Goal: Task Accomplishment & Management: Use online tool/utility

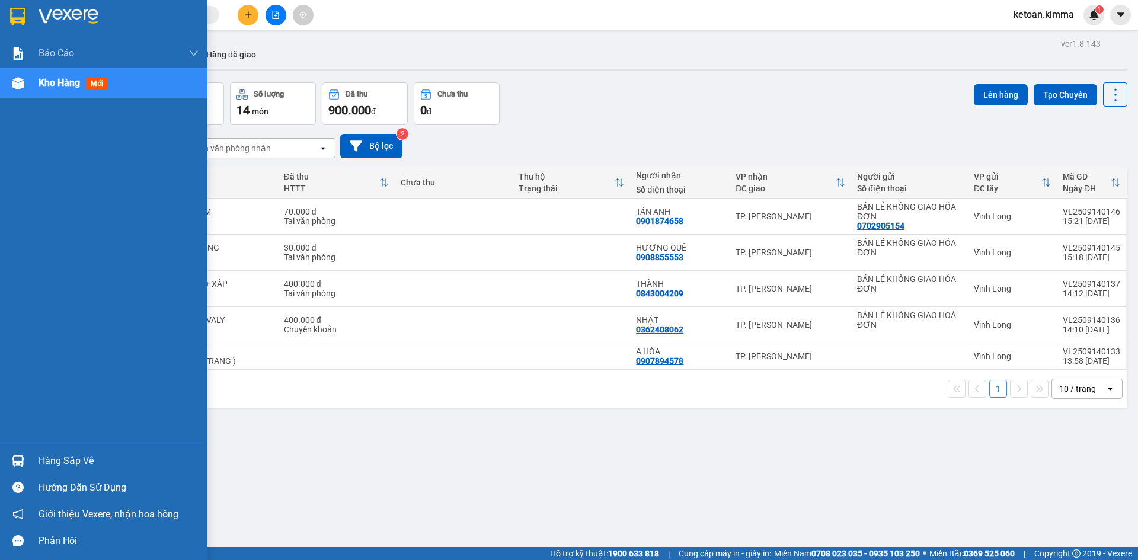
click at [34, 87] on div "Kho hàng mới" at bounding box center [103, 83] width 207 height 30
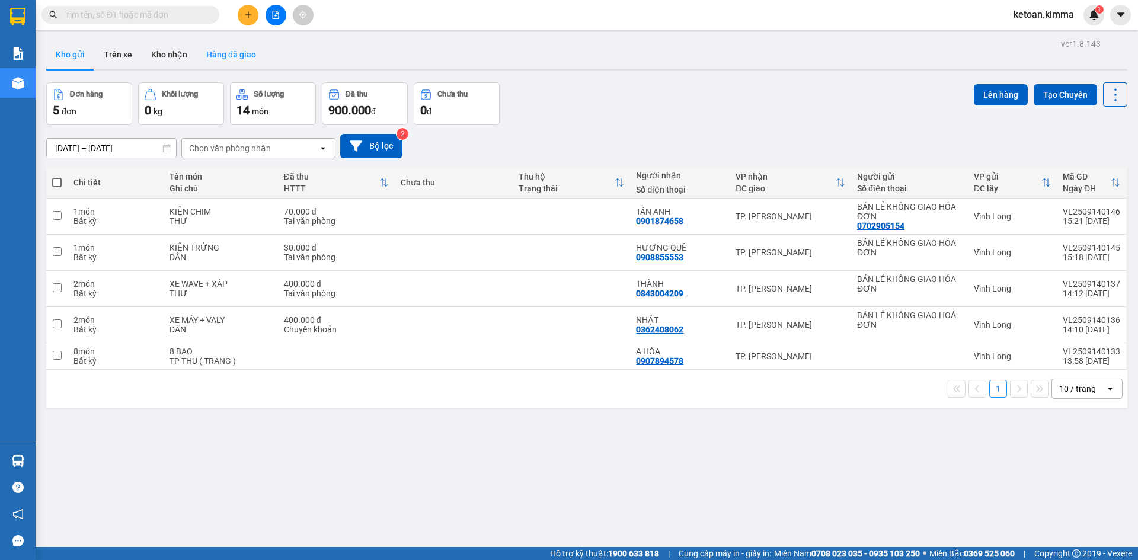
click at [226, 57] on button "Hàng đã giao" at bounding box center [231, 54] width 69 height 28
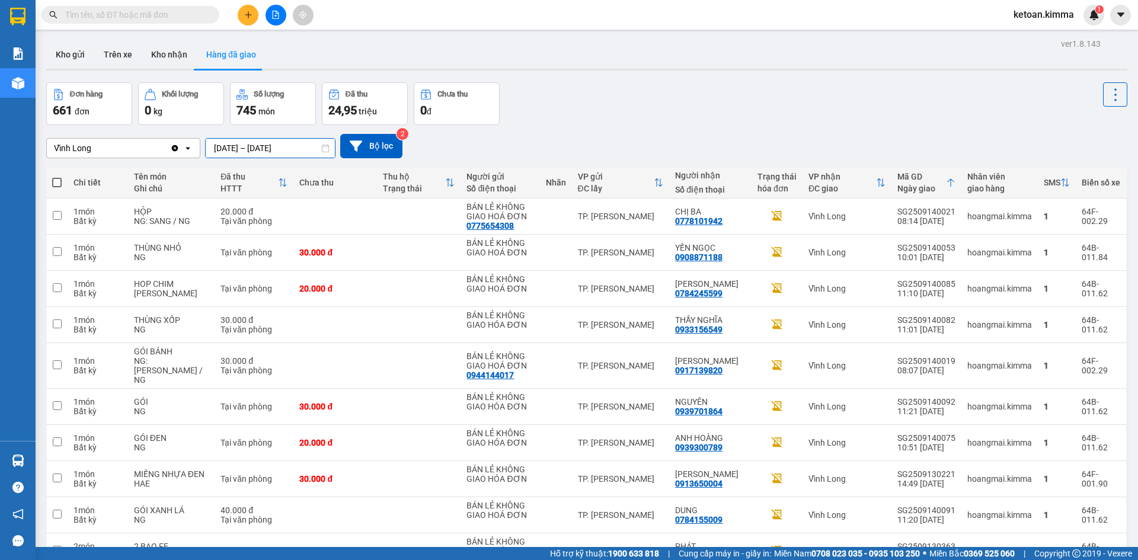
click at [267, 154] on input "[DATE] – [DATE]" at bounding box center [270, 148] width 129 height 19
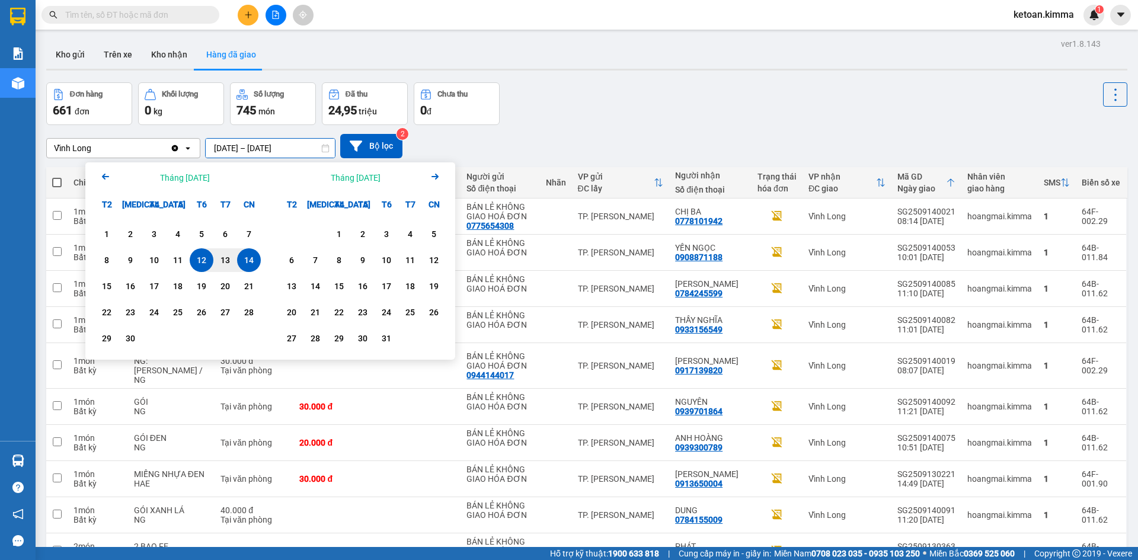
click at [247, 264] on div "14" at bounding box center [249, 260] width 17 height 14
click at [293, 149] on input "[DATE] – / /" at bounding box center [270, 148] width 129 height 19
click at [250, 259] on div "14" at bounding box center [249, 260] width 17 height 14
type input "[DATE] – [DATE]"
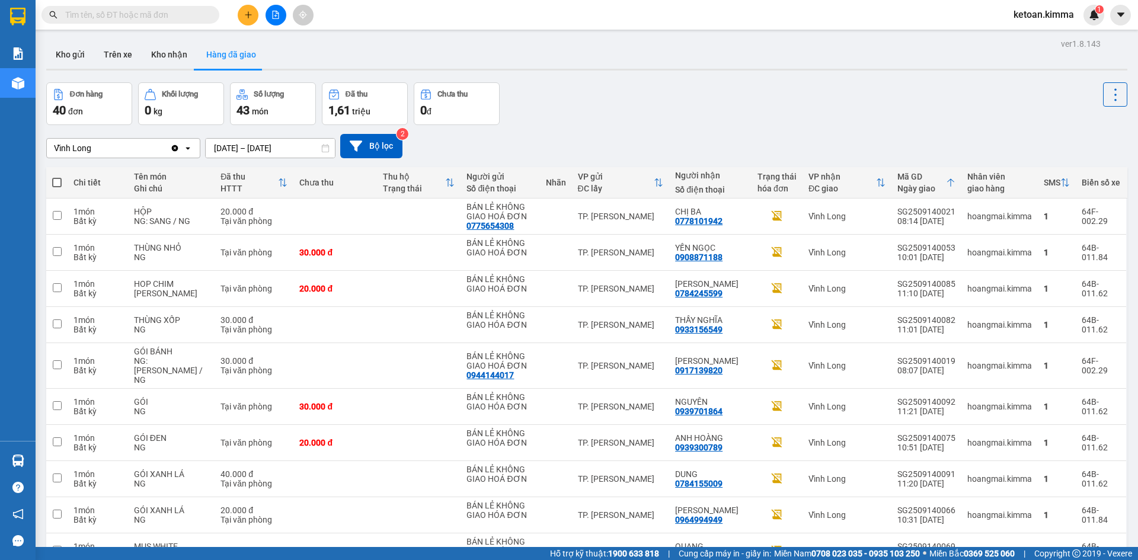
click at [187, 148] on icon at bounding box center [188, 148] width 4 height 2
click at [92, 174] on span "TP. [PERSON_NAME]" at bounding box center [97, 173] width 82 height 12
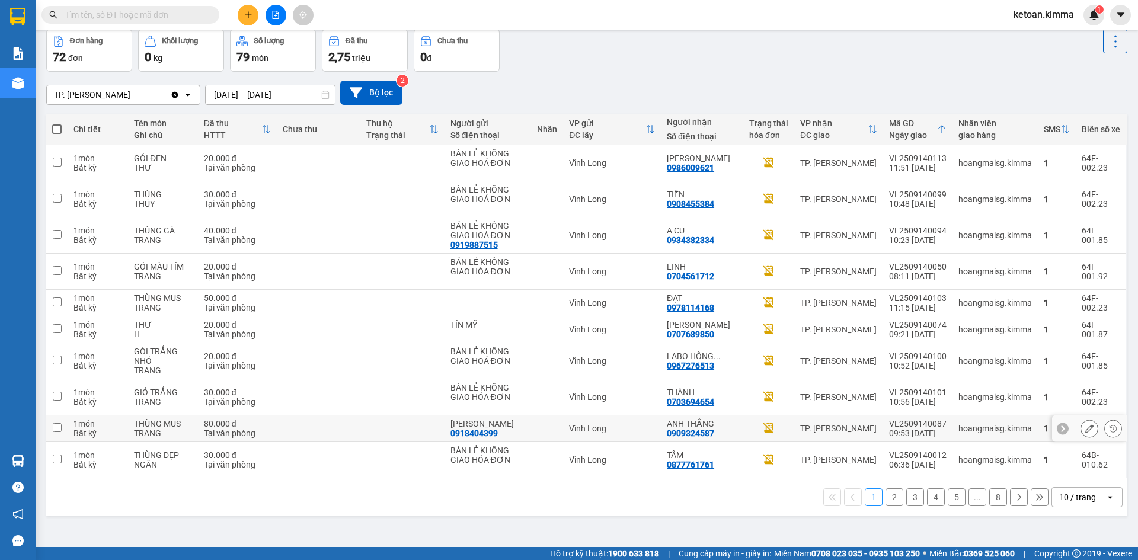
scroll to position [55, 0]
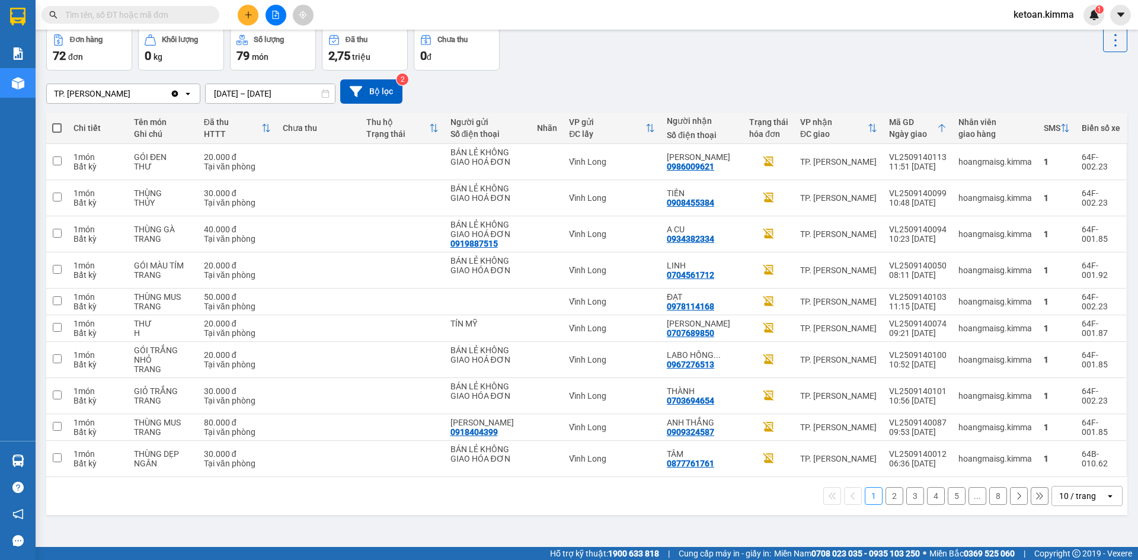
click at [1105, 494] on icon "open" at bounding box center [1109, 495] width 9 height 9
click at [1080, 469] on span "100 / trang" at bounding box center [1073, 470] width 43 height 12
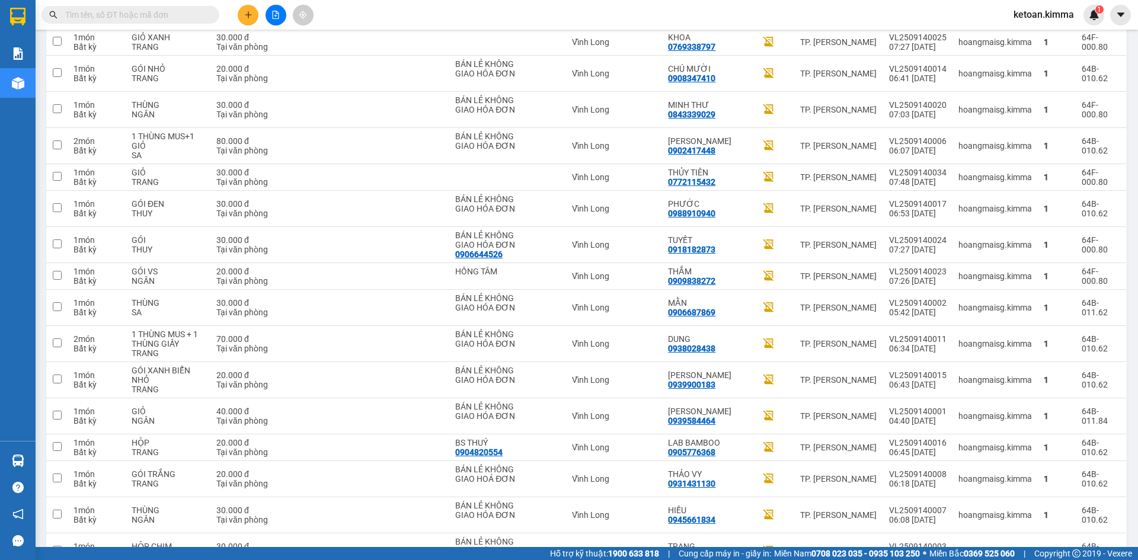
scroll to position [2104, 0]
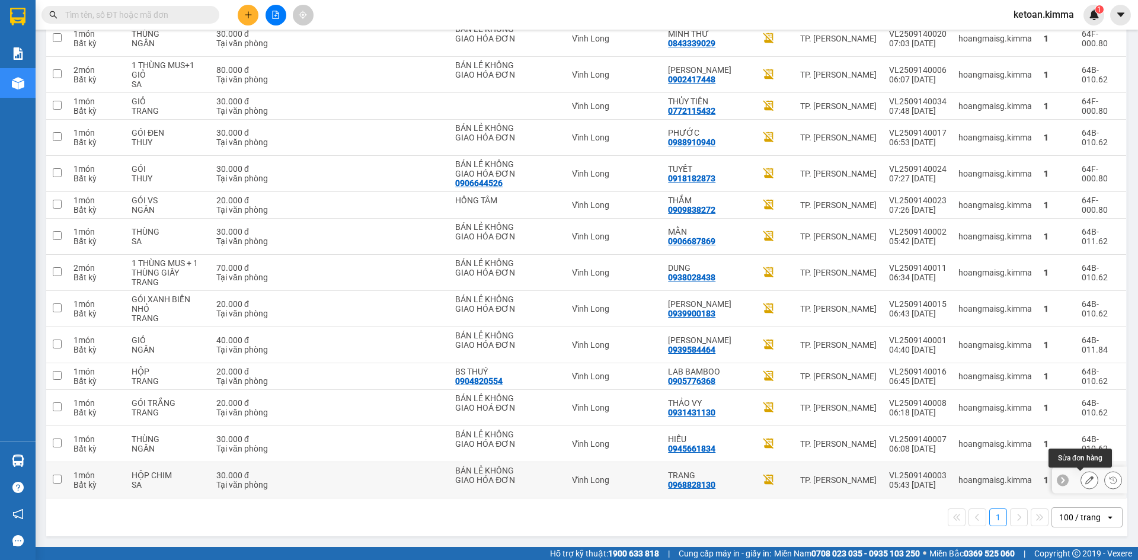
click at [1085, 477] on icon at bounding box center [1089, 480] width 8 height 8
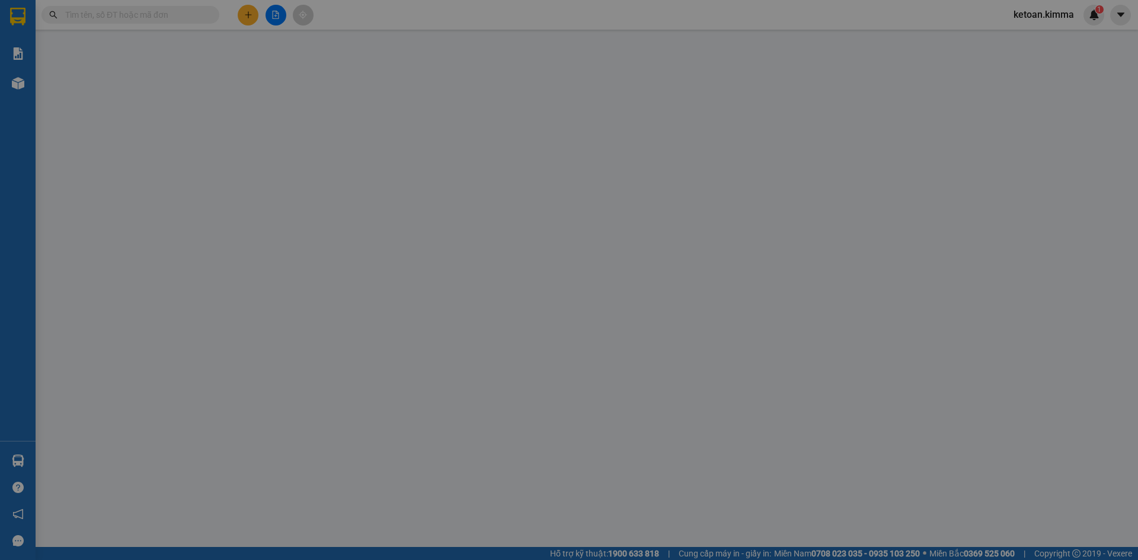
type input "BÁN LẺ KHÔNG GIAO HÓA ĐƠN"
type input "0968828130"
type input "TRANG"
type input "30.000"
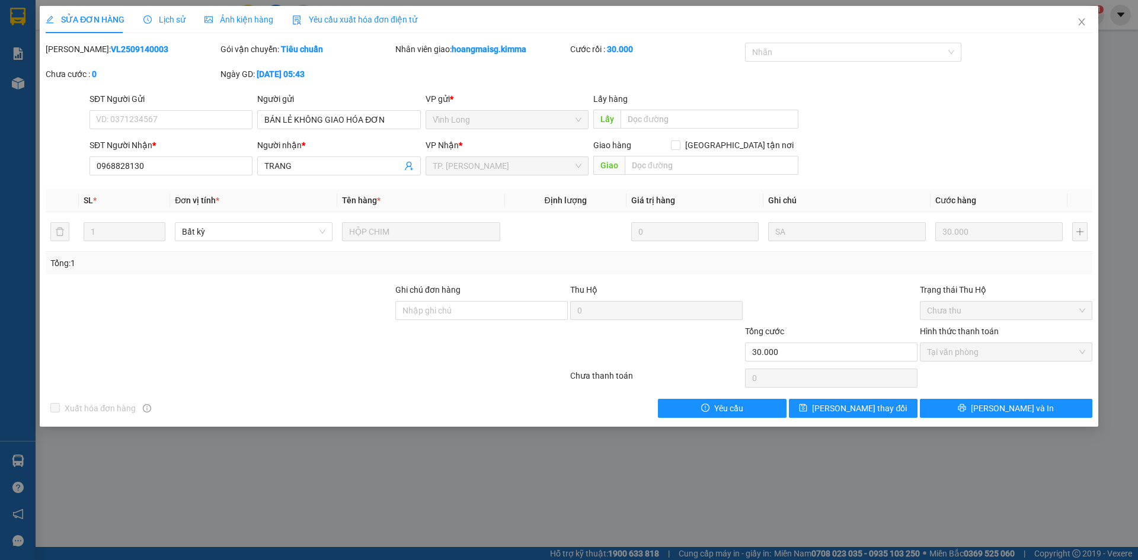
click at [373, 21] on span "Yêu cầu xuất hóa đơn điện tử" at bounding box center [354, 19] width 125 height 9
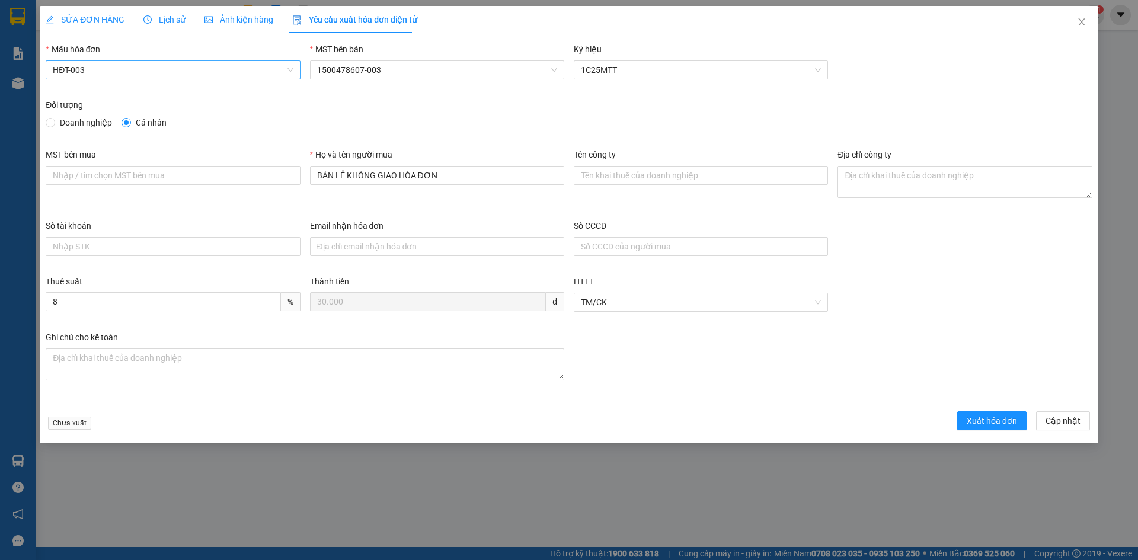
click at [177, 76] on span "HĐT-003" at bounding box center [173, 70] width 240 height 18
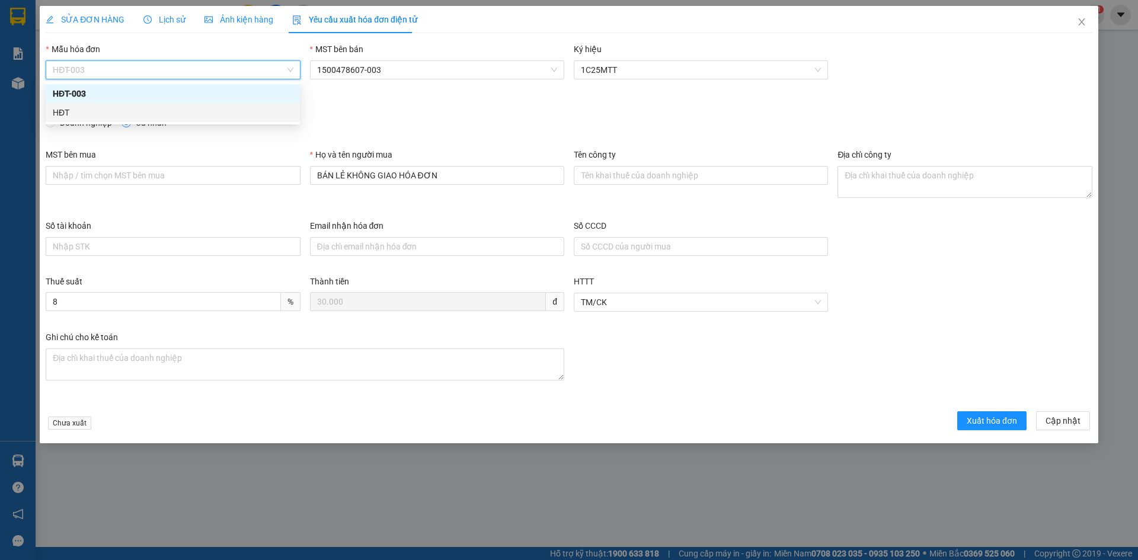
click at [106, 109] on div "HĐT" at bounding box center [173, 112] width 240 height 13
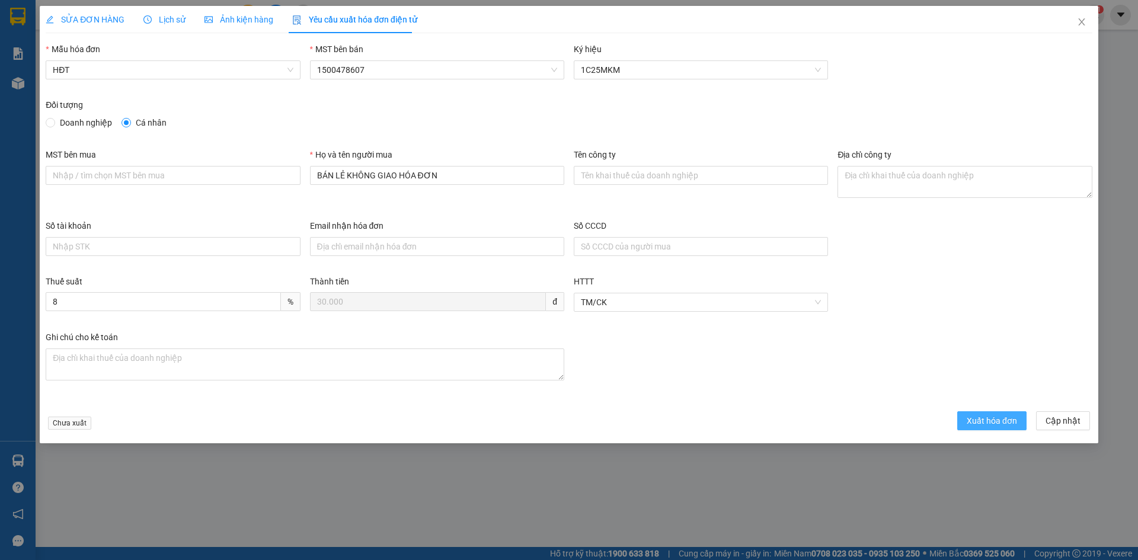
click at [980, 423] on span "Xuất hóa đơn" at bounding box center [992, 420] width 50 height 13
click at [1083, 22] on icon "close" at bounding box center [1081, 21] width 9 height 9
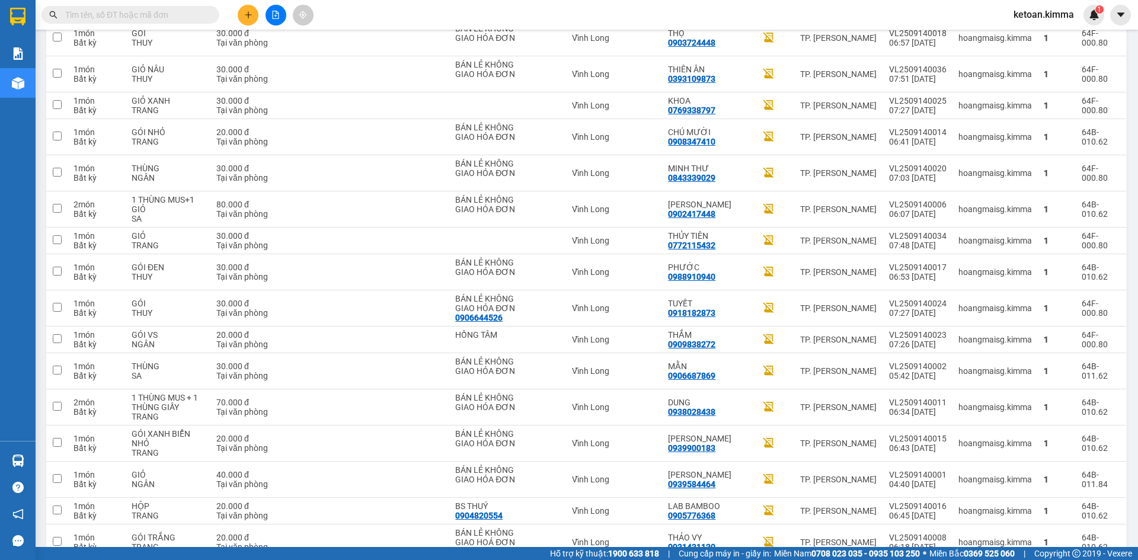
scroll to position [2104, 0]
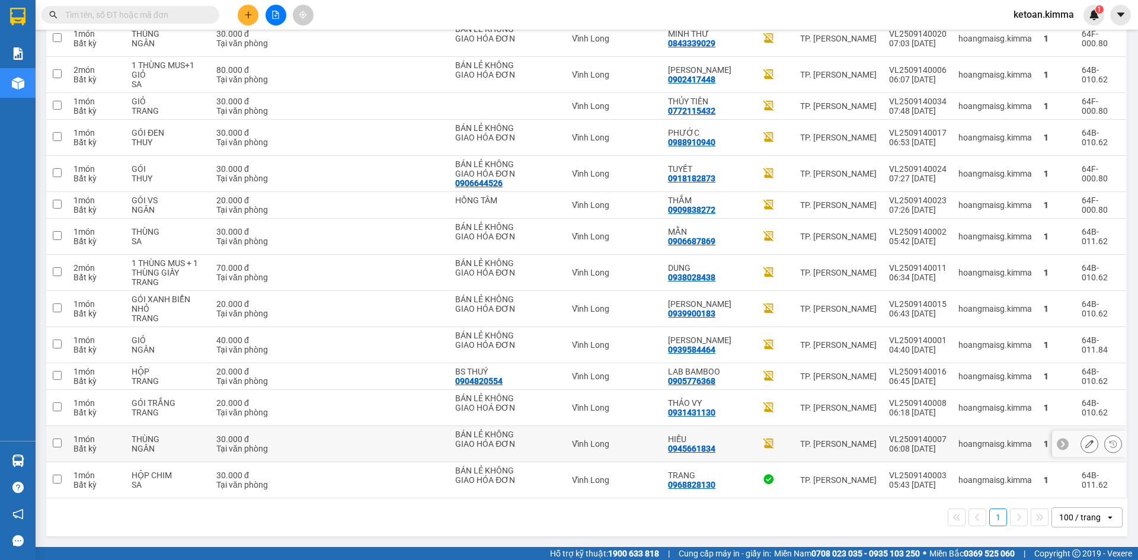
click at [1085, 445] on icon at bounding box center [1089, 444] width 8 height 8
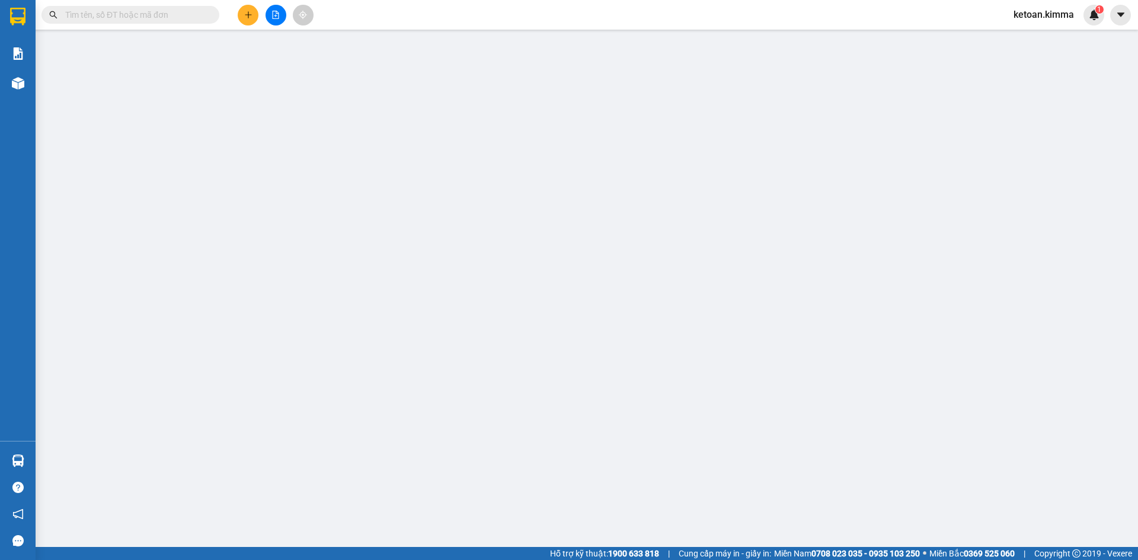
type input "BÁN LẺ KHÔNG GIAO HÓA ĐƠN"
type input "0945661834"
type input "HIẾU"
type input "30.000"
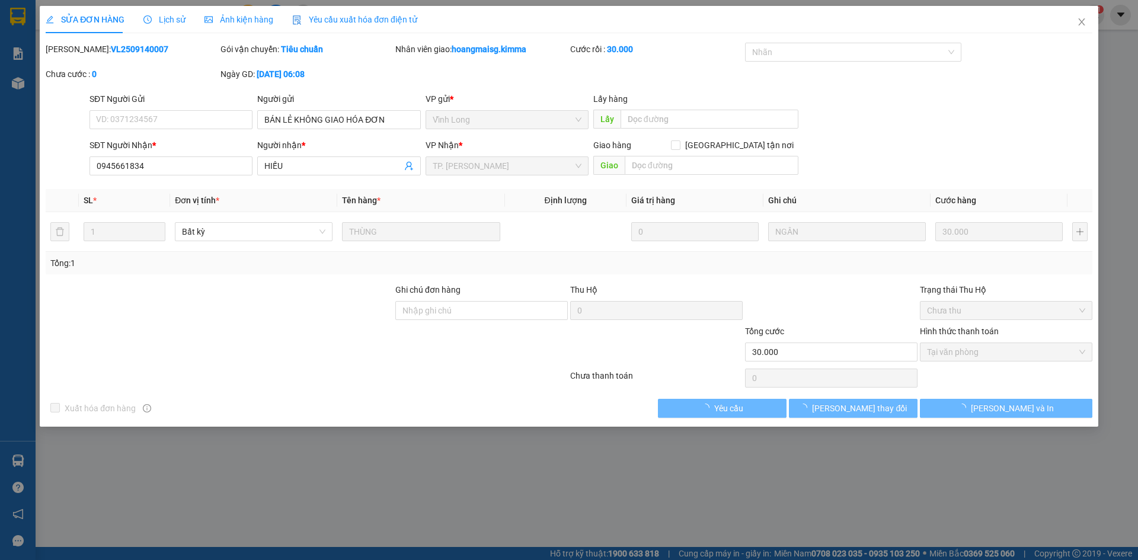
click at [351, 17] on span "Yêu cầu xuất hóa đơn điện tử" at bounding box center [354, 19] width 125 height 9
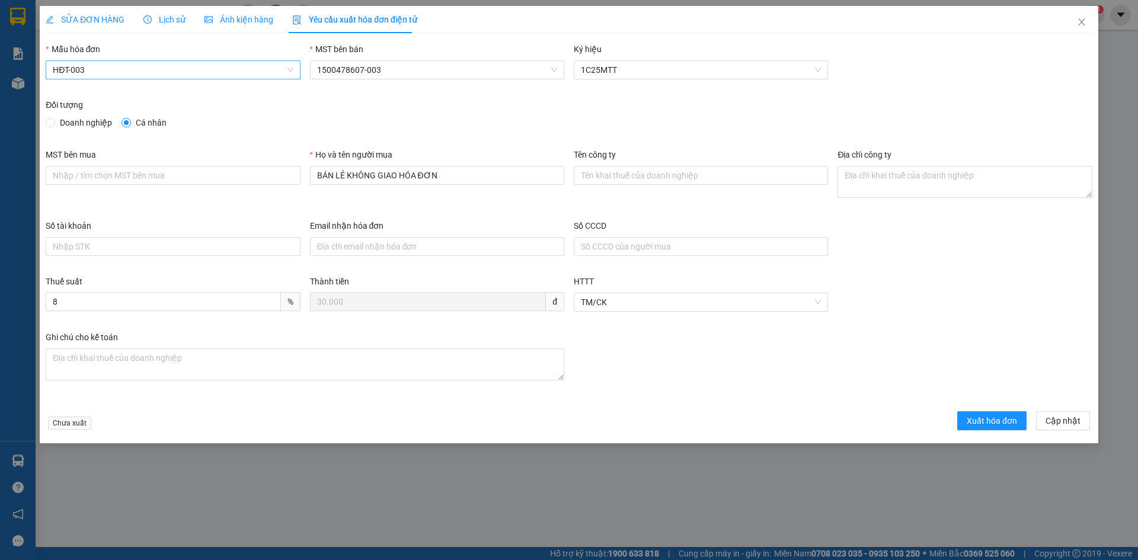
click at [178, 75] on span "HĐT-003" at bounding box center [173, 70] width 240 height 18
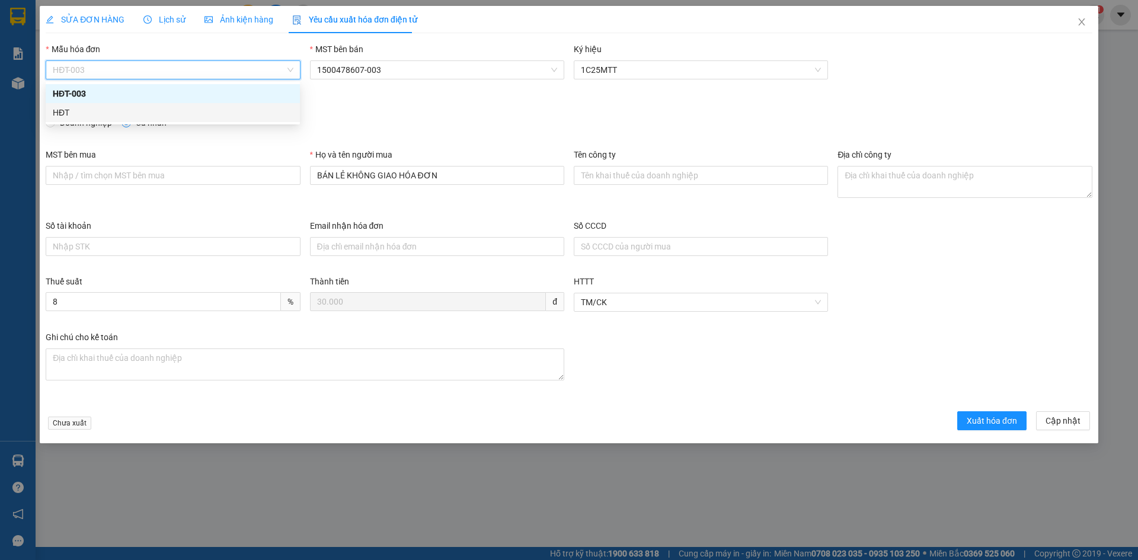
click at [66, 107] on div "HĐT" at bounding box center [173, 112] width 240 height 13
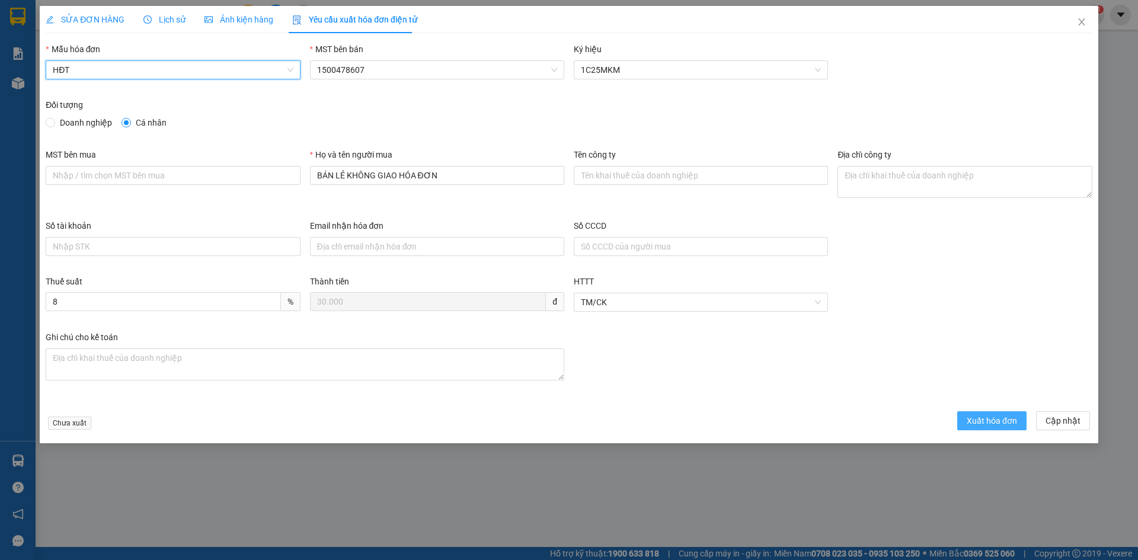
click at [980, 427] on button "Xuất hóa đơn" at bounding box center [991, 420] width 69 height 19
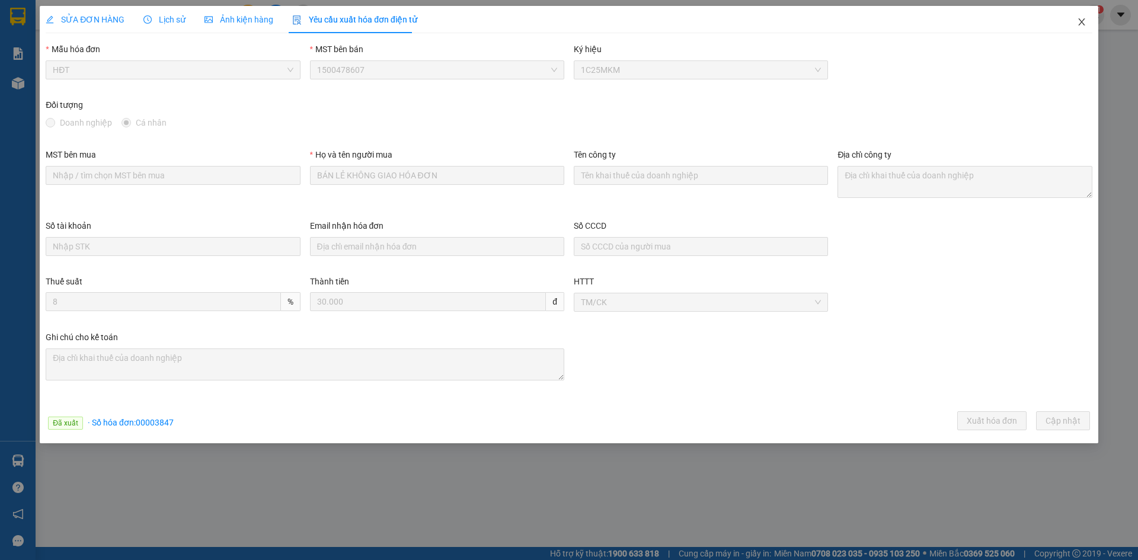
click at [1084, 24] on icon "close" at bounding box center [1081, 21] width 9 height 9
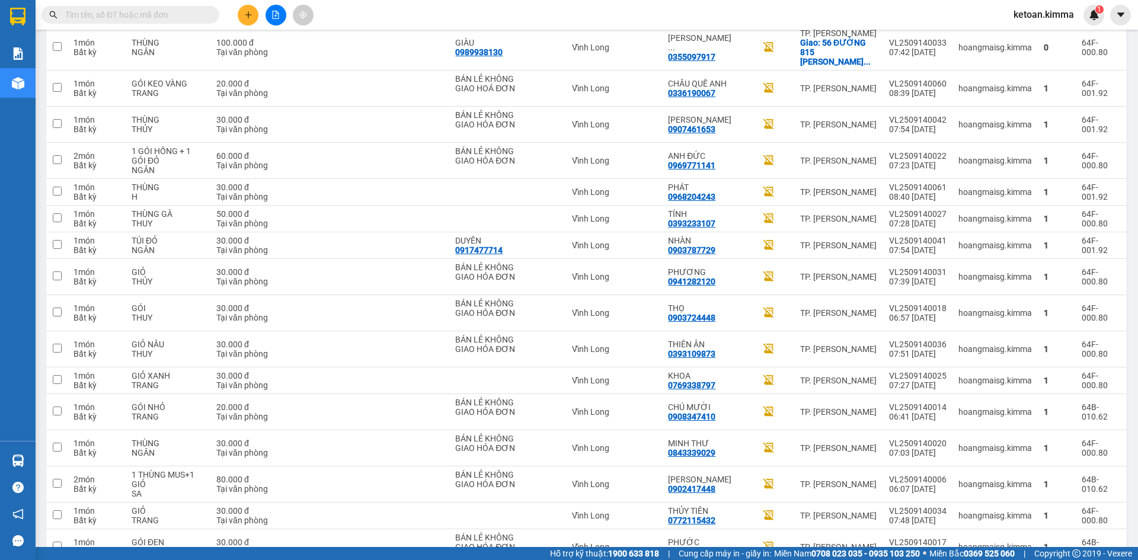
scroll to position [2104, 0]
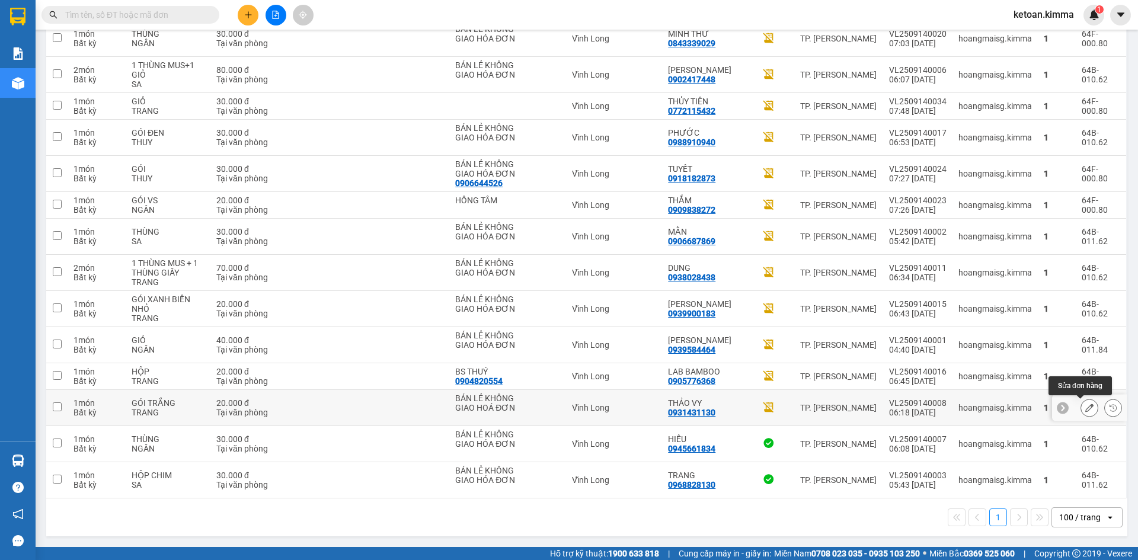
click at [1085, 404] on icon at bounding box center [1089, 408] width 8 height 8
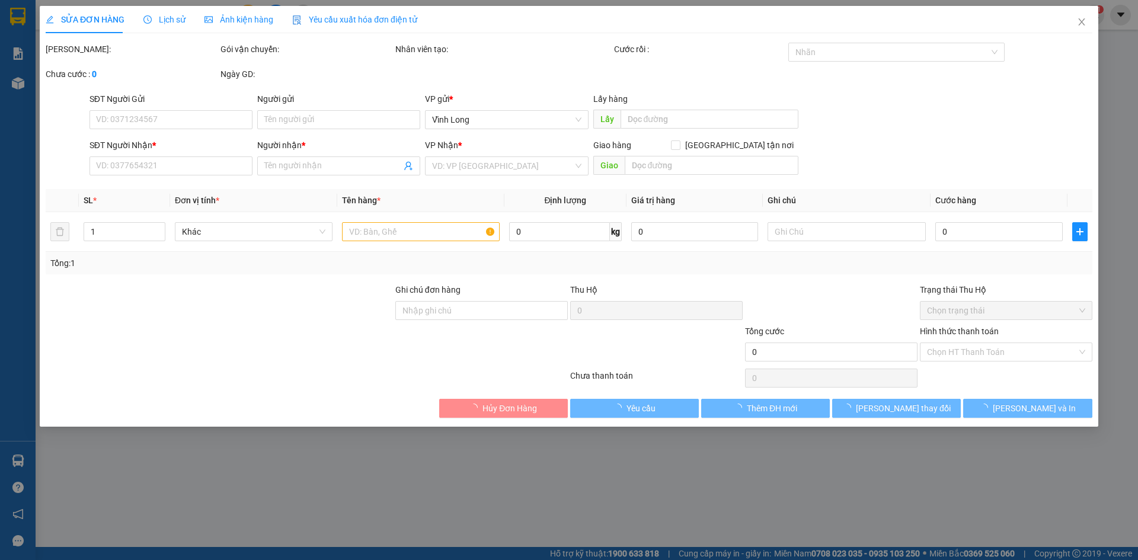
type input "BÁN LẺ KHÔNG GIAO HOÁ ĐƠN"
type input "0931431130"
type input "THẢO VY"
type input "20.000"
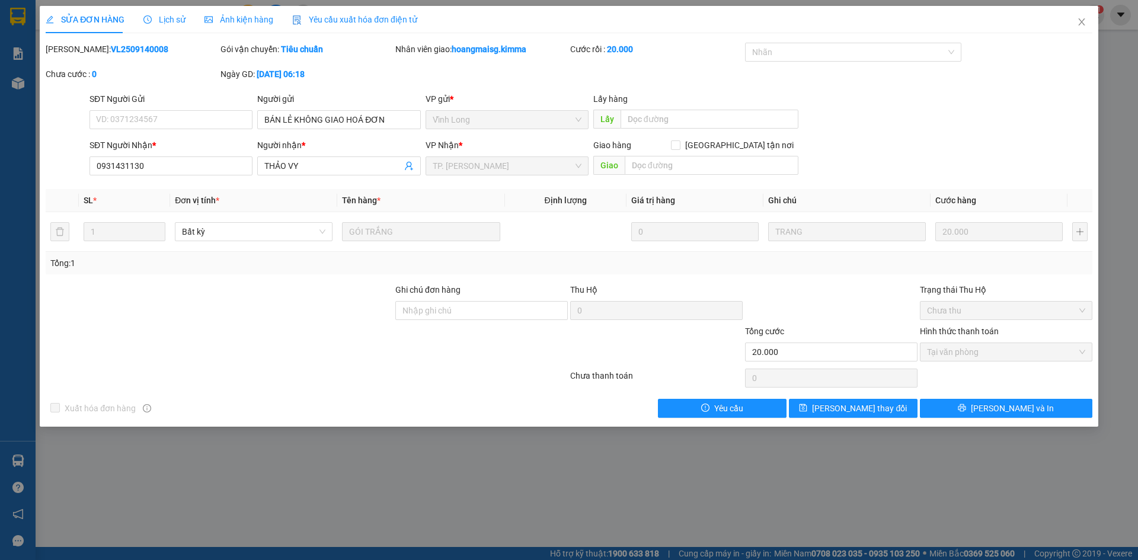
click at [395, 20] on span "Yêu cầu xuất hóa đơn điện tử" at bounding box center [354, 19] width 125 height 9
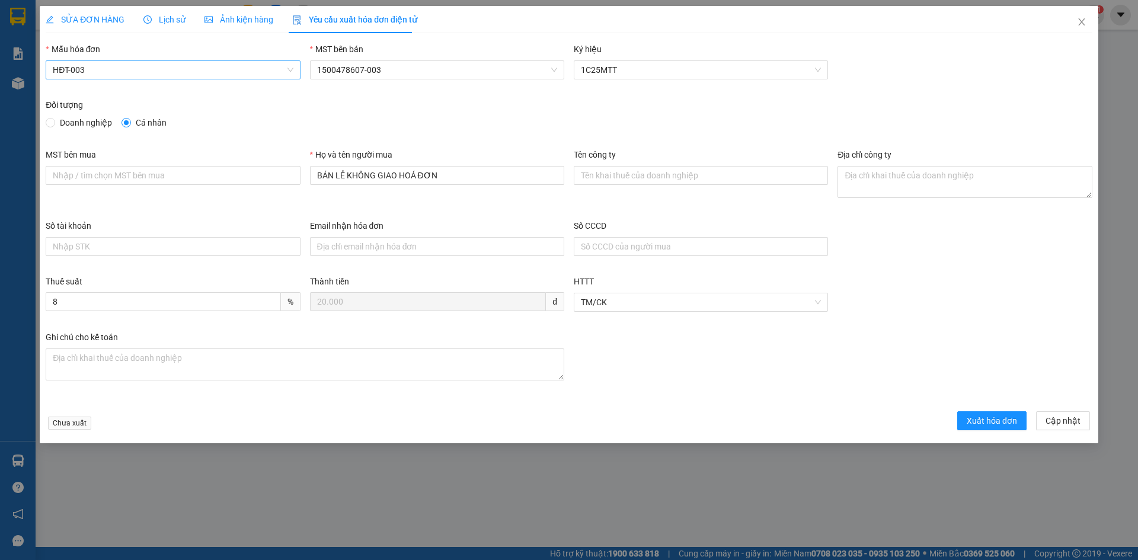
click at [171, 71] on span "HĐT-003" at bounding box center [173, 70] width 240 height 18
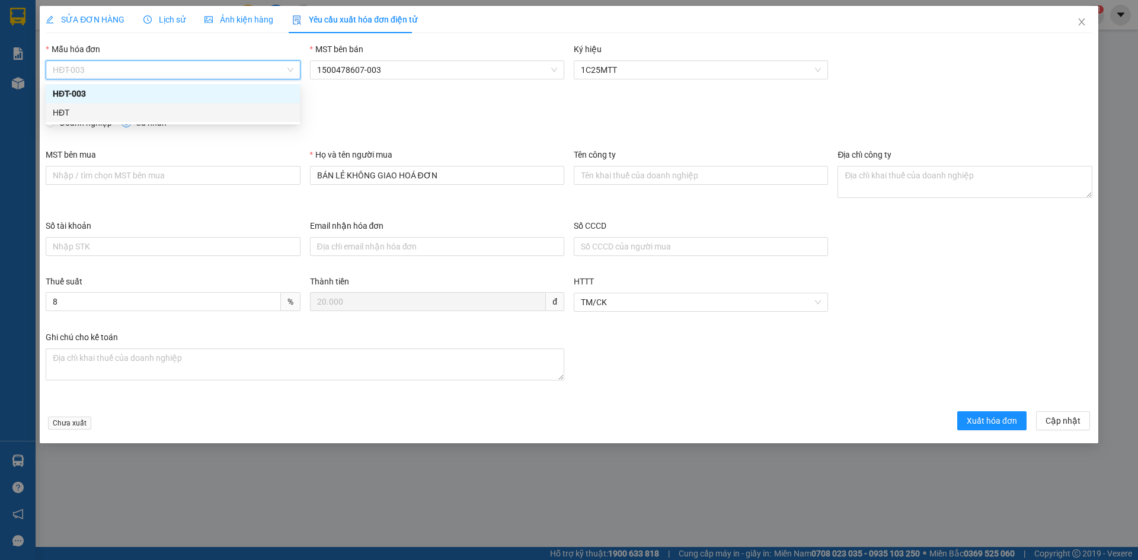
click at [82, 110] on div "HĐT" at bounding box center [173, 112] width 240 height 13
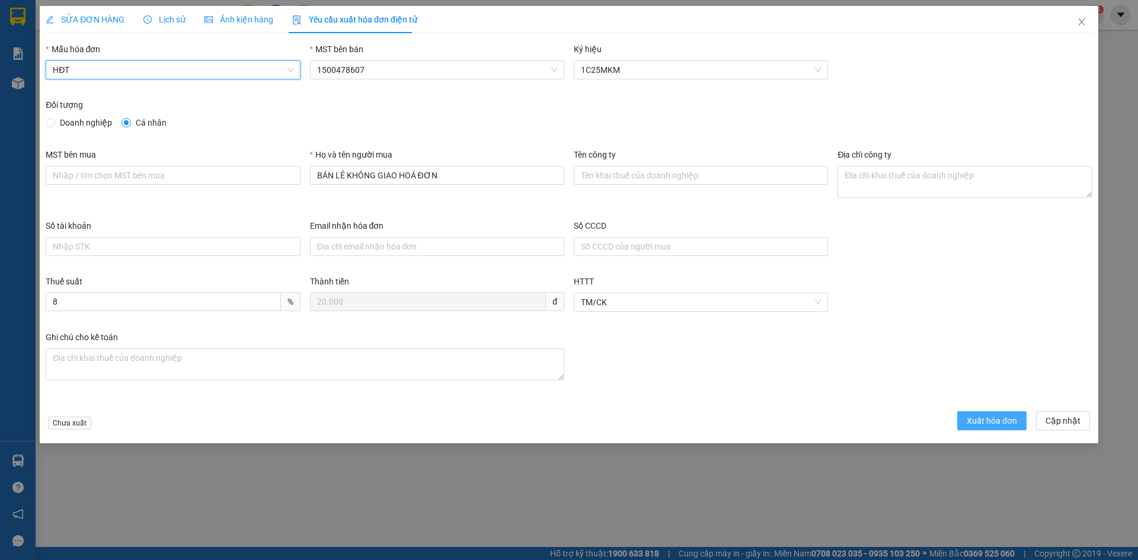
click at [972, 426] on span "Xuất hóa đơn" at bounding box center [992, 420] width 50 height 13
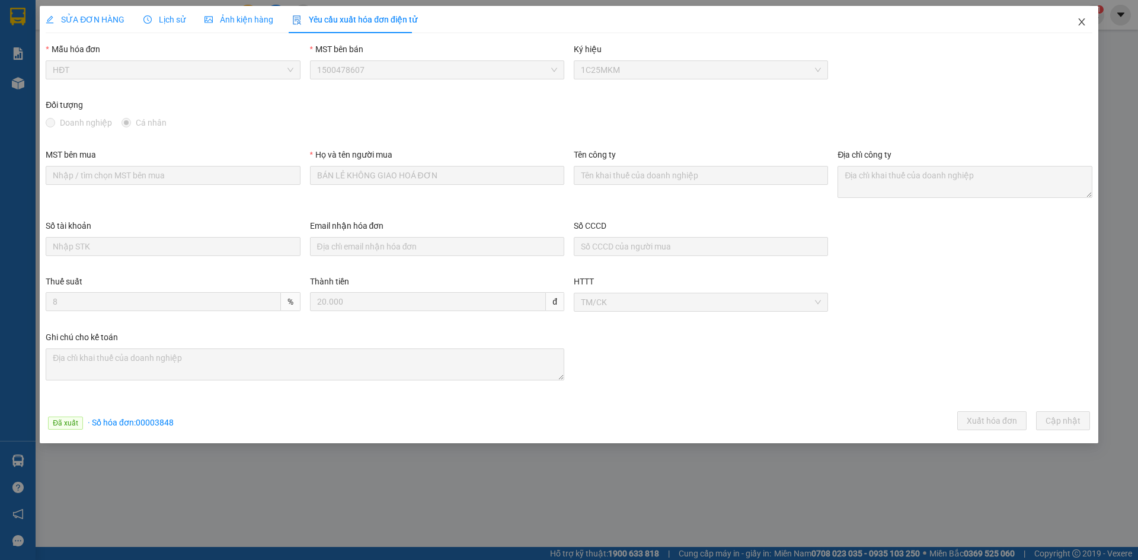
click at [1083, 19] on icon "close" at bounding box center [1081, 21] width 9 height 9
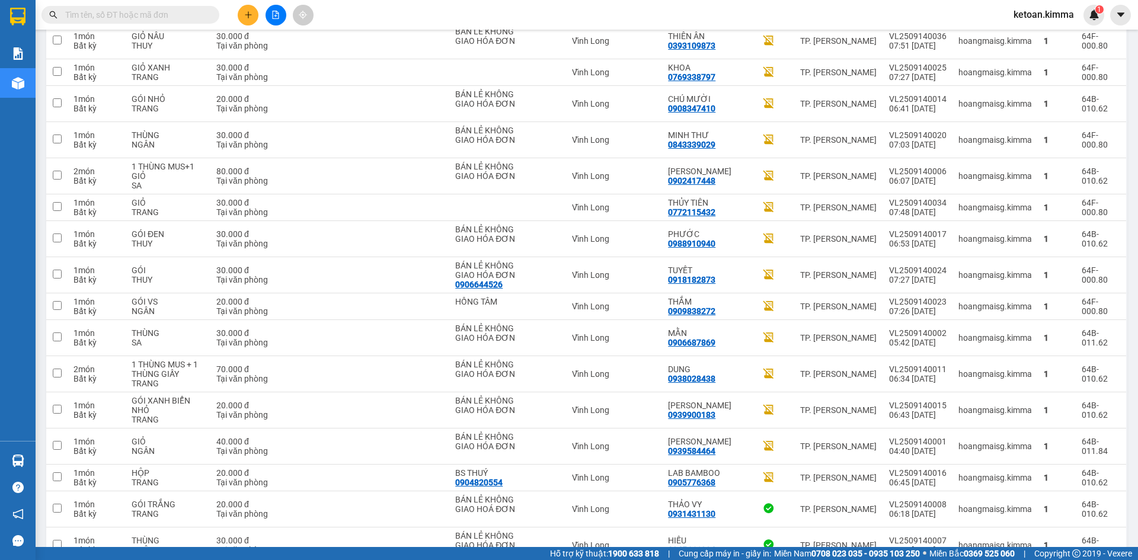
scroll to position [2104, 0]
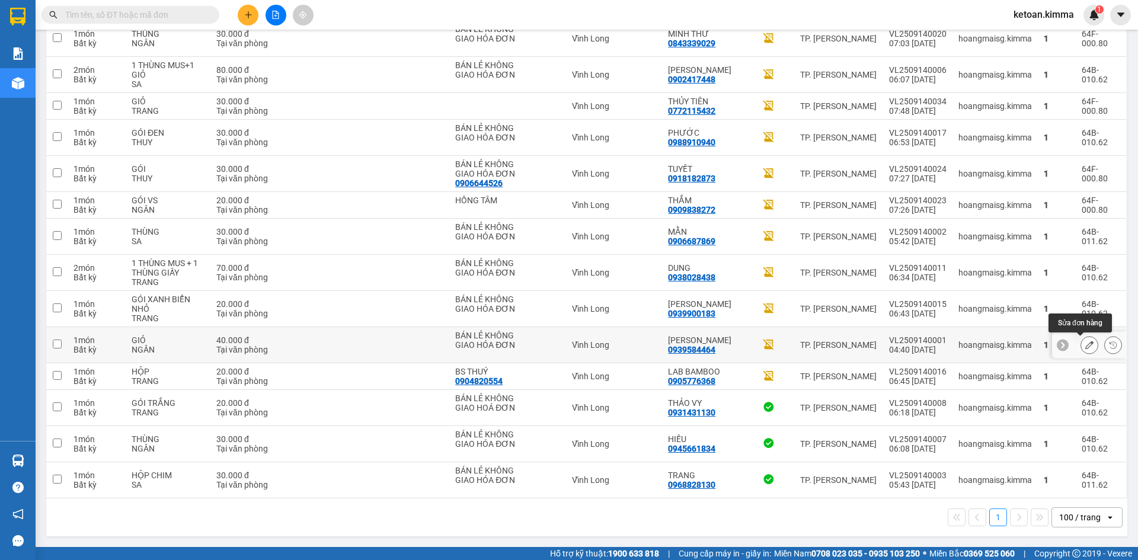
click at [1085, 343] on icon at bounding box center [1089, 345] width 8 height 8
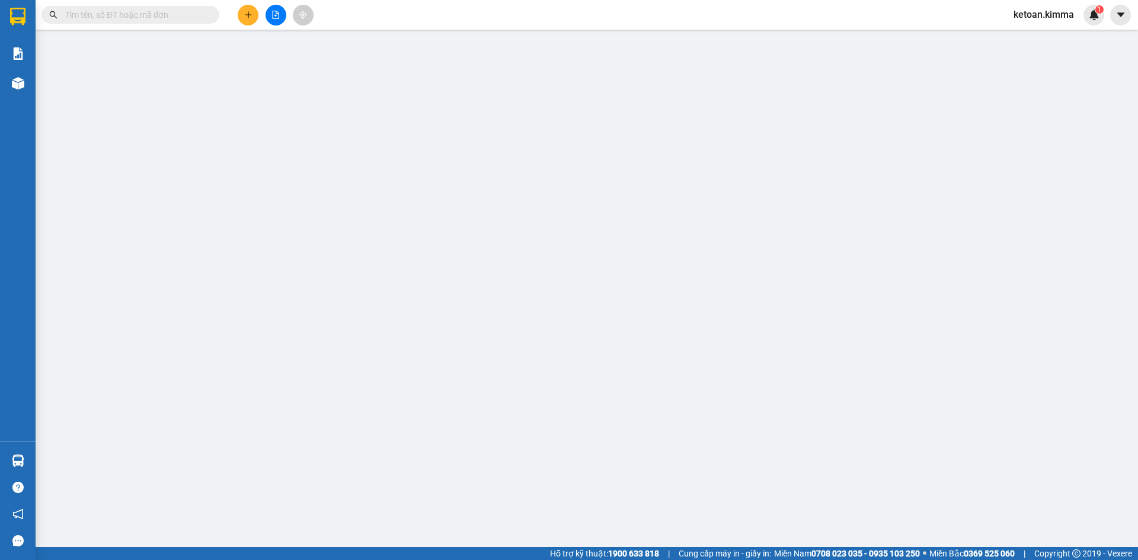
type input "BÁN LẺ KHÔNG GIAO HÓA ĐƠN"
type input "0939584464"
type input "KHÁNH LINH"
type input "HAE G"
type input "40.000"
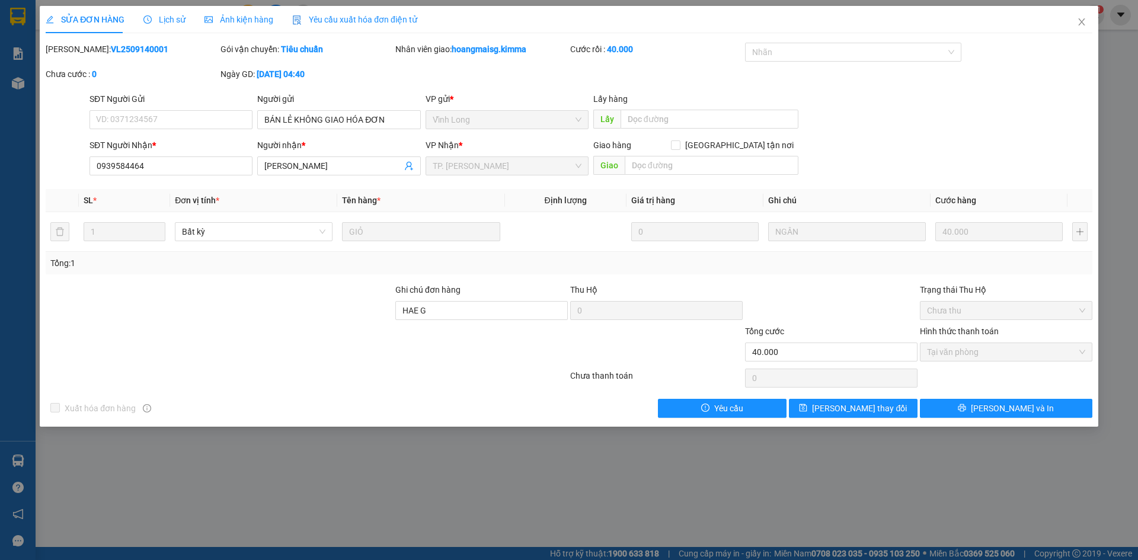
click at [388, 24] on span "Yêu cầu xuất hóa đơn điện tử" at bounding box center [354, 19] width 125 height 9
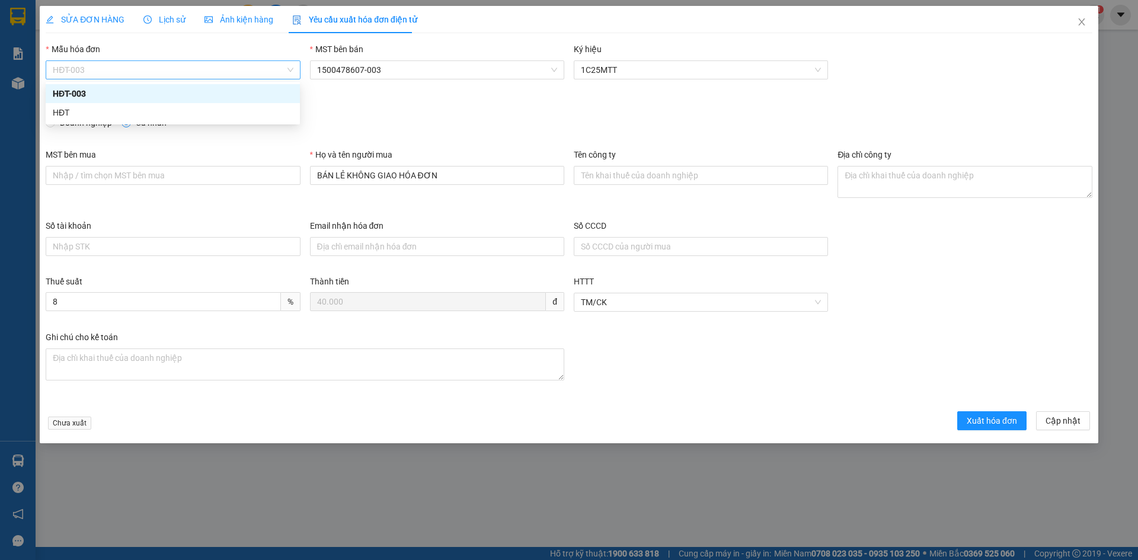
click at [92, 74] on span "HĐT-003" at bounding box center [173, 70] width 240 height 18
click at [68, 110] on div "HĐT" at bounding box center [173, 112] width 240 height 13
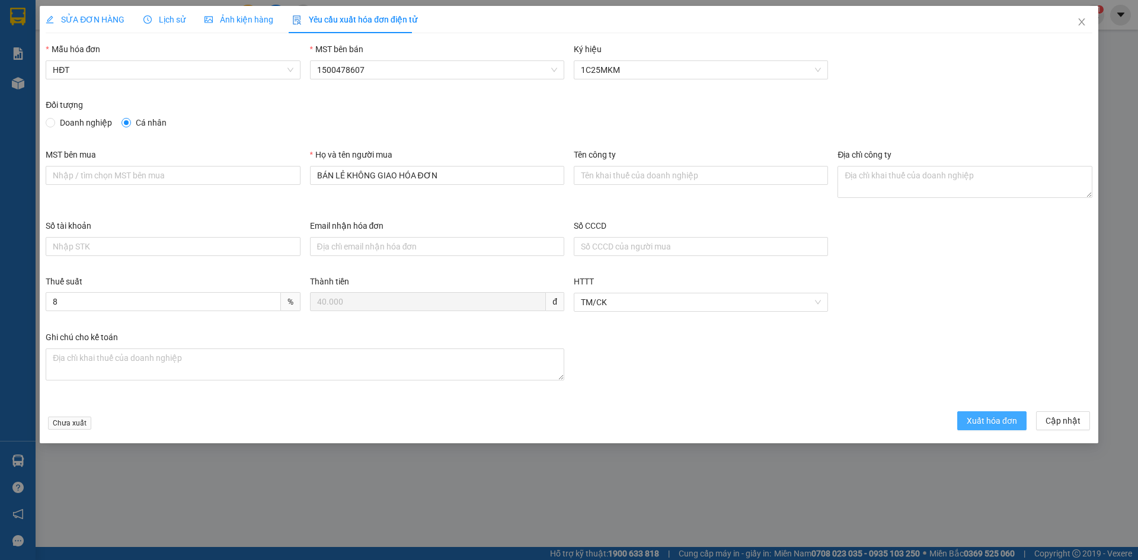
click at [992, 428] on button "Xuất hóa đơn" at bounding box center [991, 420] width 69 height 19
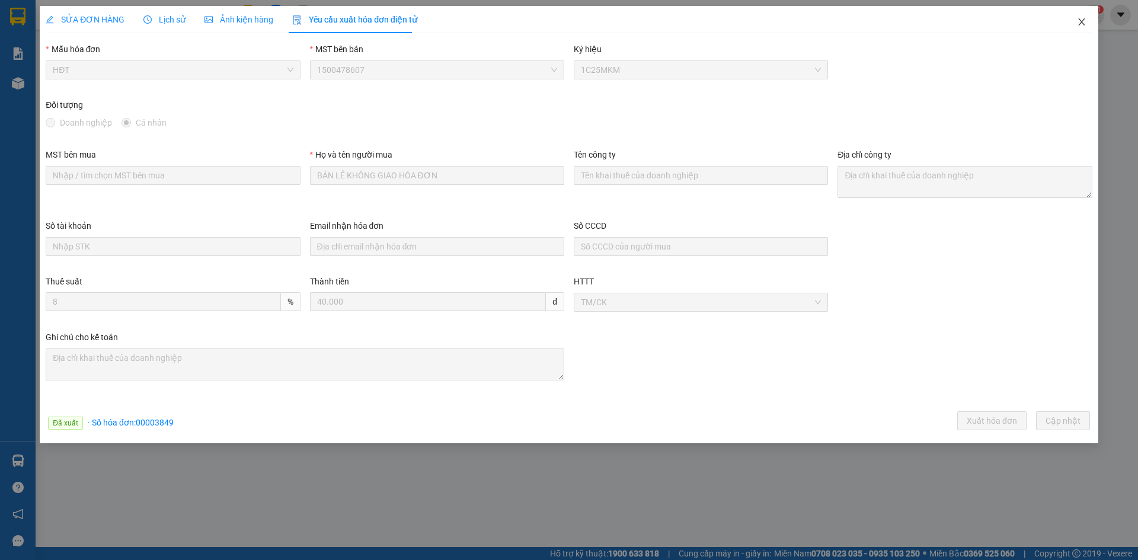
click at [1080, 20] on icon "close" at bounding box center [1081, 21] width 7 height 7
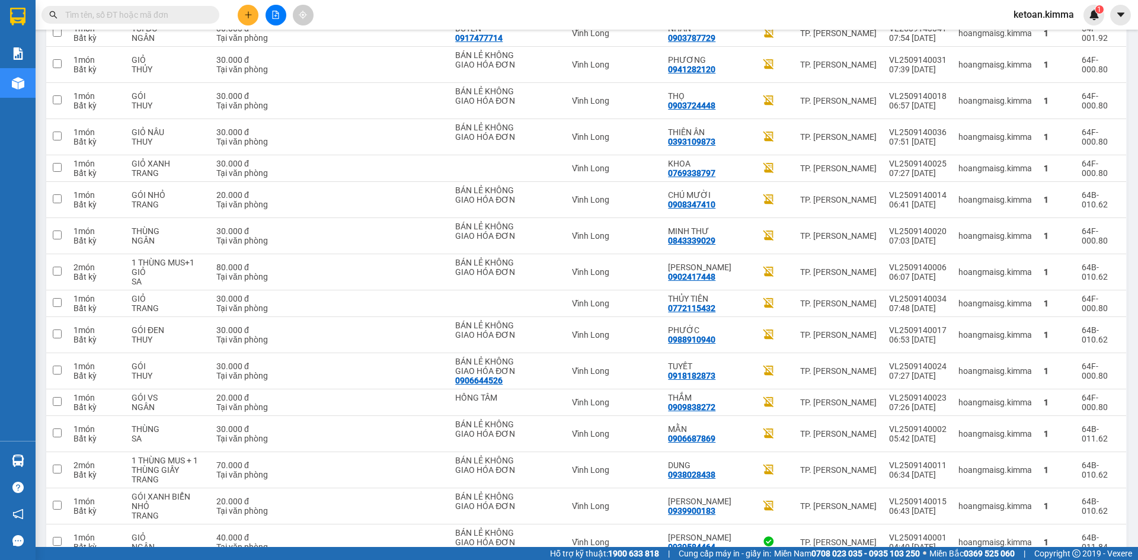
scroll to position [2104, 0]
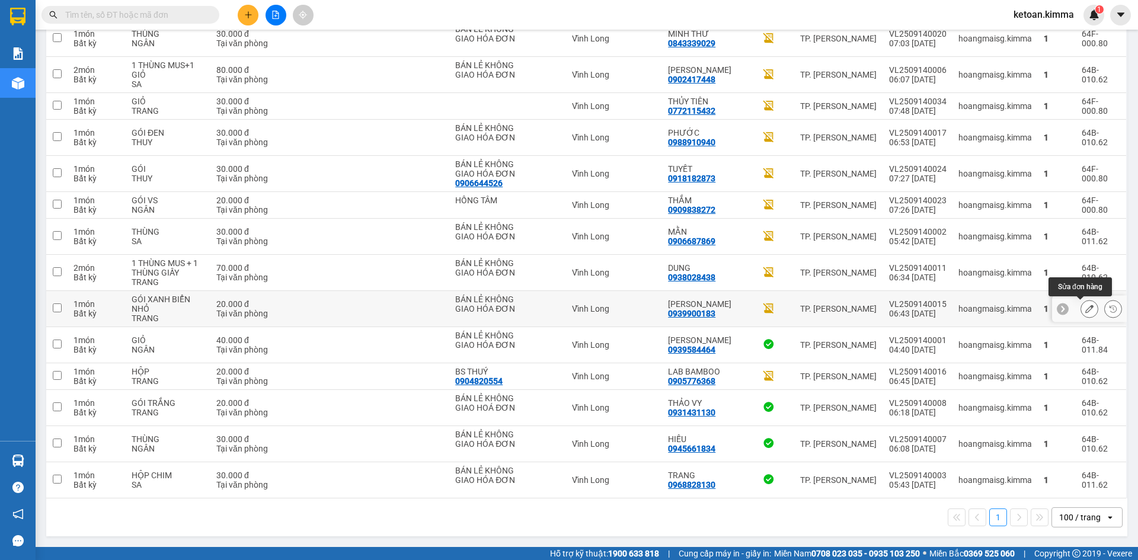
click at [1085, 309] on icon at bounding box center [1089, 309] width 8 height 8
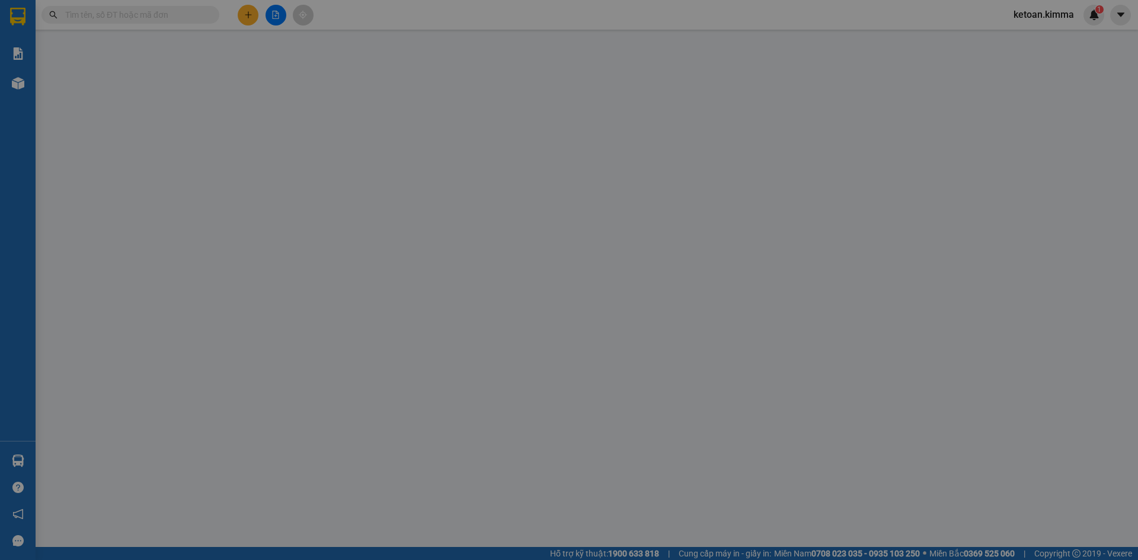
type input "BÁN LẺ KHÔNG GIAO HÓA ĐƠN"
type input "0939900183"
type input "[PERSON_NAME]"
type input "HAE G"
type input "20.000"
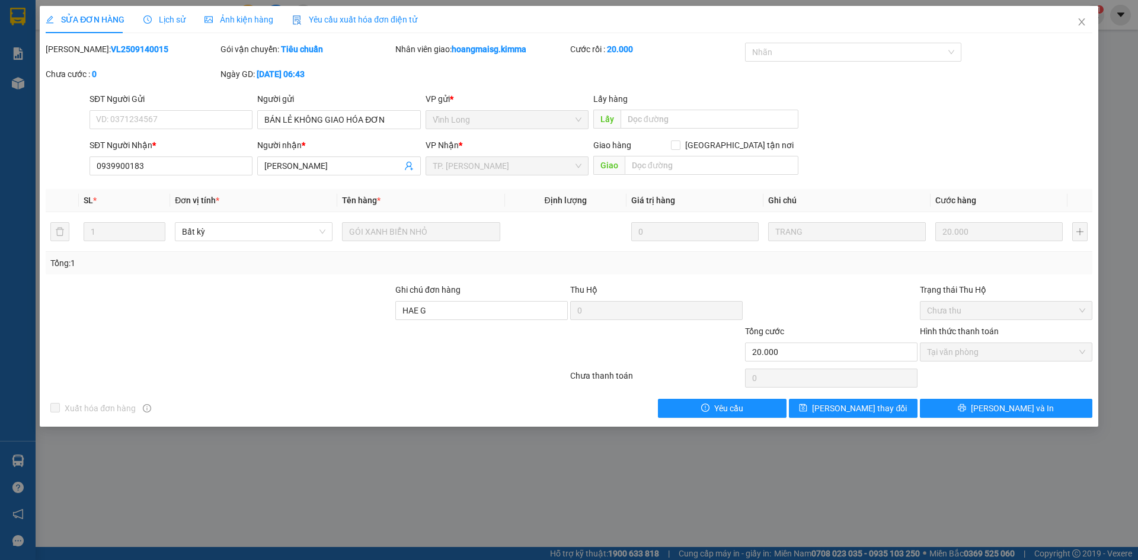
click at [368, 22] on span "Yêu cầu xuất hóa đơn điện tử" at bounding box center [354, 19] width 125 height 9
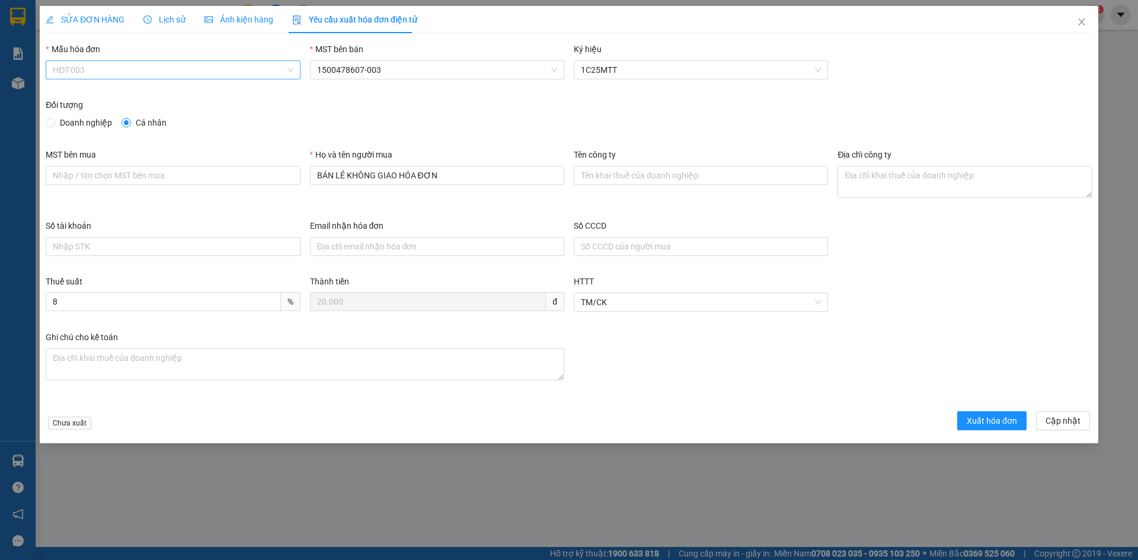
click at [142, 66] on span "HĐT-003" at bounding box center [173, 70] width 240 height 18
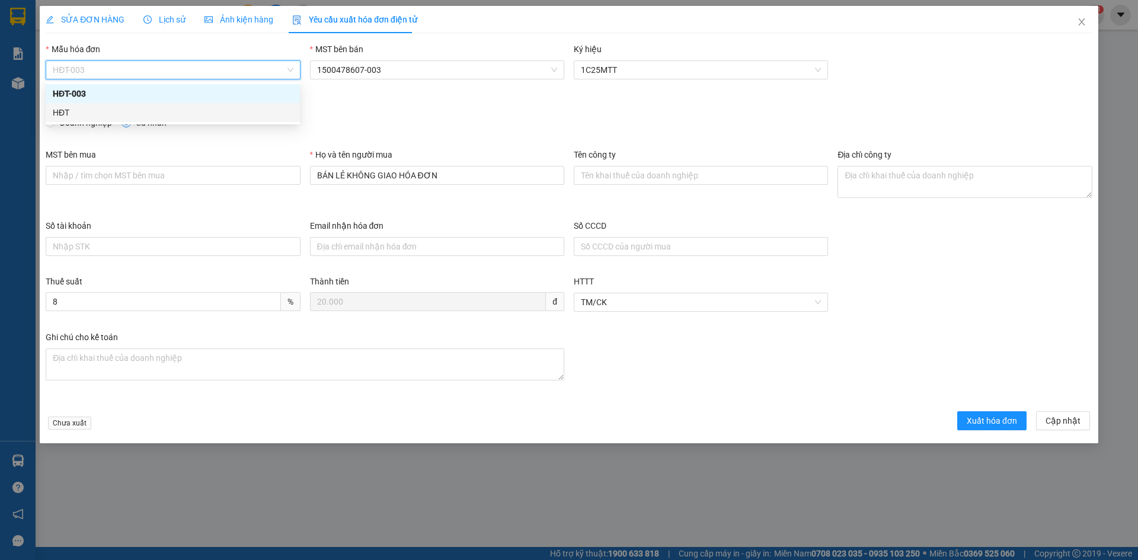
click at [76, 112] on div "HĐT" at bounding box center [173, 112] width 240 height 13
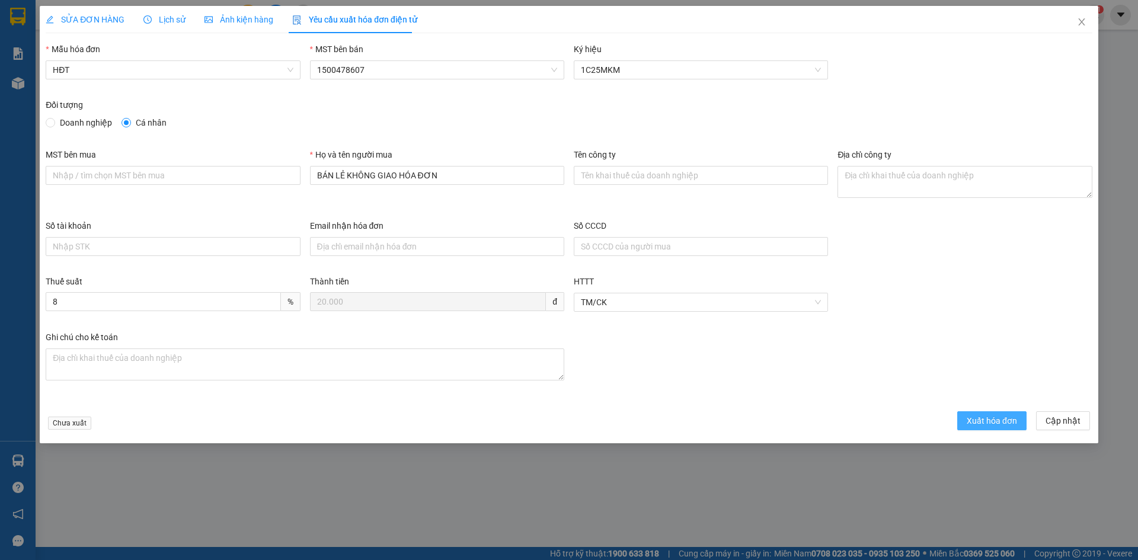
click at [984, 416] on span "Xuất hóa đơn" at bounding box center [992, 420] width 50 height 13
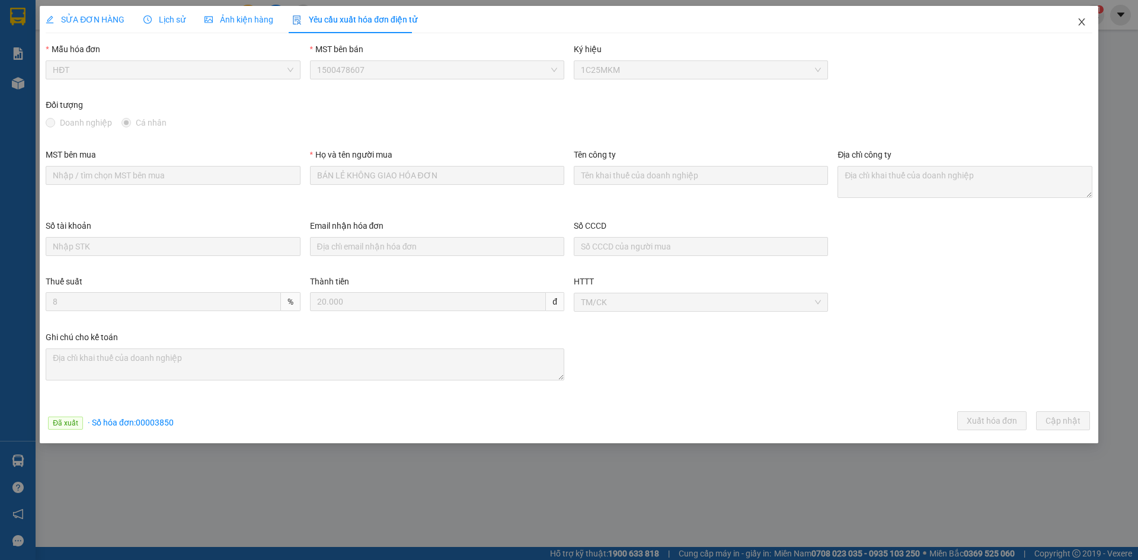
click at [1085, 21] on icon "close" at bounding box center [1081, 21] width 9 height 9
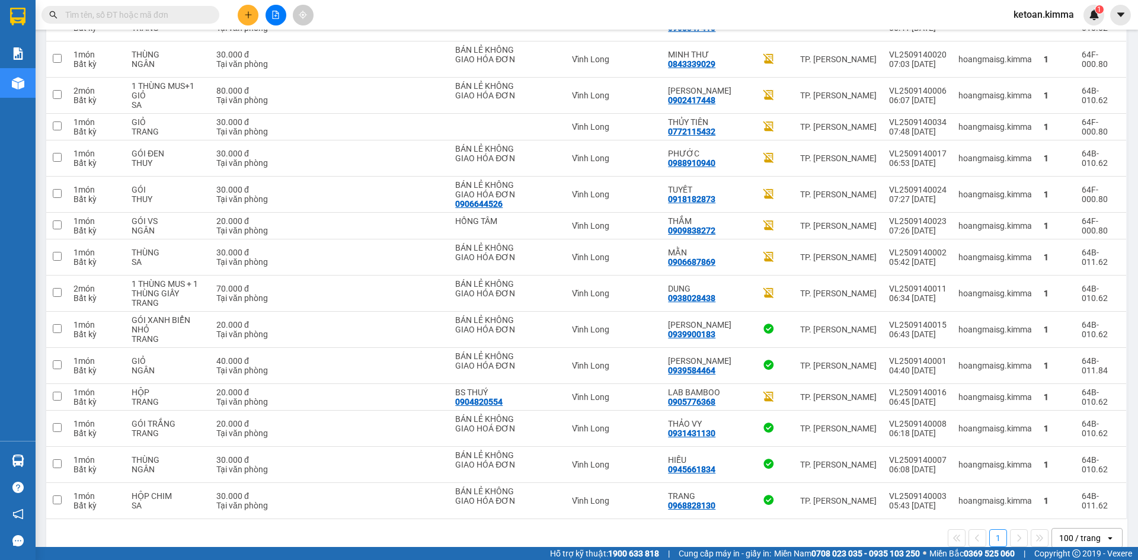
scroll to position [2104, 0]
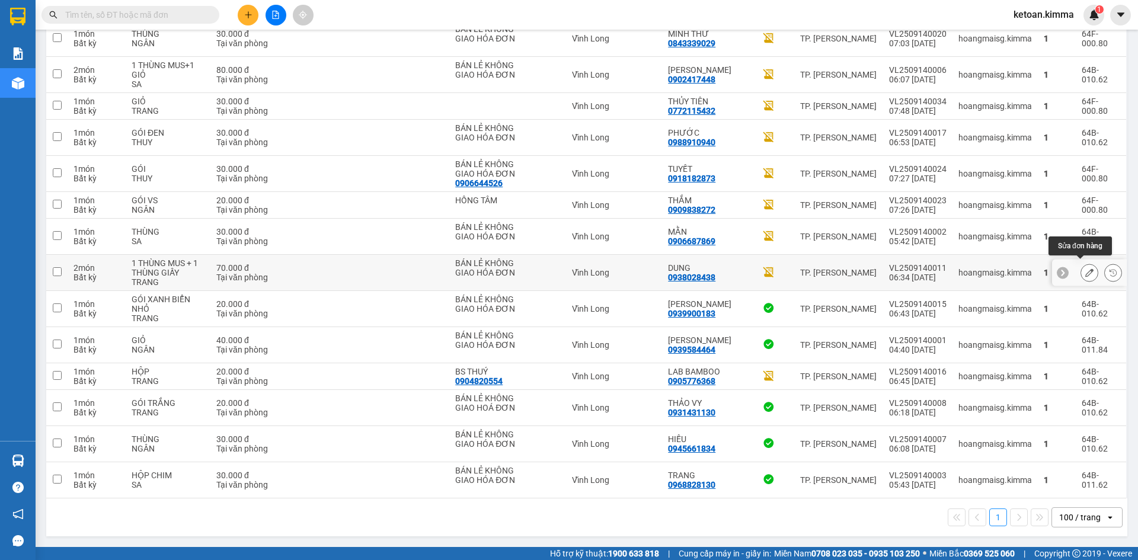
click at [1085, 269] on icon at bounding box center [1089, 273] width 8 height 8
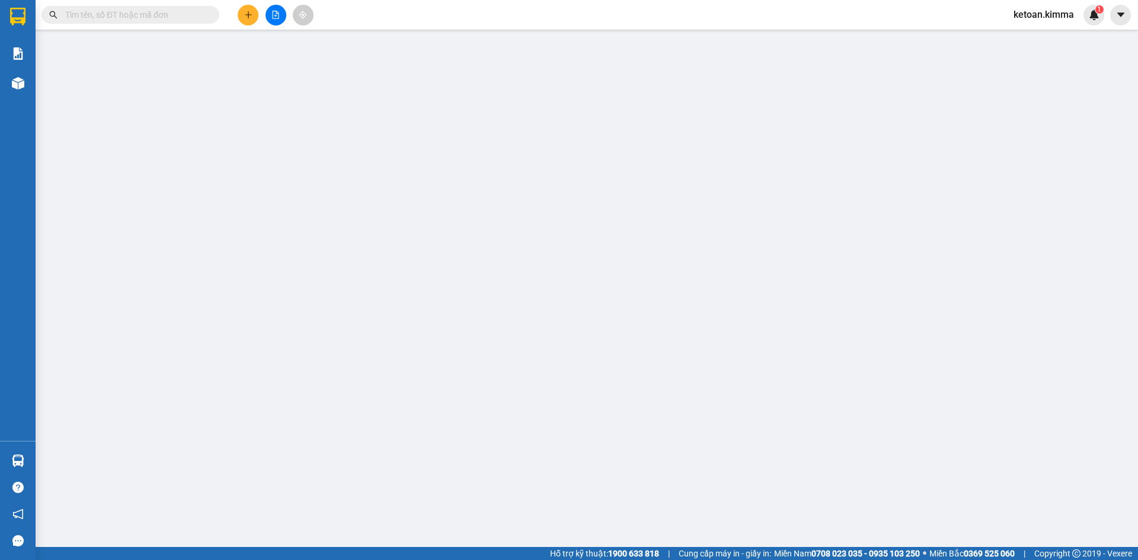
type input "BÁN LẺ KHÔNG GIAO HÓA ĐƠN"
type input "0938028438"
type input "DUNG"
type input "70.000"
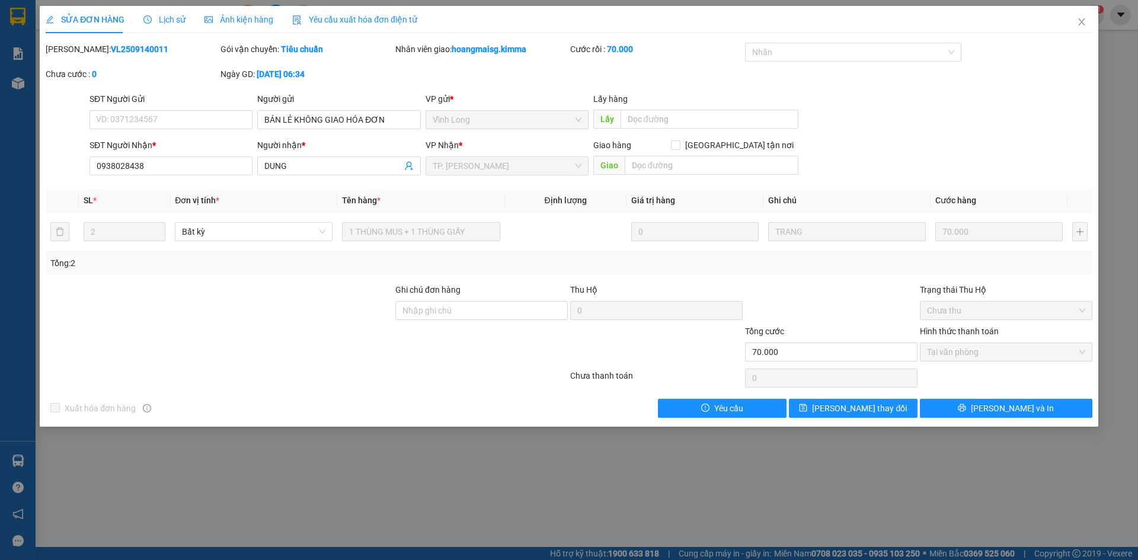
click at [361, 11] on div "Yêu cầu xuất hóa đơn điện tử" at bounding box center [354, 19] width 125 height 27
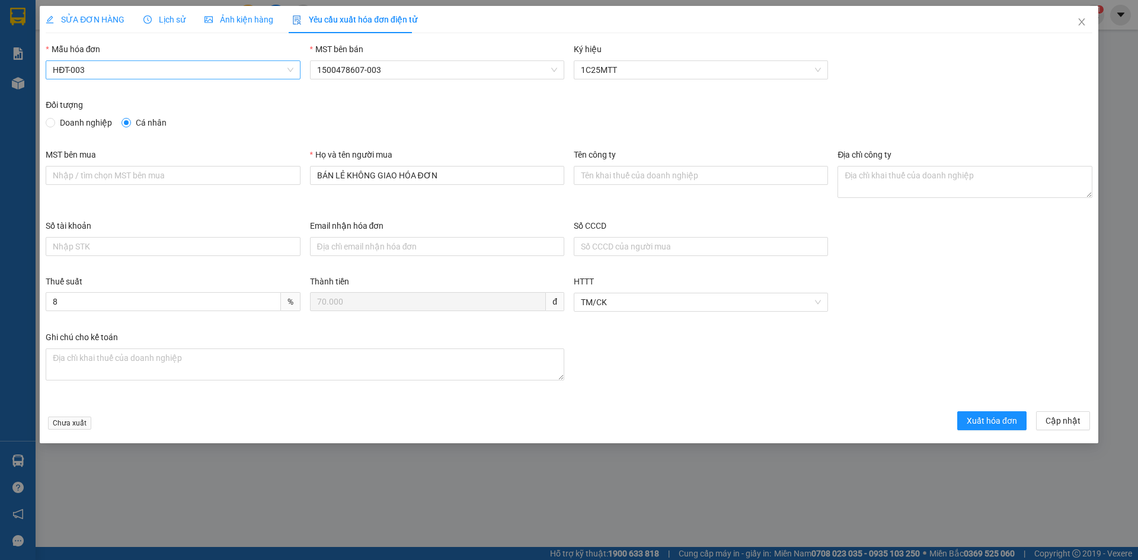
click at [124, 66] on span "HĐT-003" at bounding box center [173, 70] width 240 height 18
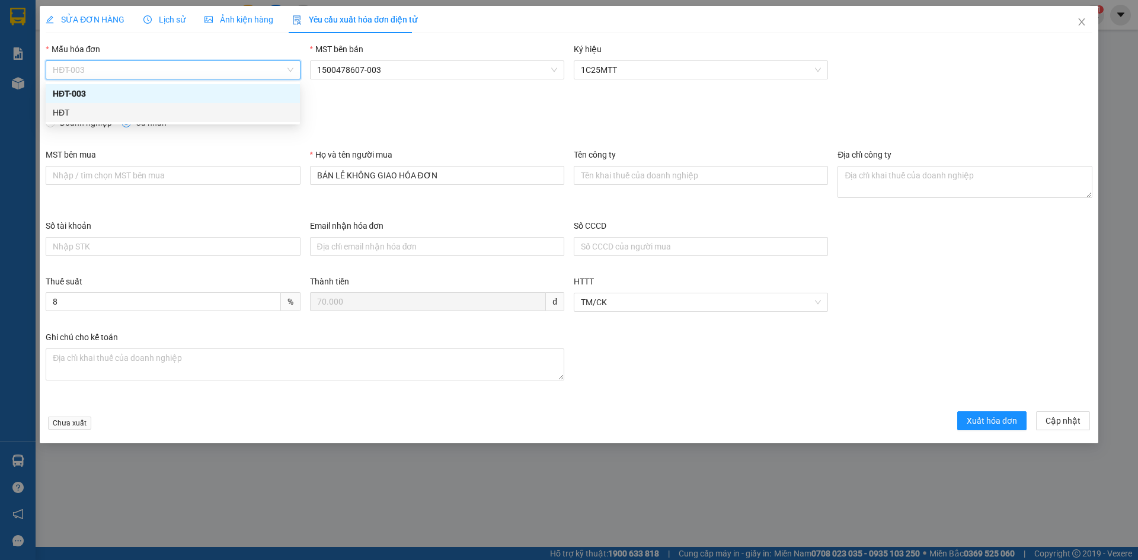
click at [72, 117] on div "HĐT" at bounding box center [173, 112] width 240 height 13
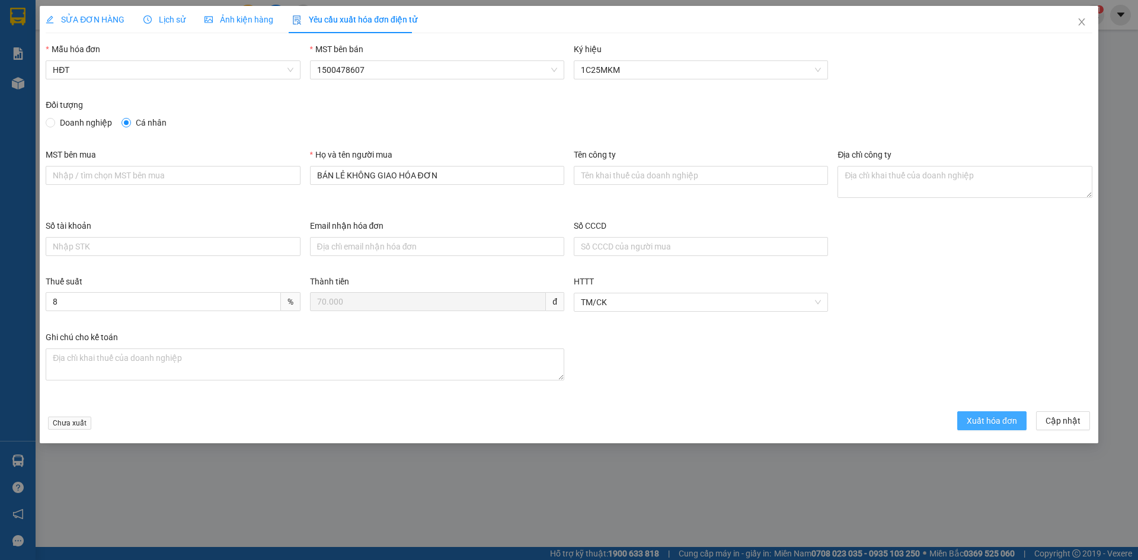
click at [985, 421] on span "Xuất hóa đơn" at bounding box center [992, 420] width 50 height 13
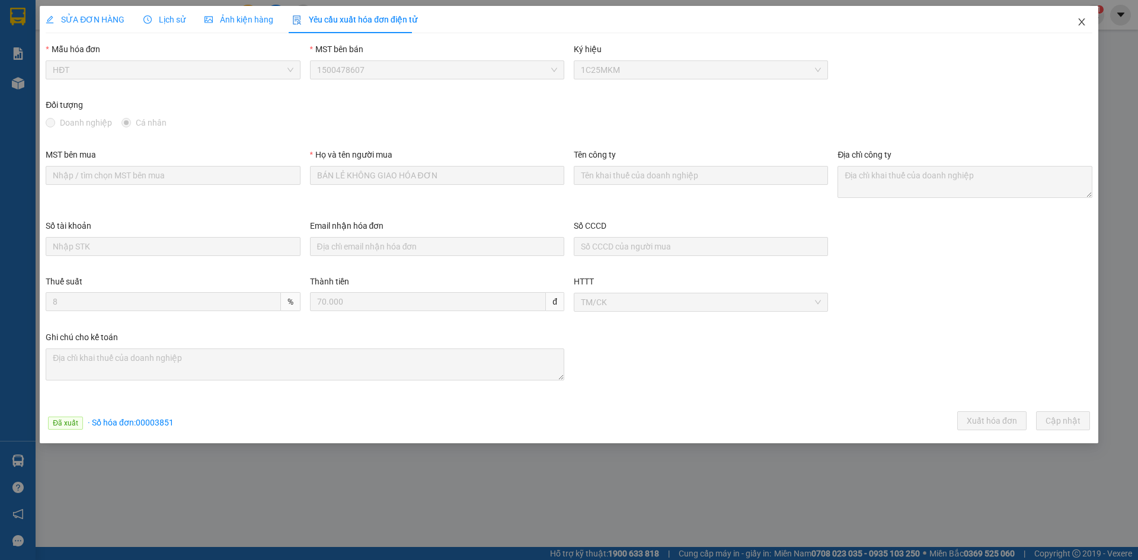
click at [1084, 23] on icon "close" at bounding box center [1081, 21] width 9 height 9
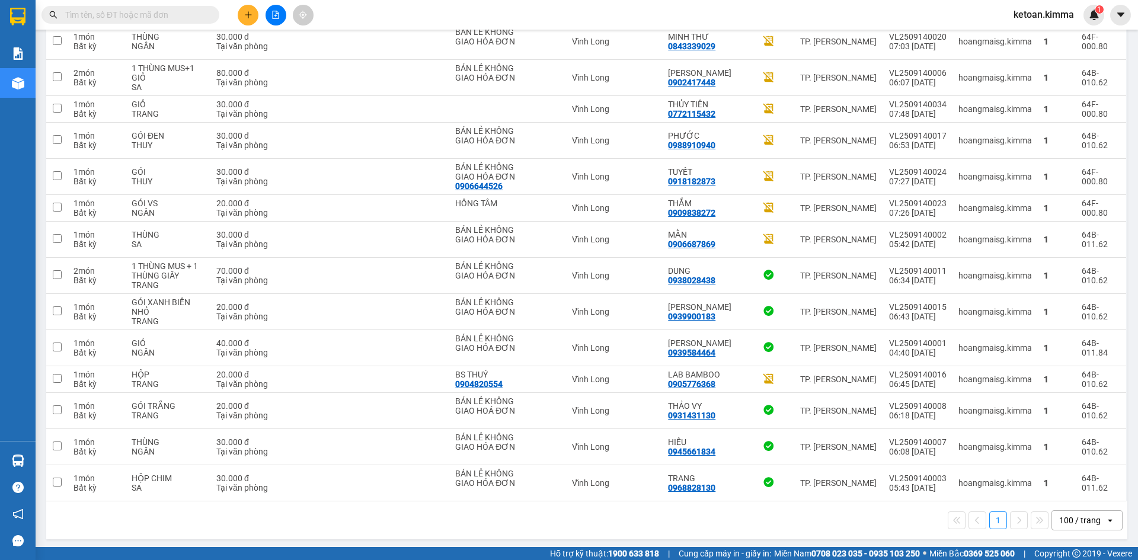
scroll to position [2104, 0]
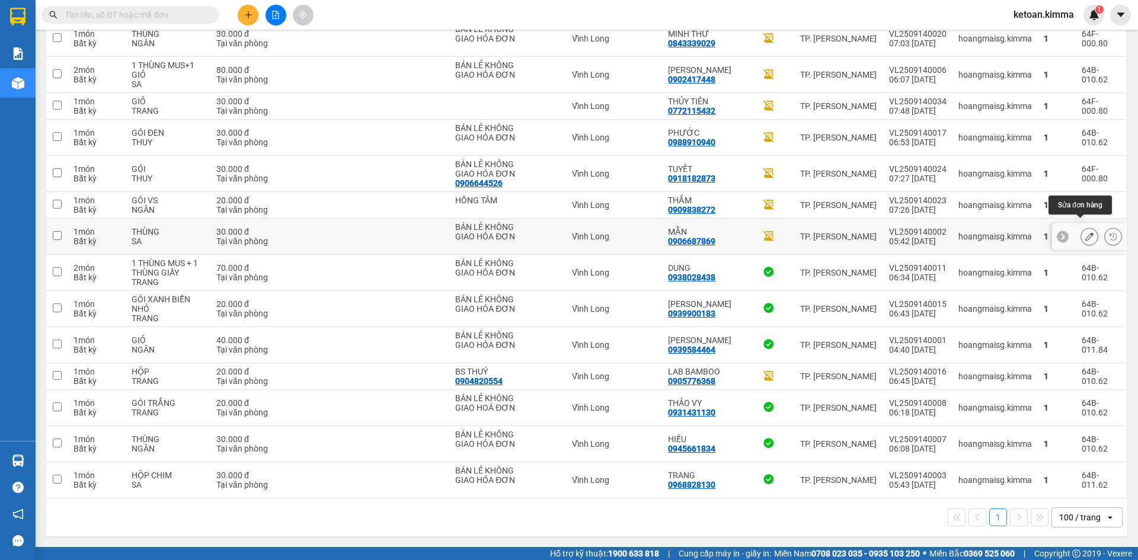
click at [1085, 232] on icon at bounding box center [1089, 236] width 8 height 8
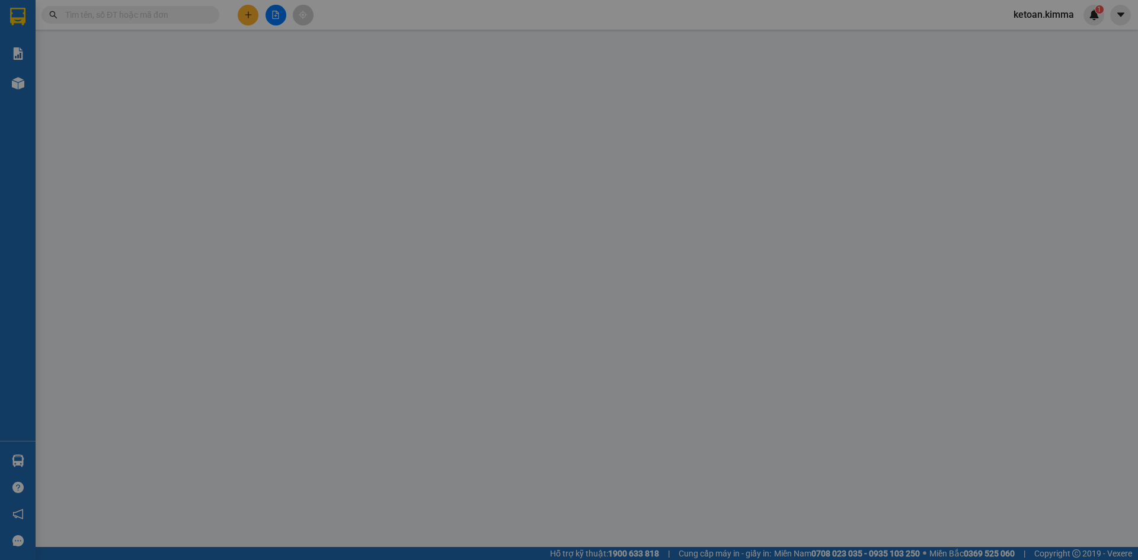
type input "BÁN LẺ KHÔNG GIAO HÓA ĐƠN"
type input "0906687869"
type input "MẰN"
type input "30.000"
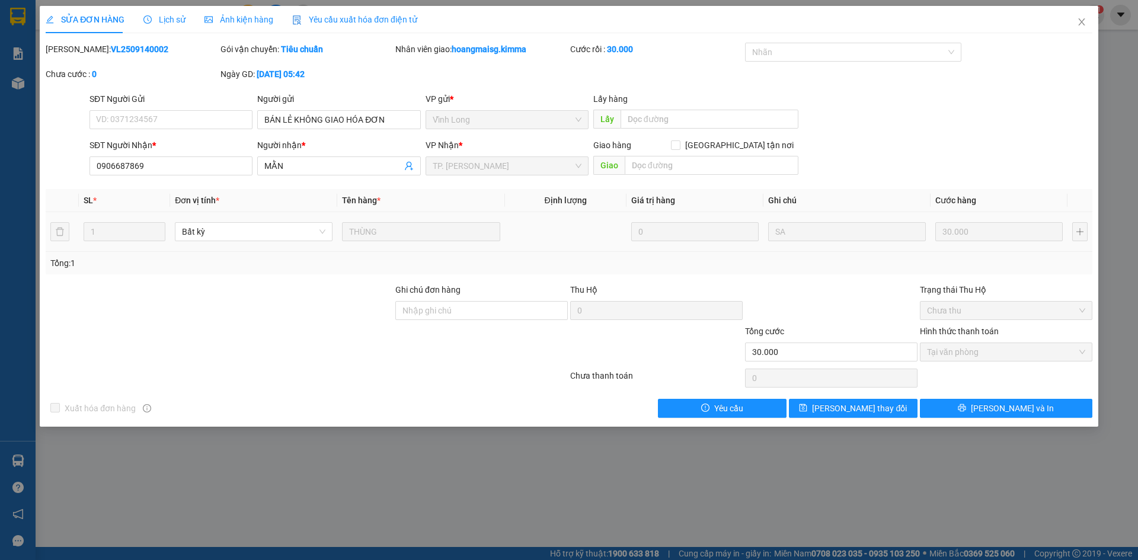
click at [383, 13] on div "Yêu cầu xuất hóa đơn điện tử" at bounding box center [354, 19] width 125 height 13
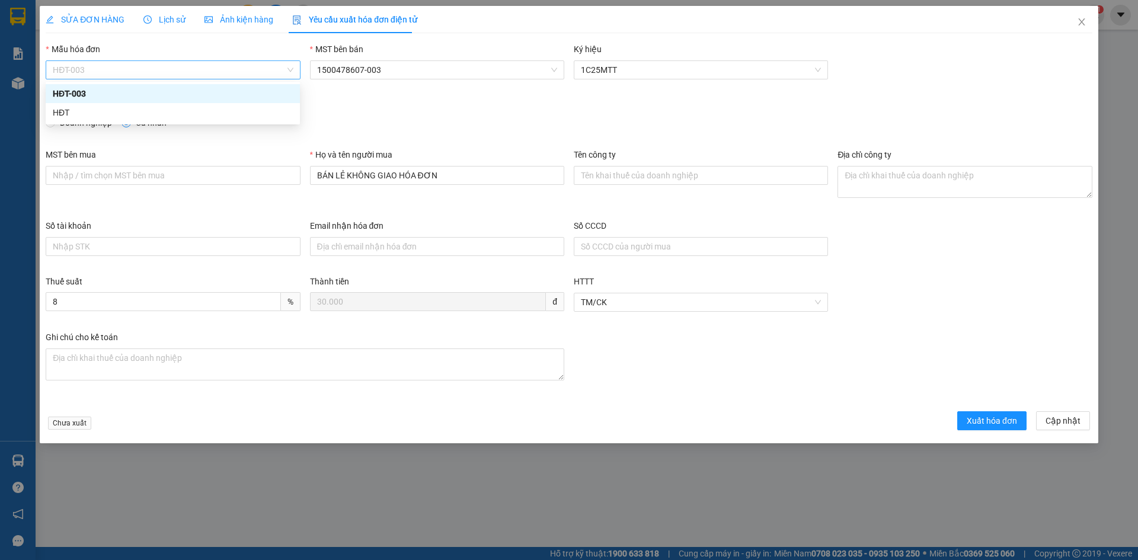
click at [106, 74] on span "HĐT-003" at bounding box center [173, 70] width 240 height 18
click at [69, 113] on div "HĐT" at bounding box center [173, 112] width 240 height 13
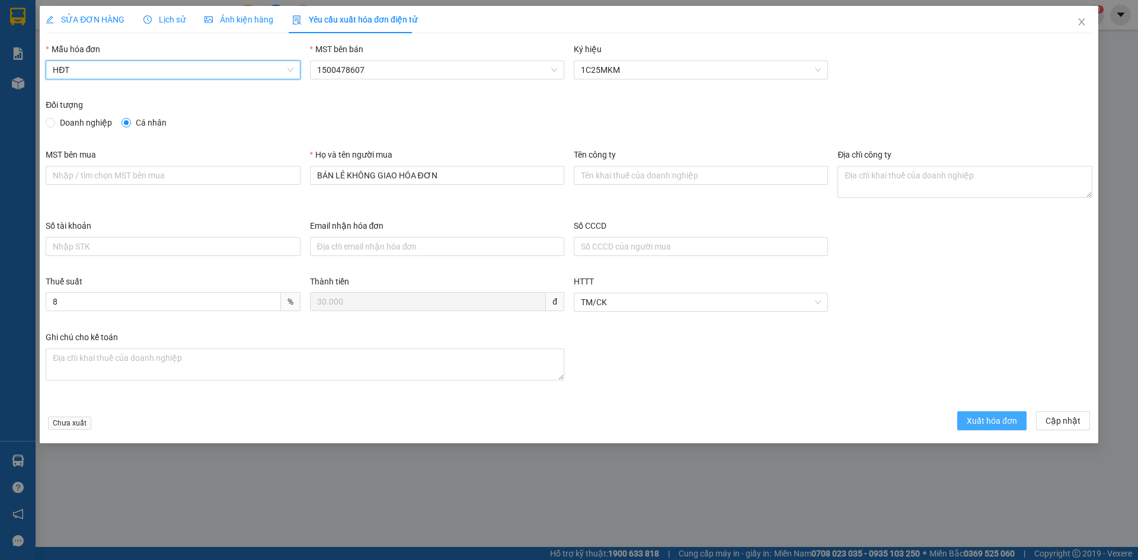
click at [984, 426] on span "Xuất hóa đơn" at bounding box center [992, 420] width 50 height 13
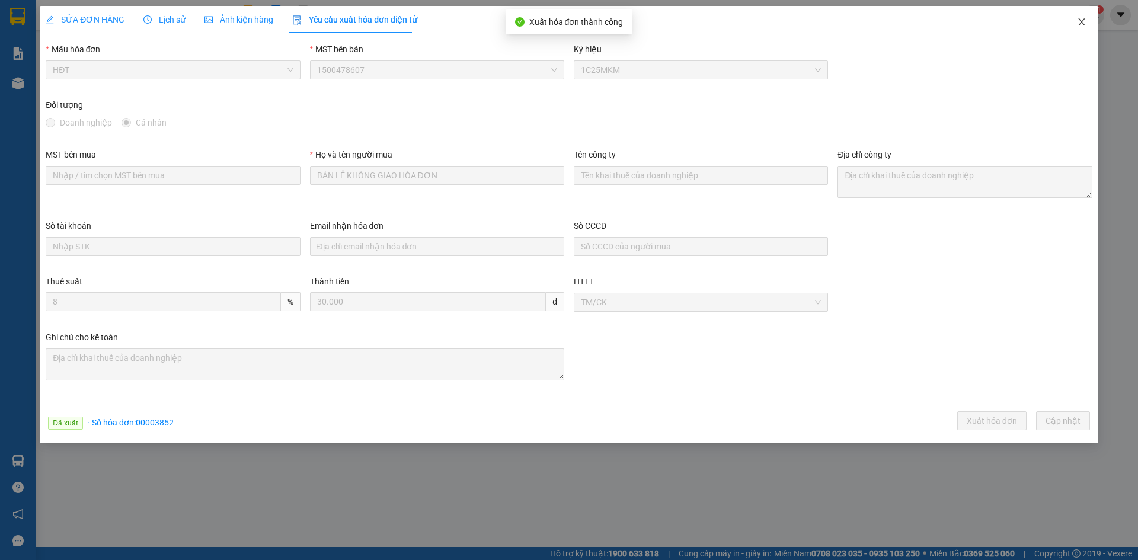
click at [1082, 20] on icon "close" at bounding box center [1081, 21] width 9 height 9
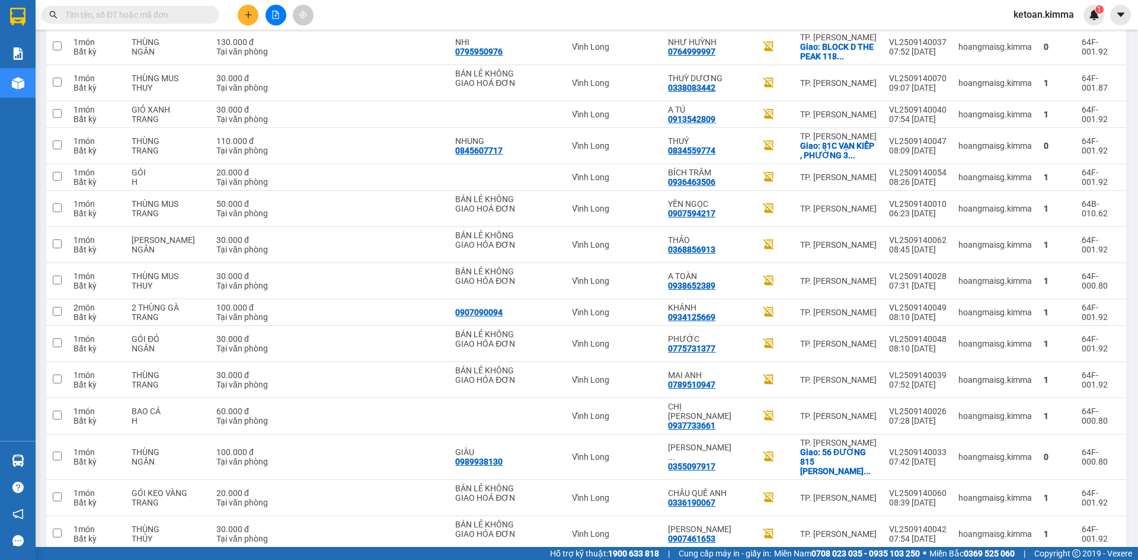
scroll to position [2104, 0]
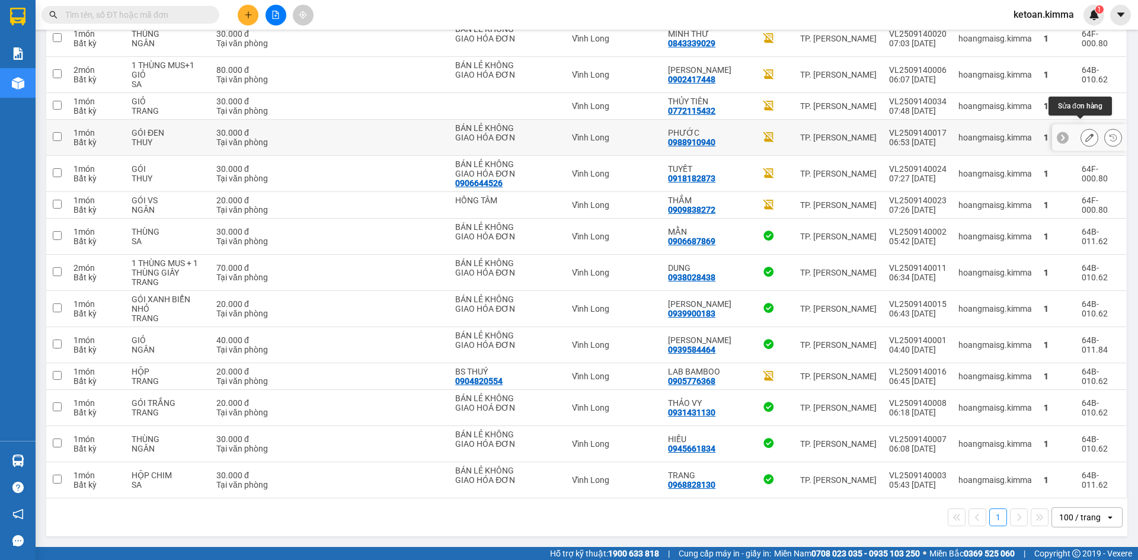
click at [1086, 127] on button at bounding box center [1089, 137] width 17 height 21
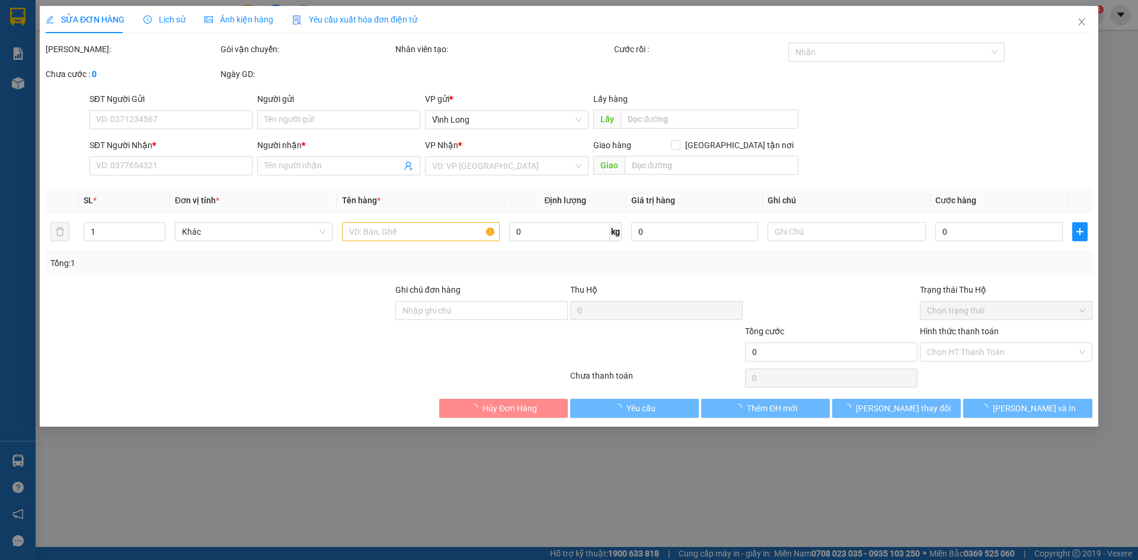
type input "BÁN LẺ KHÔNG GIAO HÓA ĐƠN"
type input "0988910940"
type input "PHƯỚC"
type input "30.000"
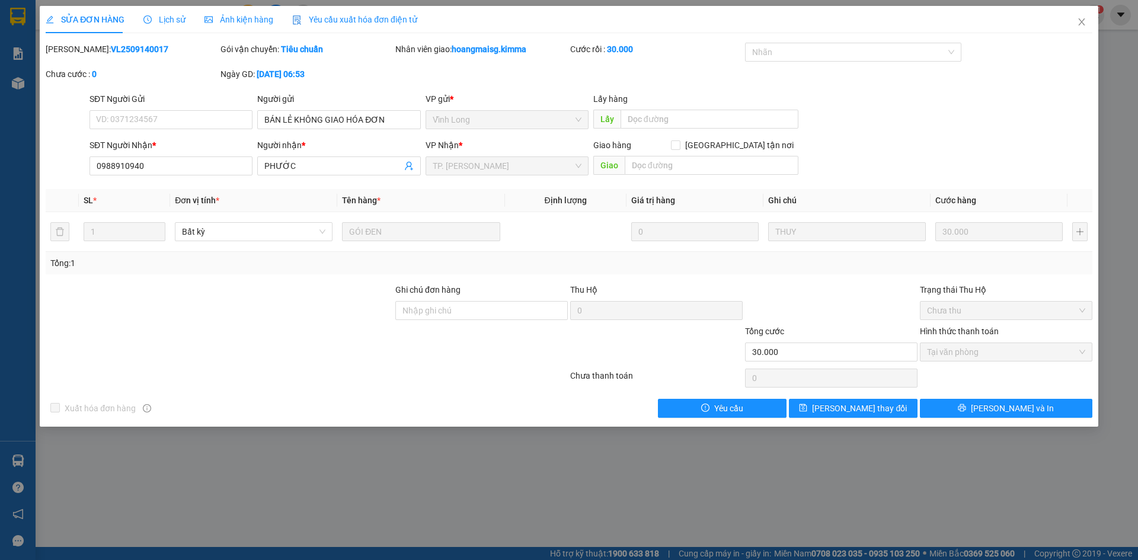
click at [391, 20] on span "Yêu cầu xuất hóa đơn điện tử" at bounding box center [354, 19] width 125 height 9
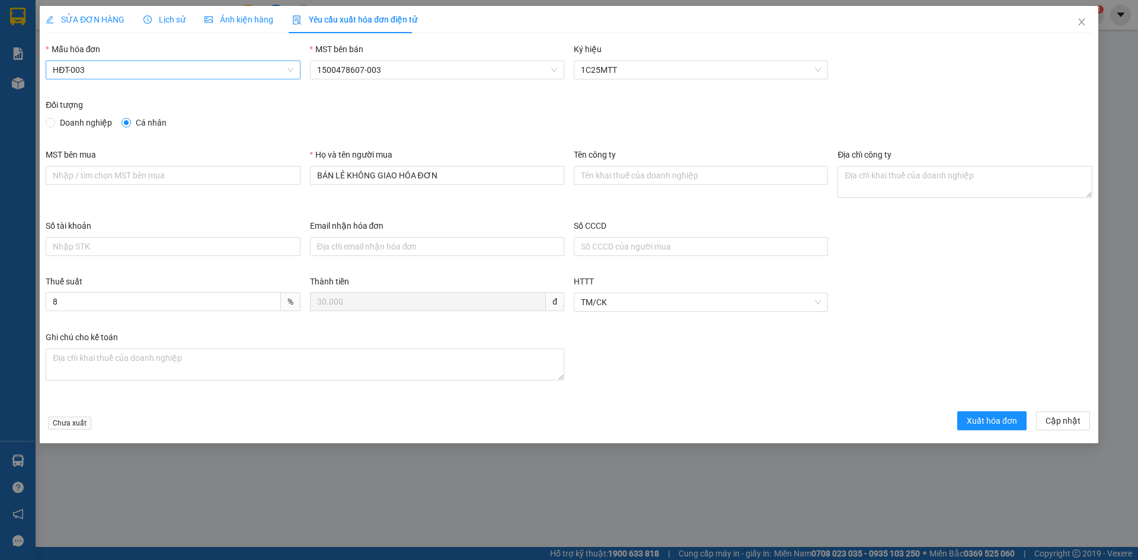
click at [258, 67] on span "HĐT-003" at bounding box center [173, 70] width 240 height 18
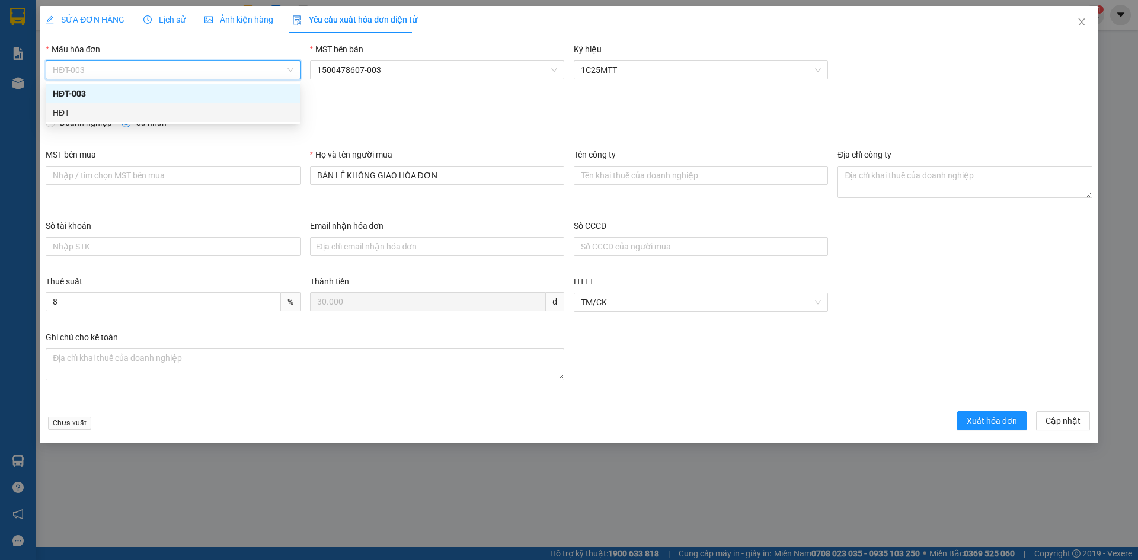
click at [56, 114] on div "HĐT" at bounding box center [173, 112] width 240 height 13
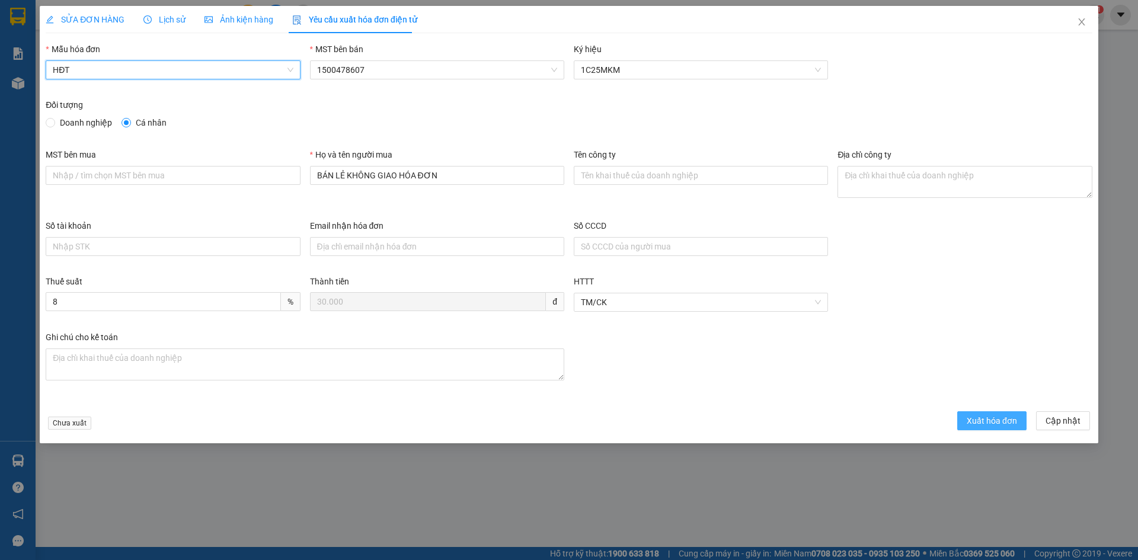
click at [977, 421] on span "Xuất hóa đơn" at bounding box center [992, 420] width 50 height 13
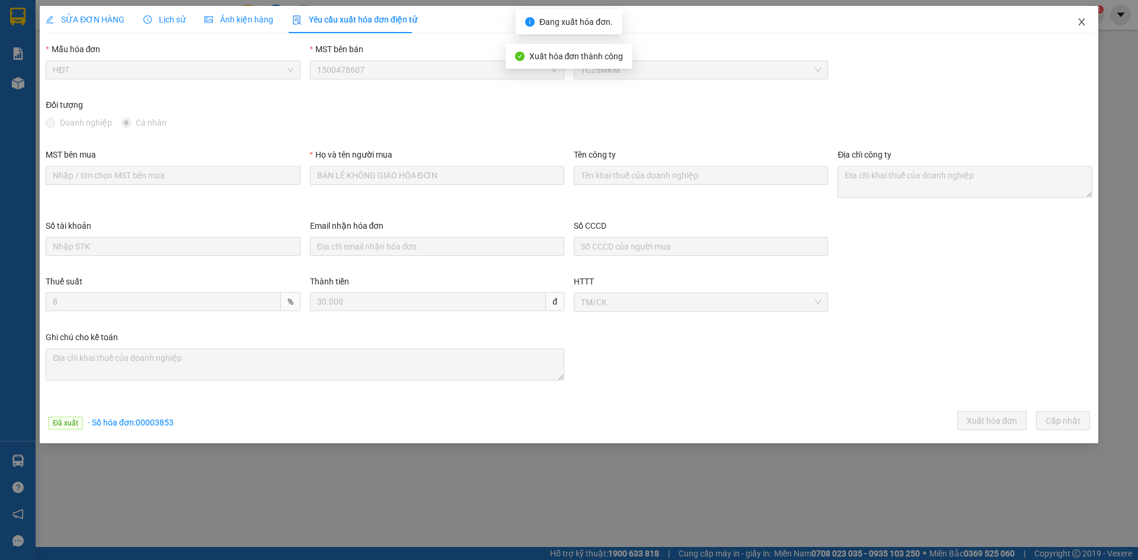
click at [1085, 21] on icon "close" at bounding box center [1081, 21] width 9 height 9
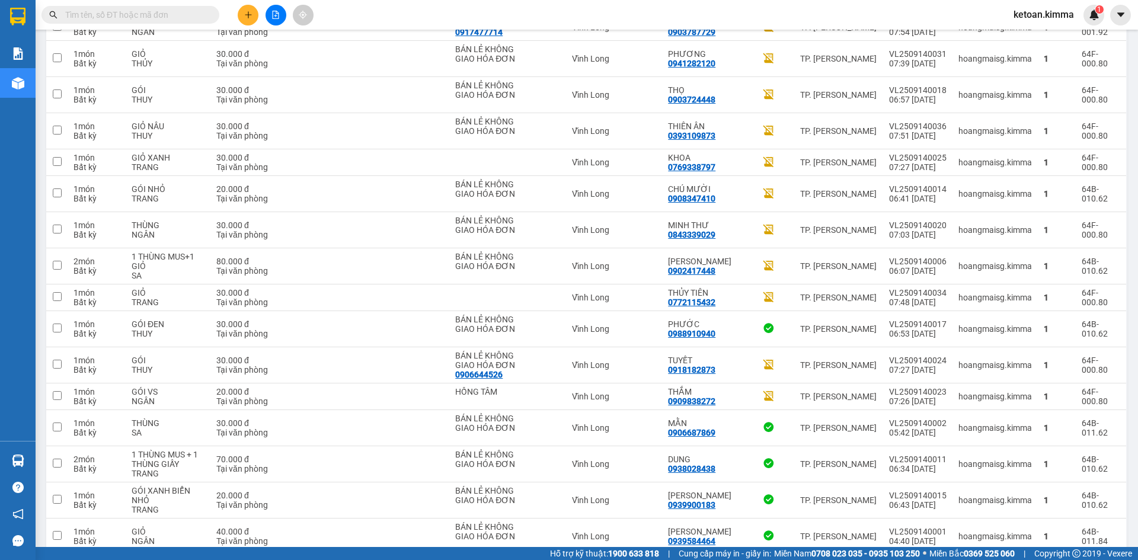
scroll to position [1907, 0]
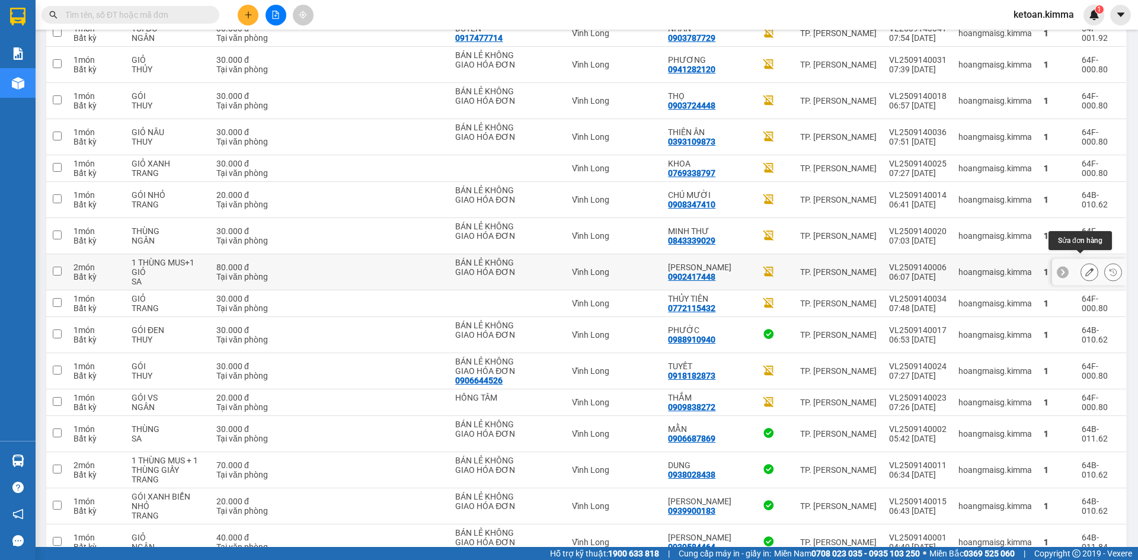
click at [1085, 268] on icon at bounding box center [1089, 272] width 8 height 8
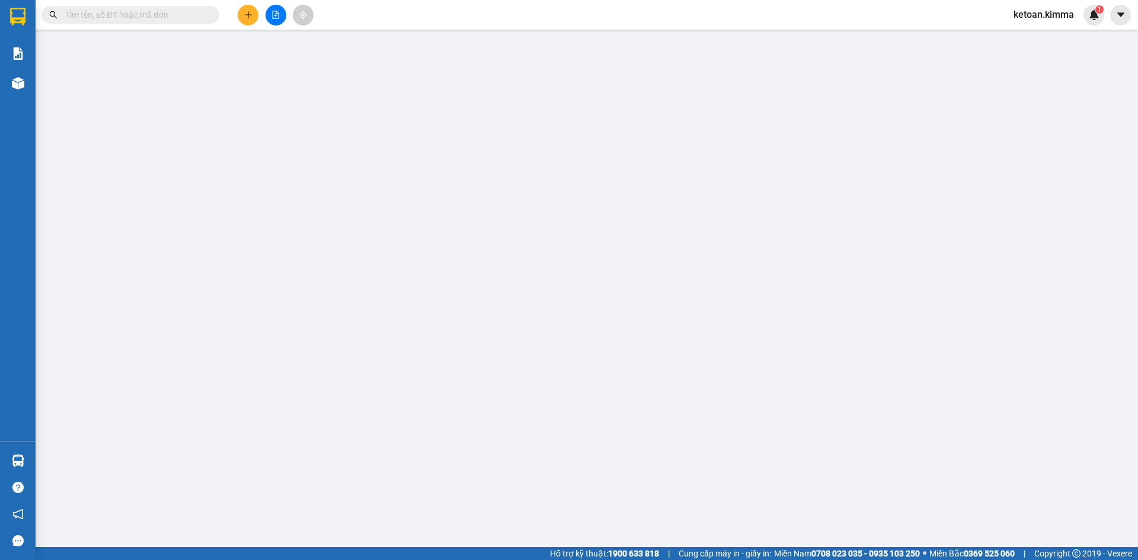
type input "BÁN LẺ KHÔNG GIAO HÓA ĐƠN"
type input "0902417448"
type input "MINH HUY"
type input "80.000"
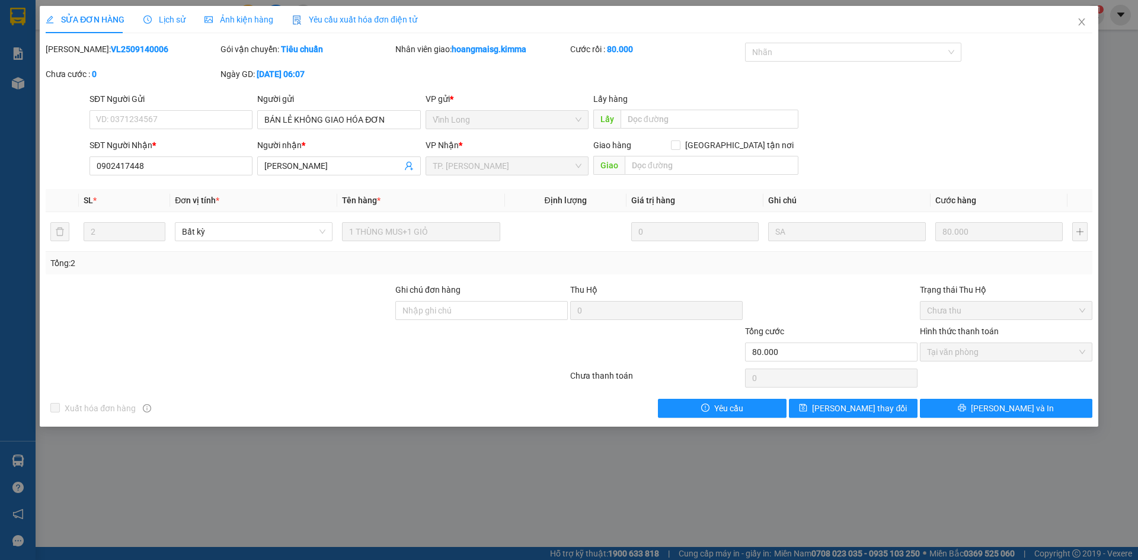
click at [392, 10] on div "Yêu cầu xuất hóa đơn điện tử" at bounding box center [354, 19] width 125 height 27
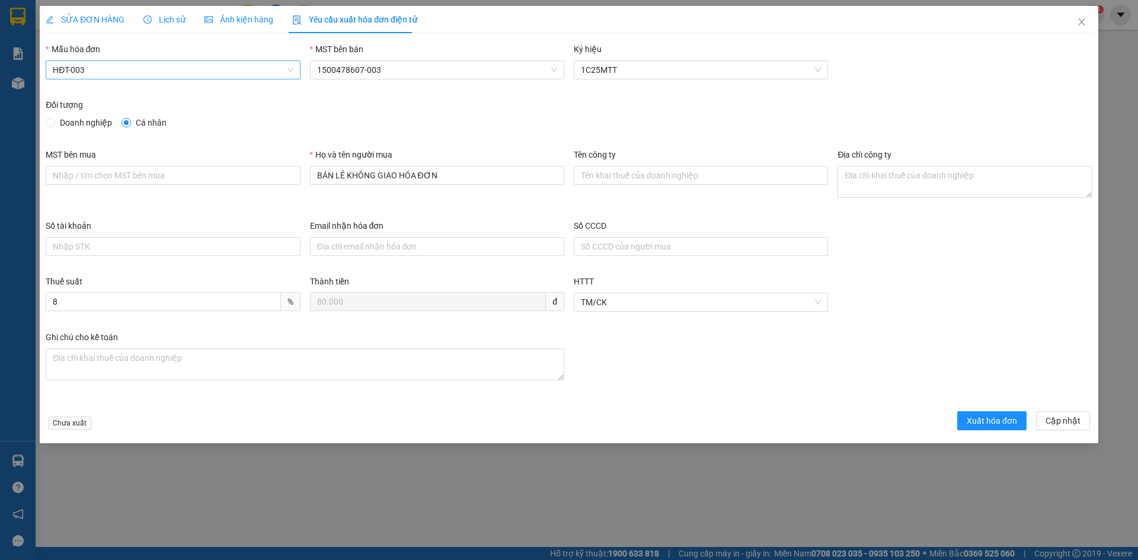
click at [127, 69] on span "HĐT-003" at bounding box center [173, 70] width 240 height 18
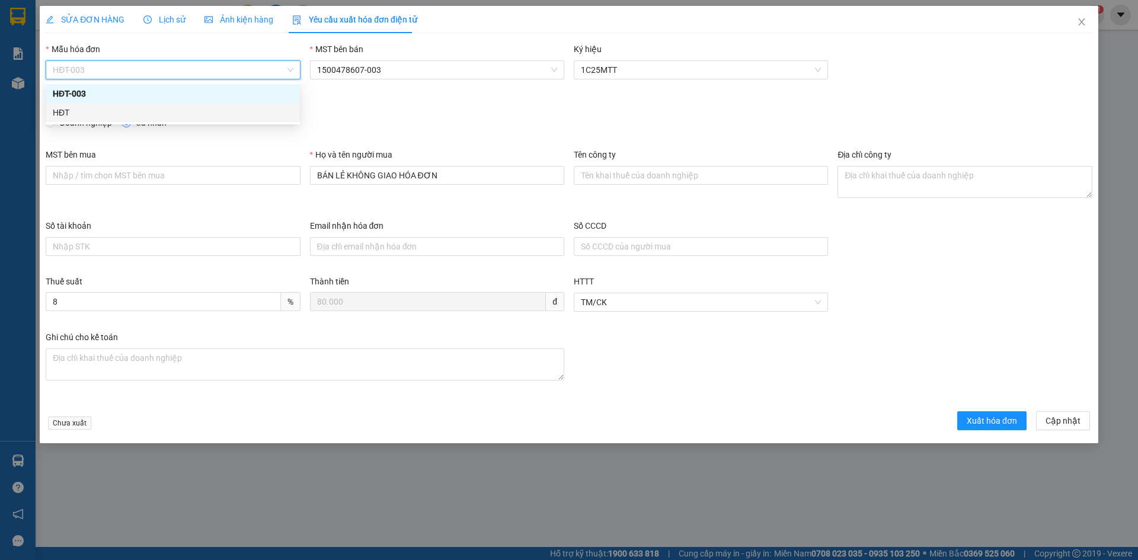
click at [61, 116] on div "HĐT" at bounding box center [173, 112] width 240 height 13
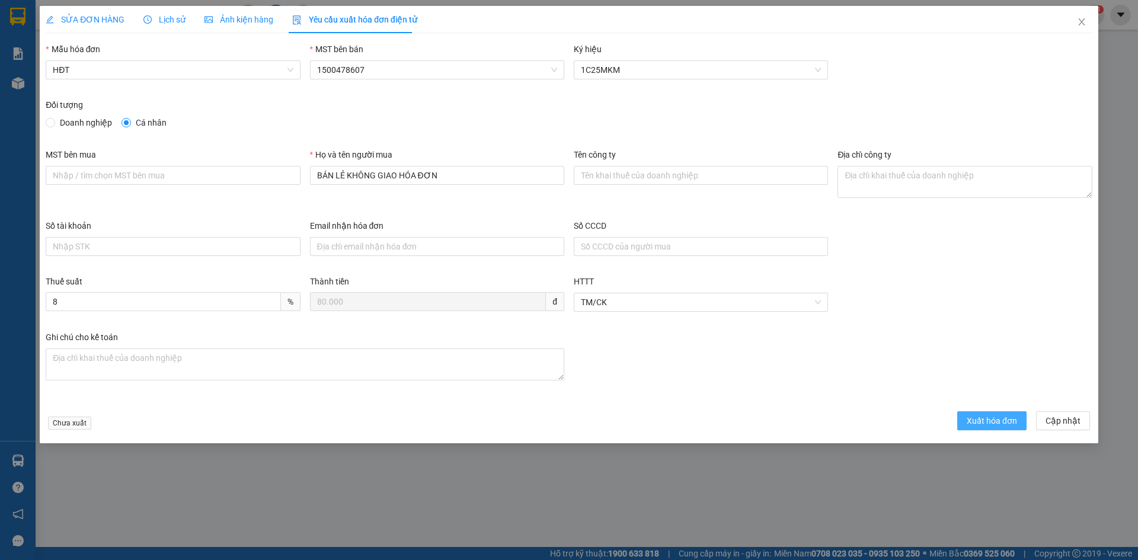
click at [1008, 423] on span "Xuất hóa đơn" at bounding box center [992, 420] width 50 height 13
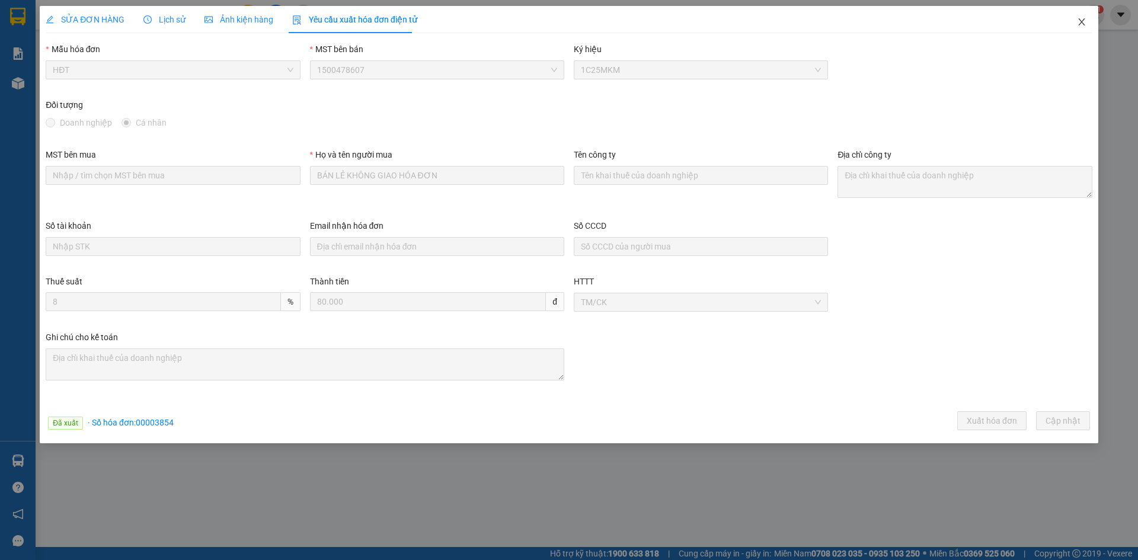
click at [1084, 21] on icon "close" at bounding box center [1081, 21] width 9 height 9
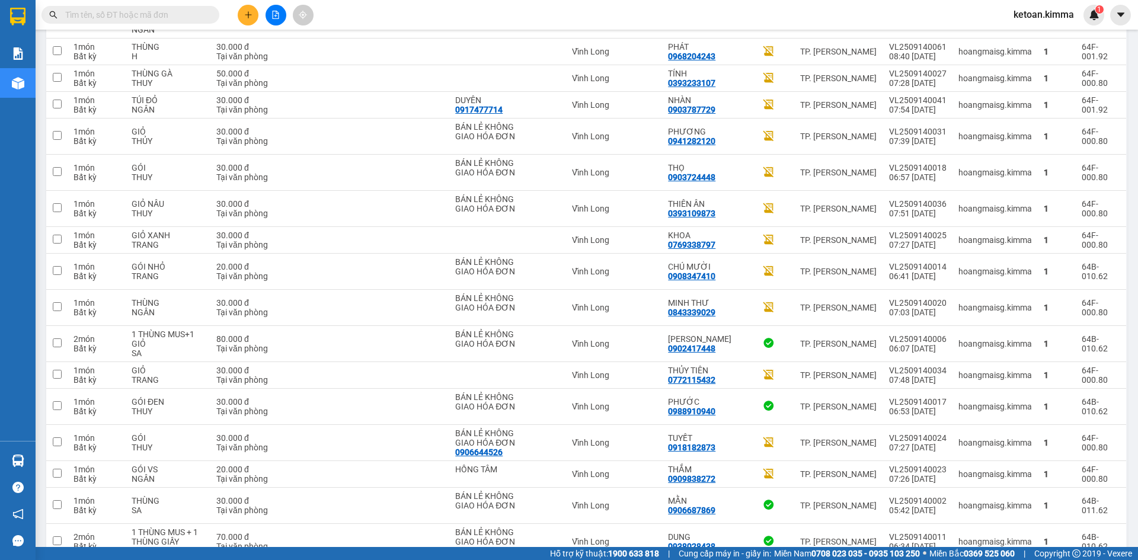
scroll to position [1826, 0]
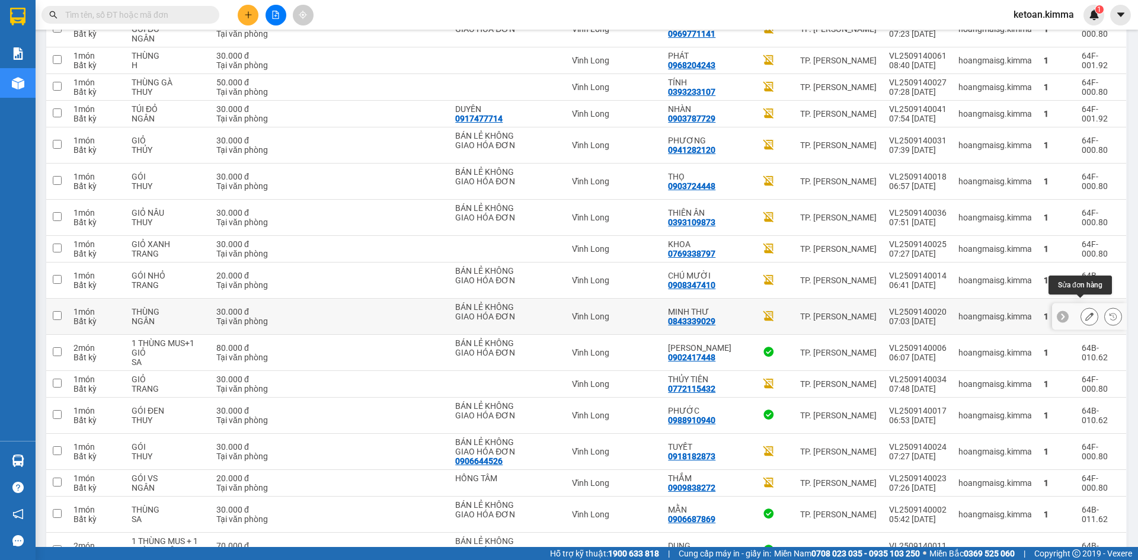
click at [1085, 312] on icon at bounding box center [1089, 316] width 8 height 8
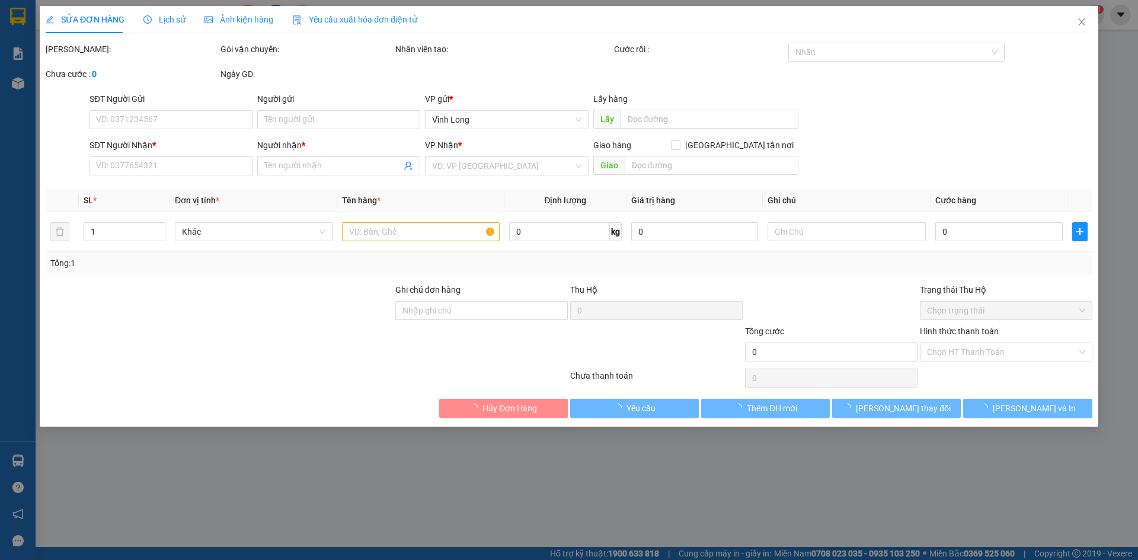
type input "BÁN LẺ KHÔNG GIAO HÓA ĐƠN"
type input "0843339029"
type input "MINH THƯ"
type input "30.000"
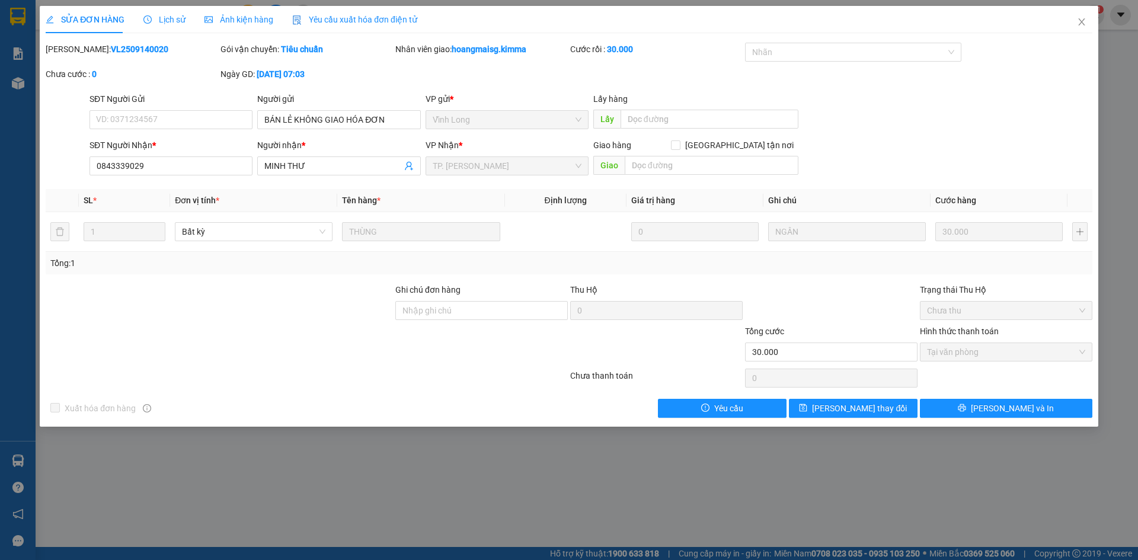
click at [340, 20] on span "Yêu cầu xuất hóa đơn điện tử" at bounding box center [354, 19] width 125 height 9
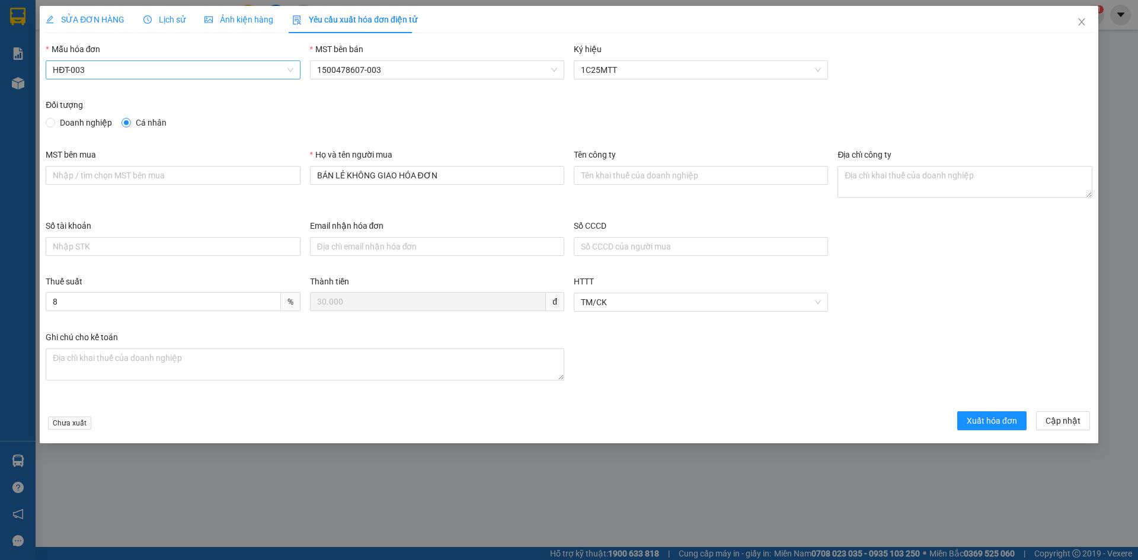
click at [124, 71] on span "HĐT-003" at bounding box center [173, 70] width 240 height 18
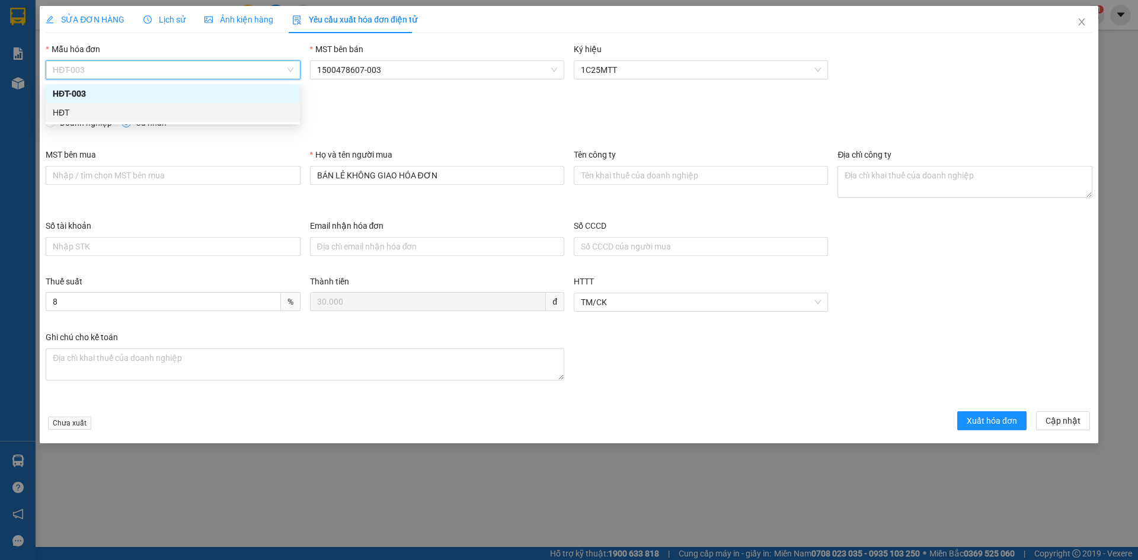
click at [65, 120] on div "HĐT" at bounding box center [173, 112] width 254 height 19
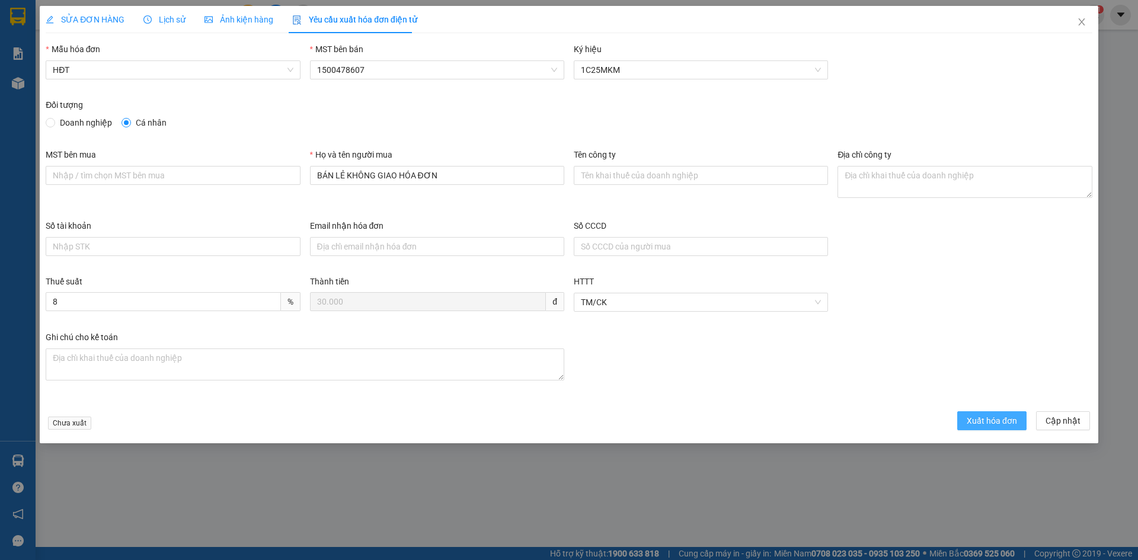
click at [972, 421] on span "Xuất hóa đơn" at bounding box center [992, 420] width 50 height 13
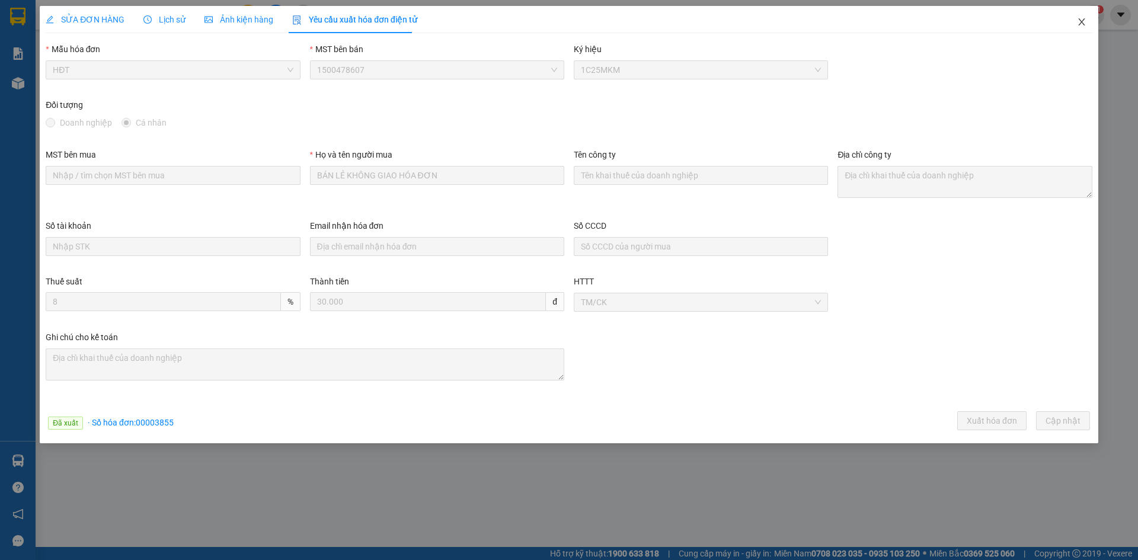
click at [1081, 21] on icon "close" at bounding box center [1081, 21] width 7 height 7
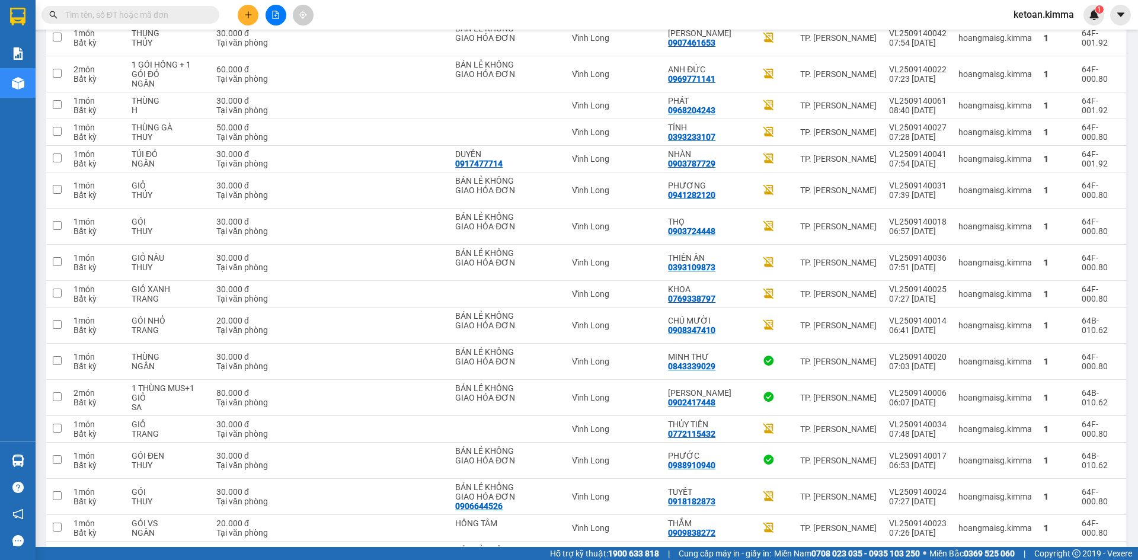
scroll to position [1874, 0]
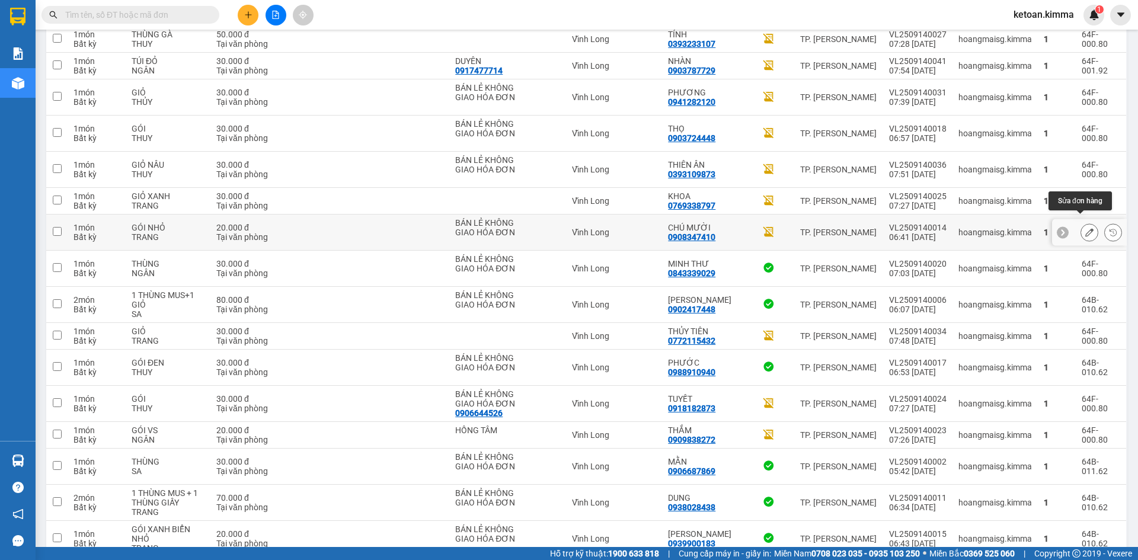
click at [1085, 228] on icon at bounding box center [1089, 232] width 8 height 8
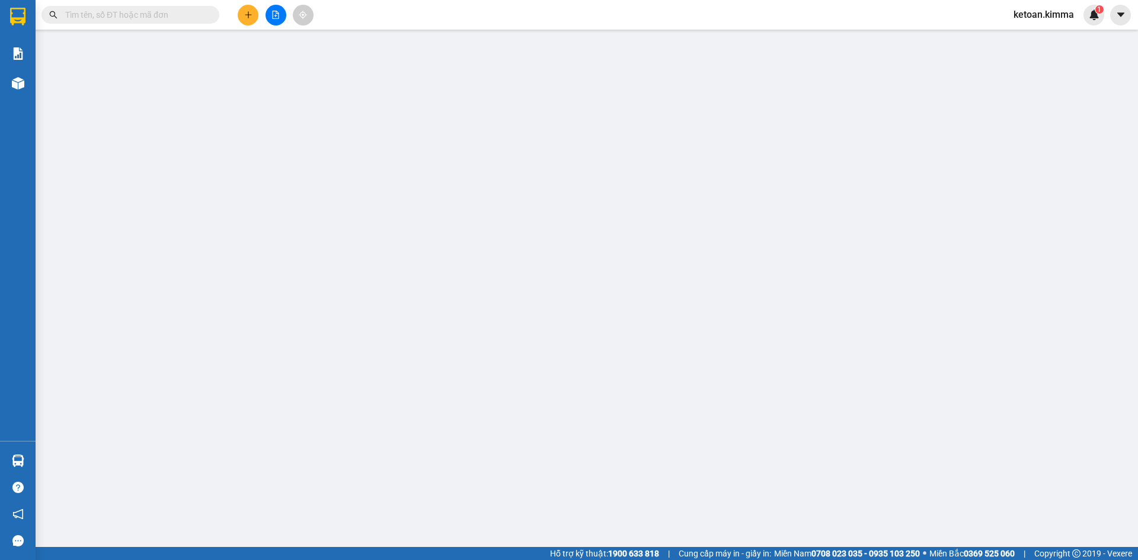
type input "BÁN LẺ KHÔNG GIAO HÓA ĐƠN"
type input "0908347410"
type input "CHÚ MƯỜI"
type input "20.000"
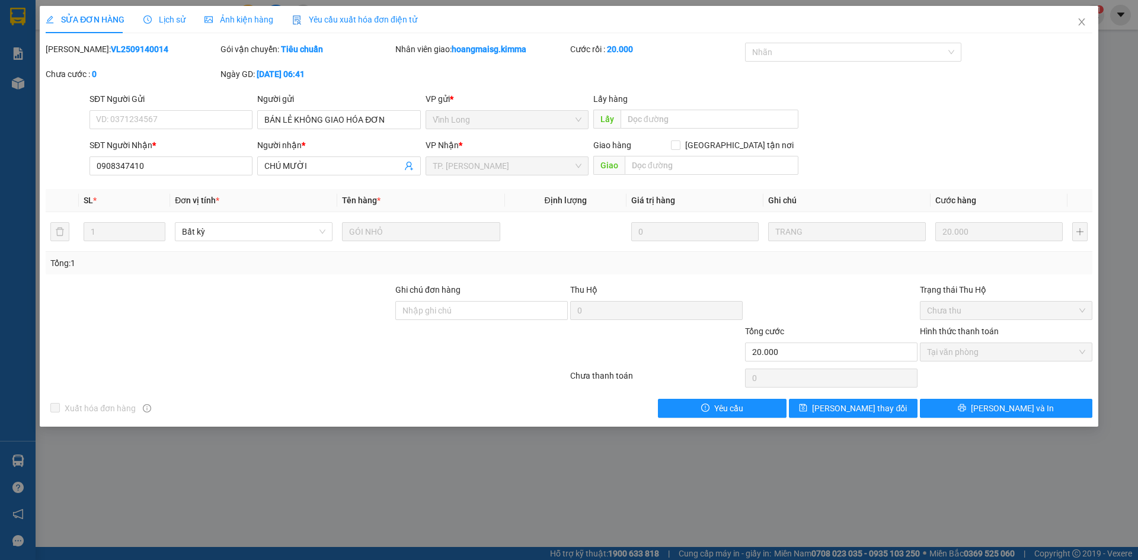
click at [346, 16] on span "Yêu cầu xuất hóa đơn điện tử" at bounding box center [354, 19] width 125 height 9
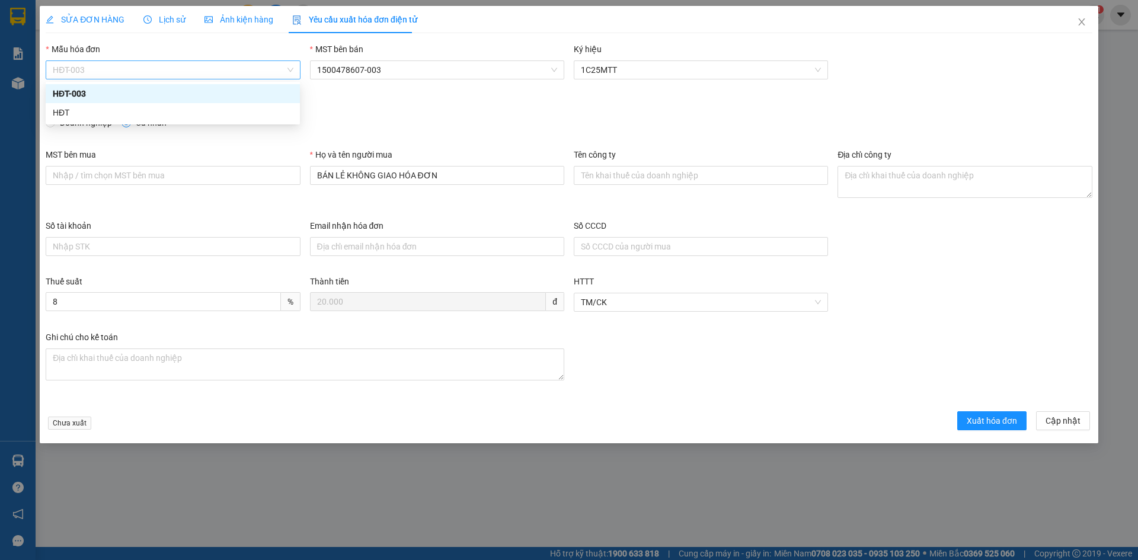
click at [136, 71] on span "HĐT-003" at bounding box center [173, 70] width 240 height 18
click at [75, 113] on div "HĐT" at bounding box center [173, 112] width 240 height 13
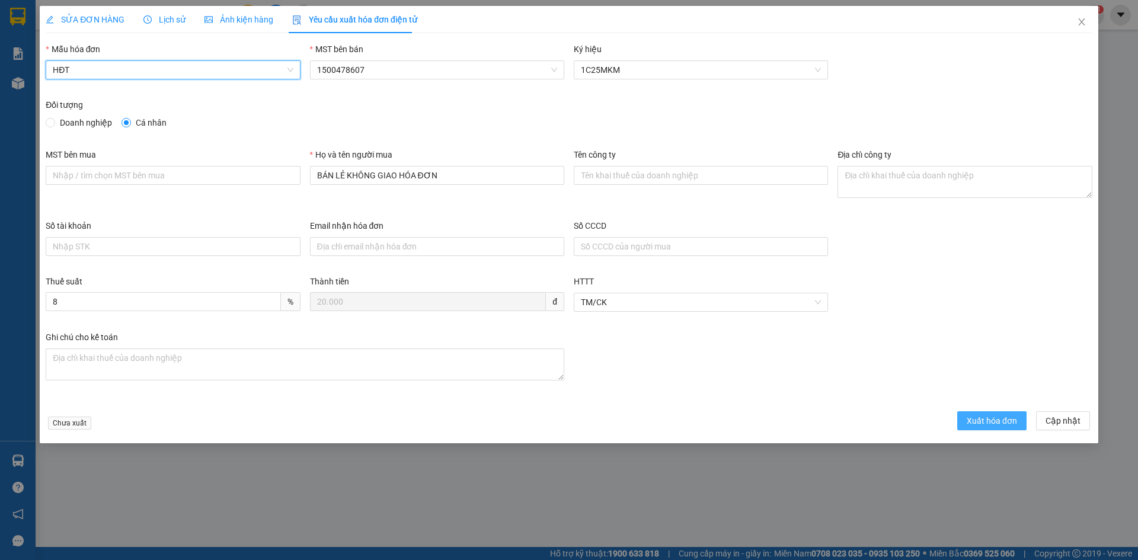
click at [969, 421] on span "Xuất hóa đơn" at bounding box center [992, 420] width 50 height 13
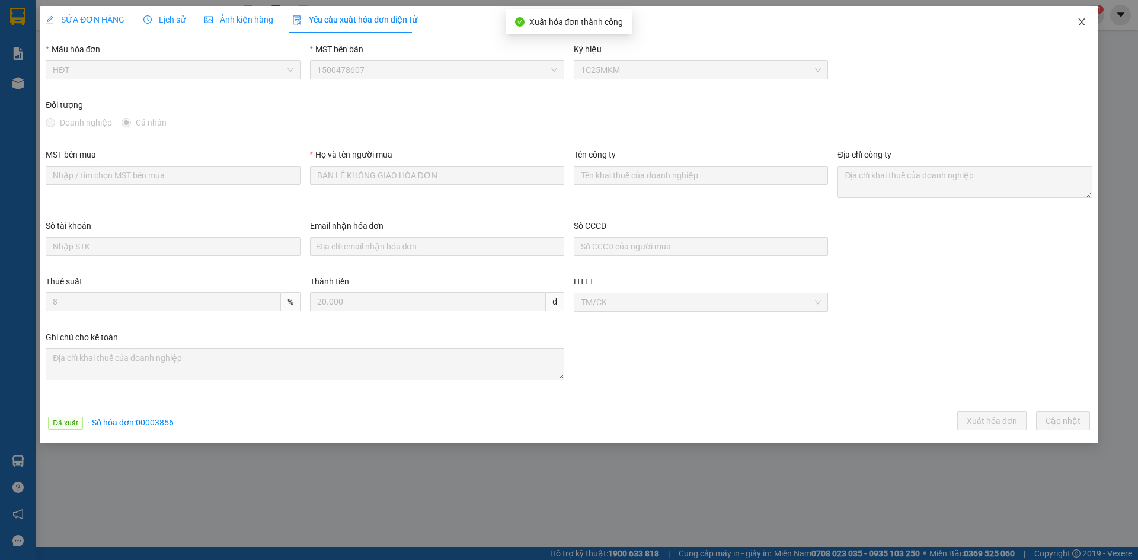
click at [1079, 22] on icon "close" at bounding box center [1081, 21] width 9 height 9
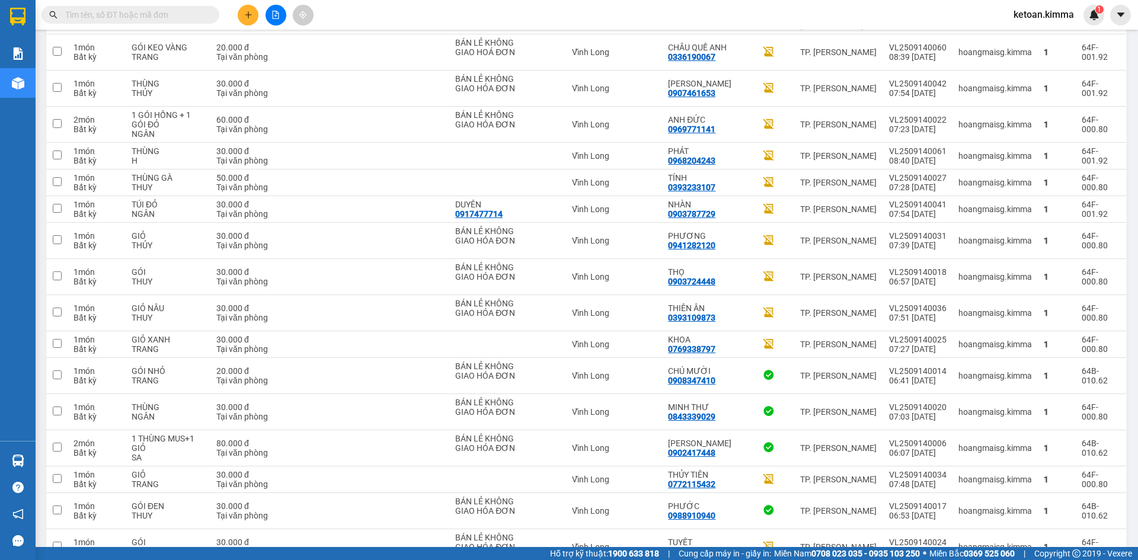
scroll to position [1737, 0]
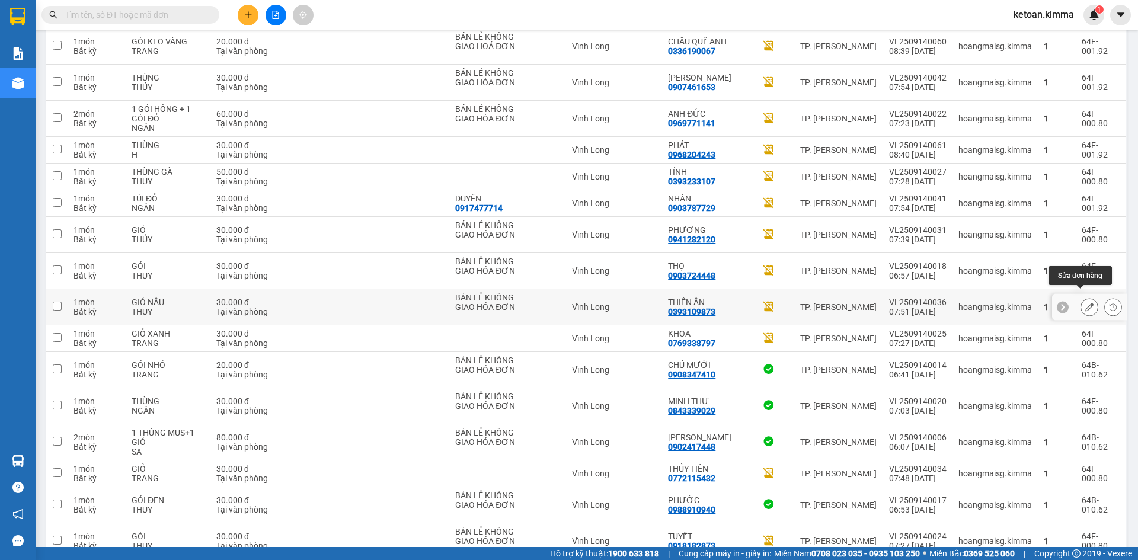
click at [1085, 303] on icon at bounding box center [1089, 307] width 8 height 8
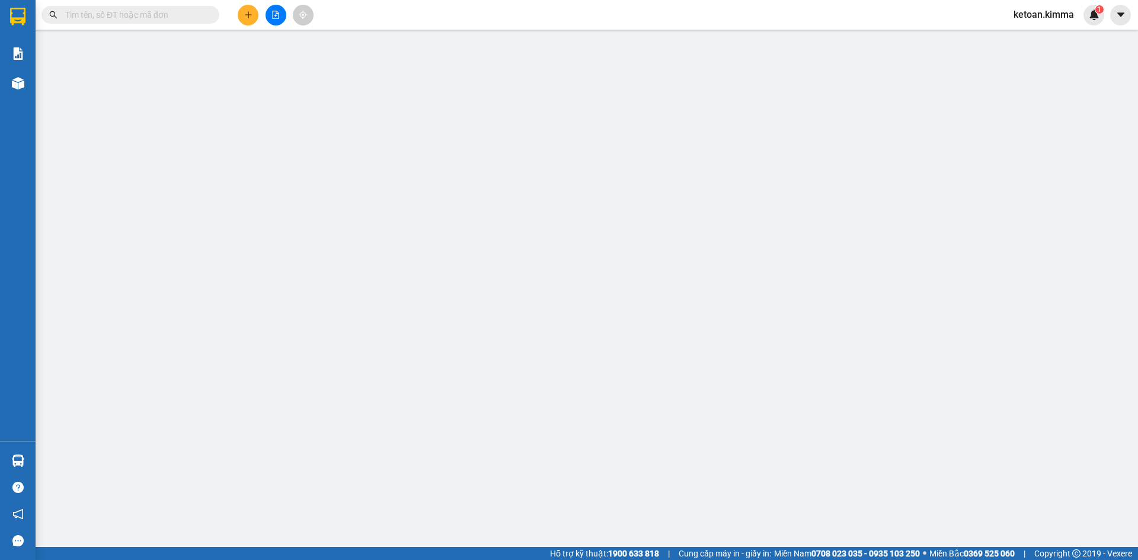
type input "BÁN LẺ KHÔNG GIAO HÓA ĐƠN"
type input "0393109873"
type input "THIÊN ÂN"
type input "30.000"
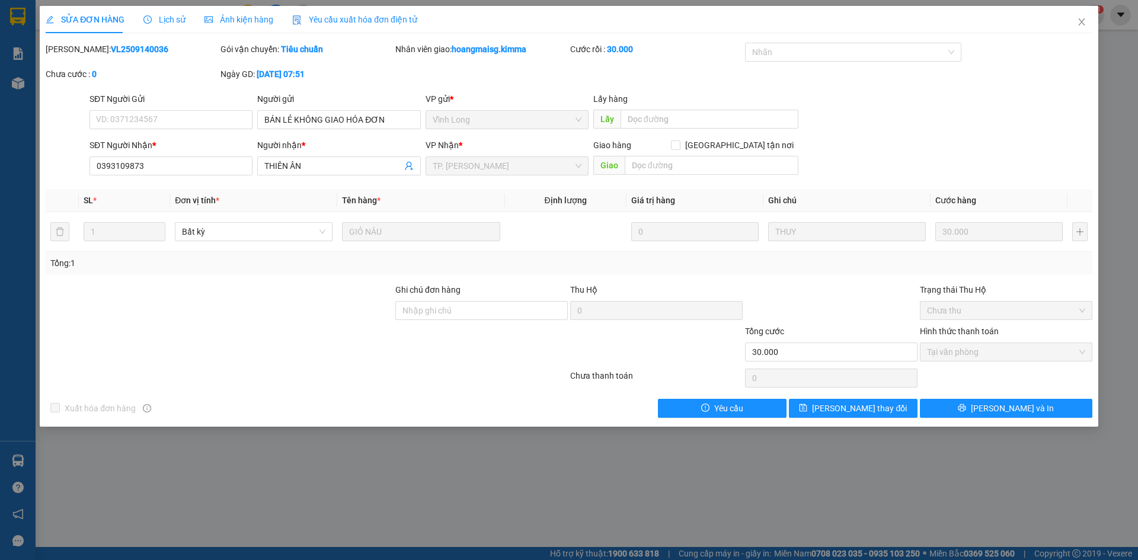
click at [370, 17] on span "Yêu cầu xuất hóa đơn điện tử" at bounding box center [354, 19] width 125 height 9
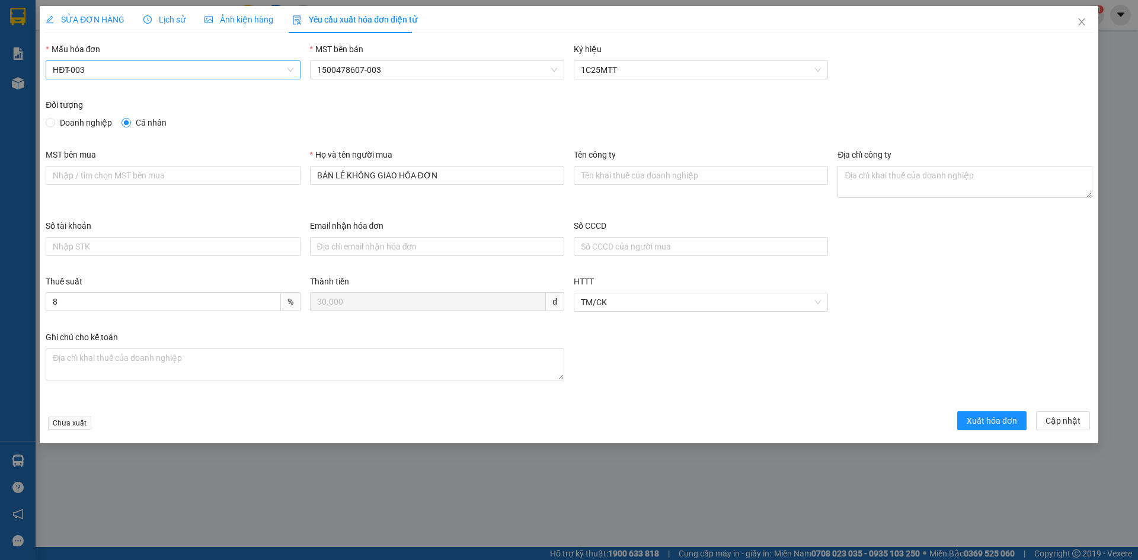
click at [159, 70] on span "HĐT-003" at bounding box center [173, 70] width 240 height 18
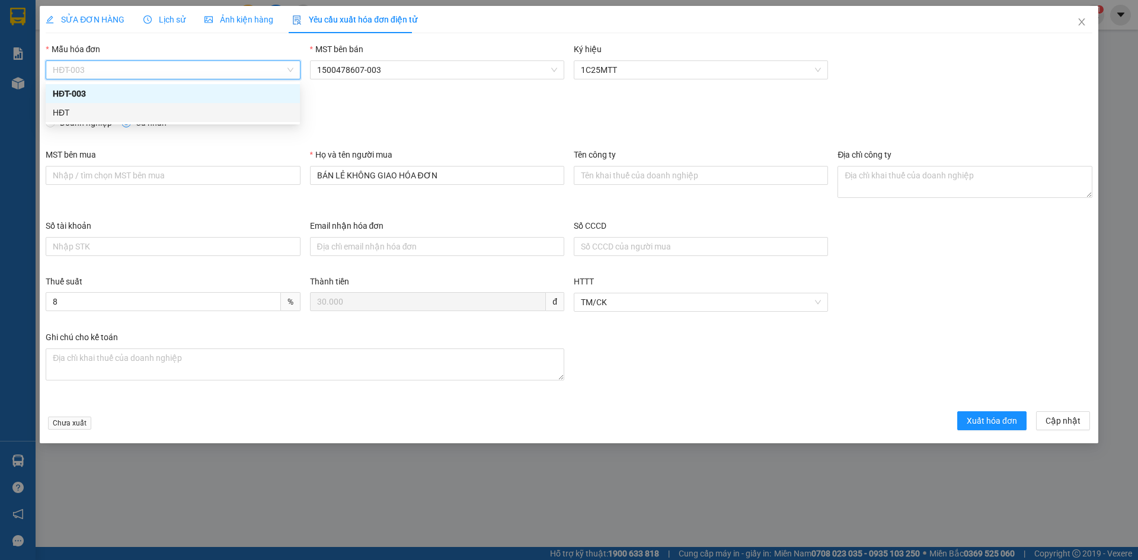
click at [64, 111] on div "HĐT" at bounding box center [173, 112] width 240 height 13
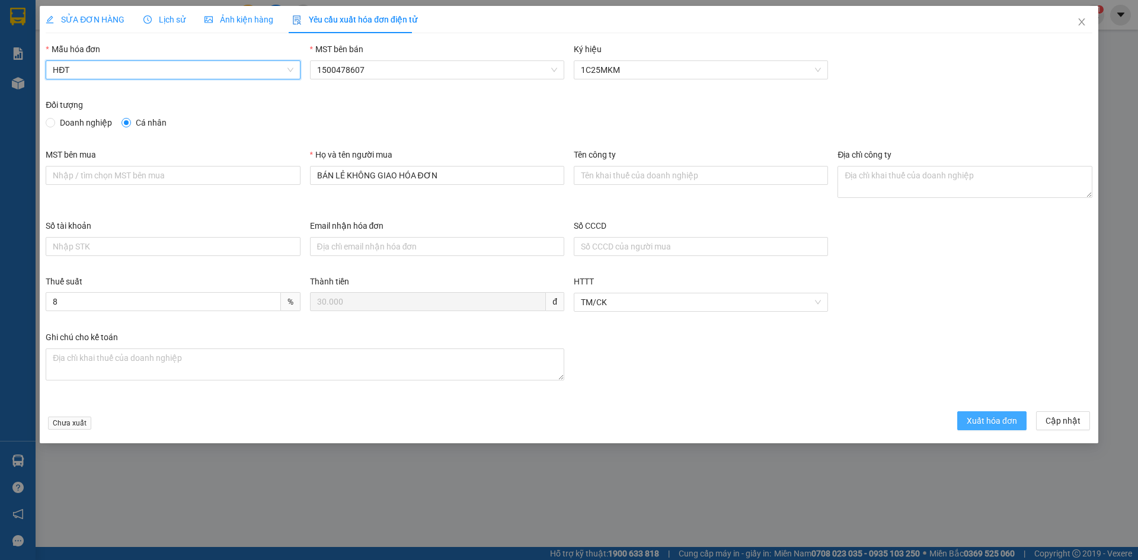
click at [983, 420] on span "Xuất hóa đơn" at bounding box center [992, 420] width 50 height 13
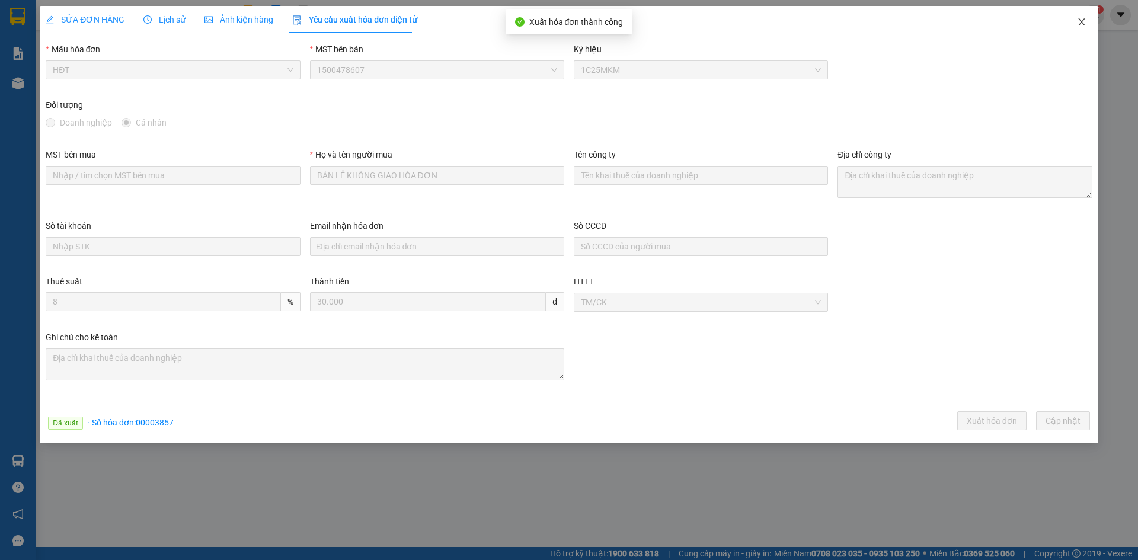
click at [1082, 21] on icon "close" at bounding box center [1081, 21] width 9 height 9
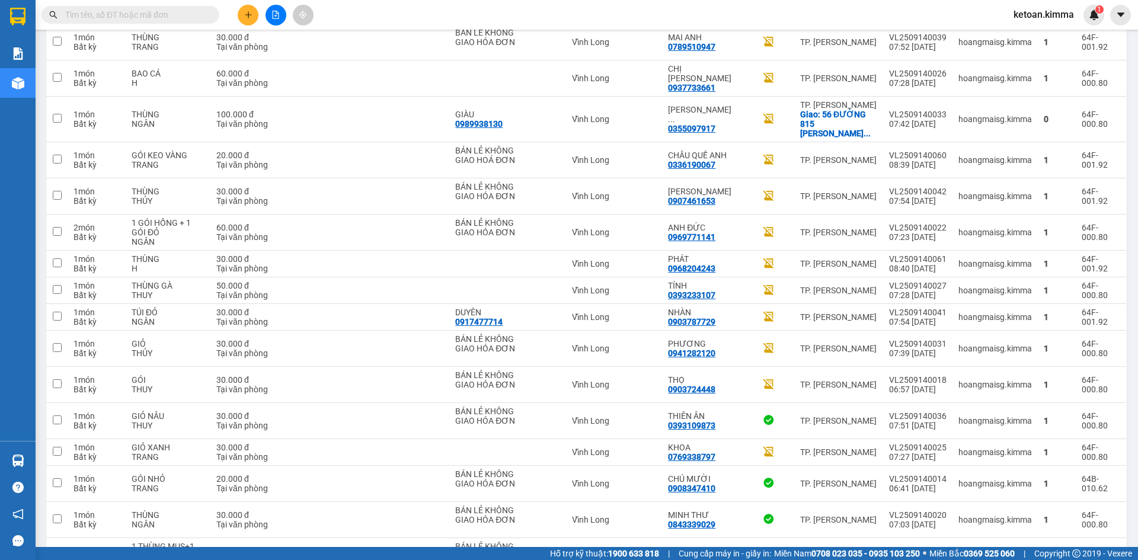
scroll to position [1620, 0]
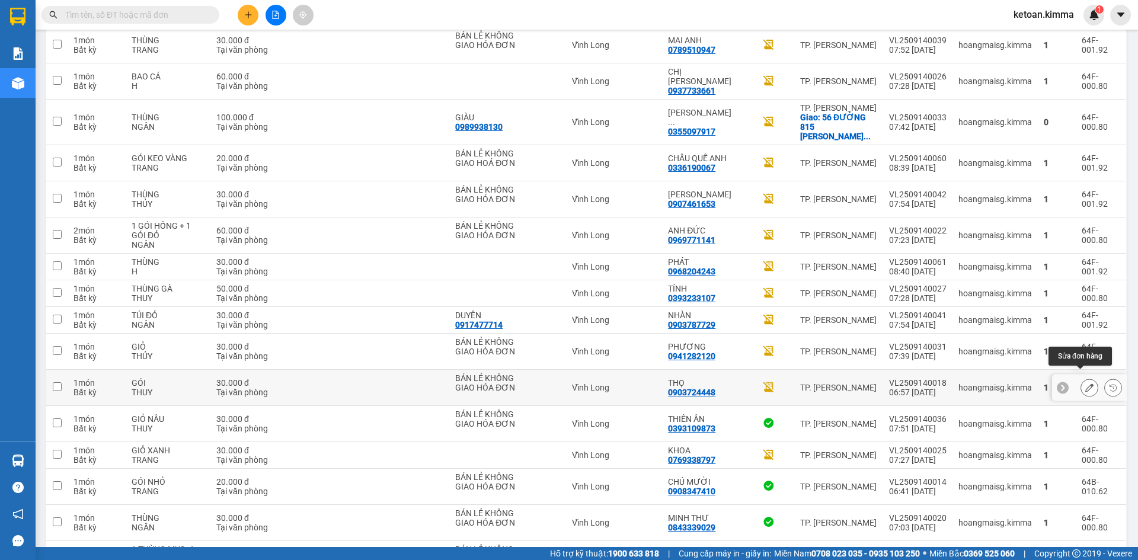
click at [1085, 384] on icon at bounding box center [1089, 388] width 8 height 8
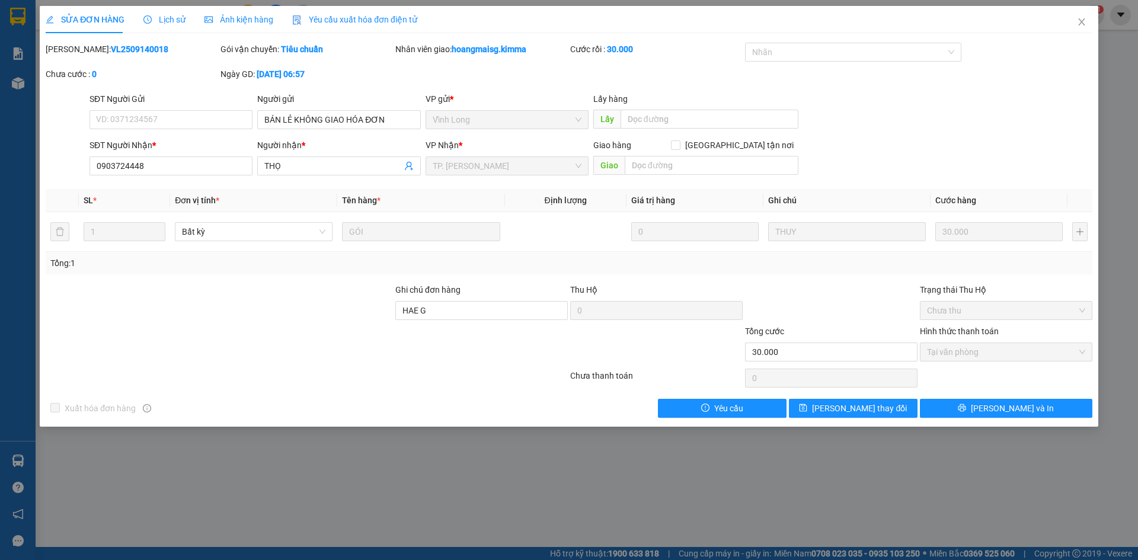
click at [375, 13] on div "Yêu cầu xuất hóa đơn điện tử" at bounding box center [354, 19] width 125 height 13
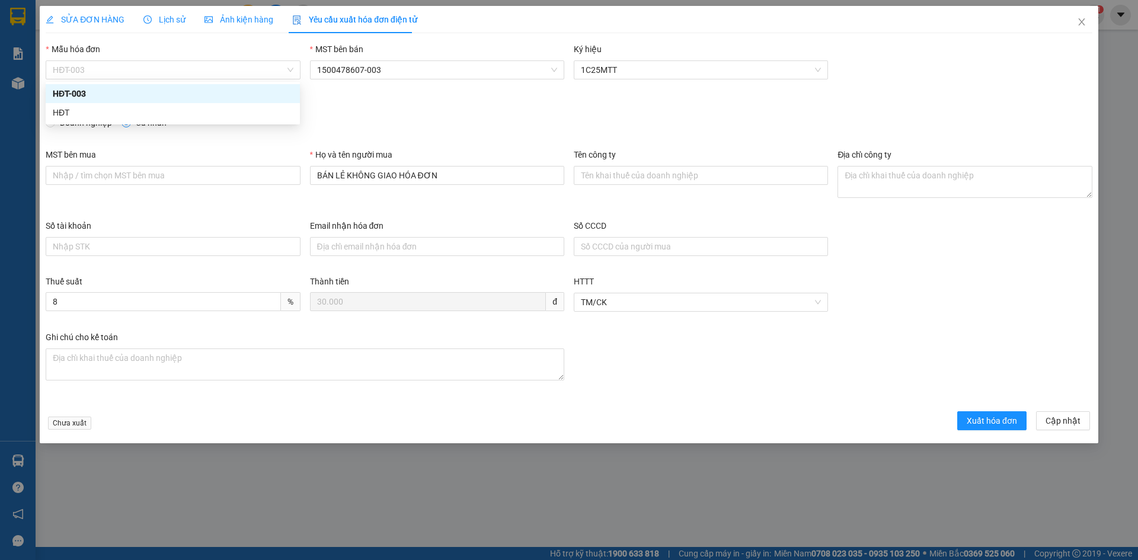
drag, startPoint x: 126, startPoint y: 75, endPoint x: 107, endPoint y: 96, distance: 28.1
click at [126, 76] on span "HĐT-003" at bounding box center [173, 70] width 240 height 18
click at [75, 113] on div "HĐT" at bounding box center [173, 112] width 240 height 13
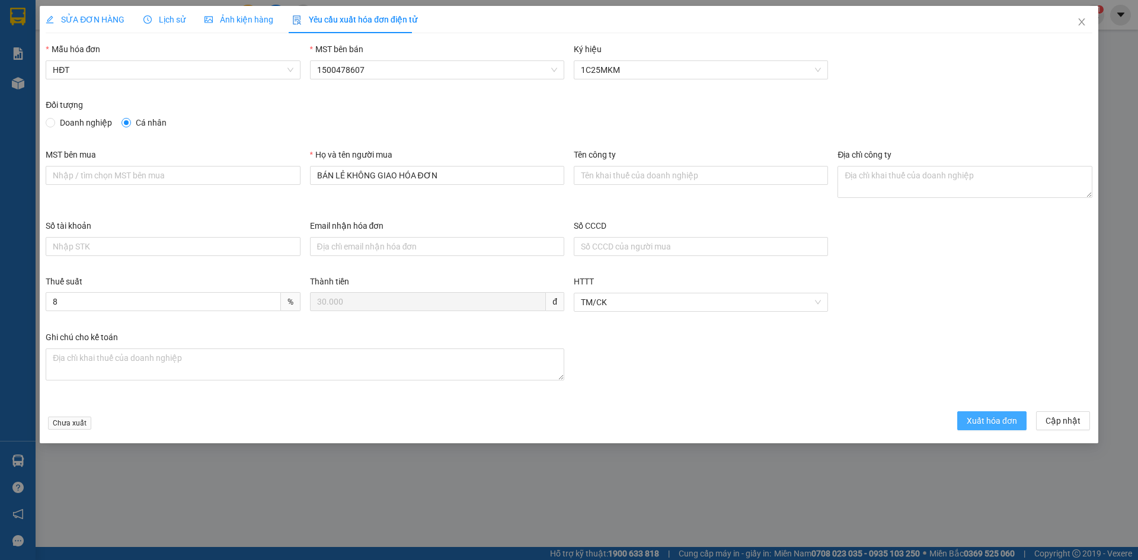
click at [1007, 418] on span "Xuất hóa đơn" at bounding box center [992, 420] width 50 height 13
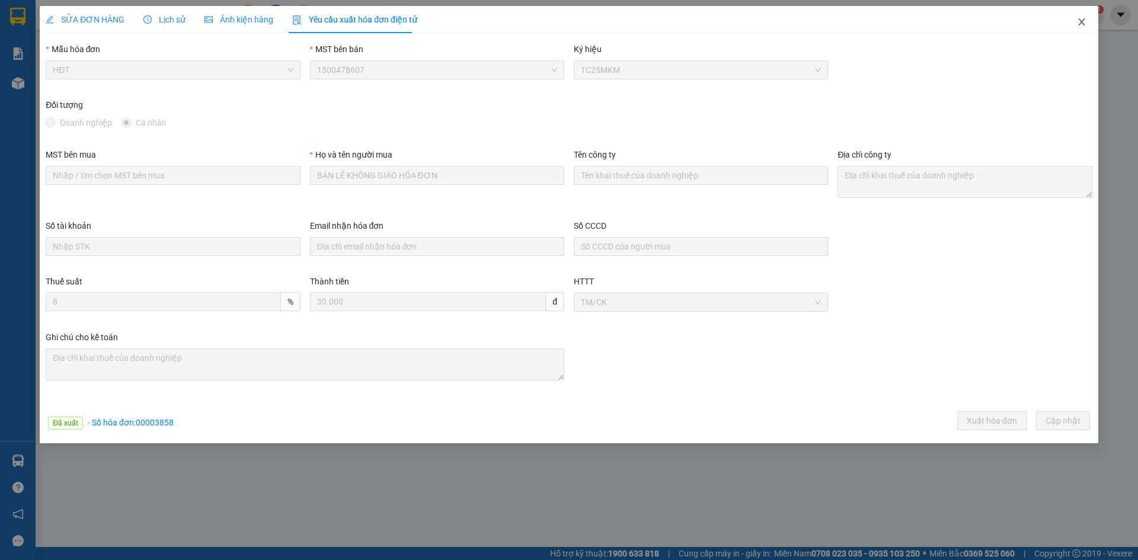
click at [1082, 20] on icon "close" at bounding box center [1081, 21] width 9 height 9
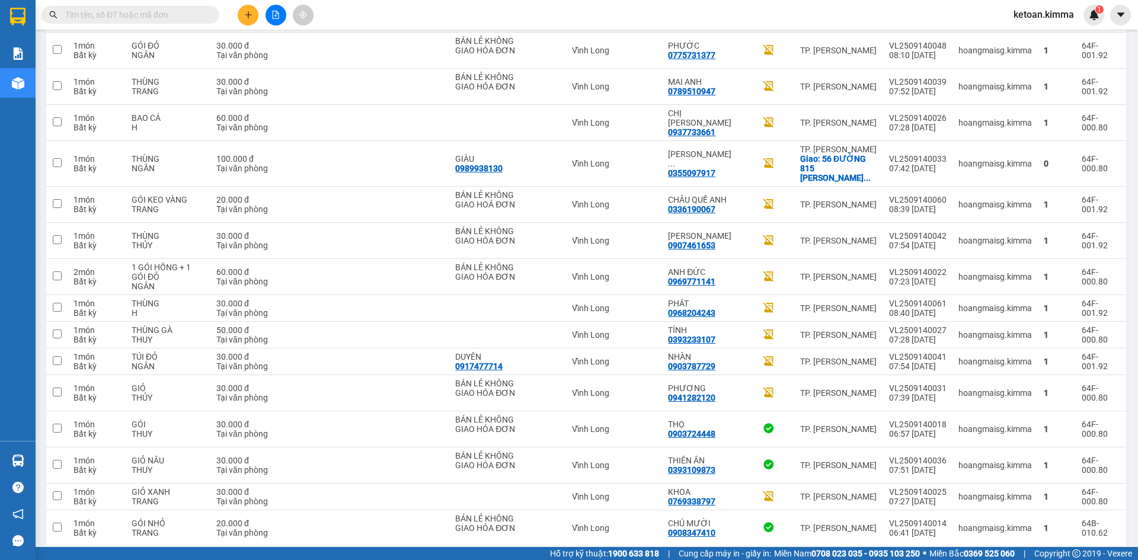
scroll to position [1581, 0]
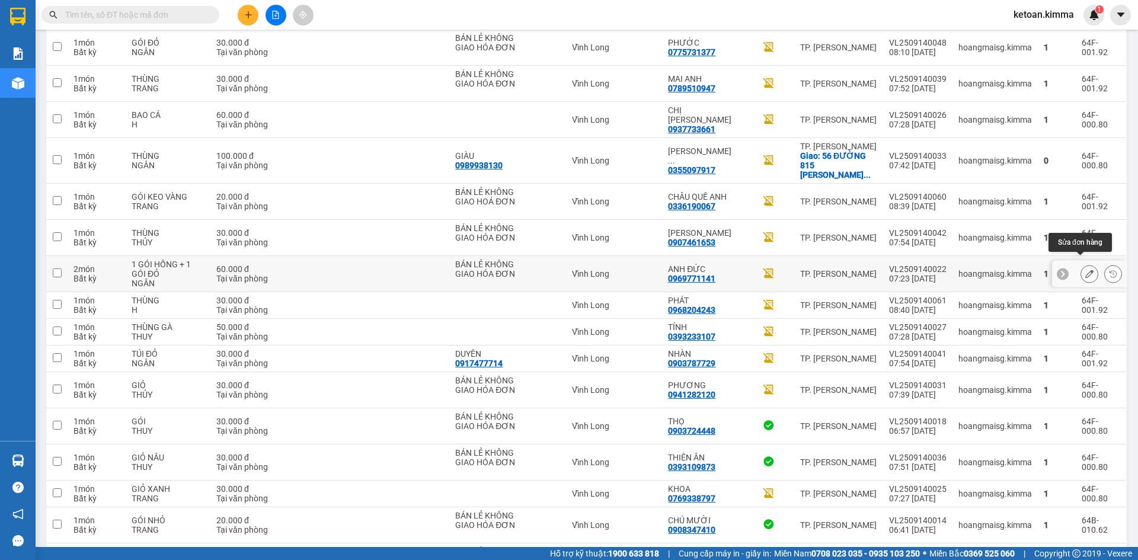
click at [1085, 270] on icon at bounding box center [1089, 274] width 8 height 8
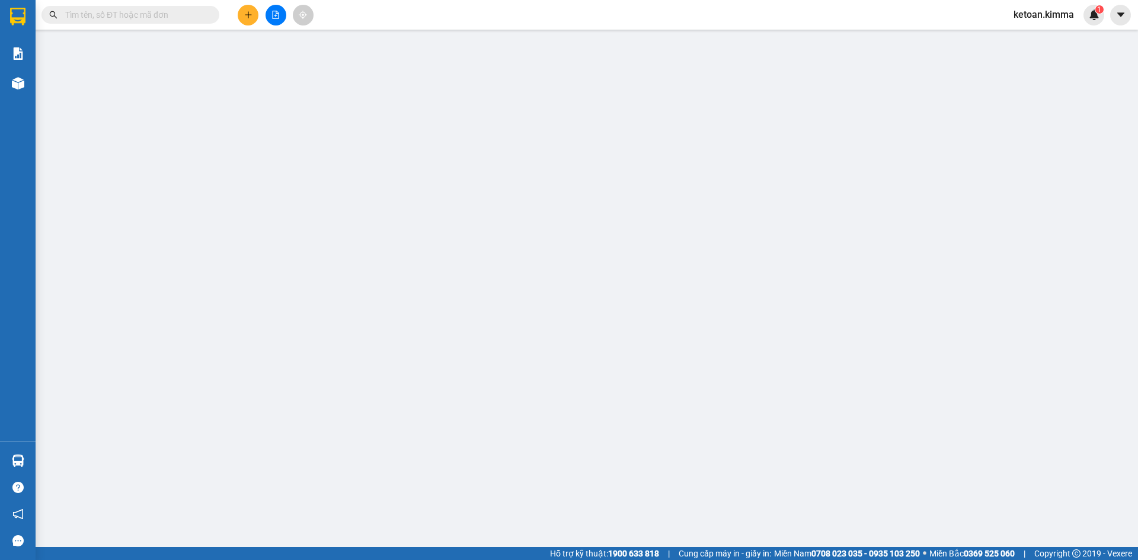
type input "BÁN LẺ KHÔNG GIAO HÓA ĐƠN"
type input "0969771141"
type input "ANH ĐỨC"
type input "60.000"
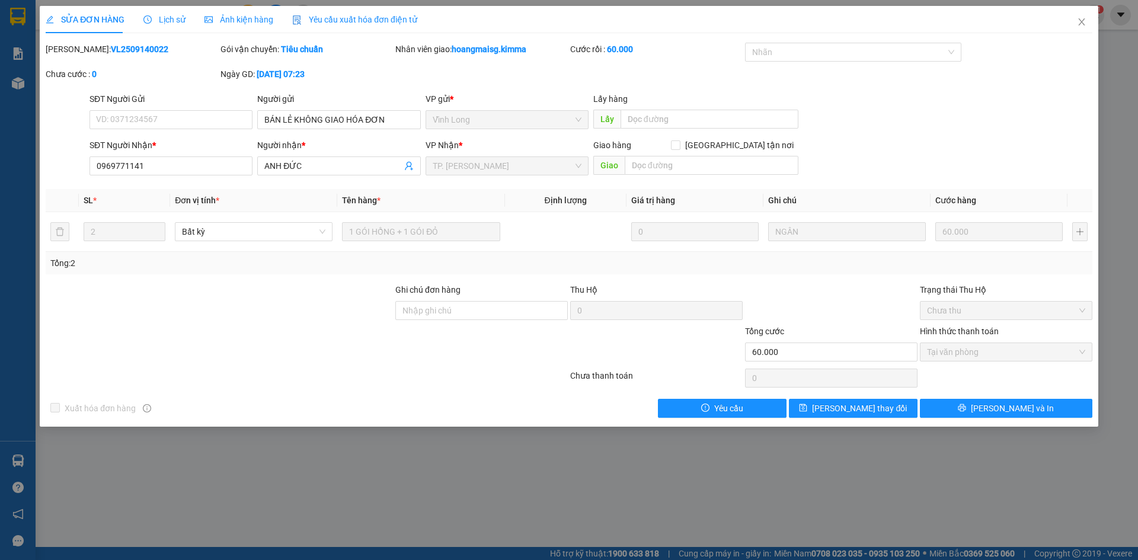
drag, startPoint x: 362, startPoint y: 25, endPoint x: 357, endPoint y: 29, distance: 6.4
click at [362, 27] on div "Yêu cầu xuất hóa đơn điện tử" at bounding box center [354, 19] width 125 height 27
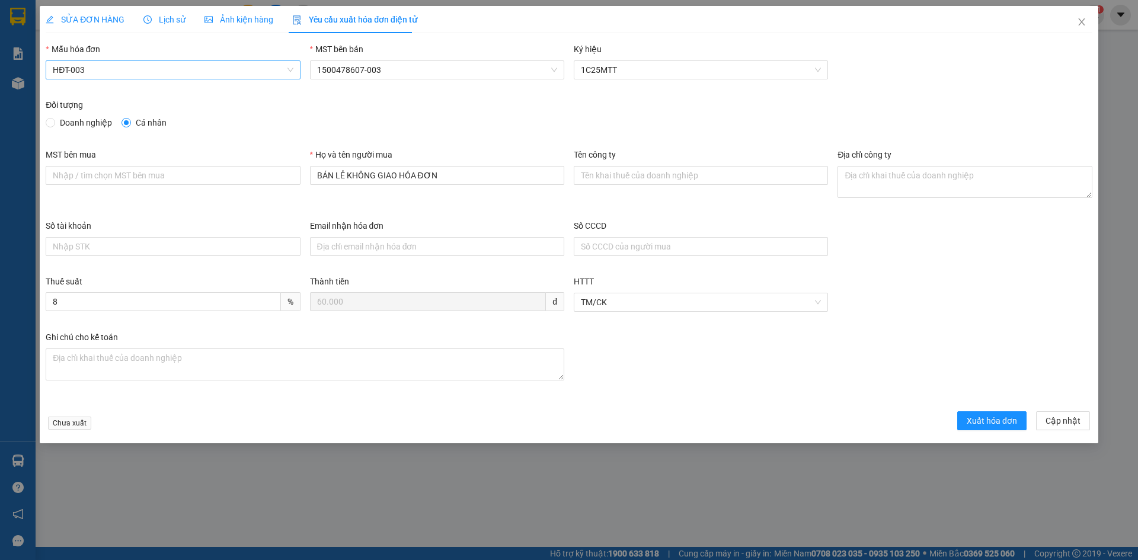
click at [159, 69] on span "HĐT-003" at bounding box center [173, 70] width 240 height 18
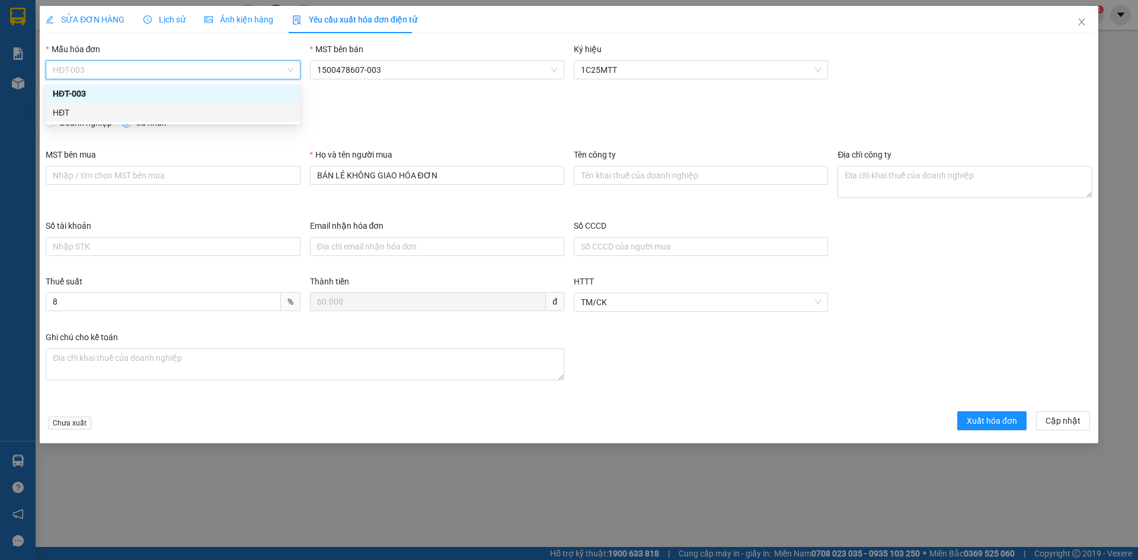
click at [66, 114] on div "HĐT" at bounding box center [173, 112] width 240 height 13
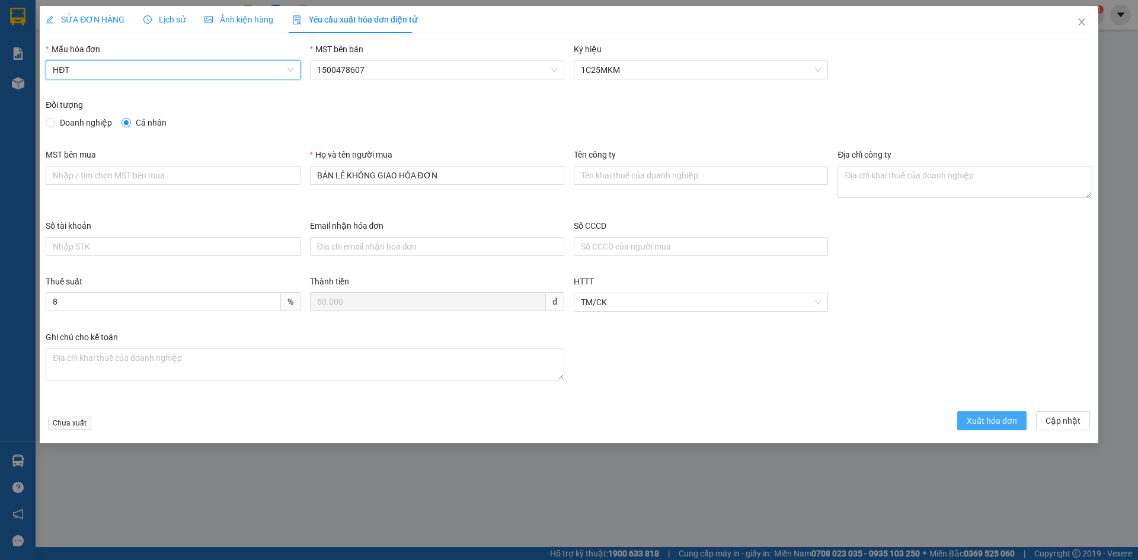
click at [969, 423] on span "Xuất hóa đơn" at bounding box center [992, 420] width 50 height 13
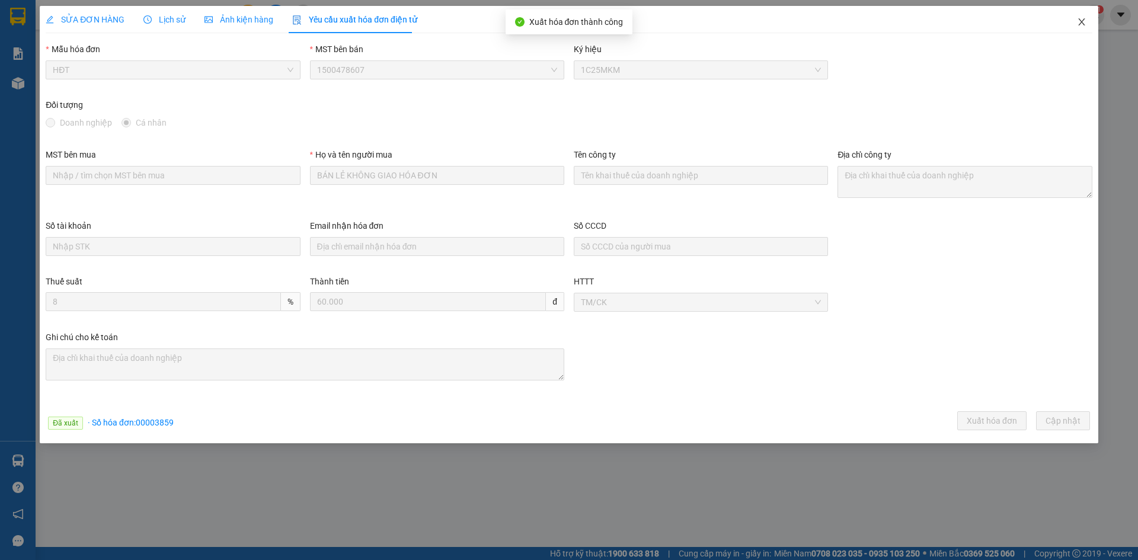
click at [1079, 22] on icon "close" at bounding box center [1081, 21] width 9 height 9
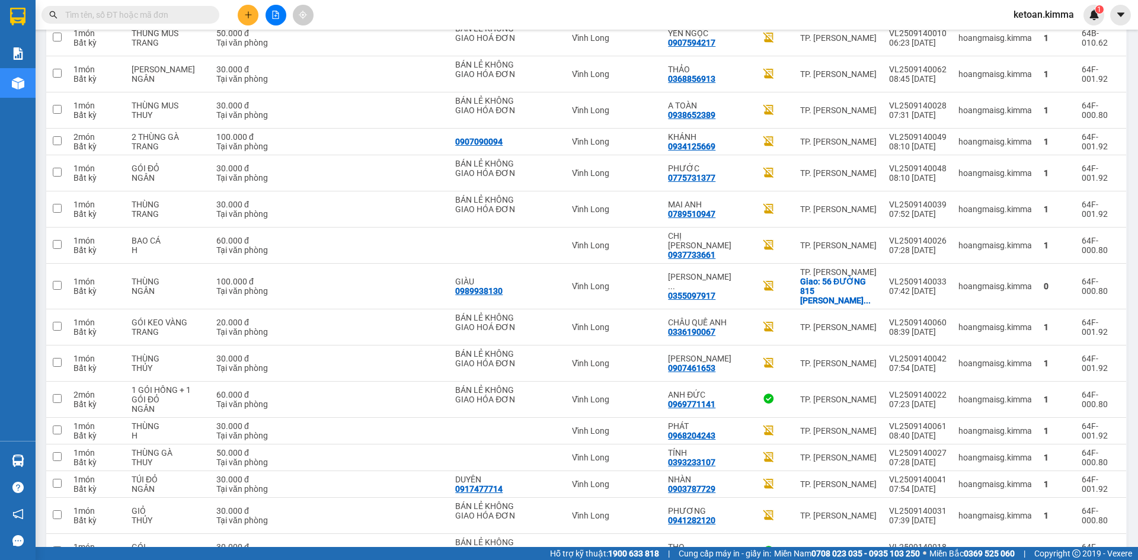
scroll to position [1453, 0]
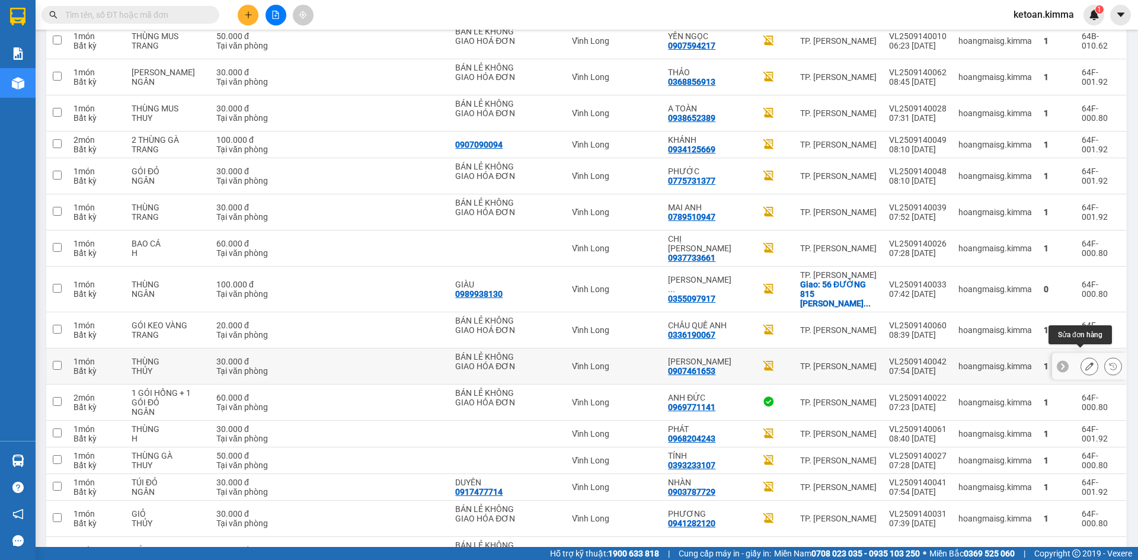
click at [1085, 362] on icon at bounding box center [1089, 366] width 8 height 8
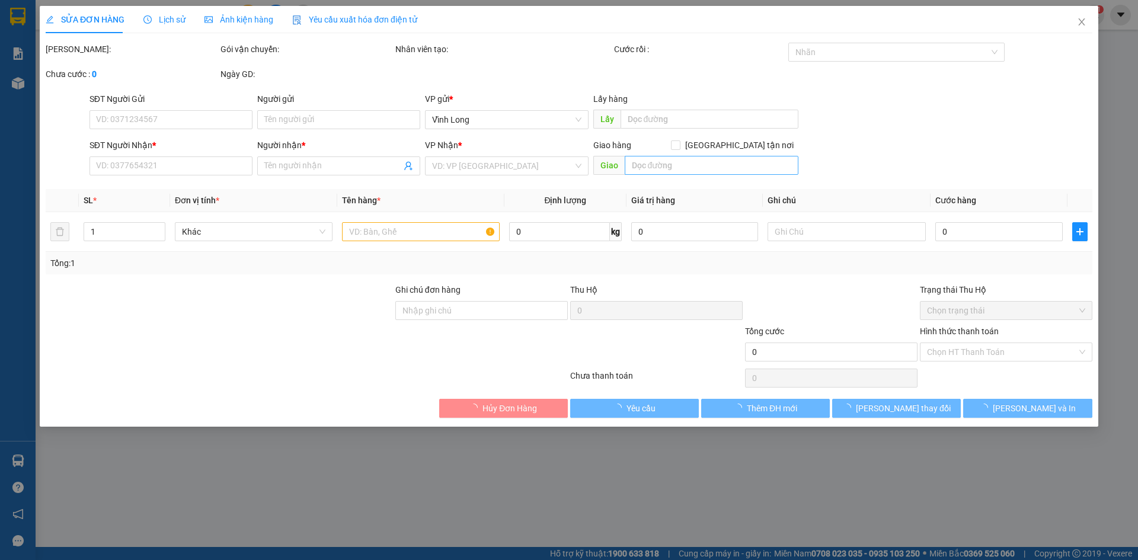
type input "BÁN LẺ KHÔNG GIAO HÓA ĐƠN"
type input "0907461653"
type input "QUANG MINH"
type input "30.000"
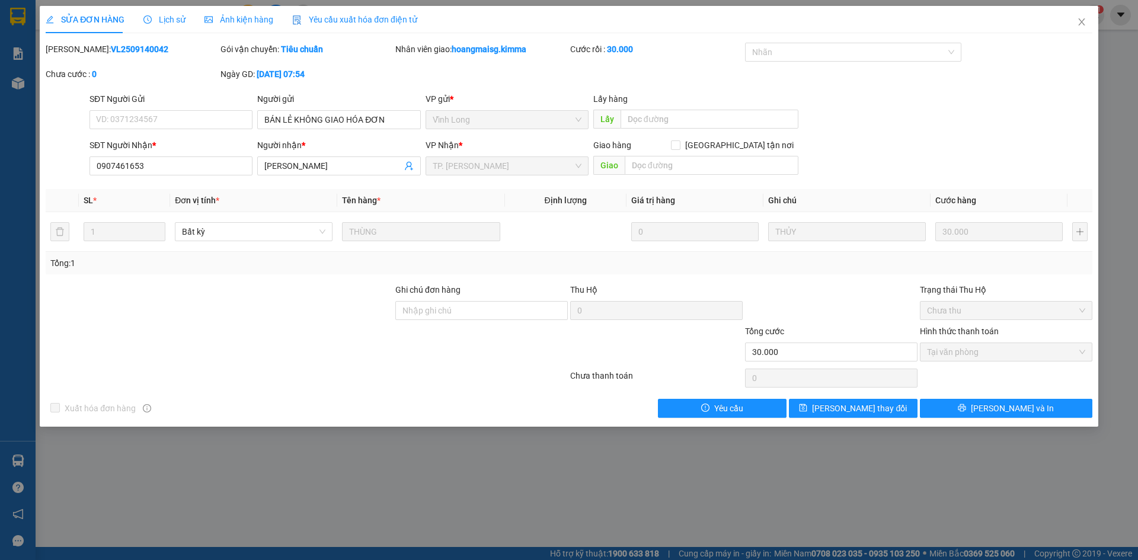
drag, startPoint x: 375, startPoint y: 20, endPoint x: 293, endPoint y: 25, distance: 82.0
click at [376, 20] on span "Yêu cầu xuất hóa đơn điện tử" at bounding box center [354, 19] width 125 height 9
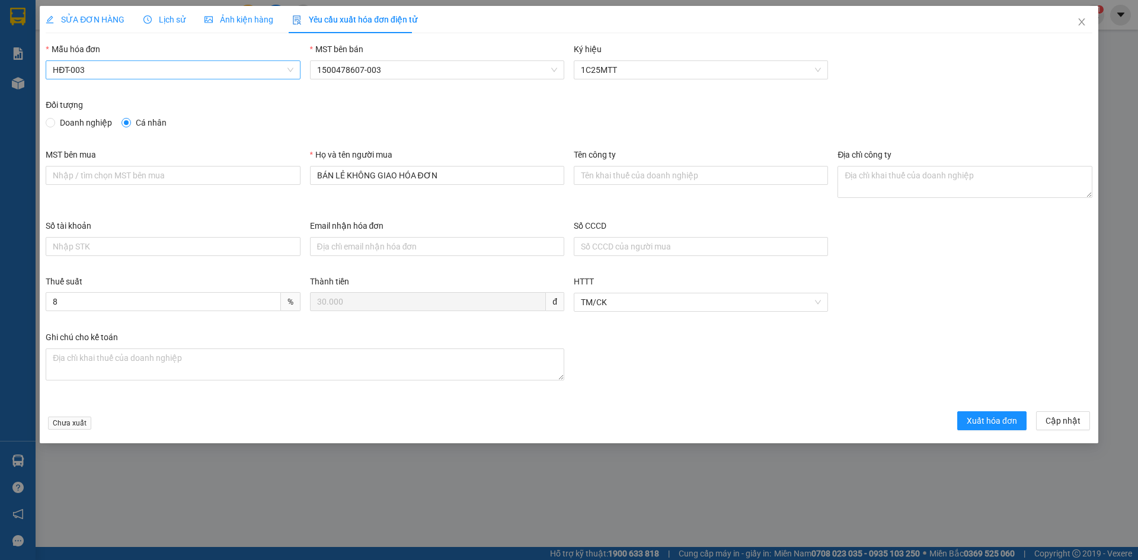
click at [130, 67] on span "HĐT-003" at bounding box center [173, 70] width 240 height 18
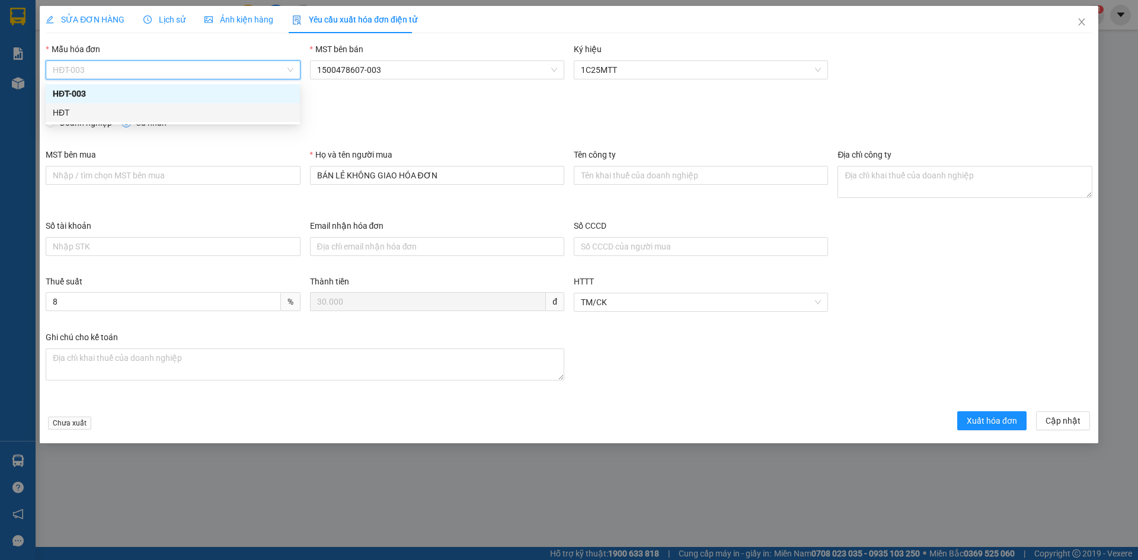
click at [68, 108] on div "HĐT" at bounding box center [173, 112] width 240 height 13
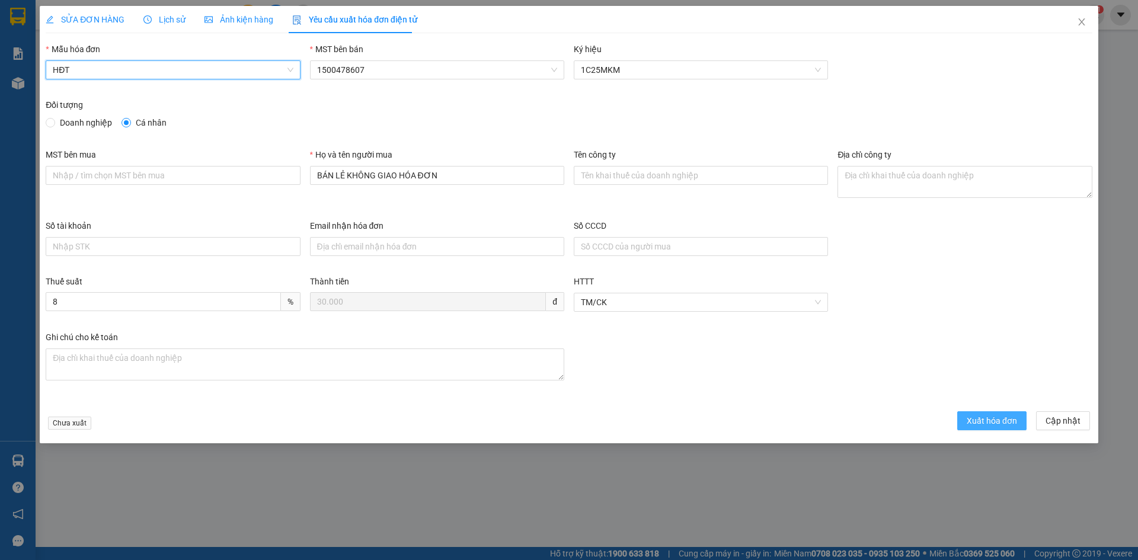
click at [1005, 420] on span "Xuất hóa đơn" at bounding box center [992, 420] width 50 height 13
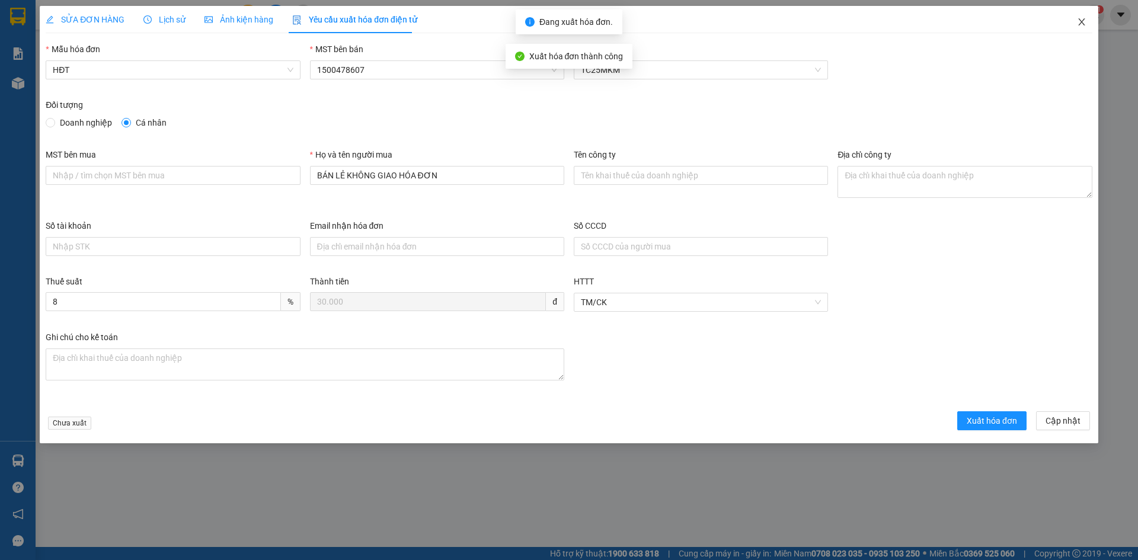
click at [1081, 21] on icon "close" at bounding box center [1081, 21] width 9 height 9
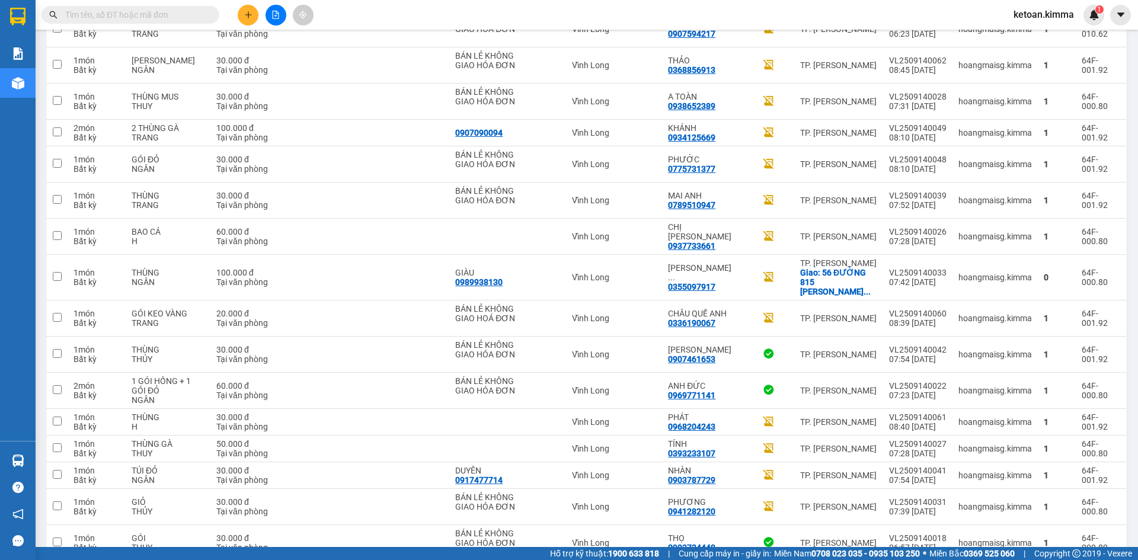
scroll to position [1462, 0]
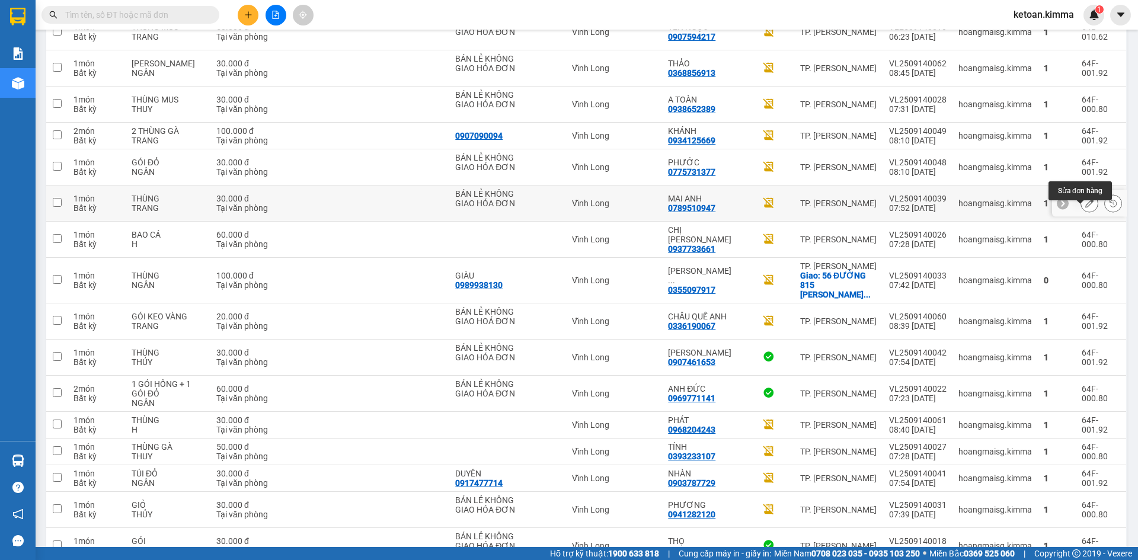
click at [1085, 207] on icon at bounding box center [1089, 203] width 8 height 8
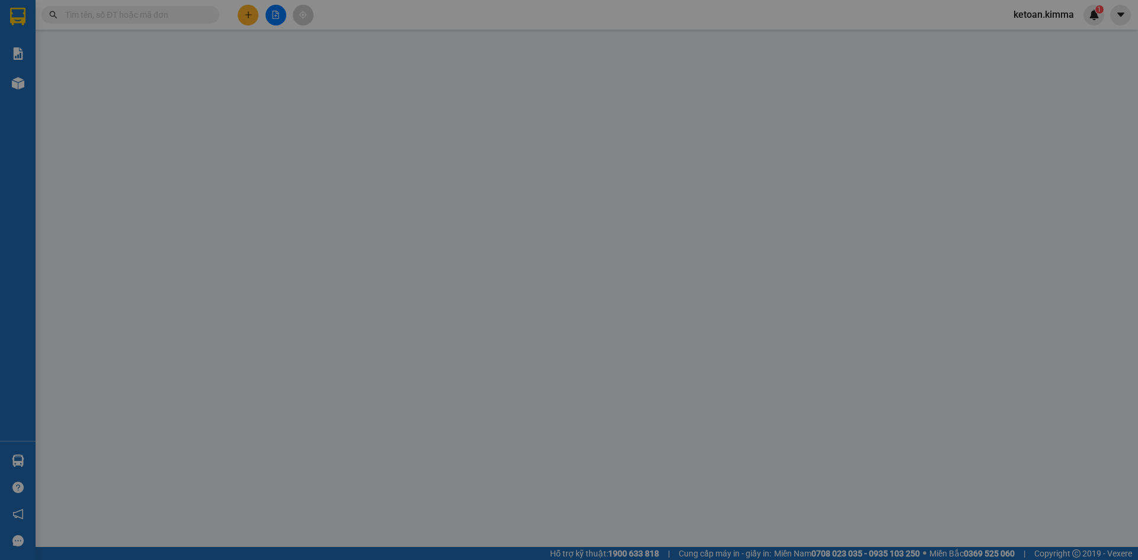
type input "BÁN LẺ KHÔNG GIAO HÓA ĐƠN"
type input "0789510947"
type input "MAI ANH"
type input "30.000"
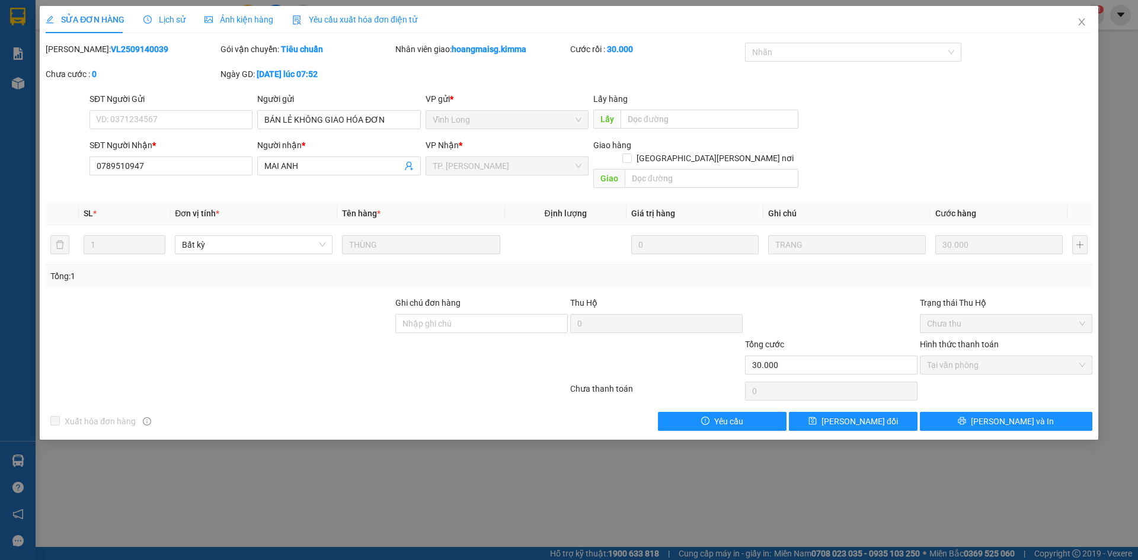
click at [386, 18] on span "Yêu cầu xuất hóa đơn điện tử" at bounding box center [354, 19] width 125 height 9
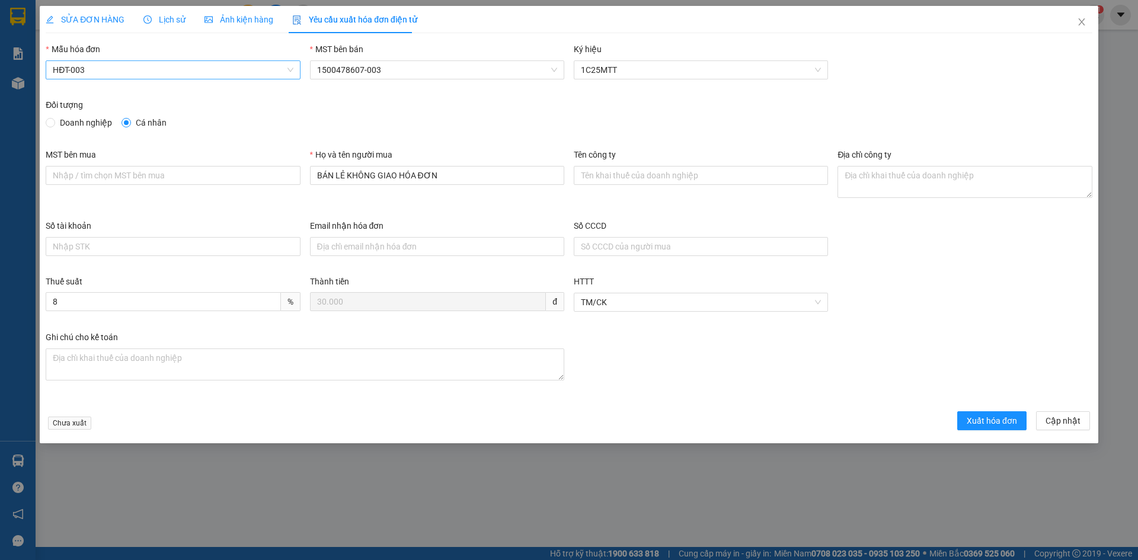
click at [105, 75] on span "HĐT-003" at bounding box center [173, 70] width 240 height 18
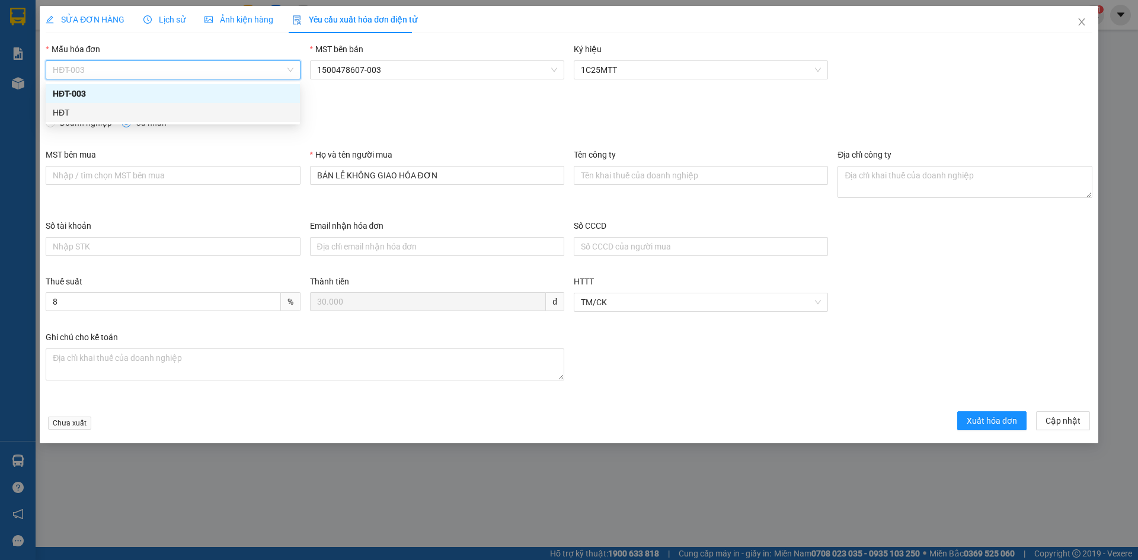
click at [60, 116] on div "HĐT" at bounding box center [173, 112] width 240 height 13
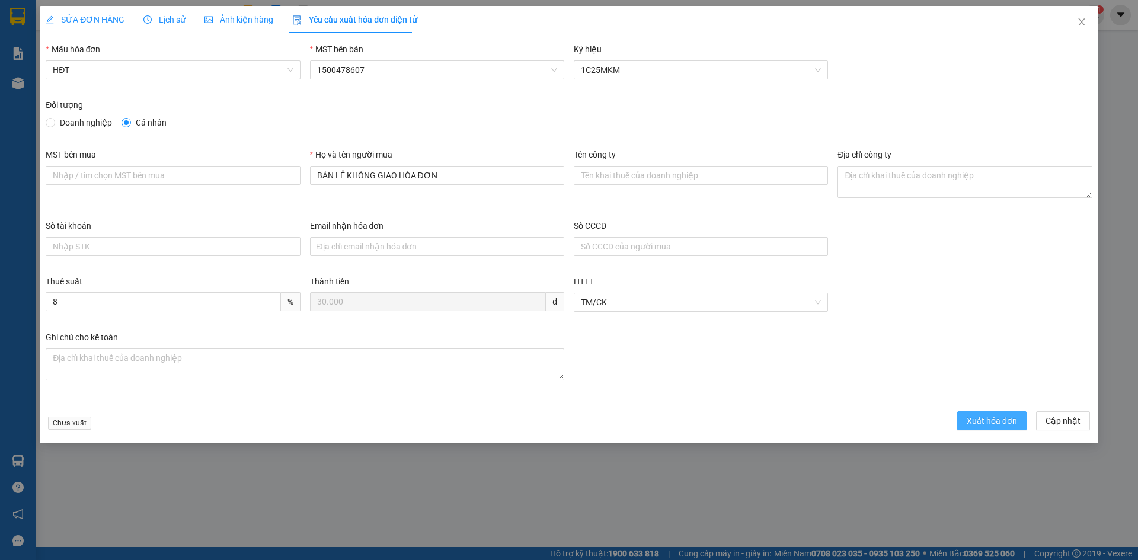
click at [992, 423] on span "Xuất hóa đơn" at bounding box center [992, 420] width 50 height 13
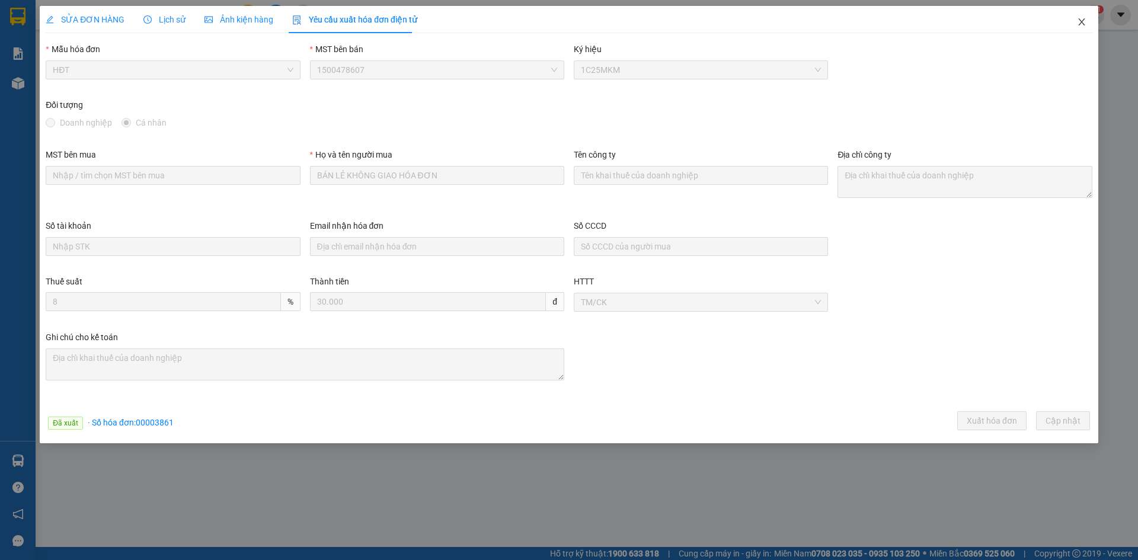
click at [1081, 23] on icon "close" at bounding box center [1081, 21] width 9 height 9
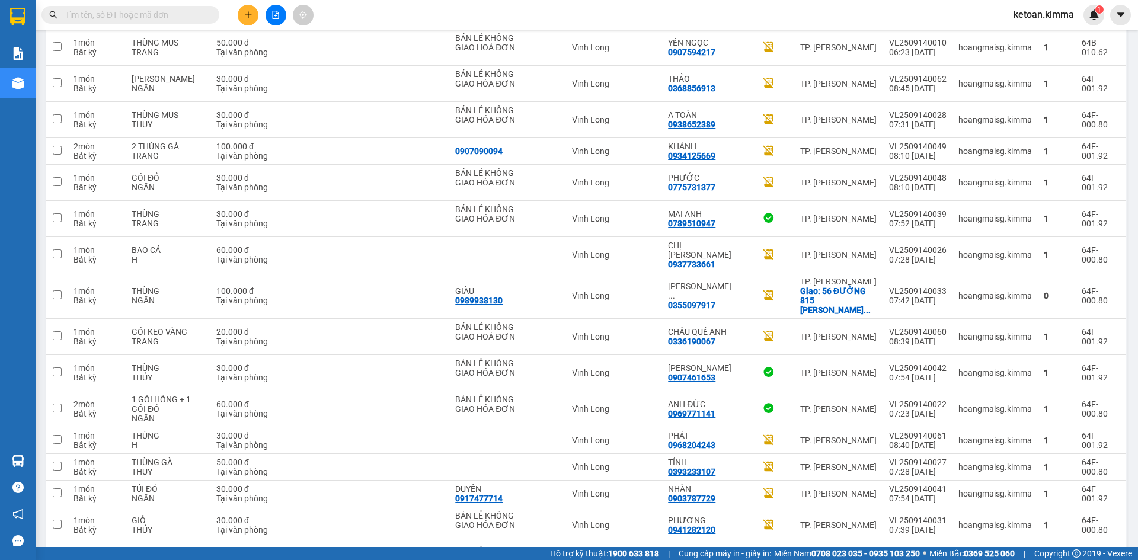
scroll to position [1480, 0]
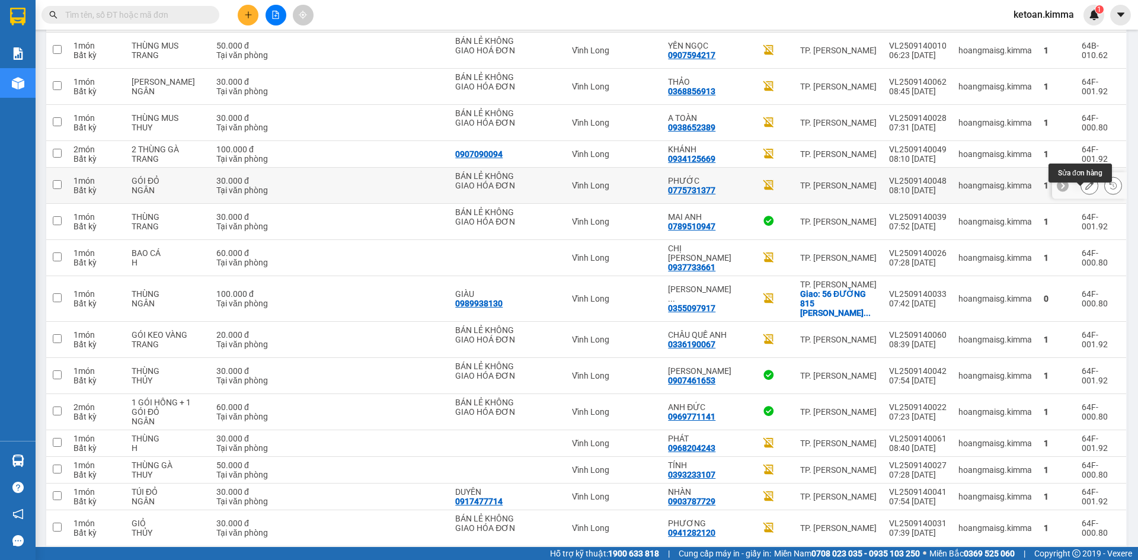
click at [1085, 190] on icon at bounding box center [1089, 185] width 8 height 8
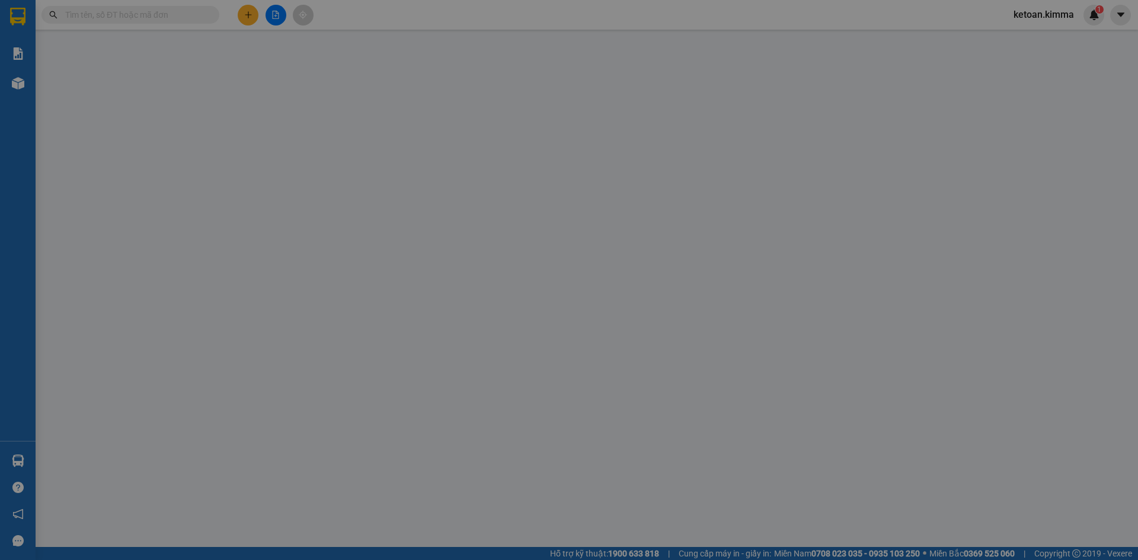
type input "BÁN LẺ KHÔNG GIAO HÓA ĐƠN"
type input "0775731377"
type input "PHƯỚC"
type input "30.000"
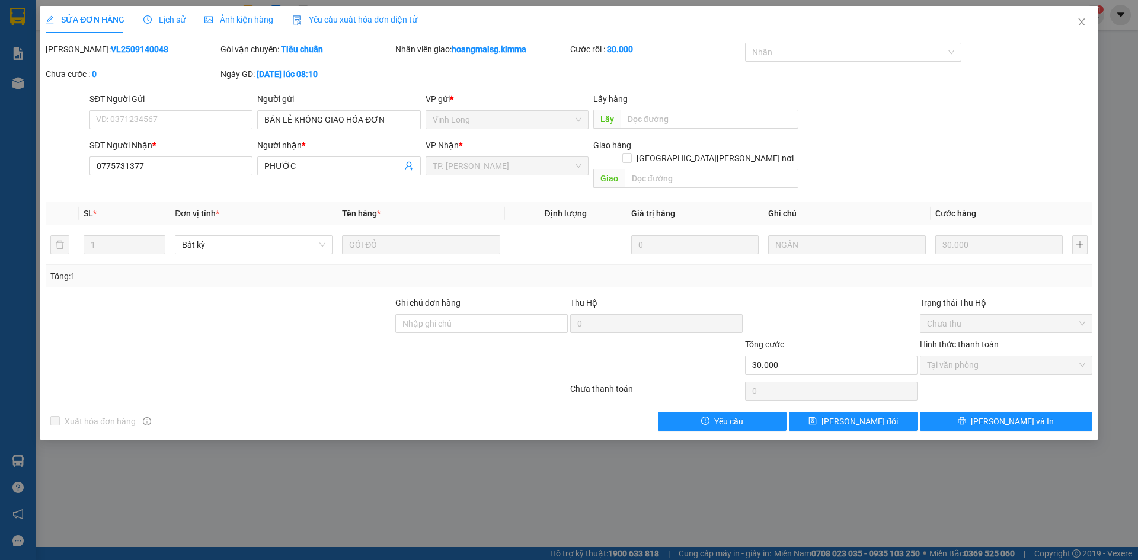
click at [368, 18] on span "Yêu cầu xuất hóa đơn điện tử" at bounding box center [354, 19] width 125 height 9
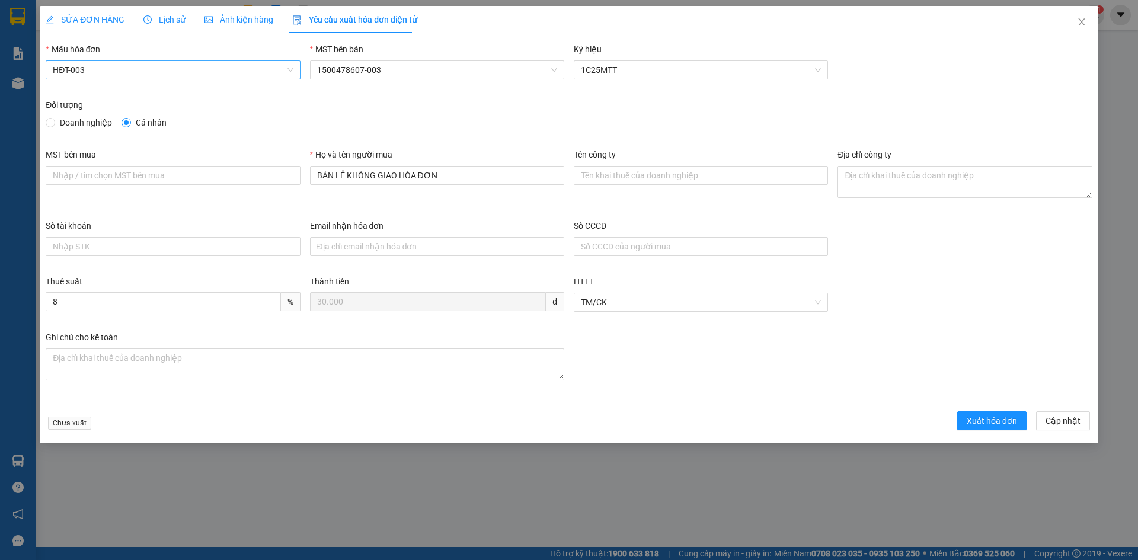
click at [122, 72] on span "HĐT-003" at bounding box center [173, 70] width 240 height 18
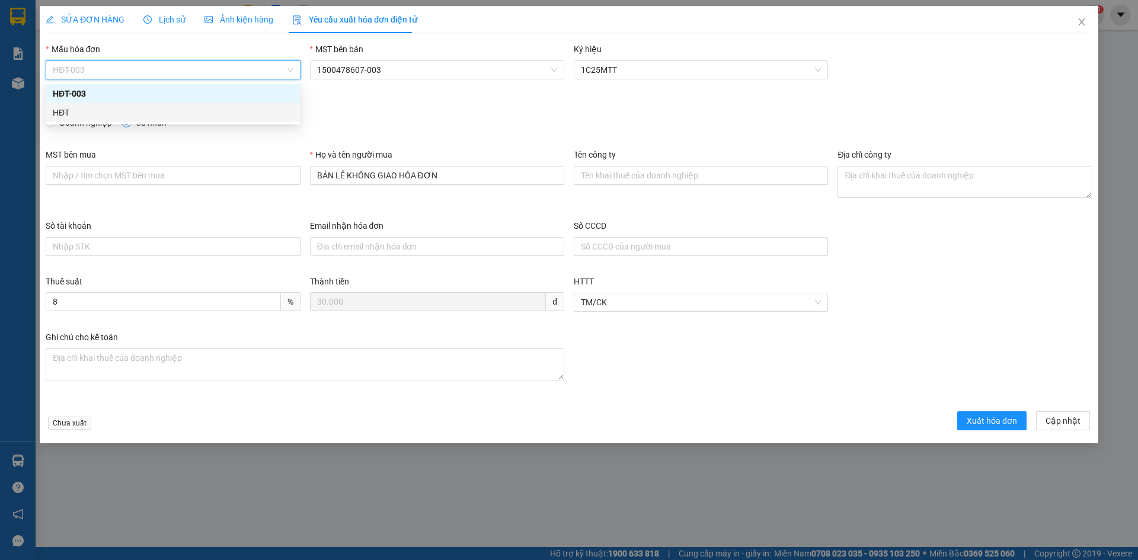
click at [67, 117] on div "HĐT" at bounding box center [173, 112] width 240 height 13
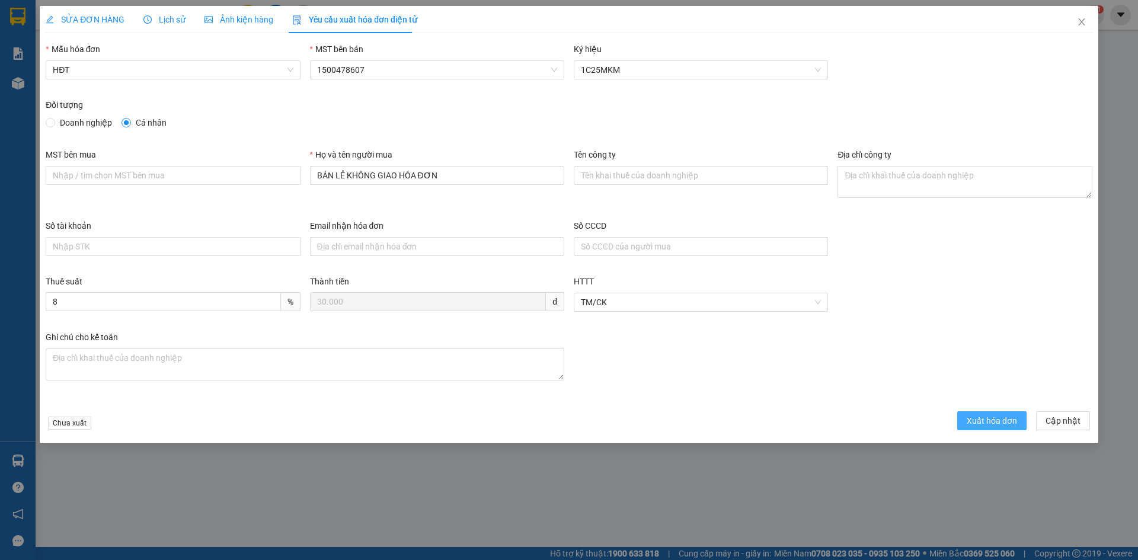
click at [982, 425] on span "Xuất hóa đơn" at bounding box center [992, 420] width 50 height 13
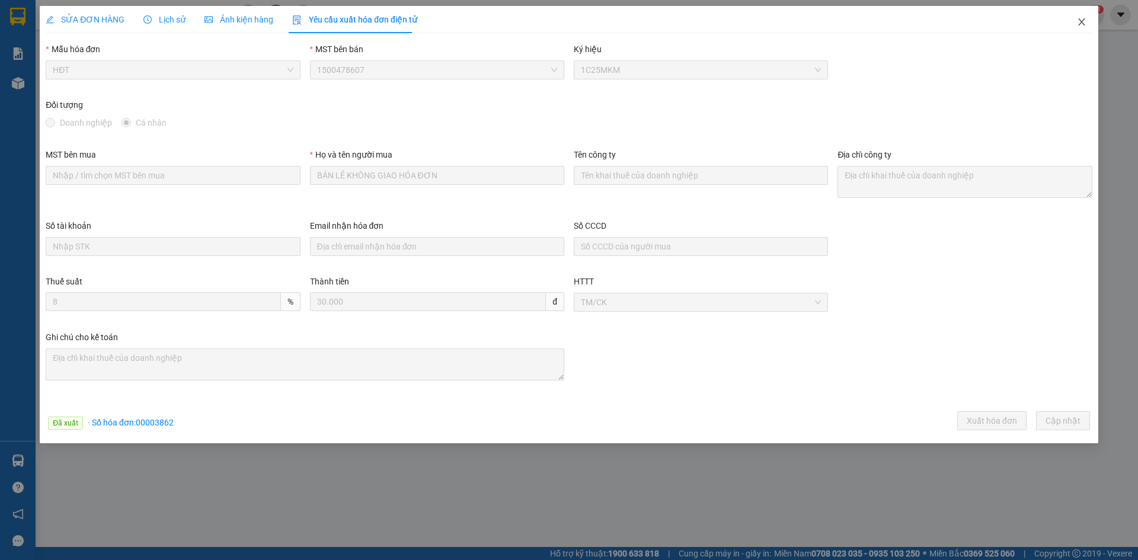
click at [1081, 22] on icon "close" at bounding box center [1081, 21] width 9 height 9
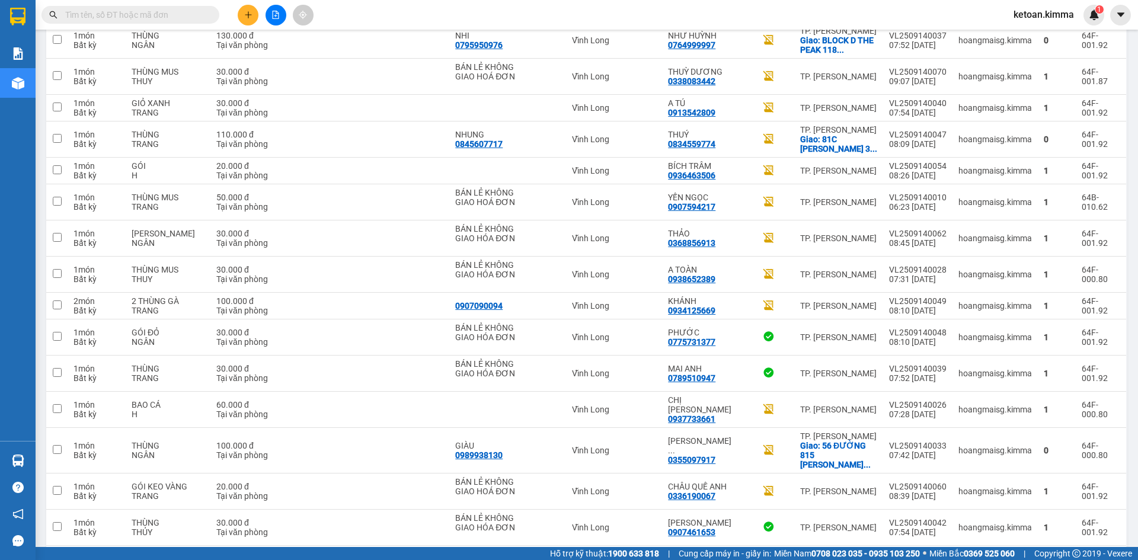
scroll to position [1331, 0]
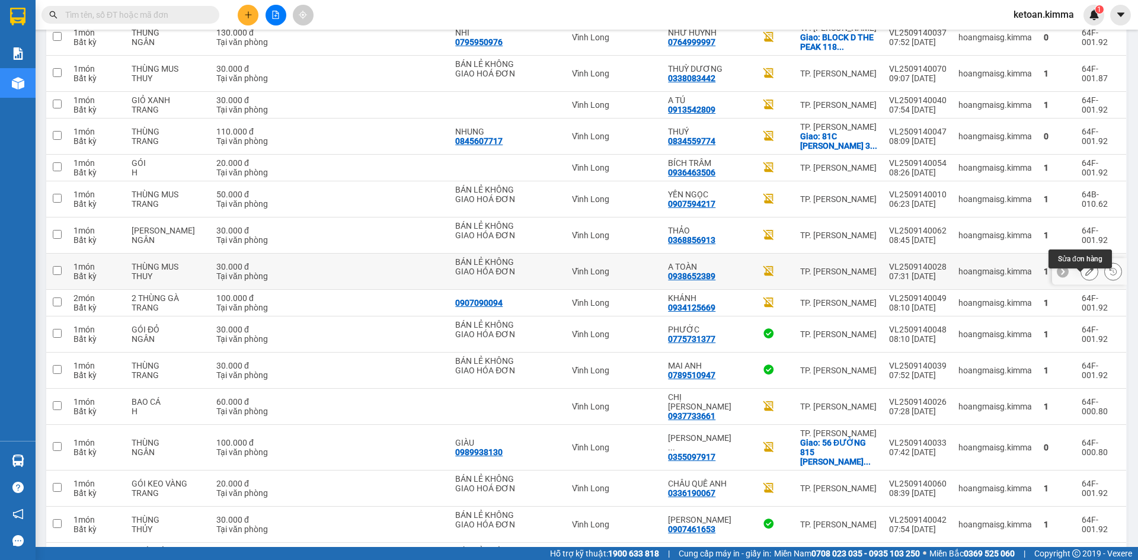
click at [1085, 276] on icon at bounding box center [1089, 271] width 8 height 8
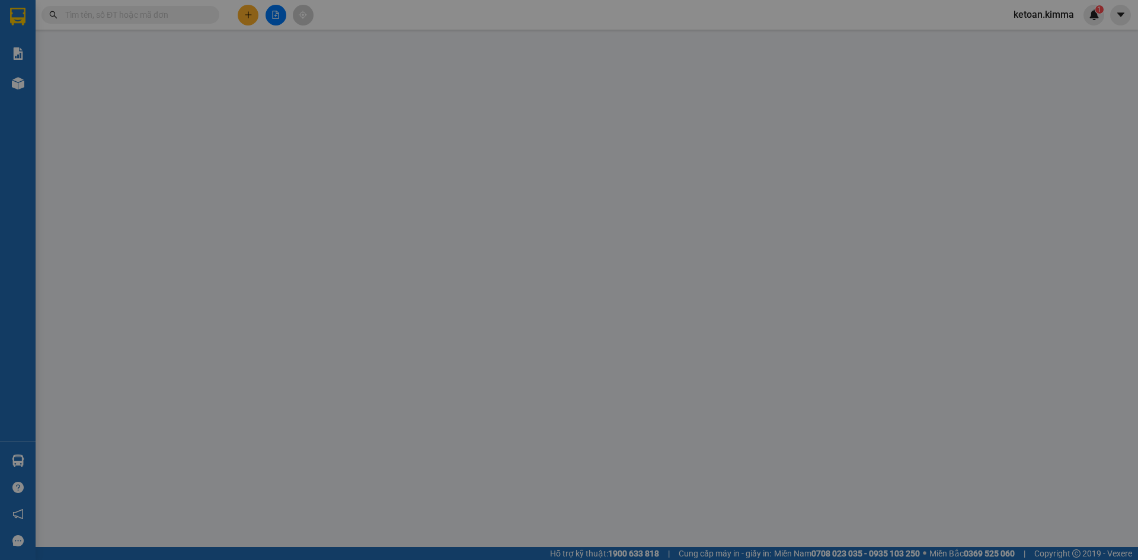
type input "BÁN LẺ KHÔNG GIAO HÓA ĐƠN"
type input "0938652389"
type input "A TOÀN"
type input "HAE G"
type input "30.000"
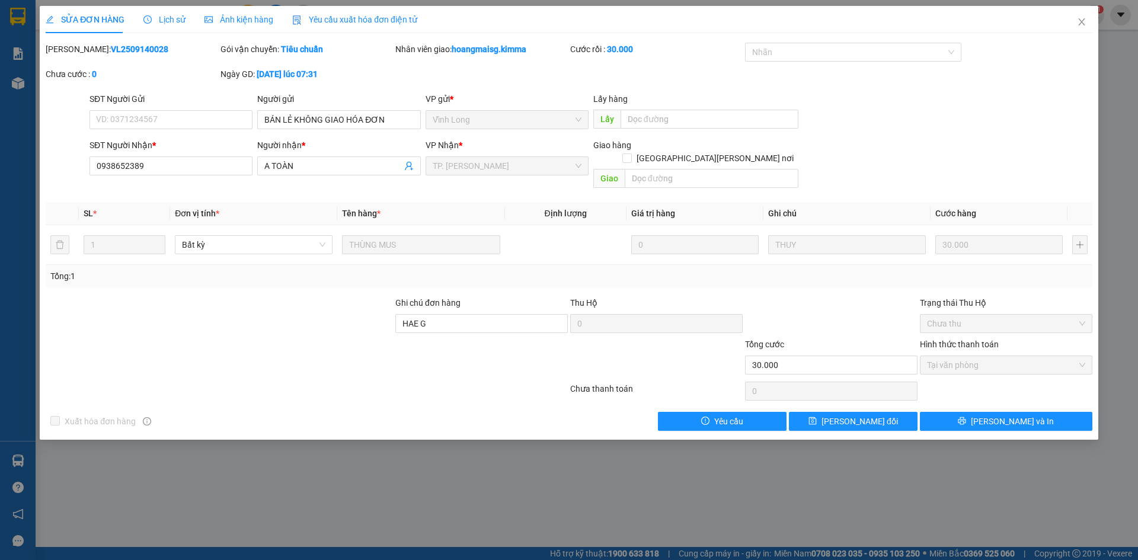
click at [321, 20] on span "Yêu cầu xuất hóa đơn điện tử" at bounding box center [354, 19] width 125 height 9
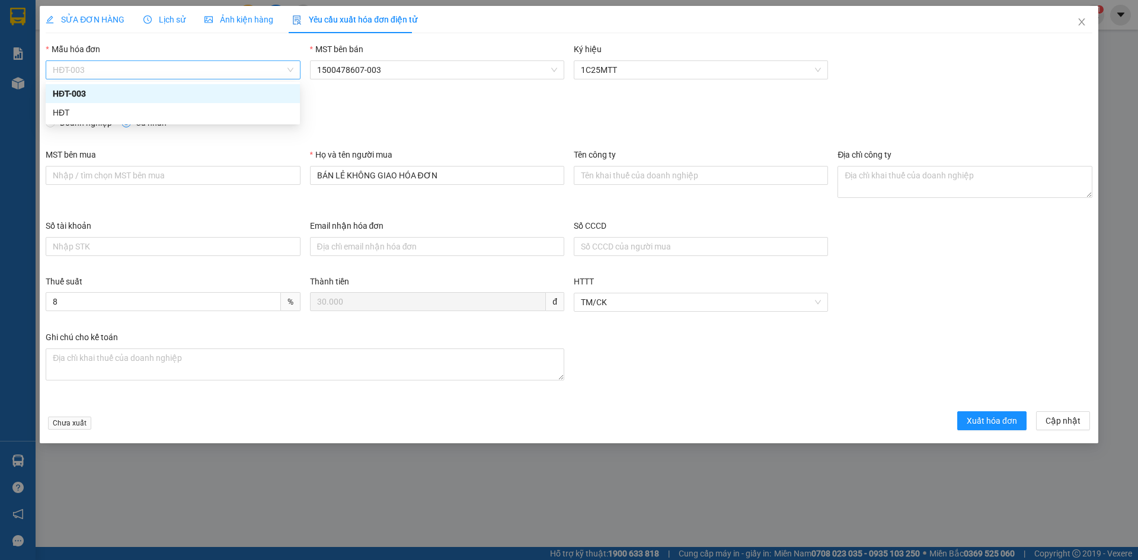
click at [135, 71] on span "HĐT-003" at bounding box center [173, 70] width 240 height 18
click at [66, 118] on div "HĐT" at bounding box center [173, 112] width 240 height 13
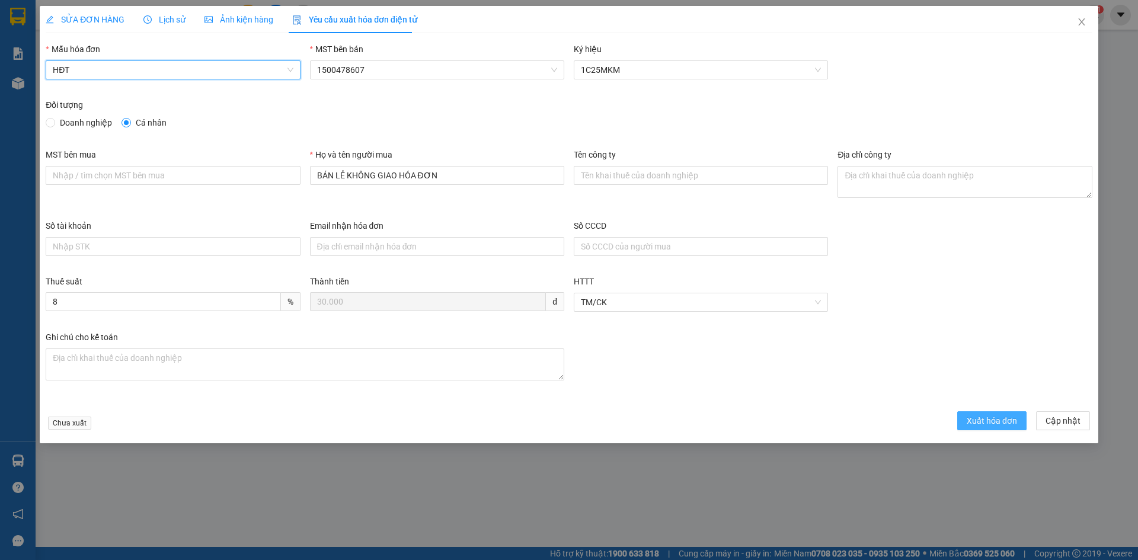
click at [991, 418] on span "Xuất hóa đơn" at bounding box center [992, 420] width 50 height 13
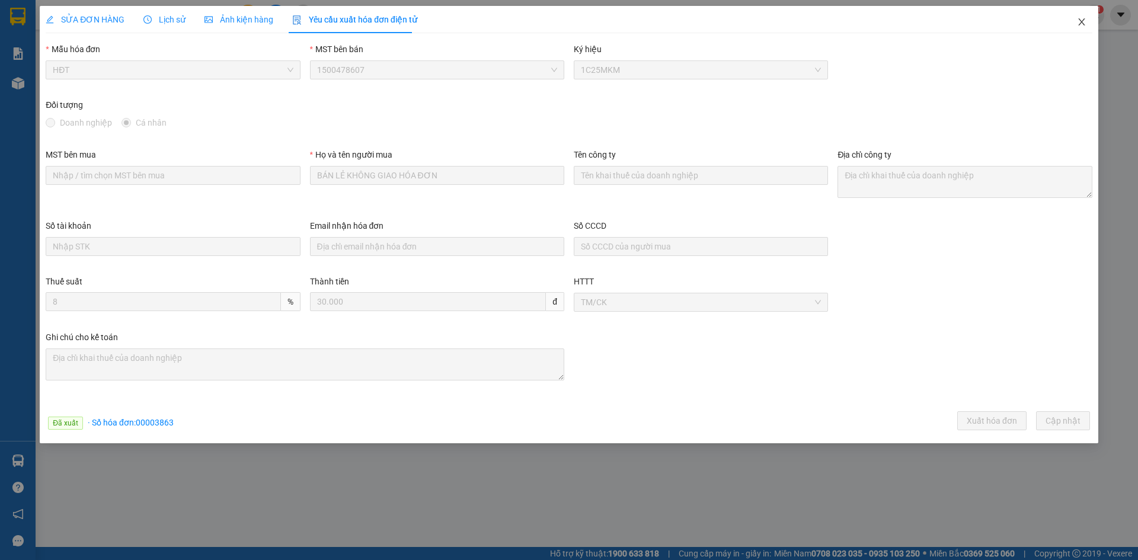
click at [1084, 25] on icon "close" at bounding box center [1081, 21] width 9 height 9
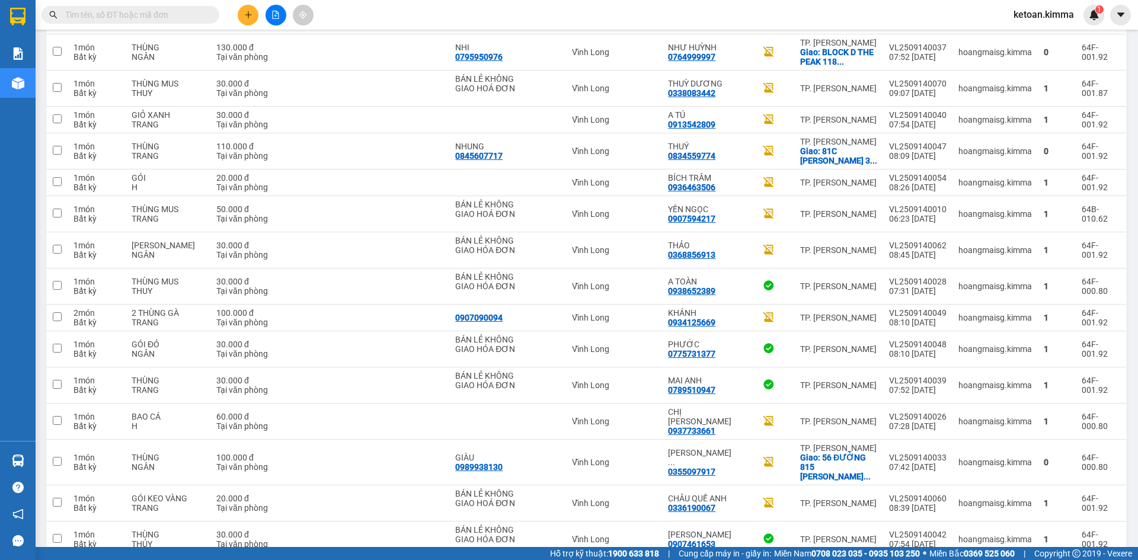
scroll to position [1313, 0]
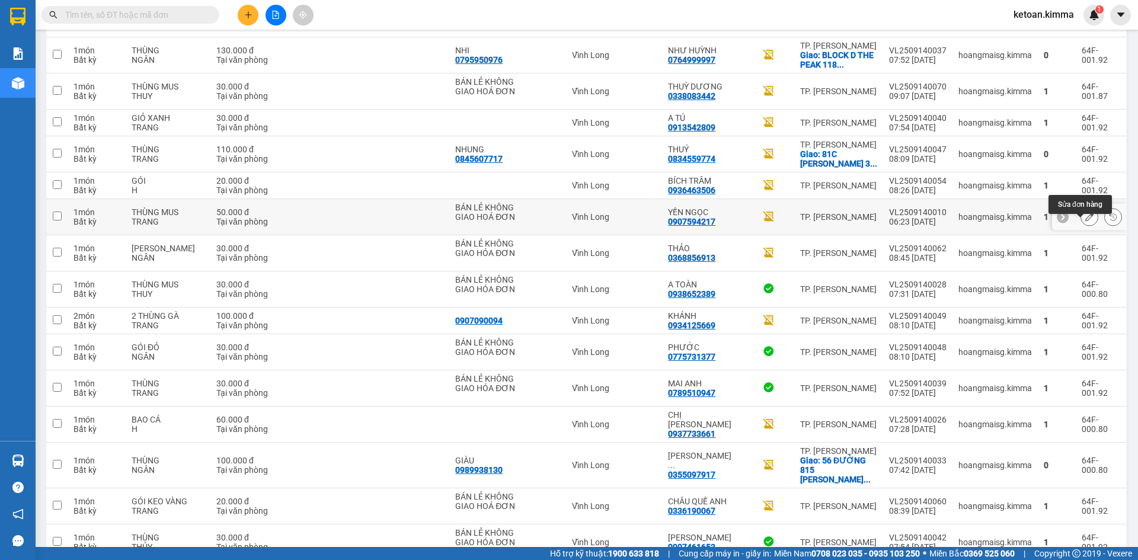
click at [1081, 223] on button at bounding box center [1089, 217] width 17 height 21
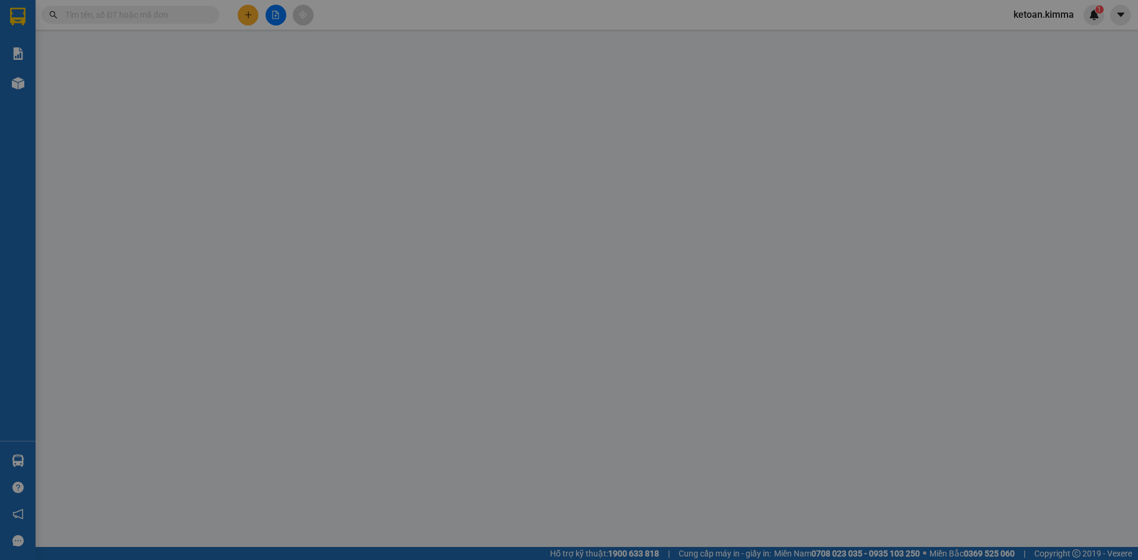
type input "BÁN LẺ KHÔNG GIAO HOÁ ĐƠN"
type input "0907594217"
type input "YẾN NGỌC"
type input "HAE G"
type input "50.000"
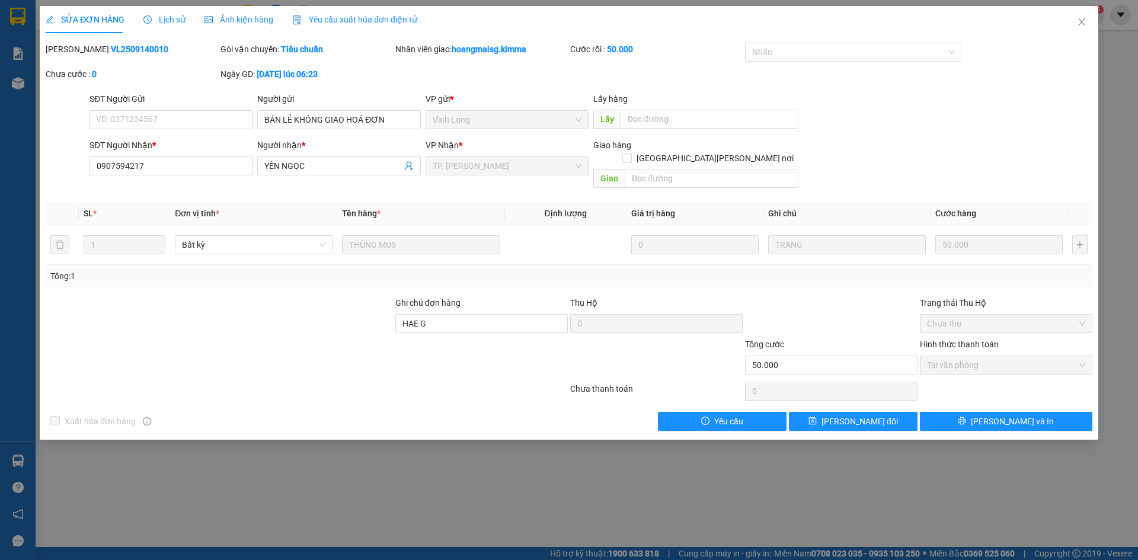
click at [368, 19] on span "Yêu cầu xuất hóa đơn điện tử" at bounding box center [354, 19] width 125 height 9
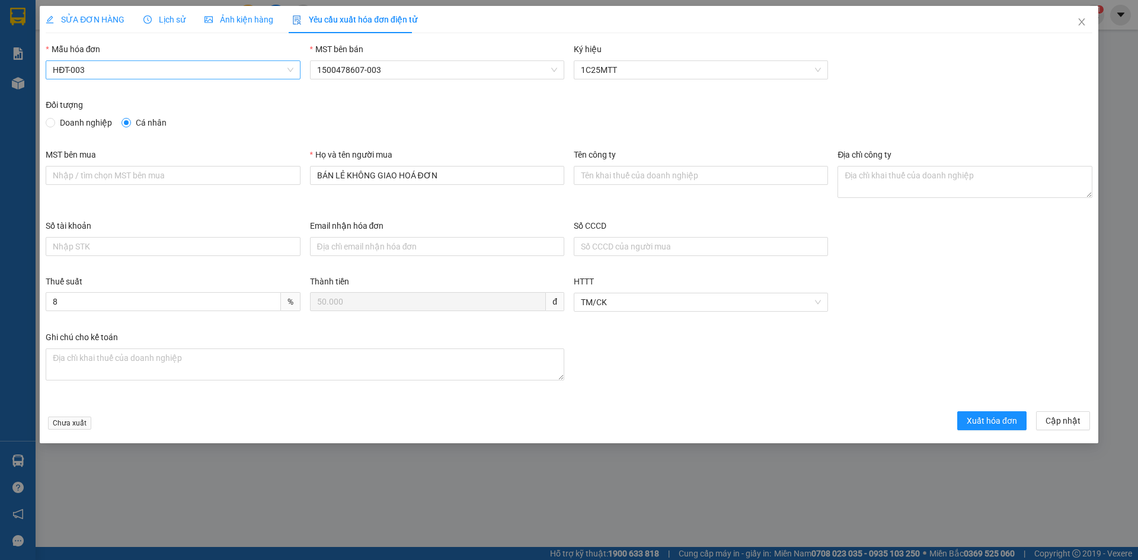
click at [127, 72] on span "HĐT-003" at bounding box center [173, 70] width 240 height 18
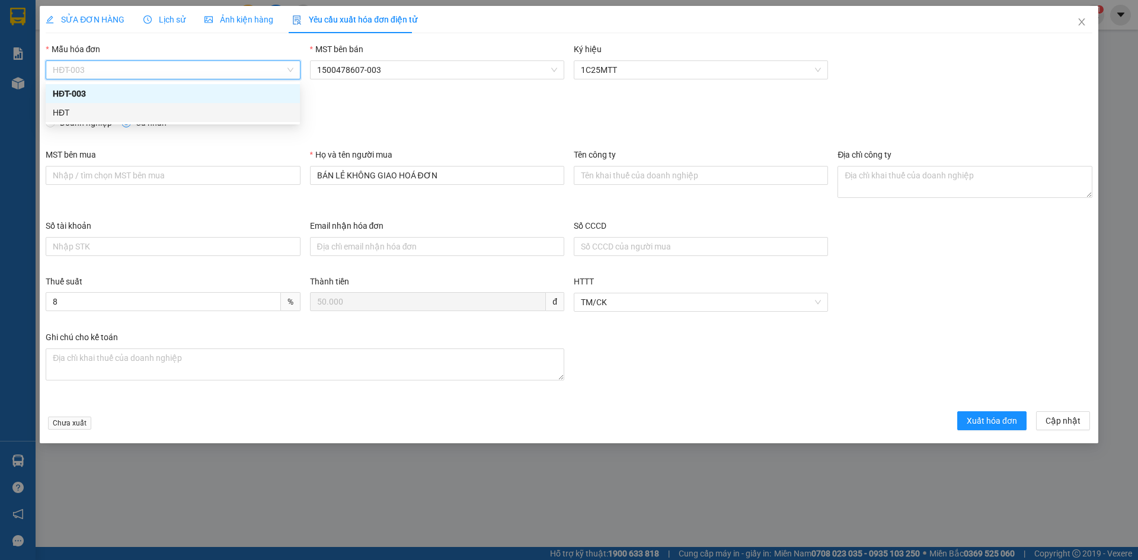
click at [68, 113] on div "HĐT" at bounding box center [173, 112] width 240 height 13
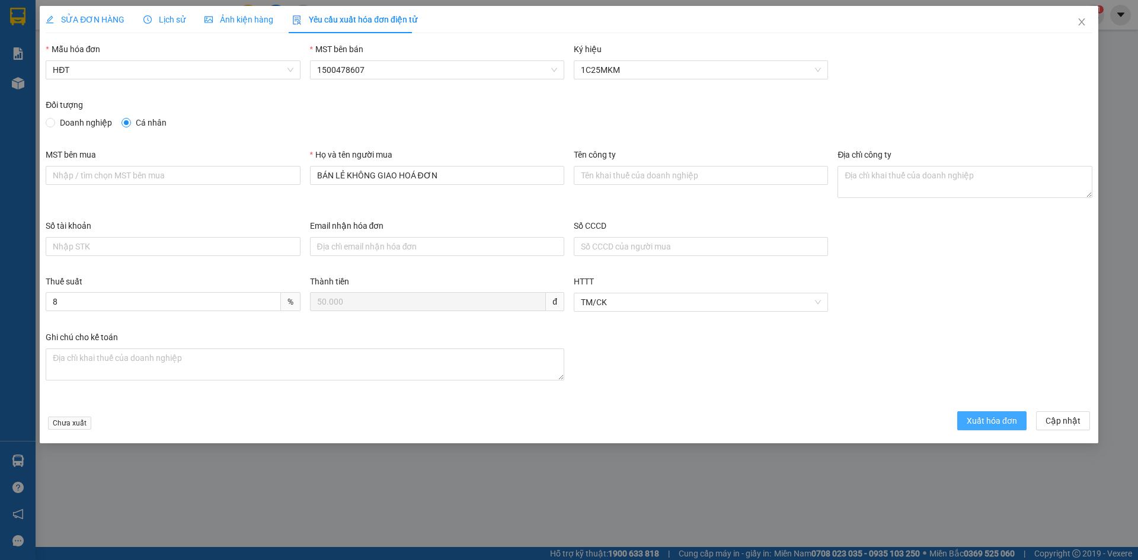
click at [996, 420] on span "Xuất hóa đơn" at bounding box center [992, 420] width 50 height 13
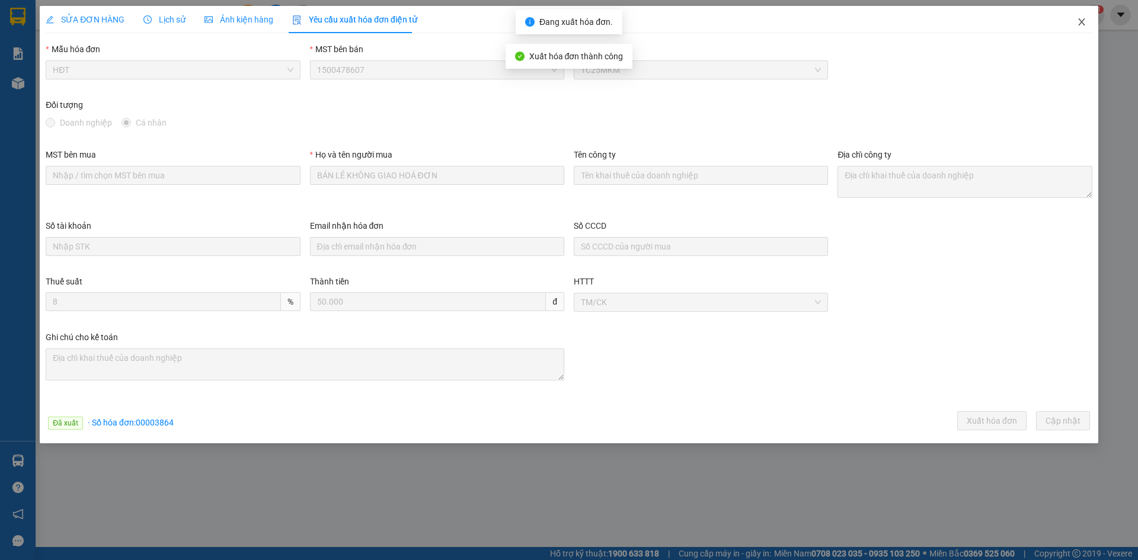
click at [1082, 21] on icon "close" at bounding box center [1081, 21] width 9 height 9
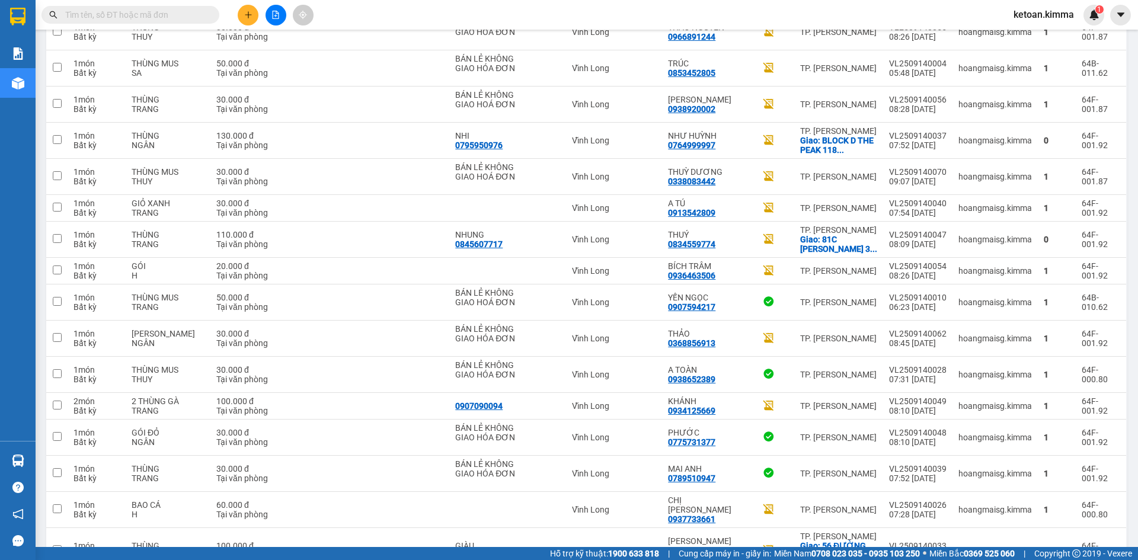
scroll to position [1216, 0]
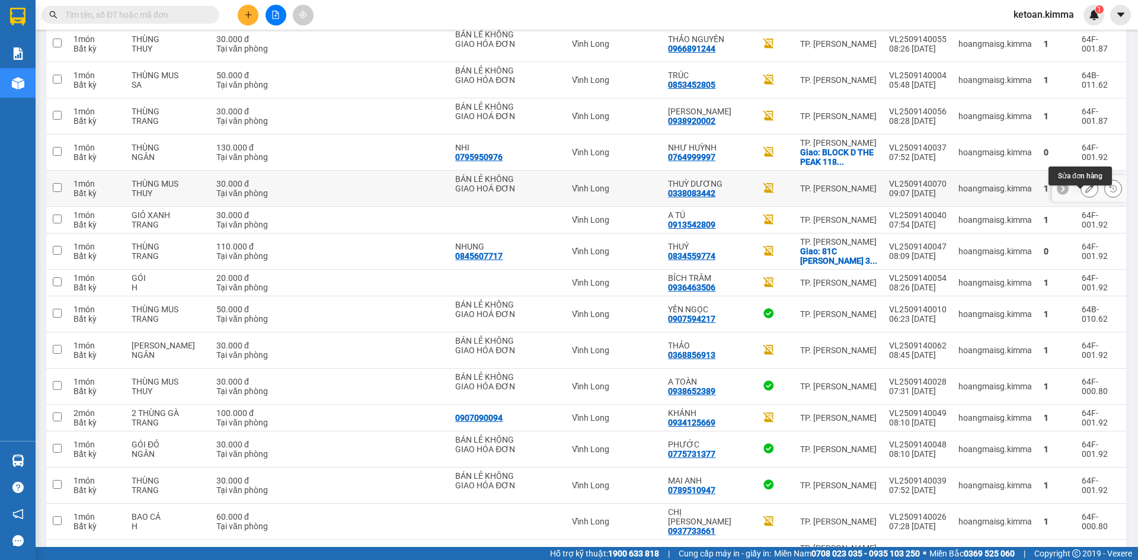
click at [1085, 193] on icon at bounding box center [1089, 188] width 8 height 8
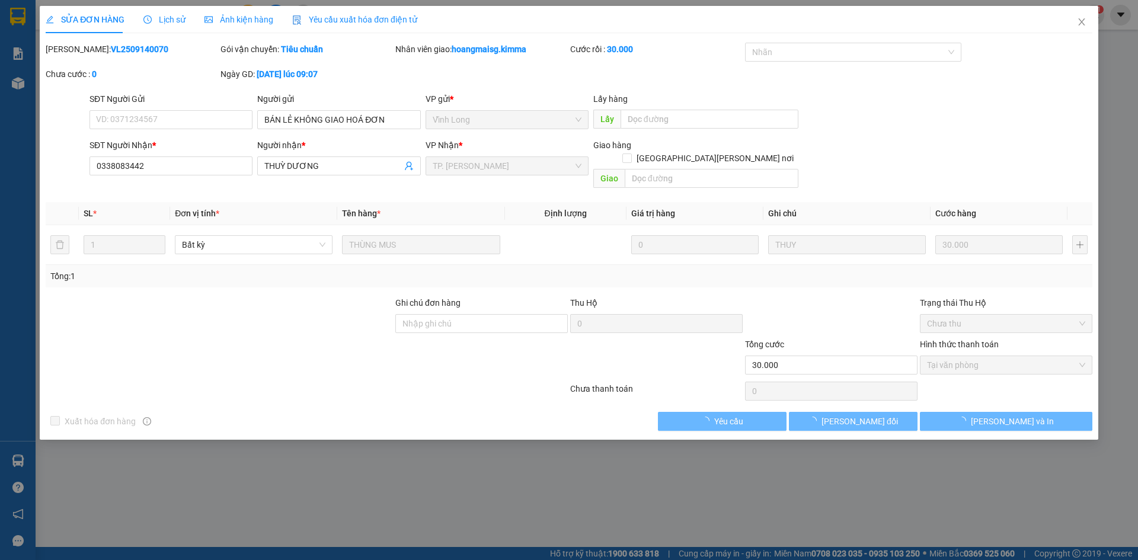
type input "BÁN LẺ KHÔNG GIAO HOÁ ĐƠN"
type input "0338083442"
type input "THUỲ DƯƠNG"
type input "30.000"
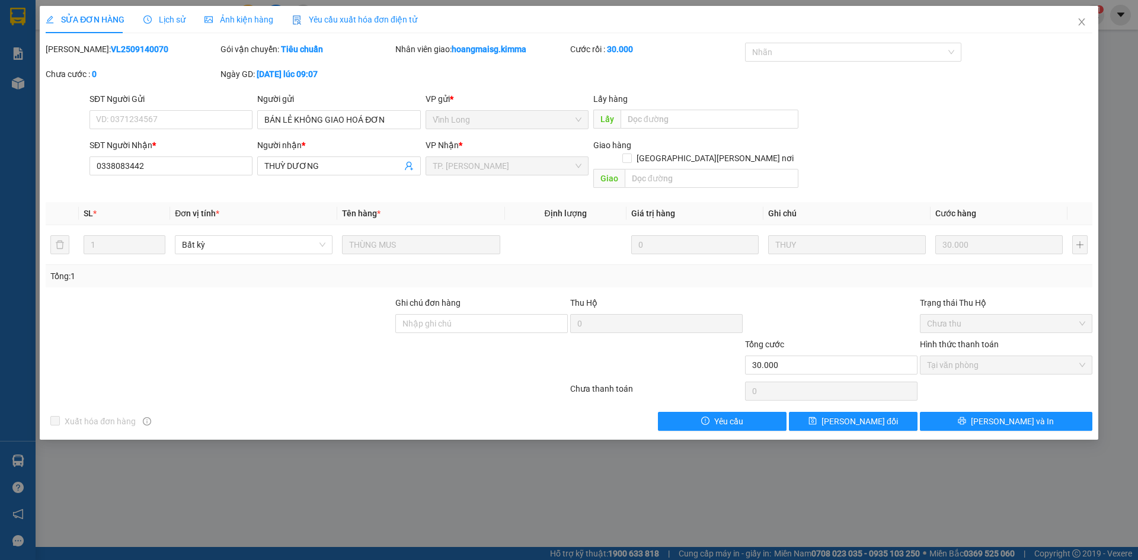
click at [368, 21] on span "Yêu cầu xuất hóa đơn điện tử" at bounding box center [354, 19] width 125 height 9
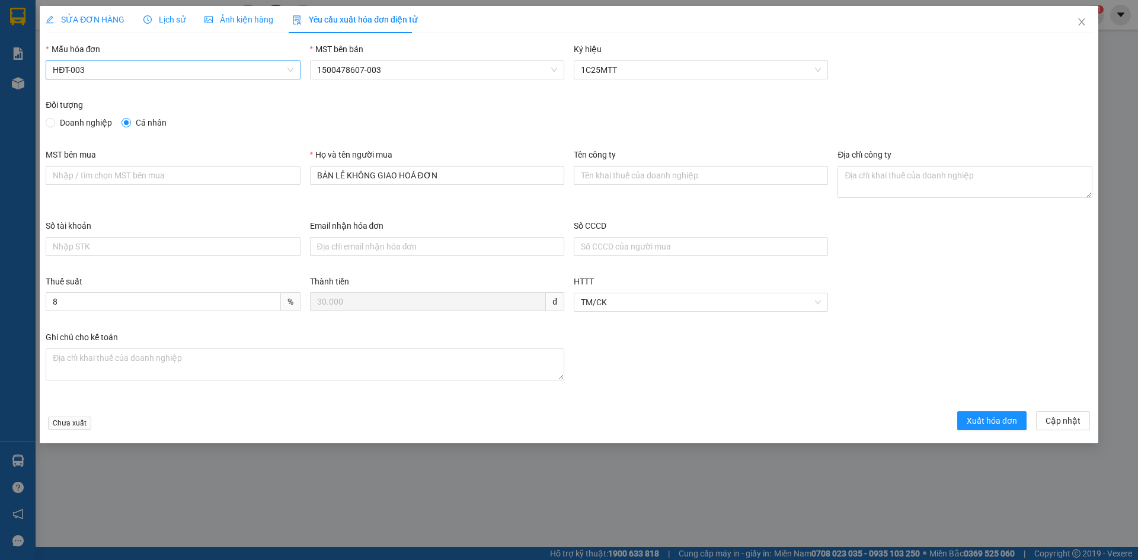
click at [139, 72] on span "HĐT-003" at bounding box center [173, 70] width 240 height 18
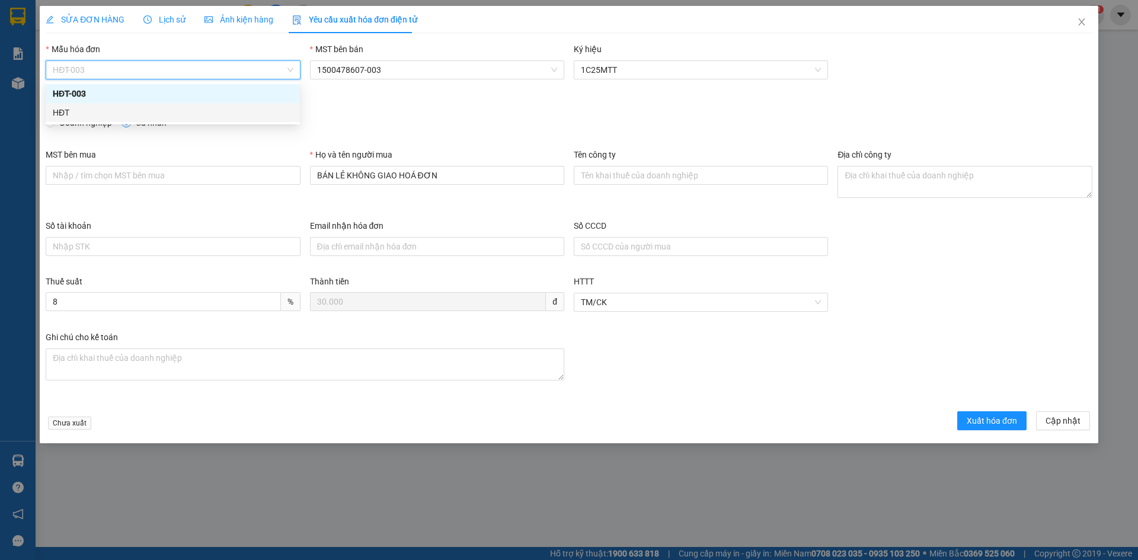
click at [71, 109] on div "HĐT" at bounding box center [173, 112] width 240 height 13
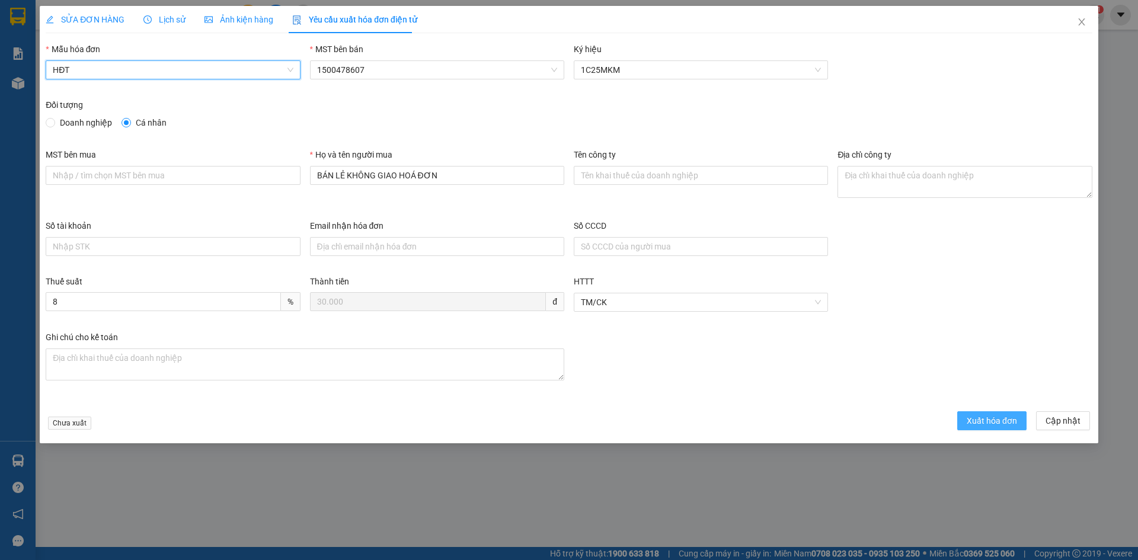
click at [976, 427] on button "Xuất hóa đơn" at bounding box center [991, 420] width 69 height 19
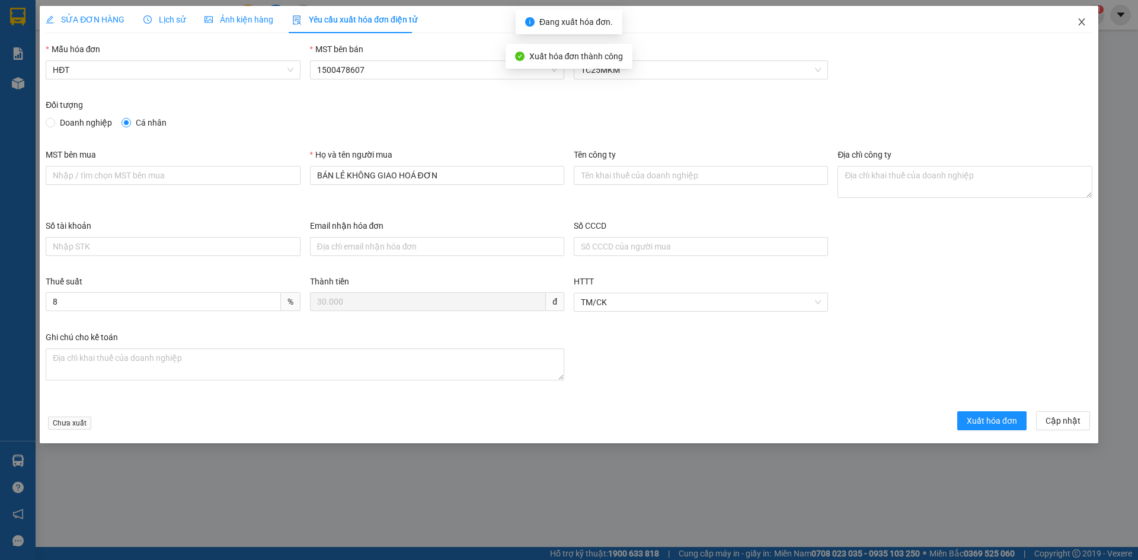
click at [1082, 23] on icon "close" at bounding box center [1081, 21] width 9 height 9
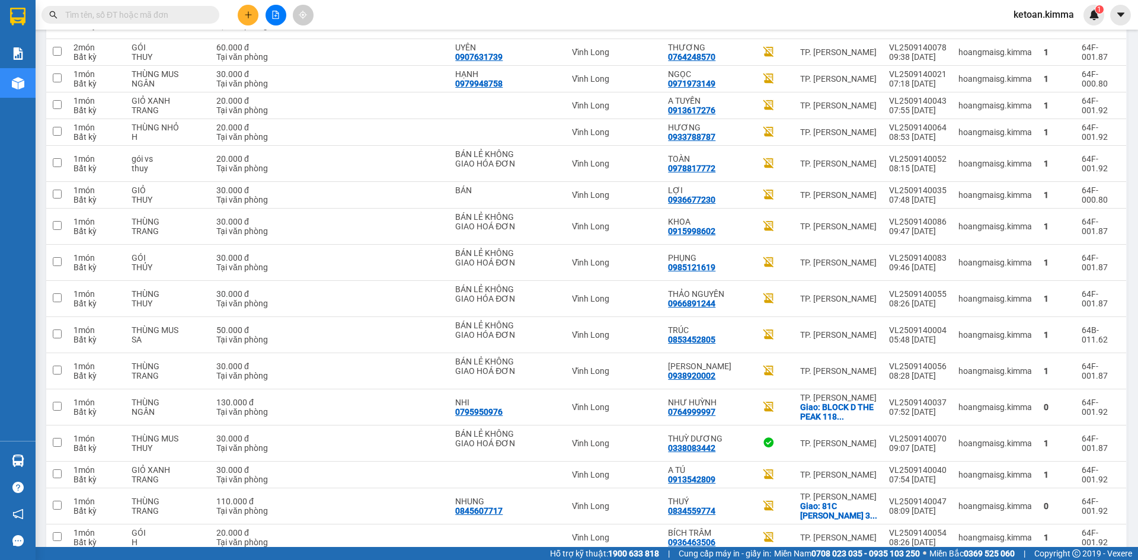
scroll to position [1037, 0]
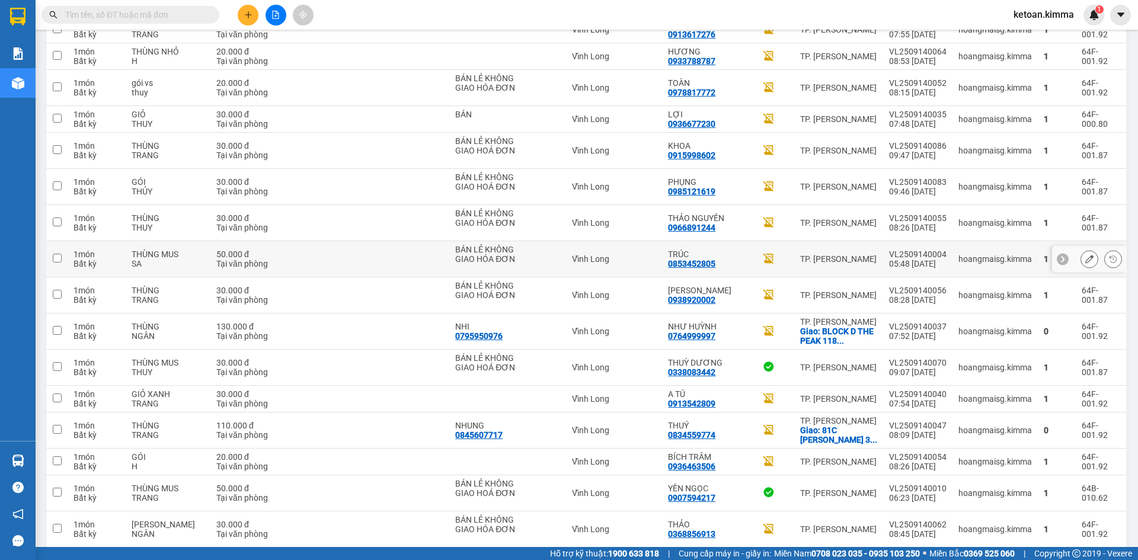
click at [1085, 263] on icon at bounding box center [1089, 259] width 8 height 8
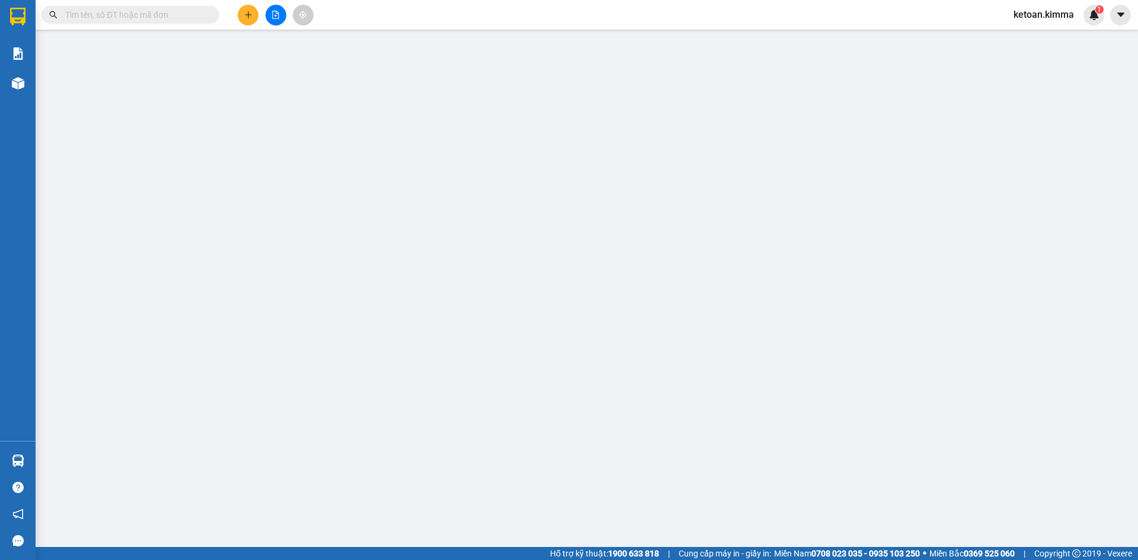
type input "BÁN LẺ KHÔNG GIAO HÓA ĐƠN"
type input "0853452805"
type input "TRÚC"
type input "SAM G"
type input "50.000"
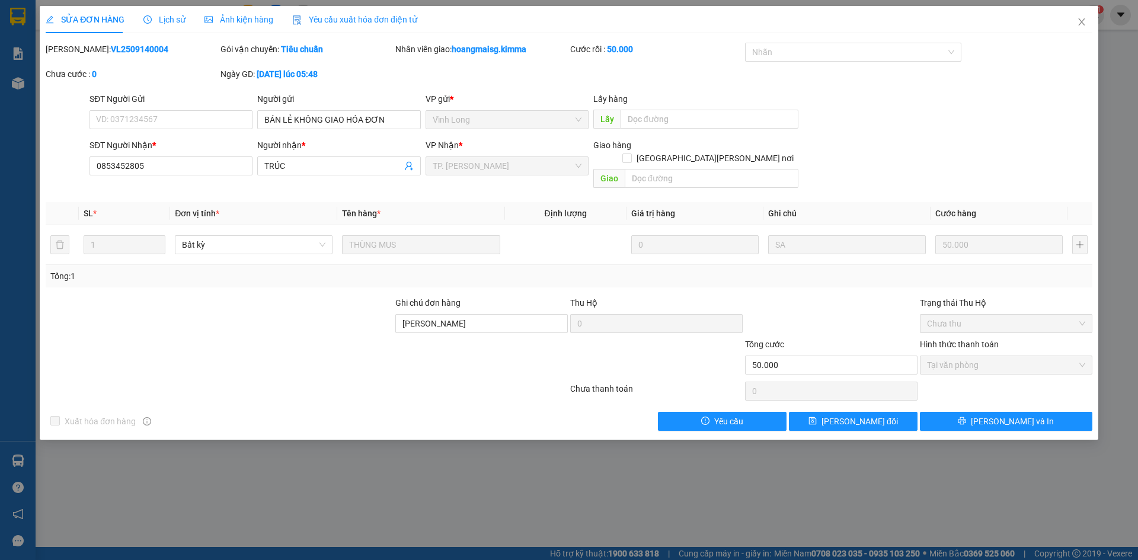
click at [348, 30] on div "Yêu cầu xuất hóa đơn điện tử" at bounding box center [354, 19] width 125 height 27
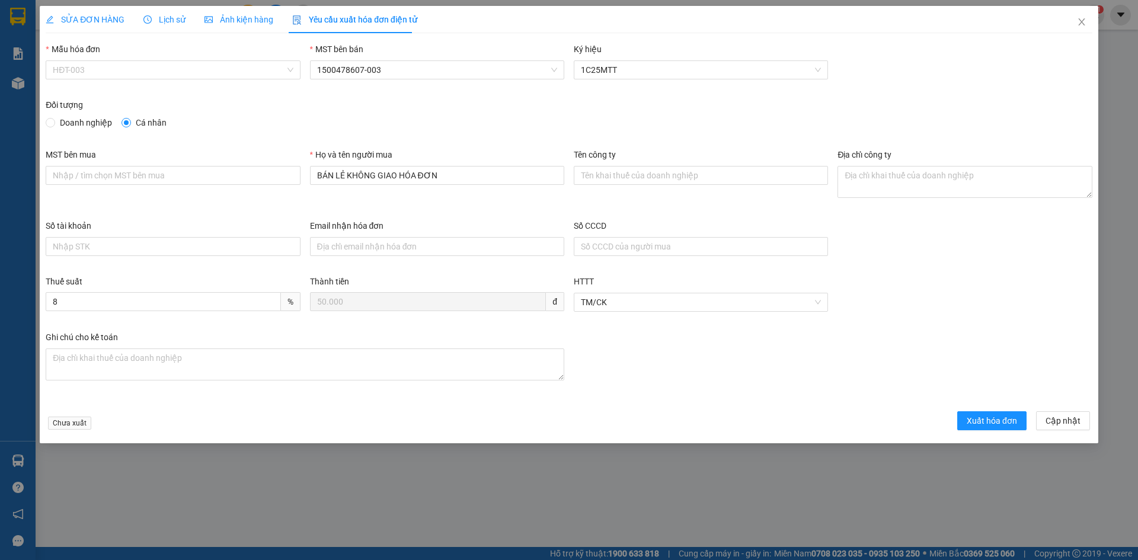
drag, startPoint x: 123, startPoint y: 71, endPoint x: 92, endPoint y: 94, distance: 39.0
click at [118, 74] on span "HĐT-003" at bounding box center [173, 70] width 240 height 18
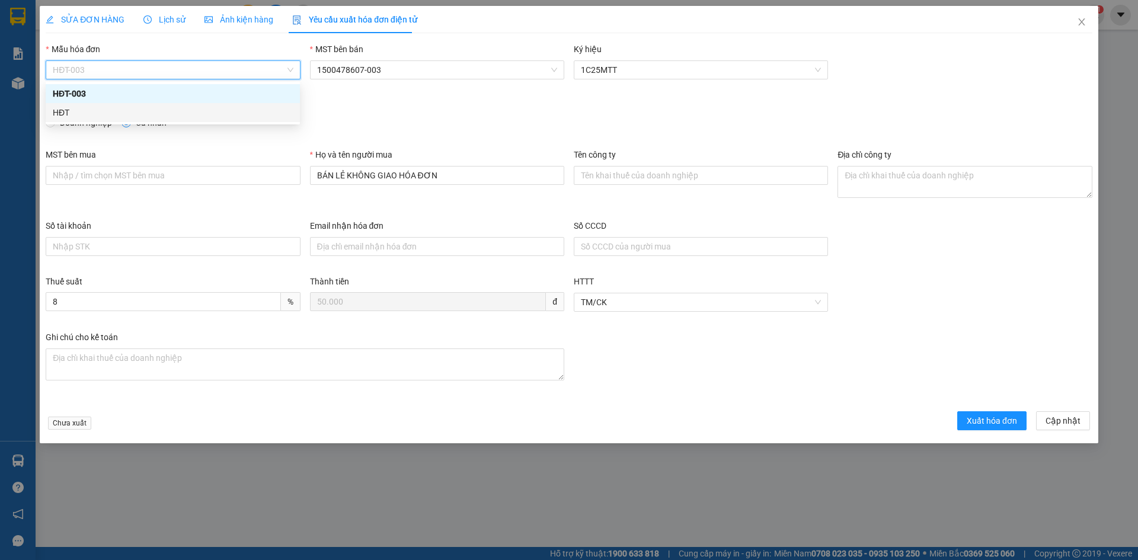
click at [69, 118] on div "HĐT" at bounding box center [173, 112] width 240 height 13
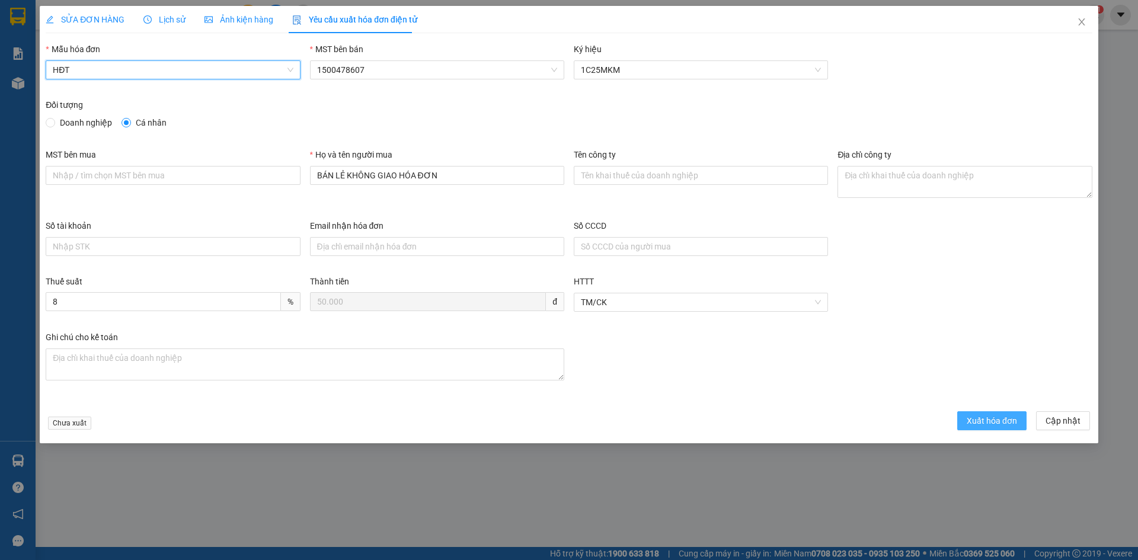
click at [992, 415] on span "Xuất hóa đơn" at bounding box center [992, 420] width 50 height 13
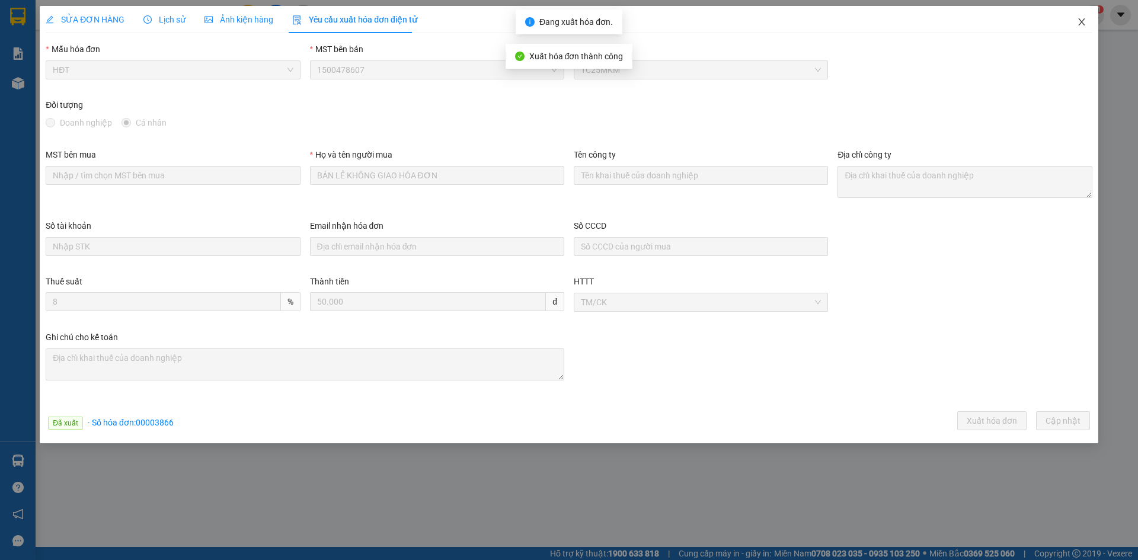
click at [1082, 19] on icon "close" at bounding box center [1081, 21] width 9 height 9
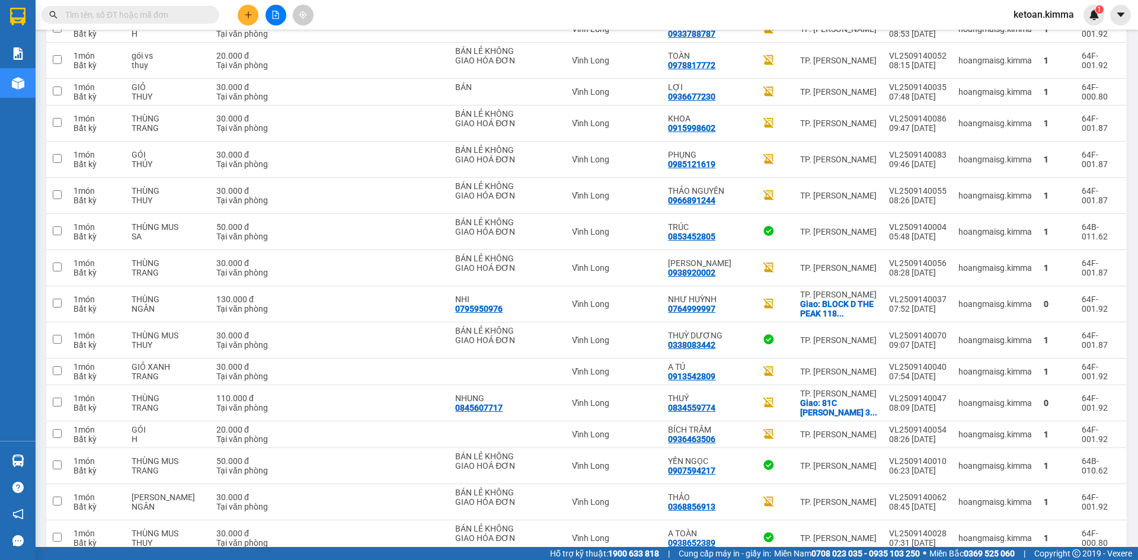
scroll to position [1082, 0]
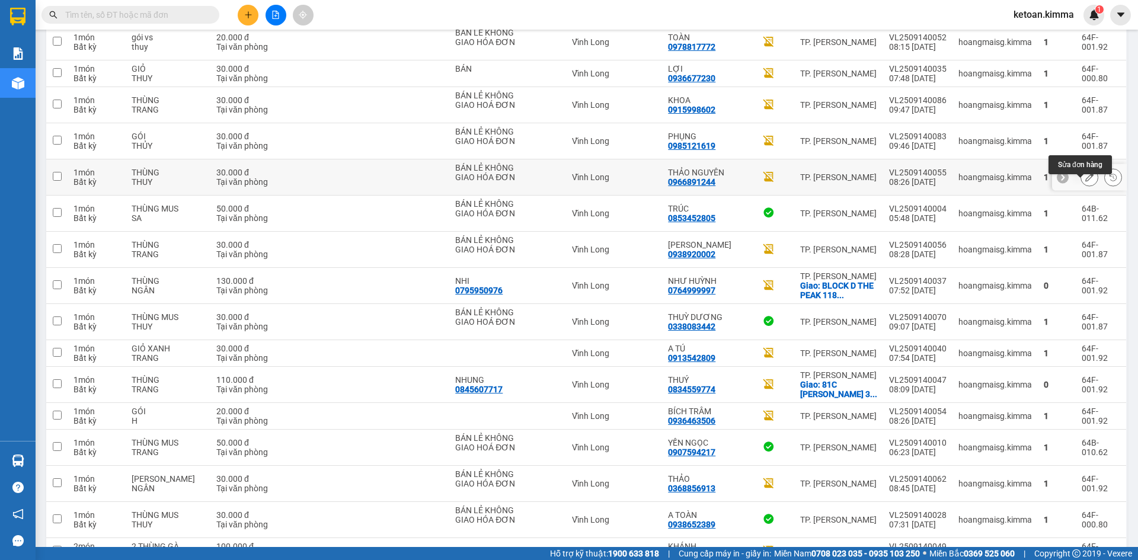
click at [1085, 181] on icon at bounding box center [1089, 177] width 8 height 8
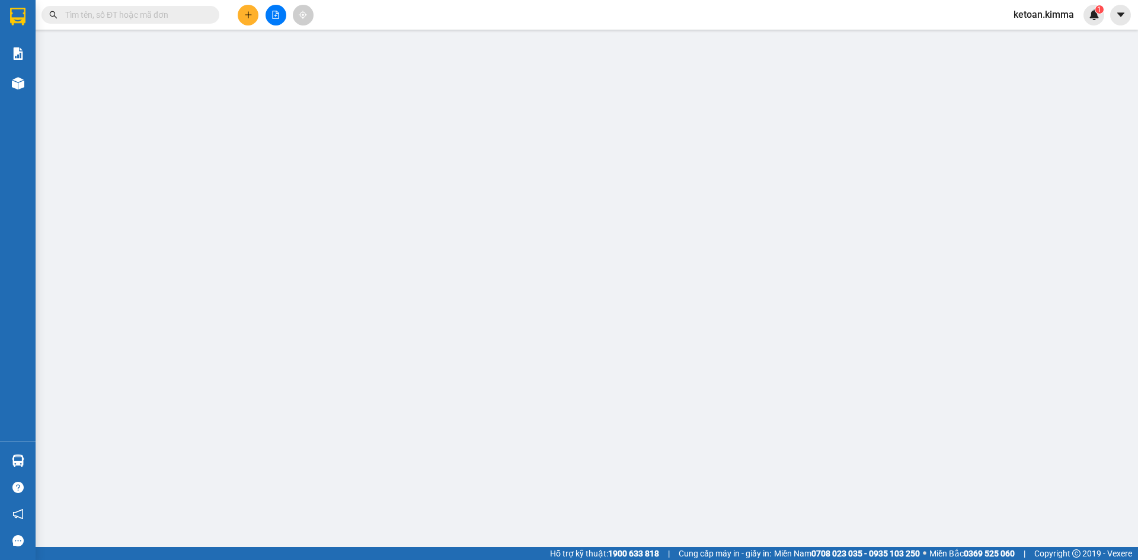
type input "BÁN LẺ KHÔNG GIAO HÓA ĐƠN"
type input "0966891244"
type input "THẢO NGUYÊN"
type input "30.000"
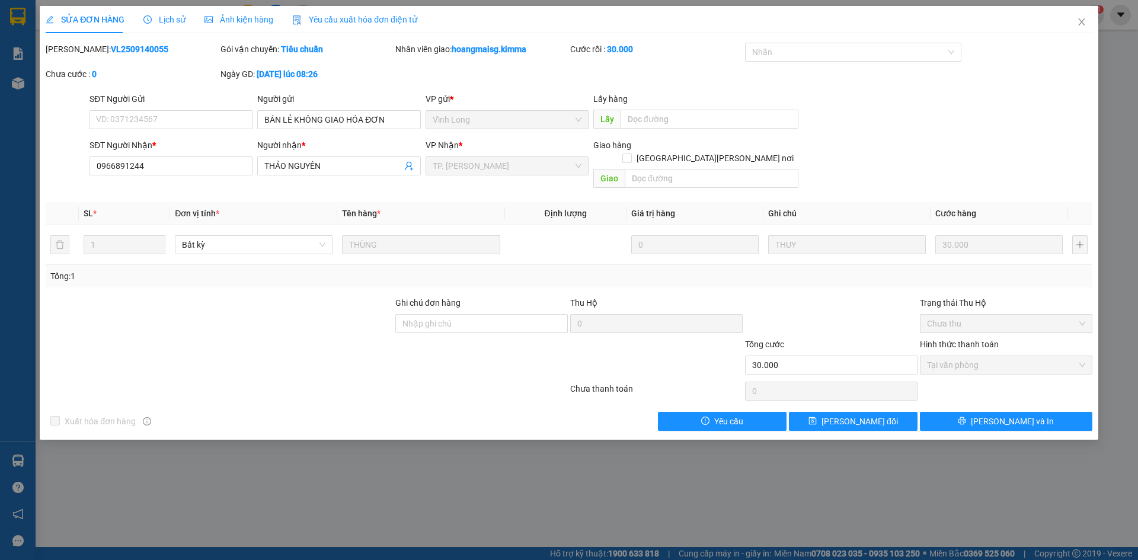
click at [368, 19] on span "Yêu cầu xuất hóa đơn điện tử" at bounding box center [354, 19] width 125 height 9
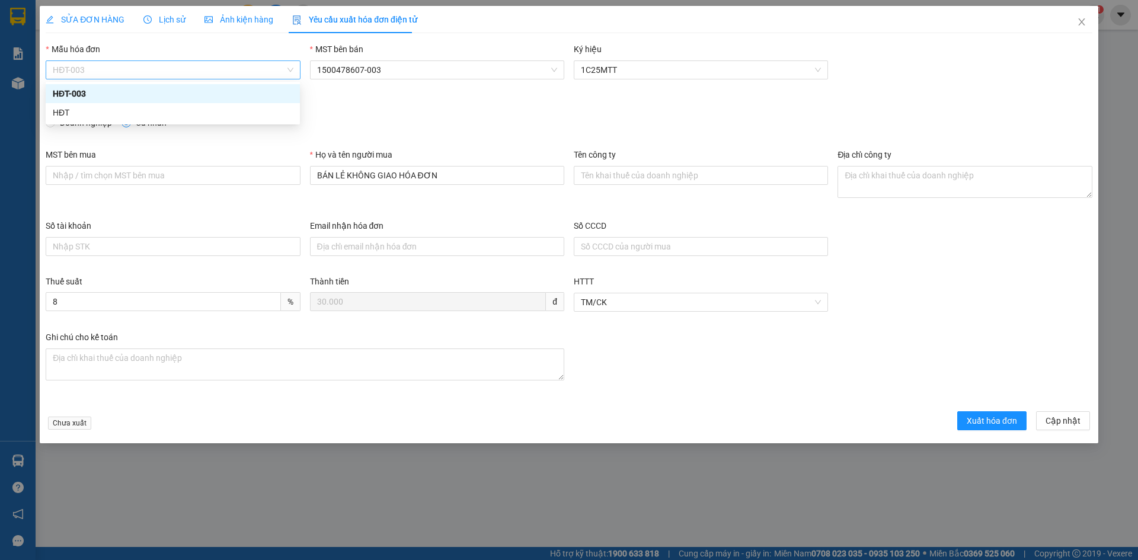
click at [99, 72] on span "HĐT-003" at bounding box center [173, 70] width 240 height 18
click at [68, 110] on div "HĐT" at bounding box center [173, 112] width 240 height 13
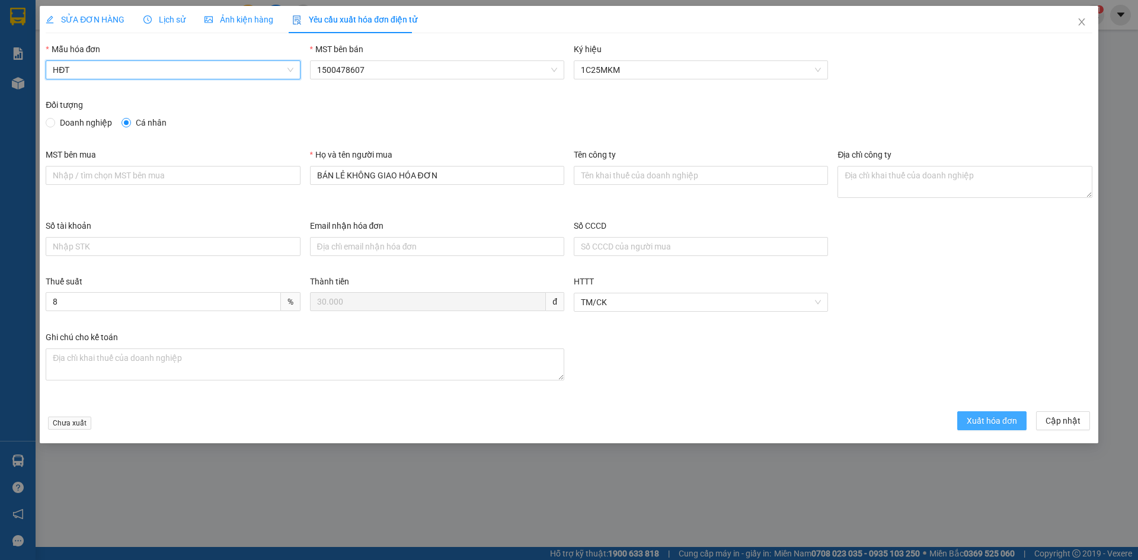
click at [976, 418] on span "Xuất hóa đơn" at bounding box center [992, 420] width 50 height 13
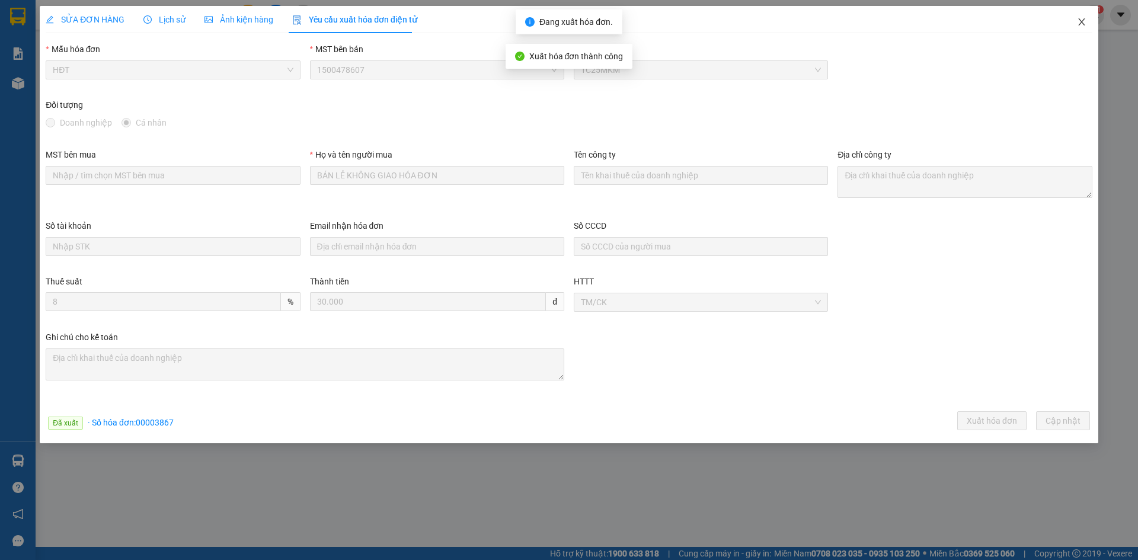
click at [1082, 22] on icon "close" at bounding box center [1081, 21] width 7 height 7
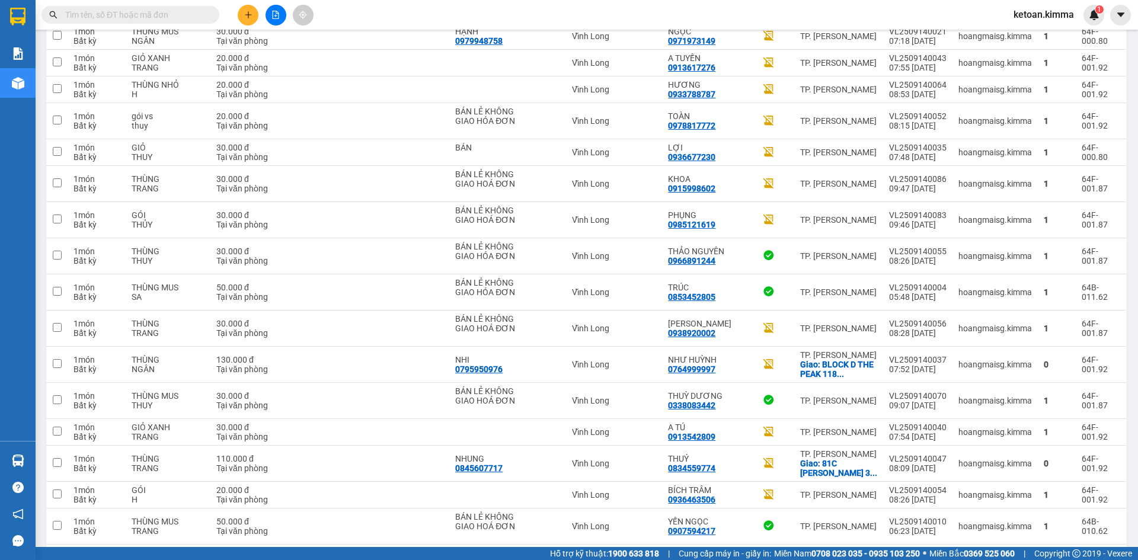
scroll to position [1001, 0]
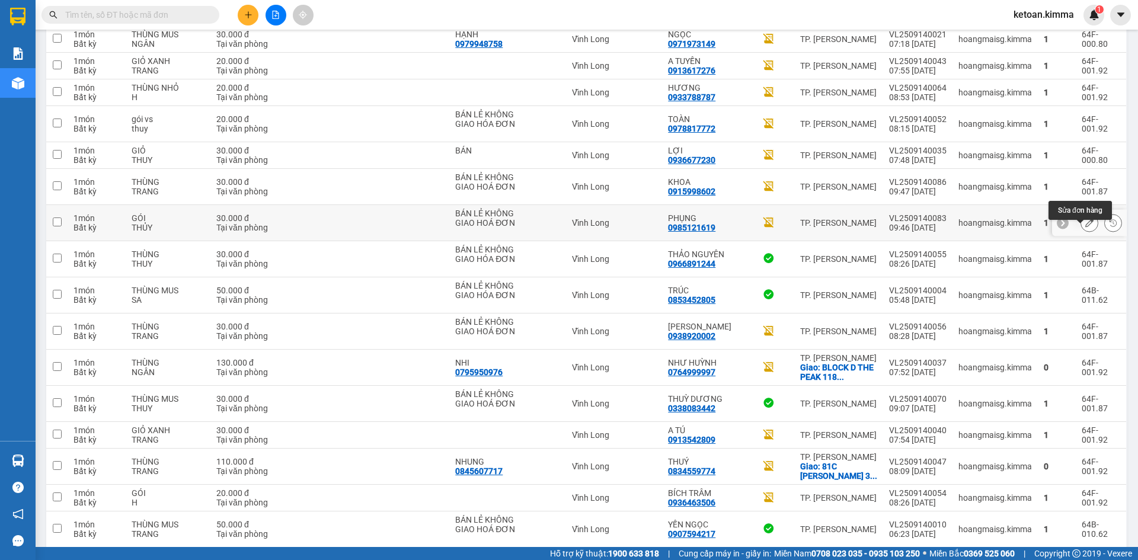
click at [1085, 227] on icon at bounding box center [1089, 223] width 8 height 8
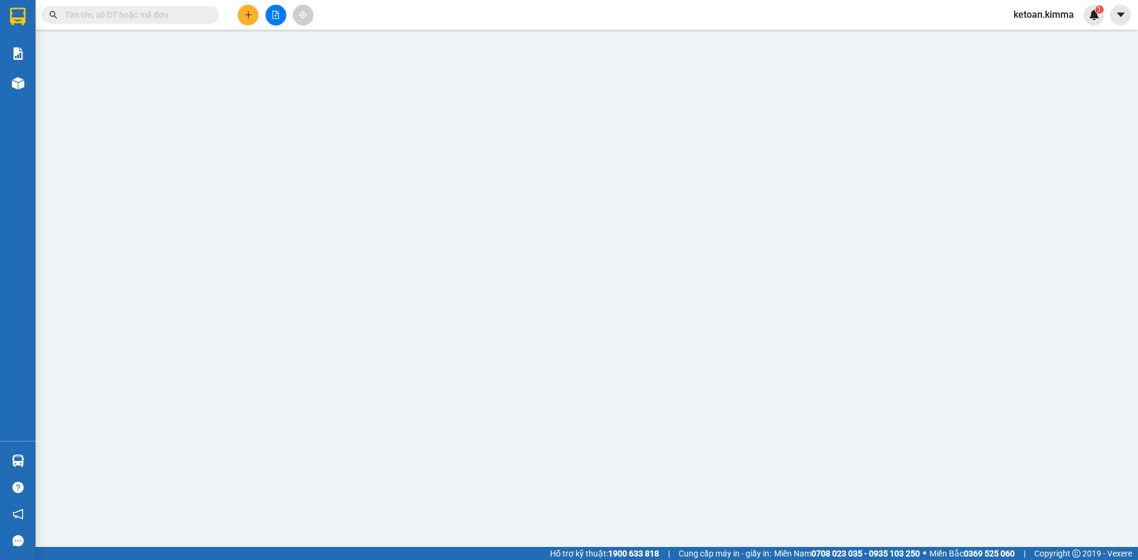
type input "BÁN LẺ KHÔNG GIAO HOÁ ĐƠN"
type input "0985121619"
type input "PHỤNG"
type input "30.000"
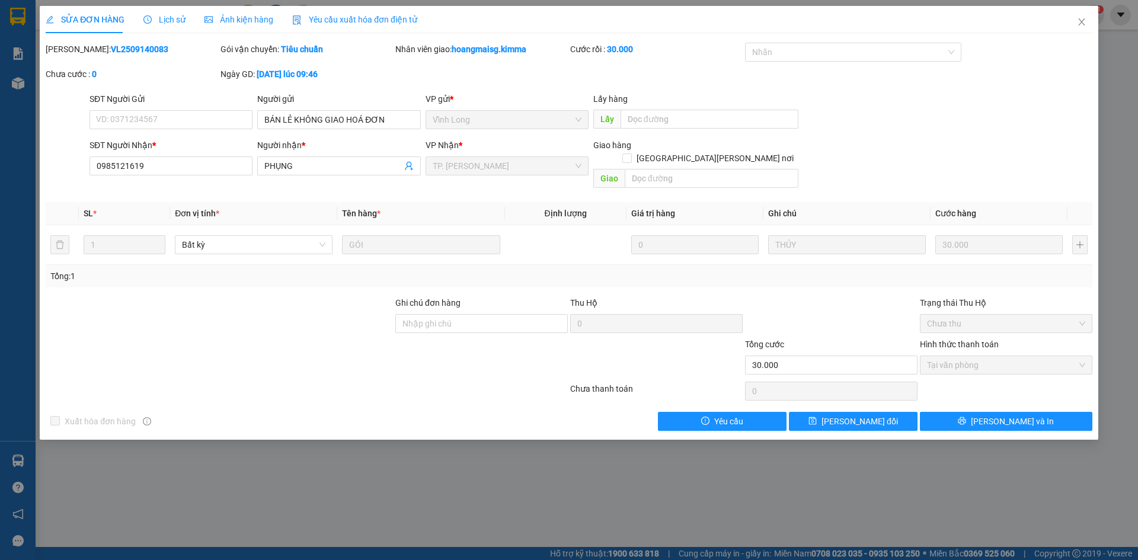
click at [330, 15] on span "Yêu cầu xuất hóa đơn điện tử" at bounding box center [354, 19] width 125 height 9
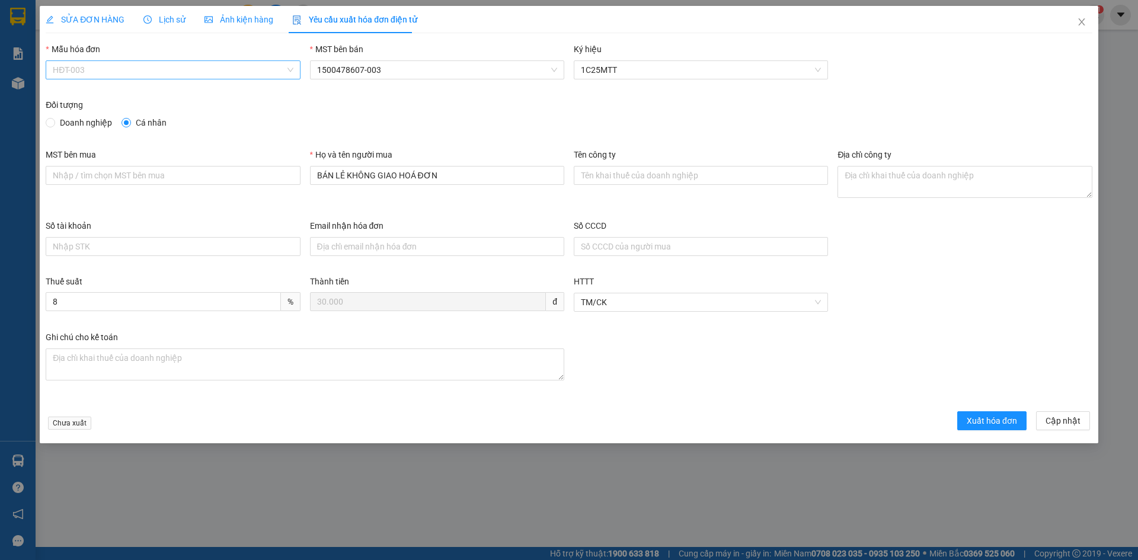
click at [101, 74] on span "HĐT-003" at bounding box center [173, 70] width 240 height 18
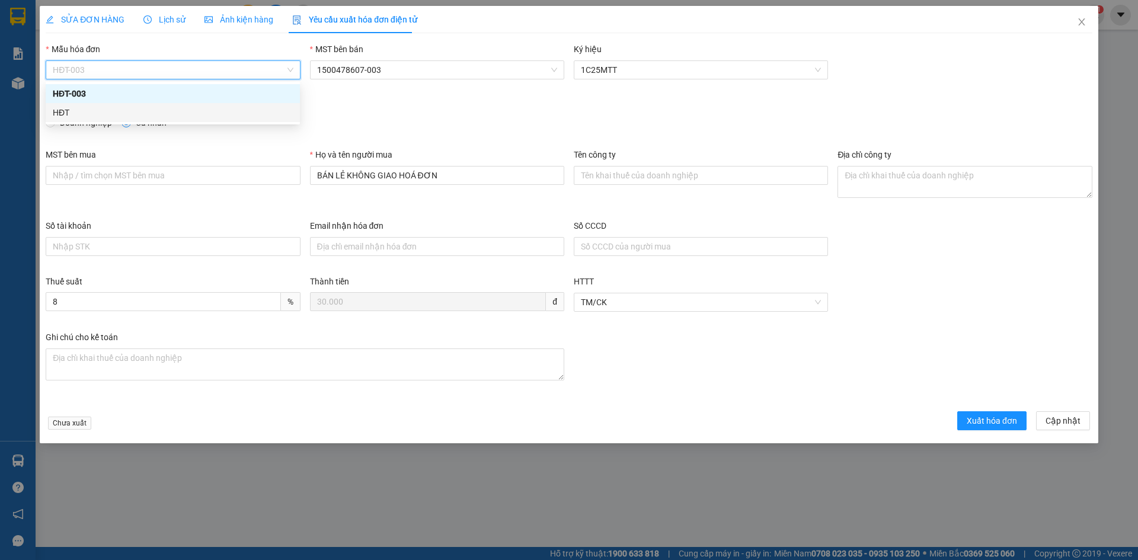
click at [65, 114] on div "HĐT" at bounding box center [173, 112] width 240 height 13
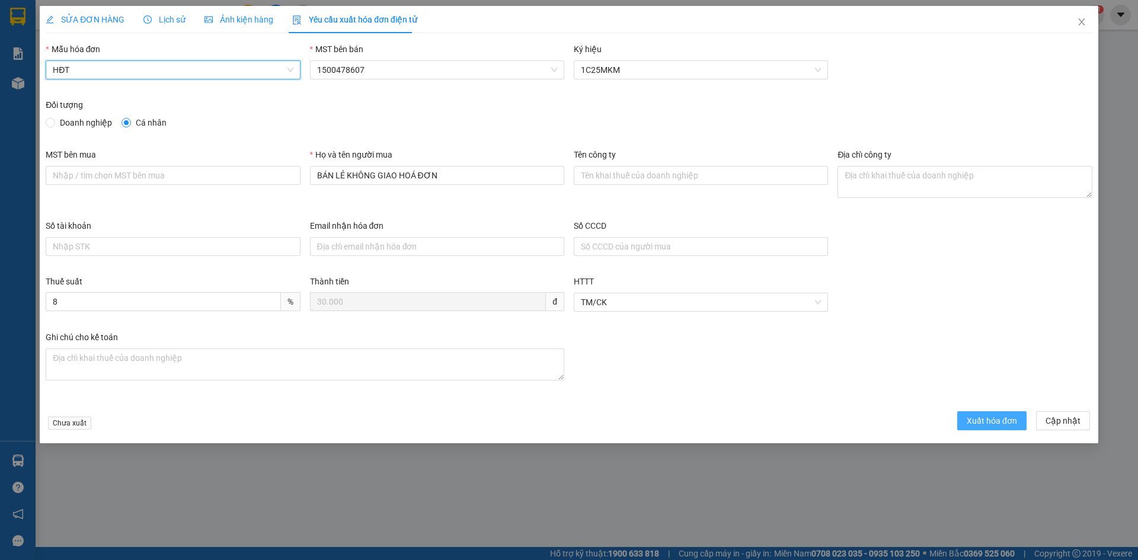
click at [1002, 427] on span "Xuất hóa đơn" at bounding box center [992, 420] width 50 height 13
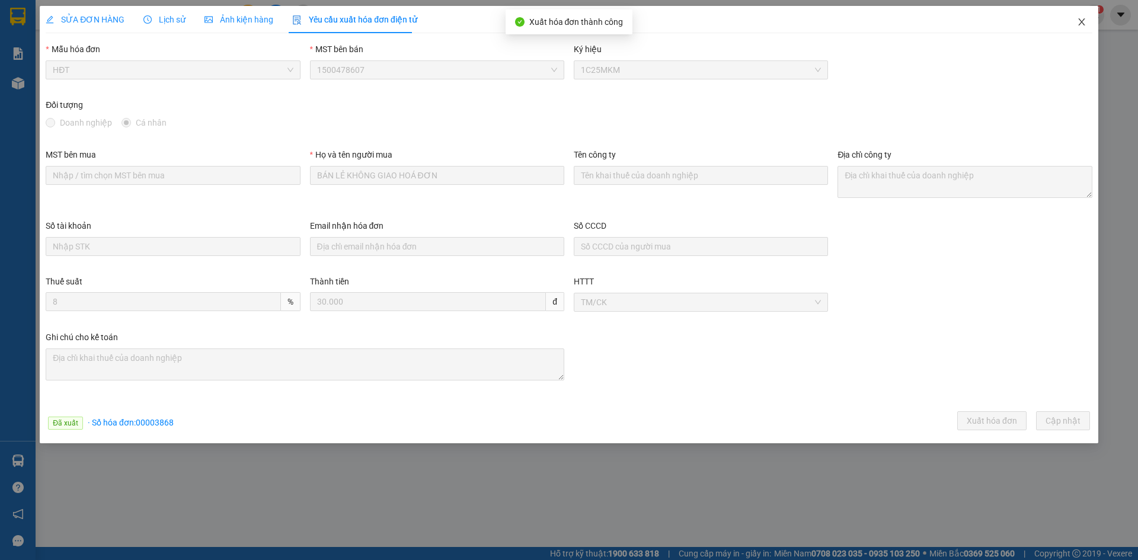
click at [1082, 21] on icon "close" at bounding box center [1081, 21] width 9 height 9
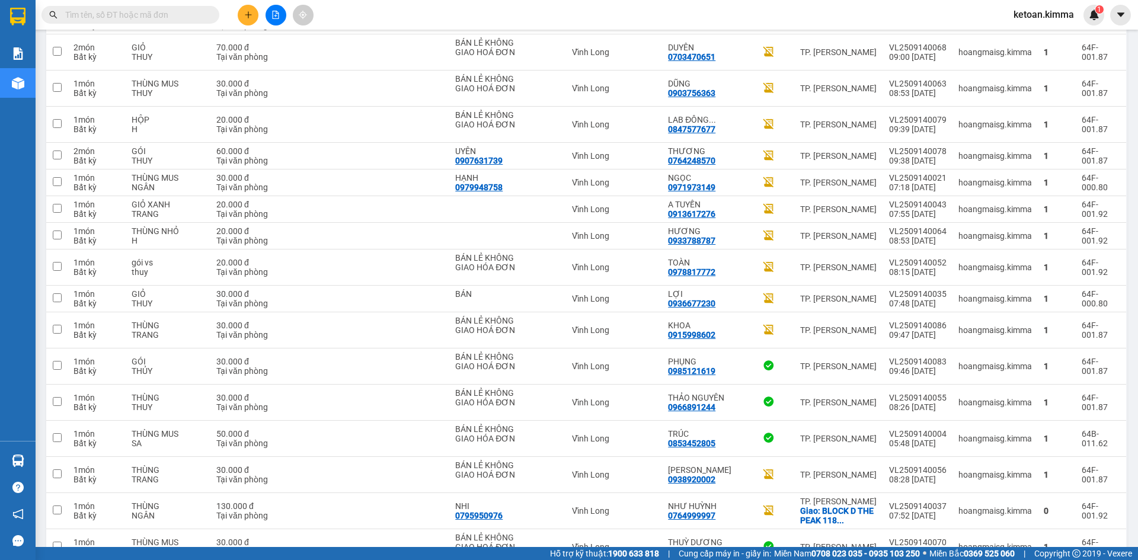
scroll to position [924, 0]
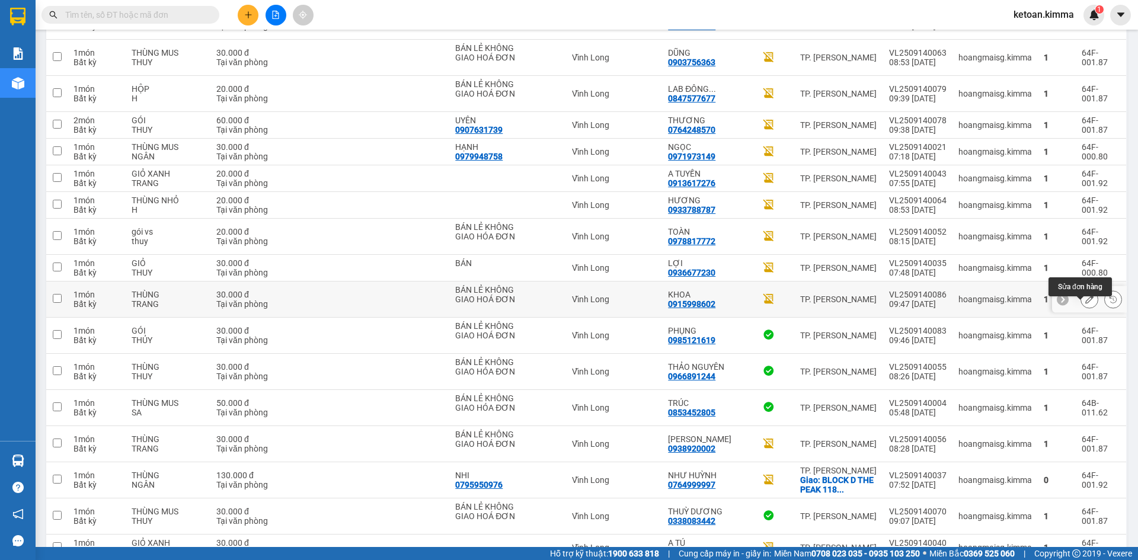
click at [1085, 303] on icon at bounding box center [1089, 299] width 8 height 8
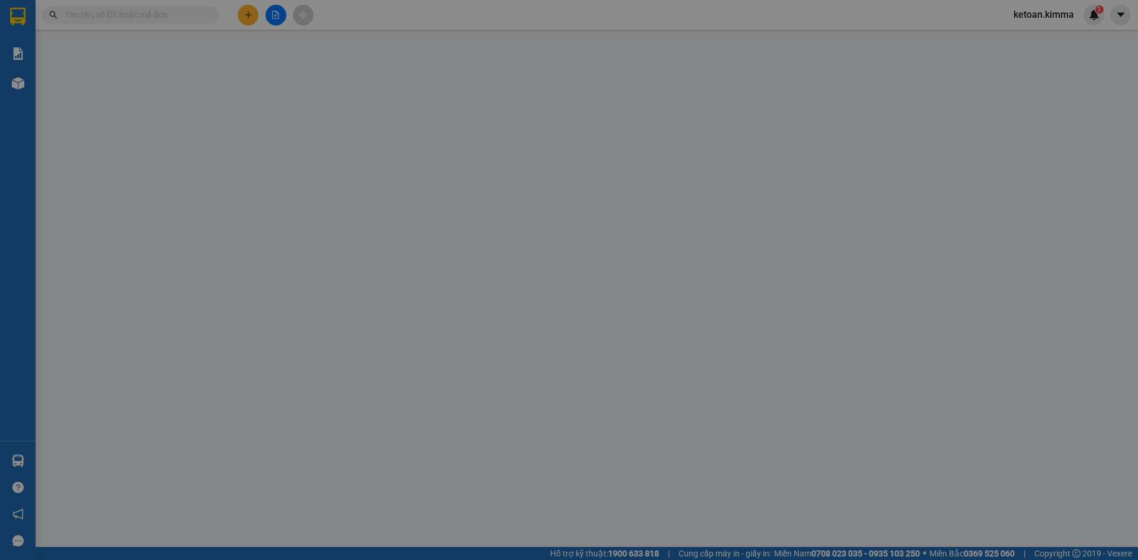
type input "BÁN LẺ KHÔNG GIAO HOÁ ĐƠN"
type input "0915998602"
type input "KHOA"
type input "30.000"
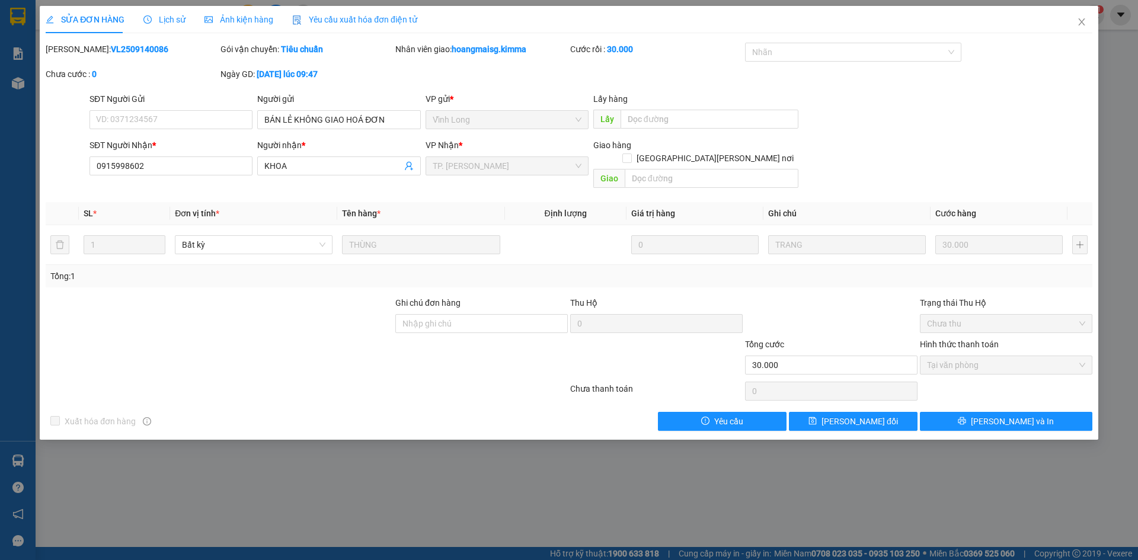
drag, startPoint x: 346, startPoint y: 20, endPoint x: 251, endPoint y: 41, distance: 97.8
click at [346, 20] on span "Yêu cầu xuất hóa đơn điện tử" at bounding box center [354, 19] width 125 height 9
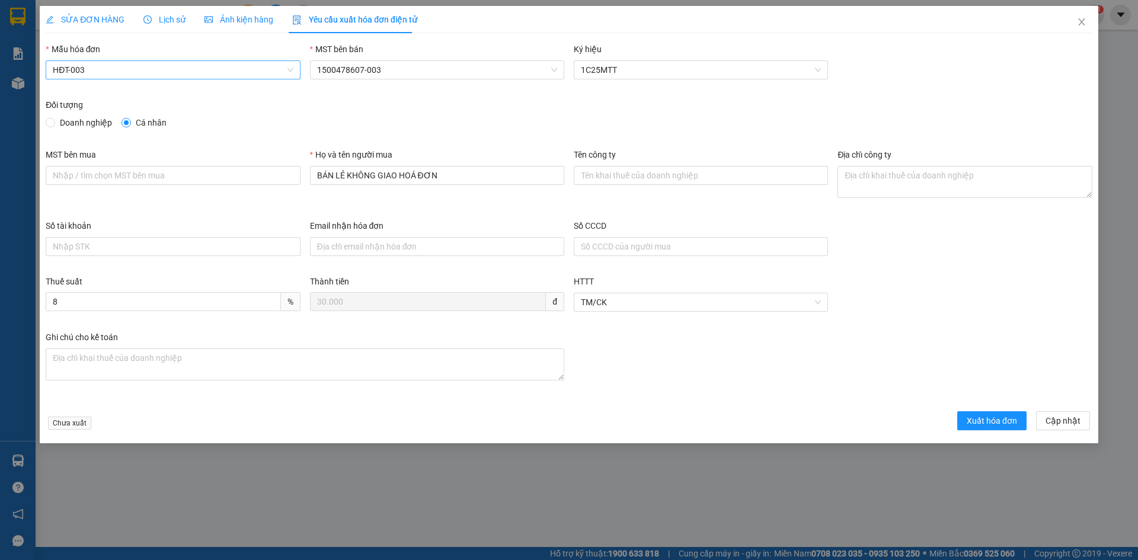
click at [88, 70] on span "HĐT-003" at bounding box center [173, 70] width 240 height 18
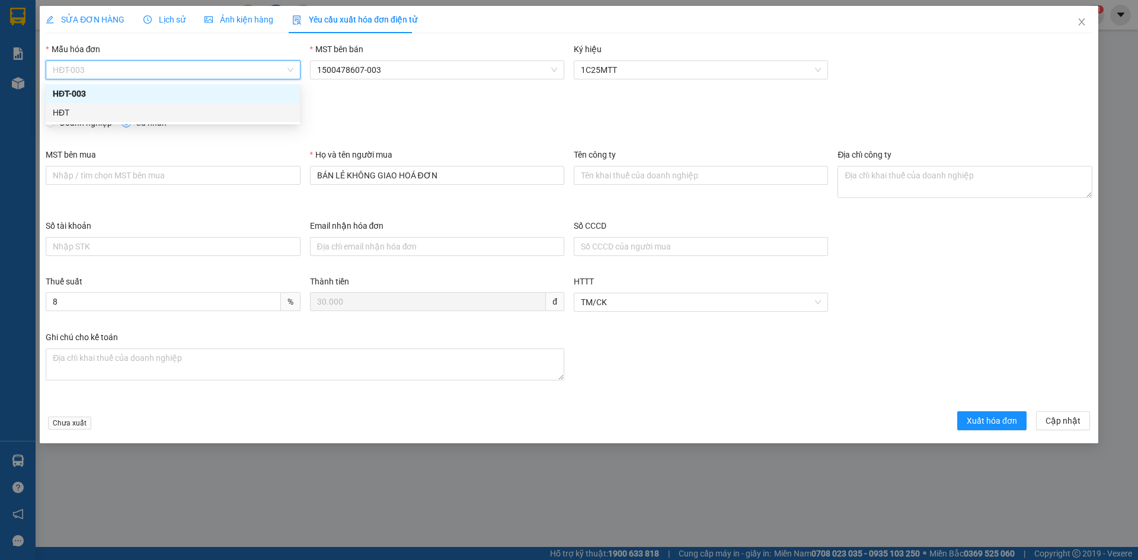
click at [65, 120] on div "HĐT" at bounding box center [173, 112] width 254 height 19
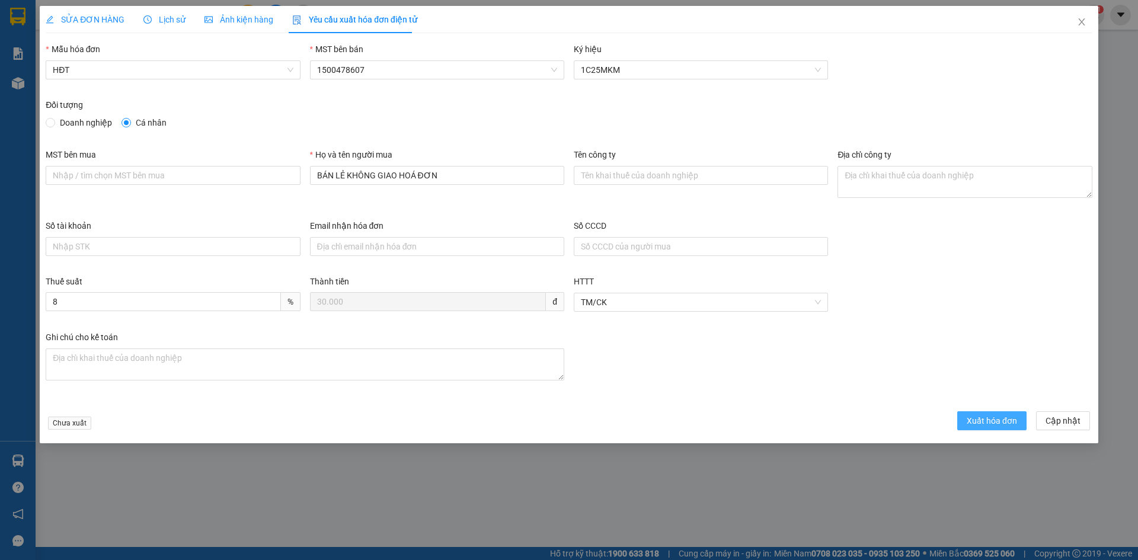
click at [1004, 419] on span "Xuất hóa đơn" at bounding box center [992, 420] width 50 height 13
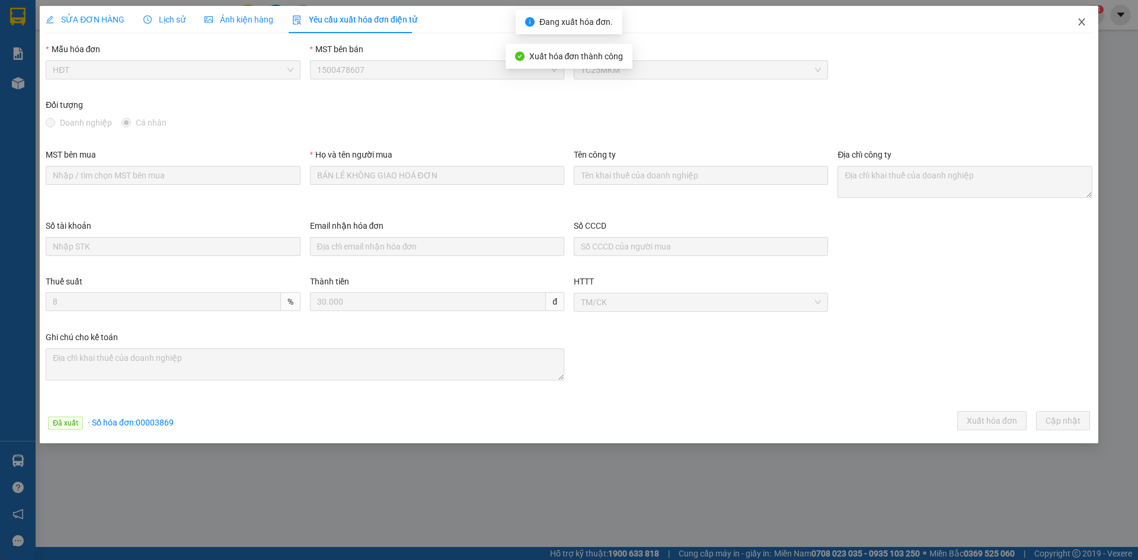
click at [1079, 21] on icon "close" at bounding box center [1081, 21] width 9 height 9
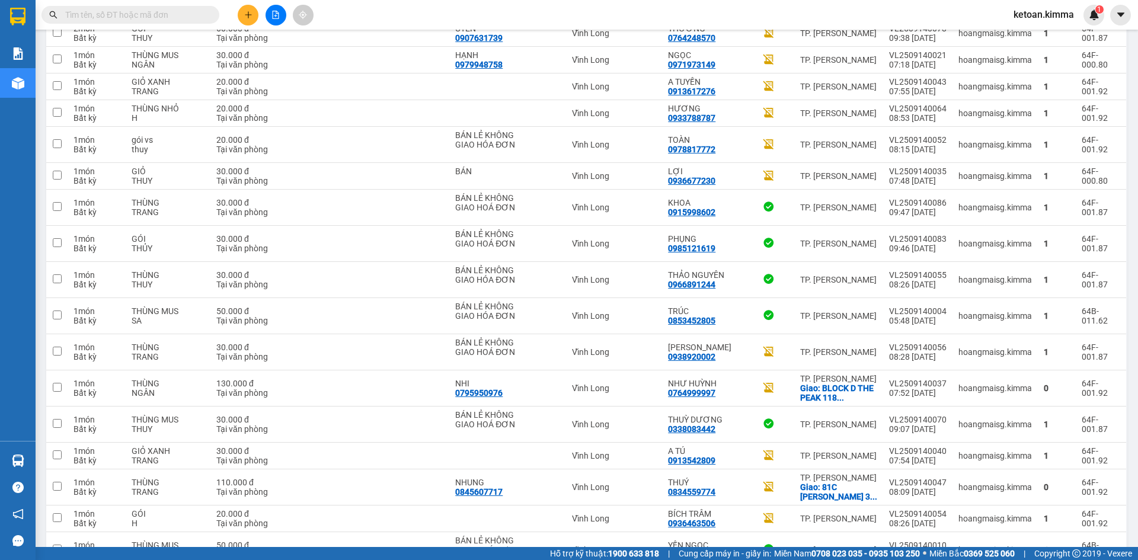
scroll to position [930, 0]
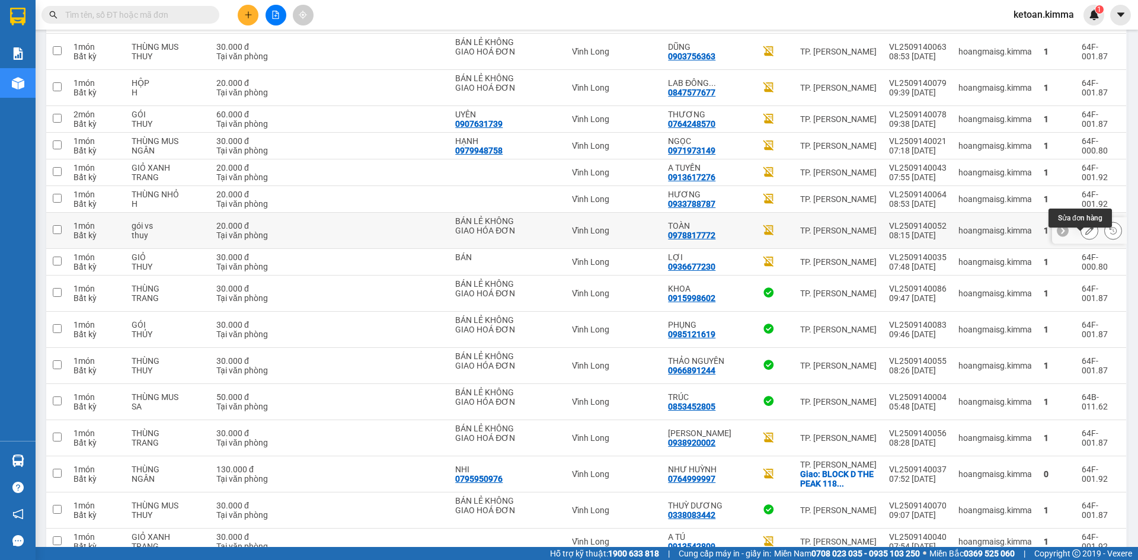
click at [1085, 235] on icon at bounding box center [1089, 230] width 8 height 8
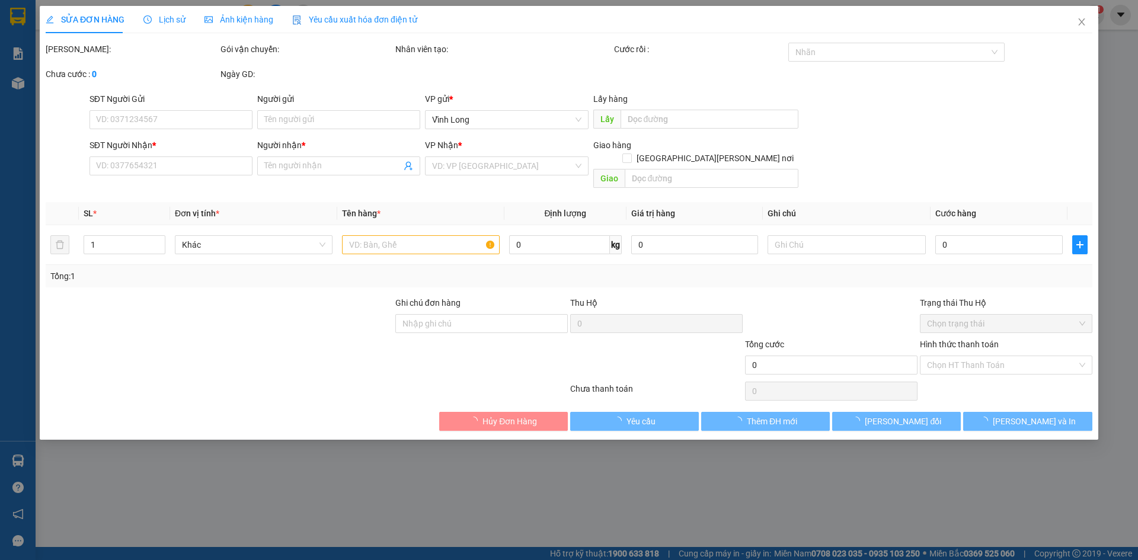
type input "BÁN LẺ KHÔNG GIAO HÓA ĐƠN"
type input "0978817772"
type input "TOÀN"
type input "20.000"
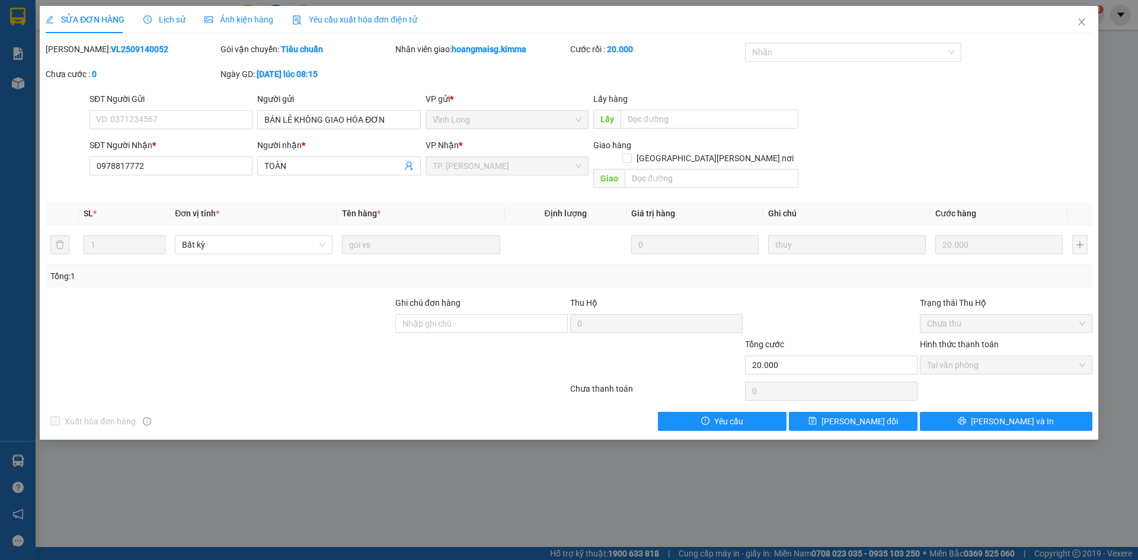
click at [325, 16] on span "Yêu cầu xuất hóa đơn điện tử" at bounding box center [354, 19] width 125 height 9
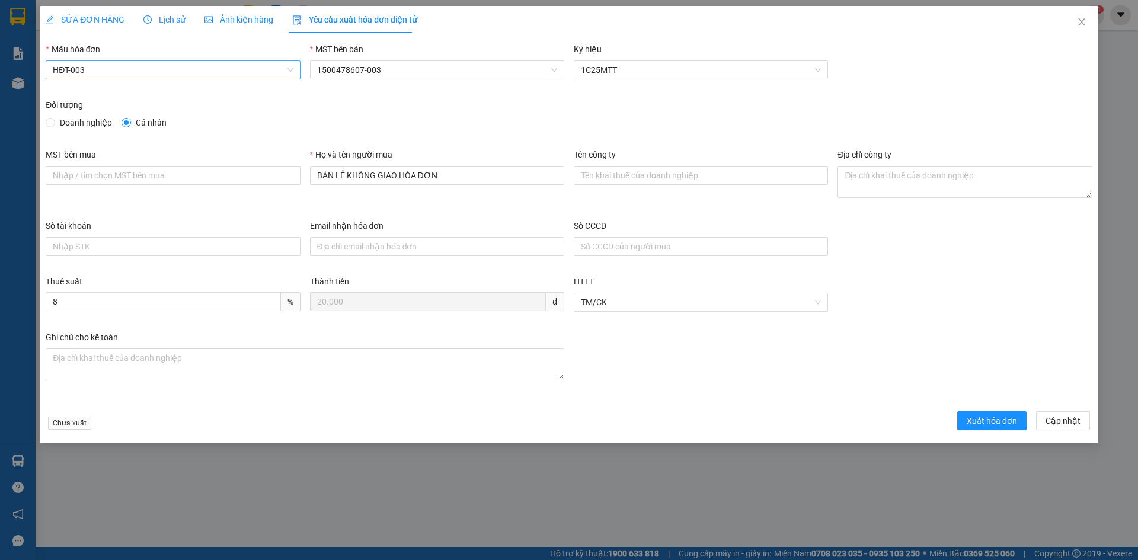
drag, startPoint x: 92, startPoint y: 75, endPoint x: 90, endPoint y: 81, distance: 6.4
click at [92, 76] on span "HĐT-003" at bounding box center [173, 70] width 240 height 18
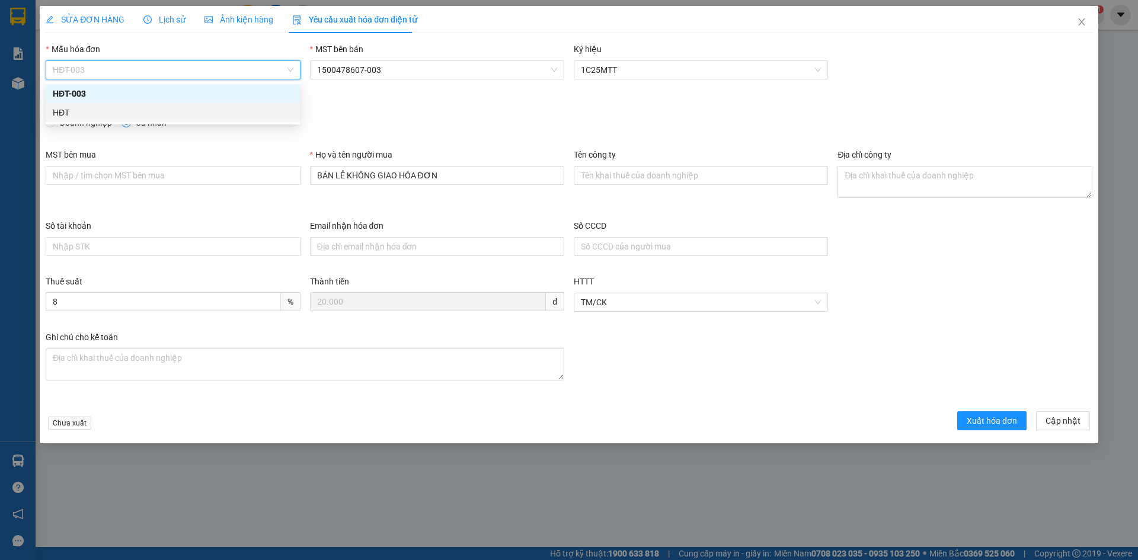
click at [65, 112] on div "HĐT" at bounding box center [173, 112] width 240 height 13
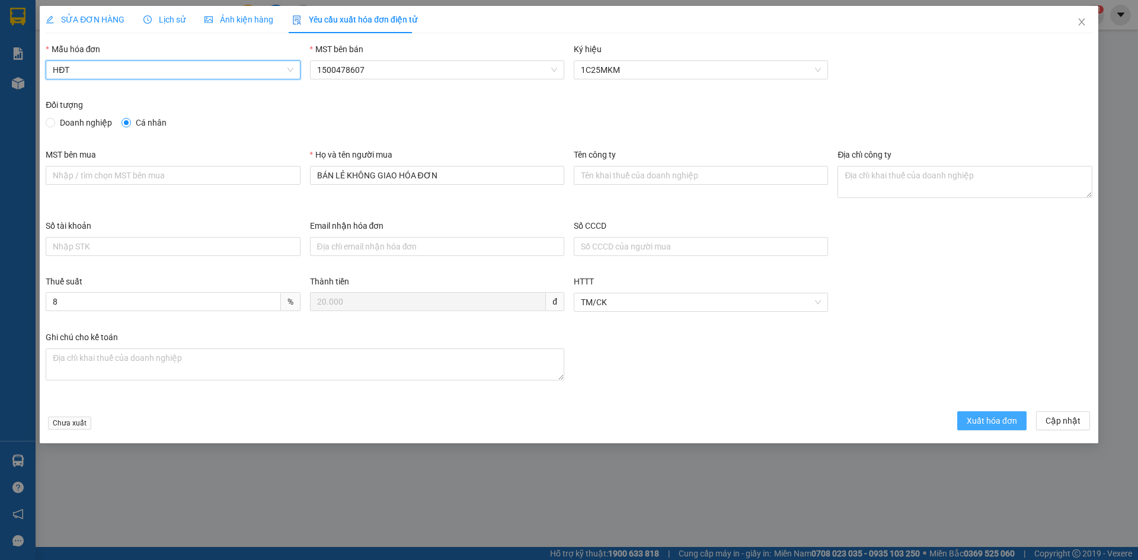
click at [1001, 426] on span "Xuất hóa đơn" at bounding box center [992, 420] width 50 height 13
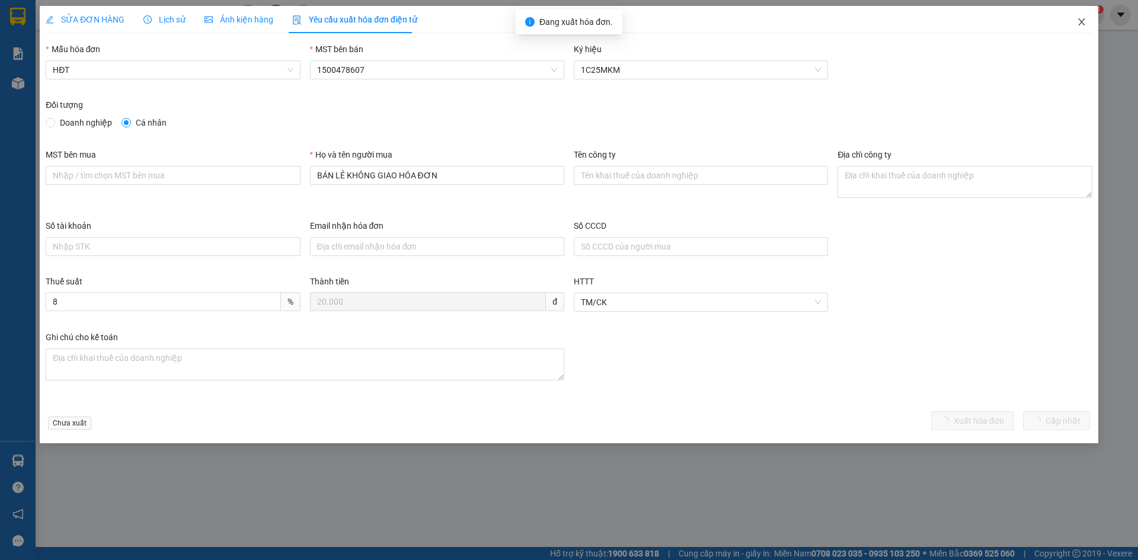
click at [1080, 23] on icon "close" at bounding box center [1081, 21] width 9 height 9
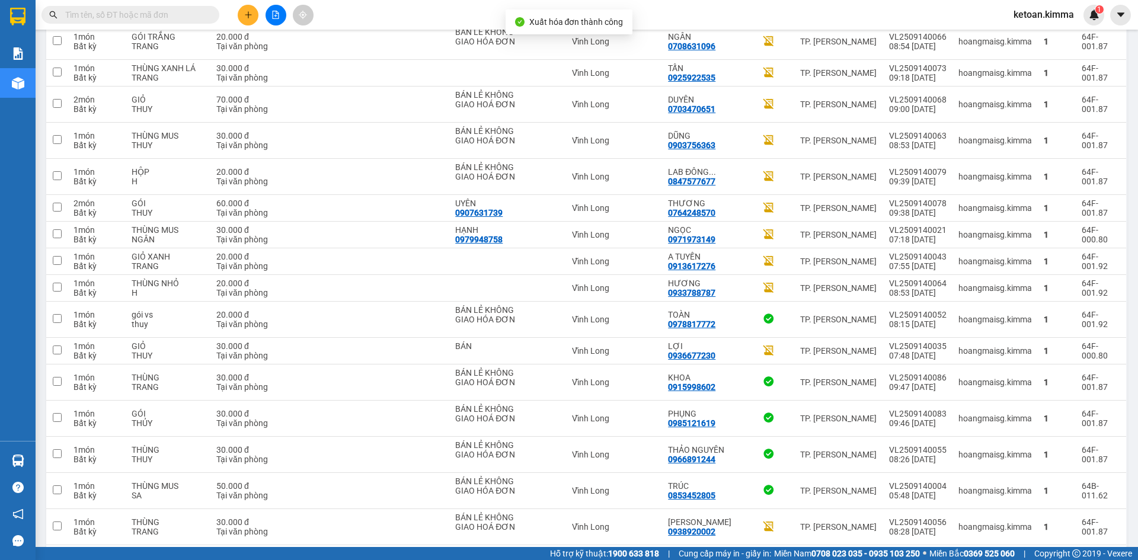
scroll to position [835, 0]
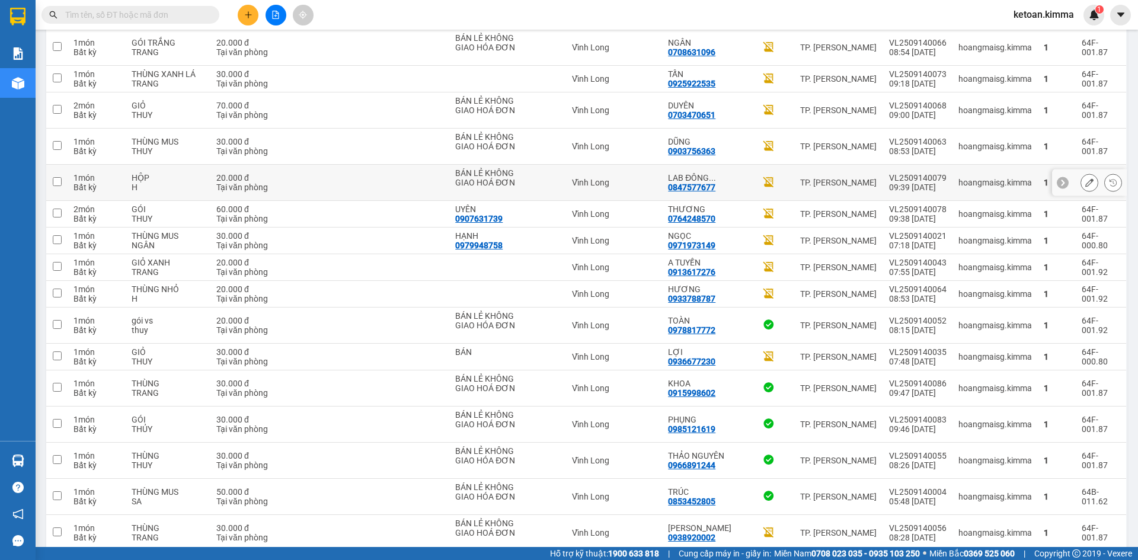
click at [1081, 191] on button at bounding box center [1089, 182] width 17 height 21
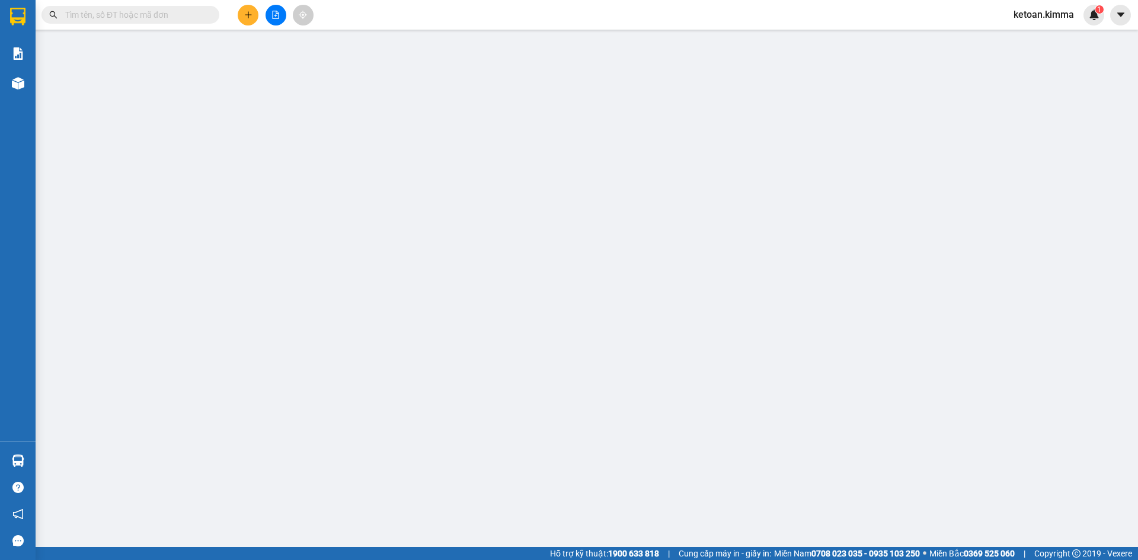
type input "BÁN LẺ KHÔNG GIAO HOÁ ĐƠN"
type input "0847577677"
type input "LAB ĐÔNG PHƯƠNG"
type input "20.000"
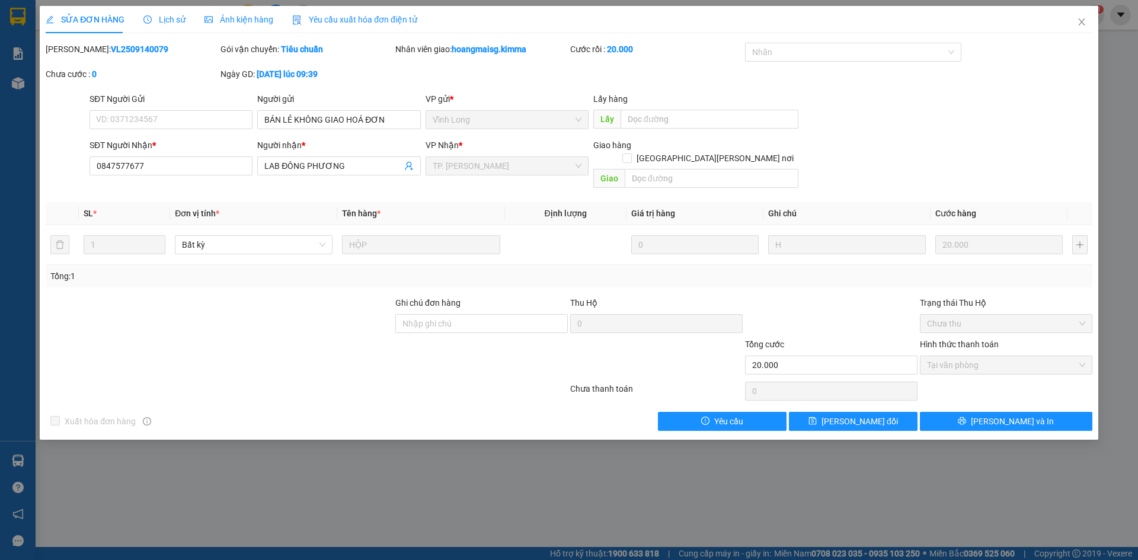
drag, startPoint x: 327, startPoint y: 18, endPoint x: 152, endPoint y: 34, distance: 176.2
click at [327, 19] on span "Yêu cầu xuất hóa đơn điện tử" at bounding box center [354, 19] width 125 height 9
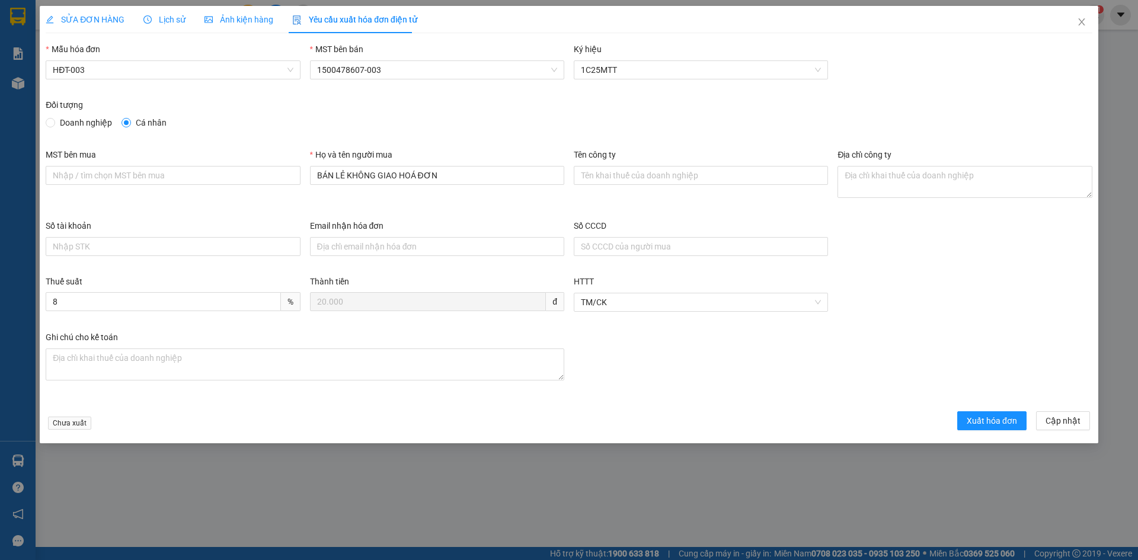
drag, startPoint x: 101, startPoint y: 69, endPoint x: 90, endPoint y: 79, distance: 15.1
click at [101, 69] on span "HĐT-003" at bounding box center [173, 70] width 240 height 18
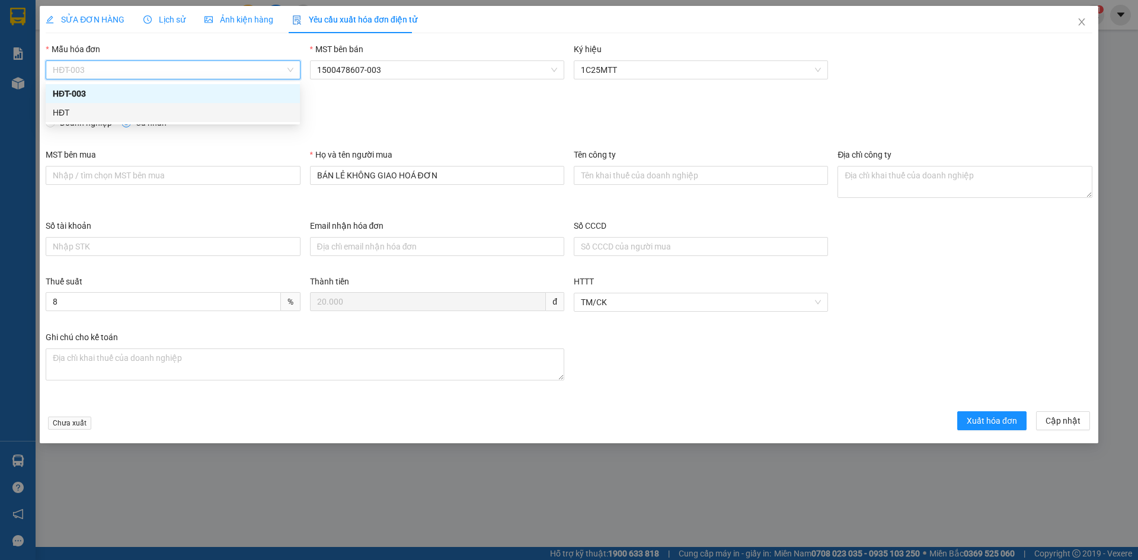
click at [62, 113] on div "HĐT" at bounding box center [173, 112] width 240 height 13
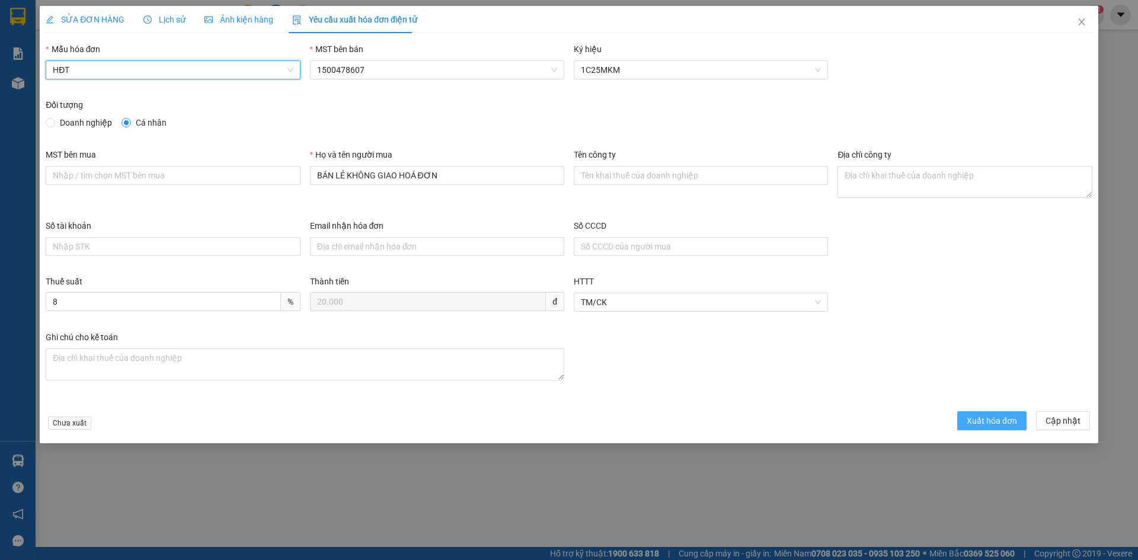
click at [963, 425] on button "Xuất hóa đơn" at bounding box center [991, 420] width 69 height 19
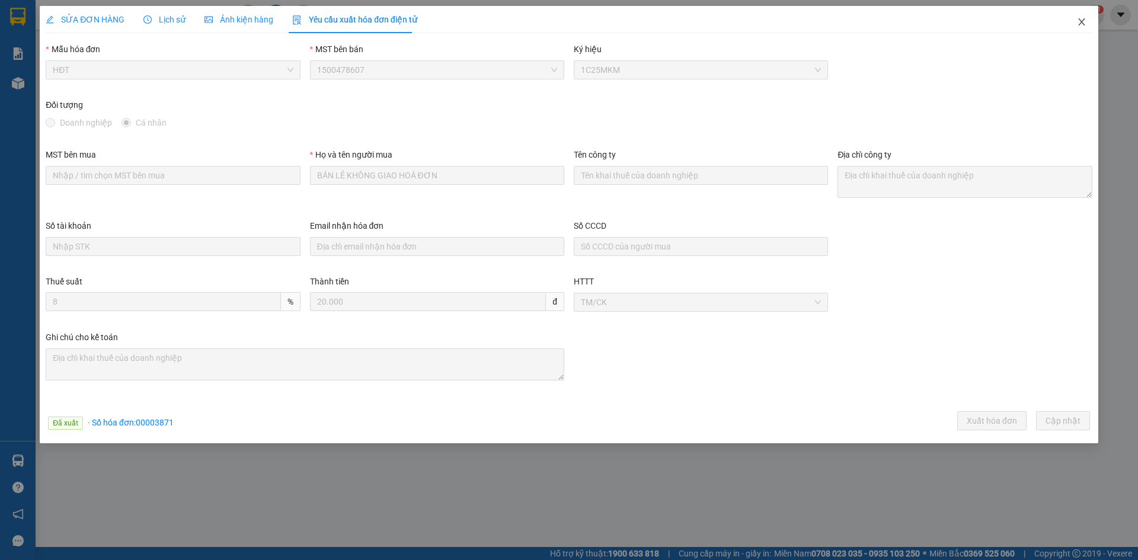
click at [1082, 23] on icon "close" at bounding box center [1081, 21] width 7 height 7
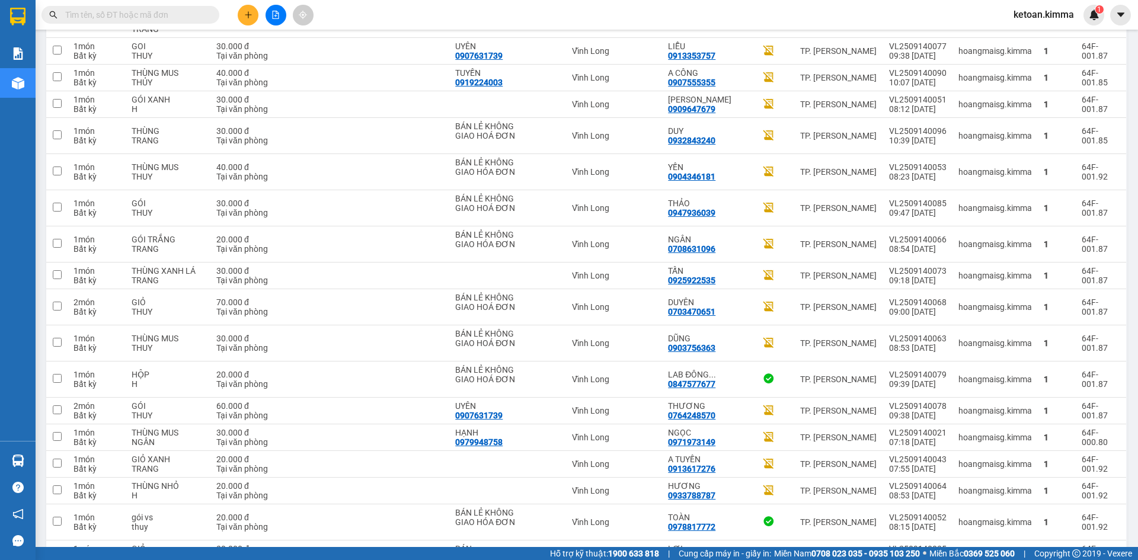
scroll to position [596, 0]
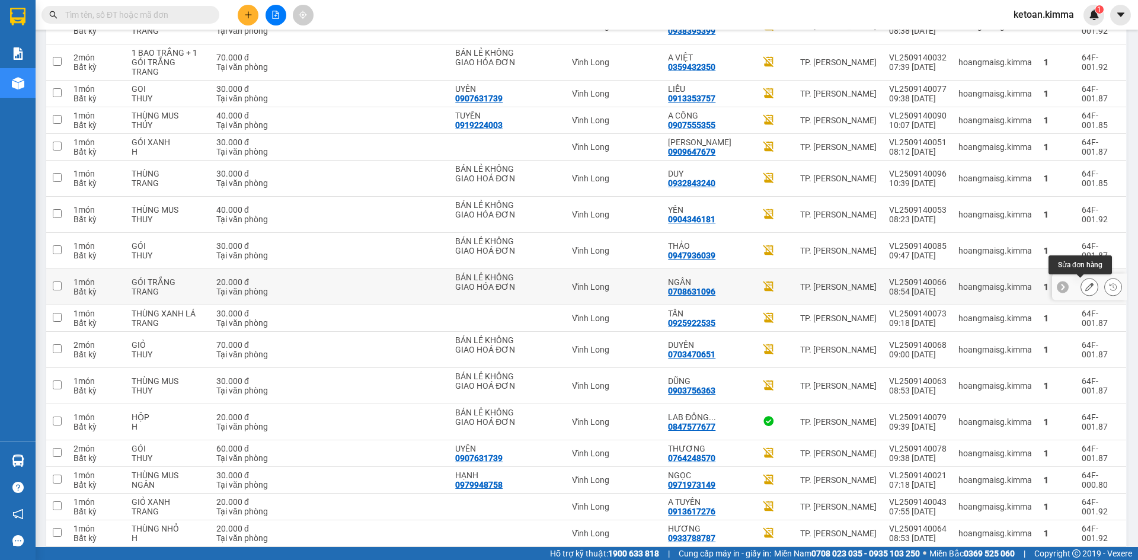
click at [1085, 286] on icon at bounding box center [1089, 287] width 8 height 8
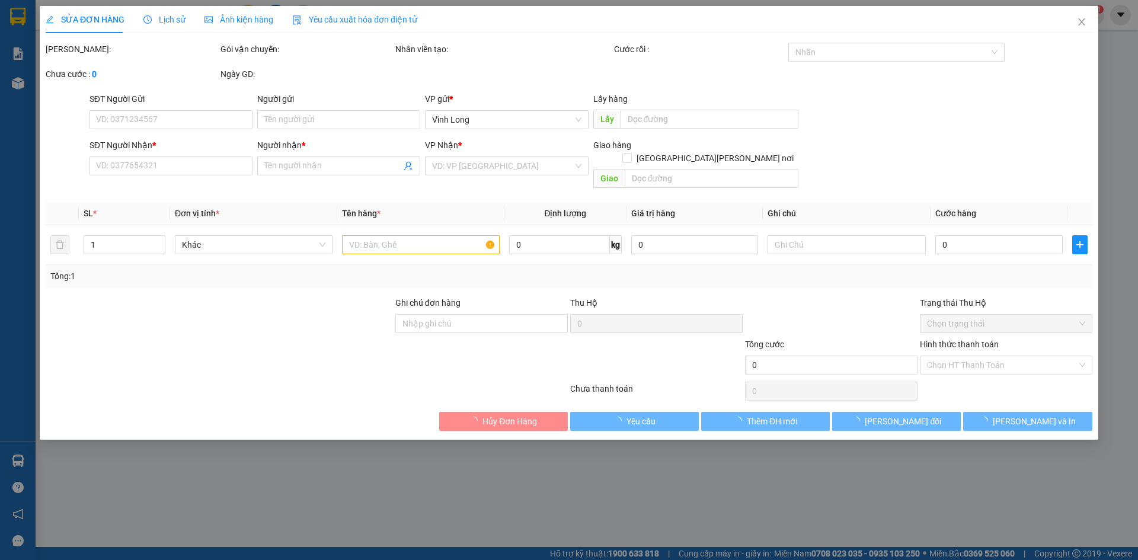
type input "BÁN LẺ KHÔNG GIAO HÓA ĐƠN"
type input "0708631096"
type input "NGÂN"
type input "HAE G"
type input "20.000"
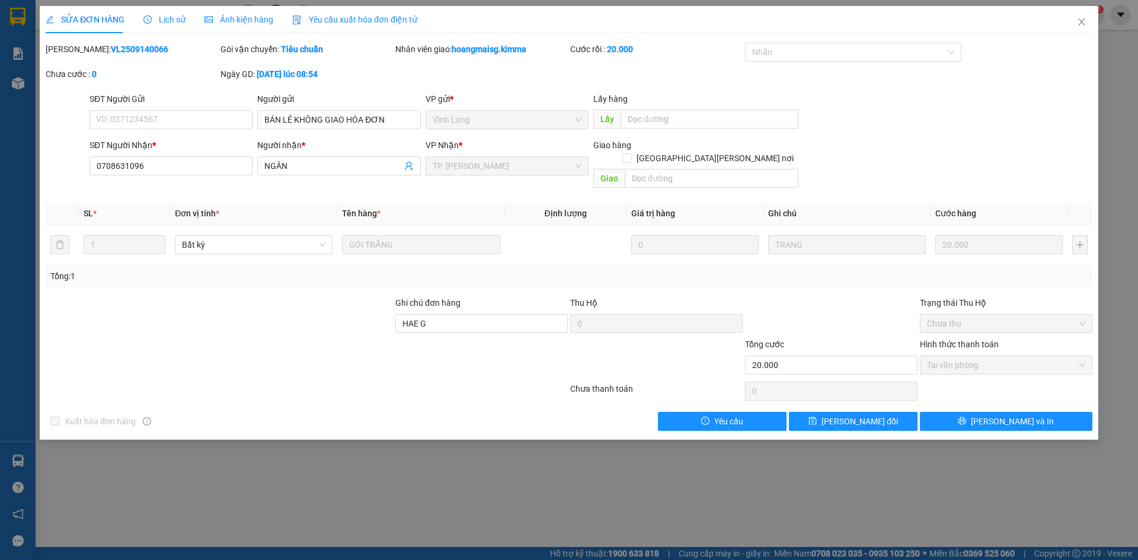
click at [385, 17] on span "Yêu cầu xuất hóa đơn điện tử" at bounding box center [354, 19] width 125 height 9
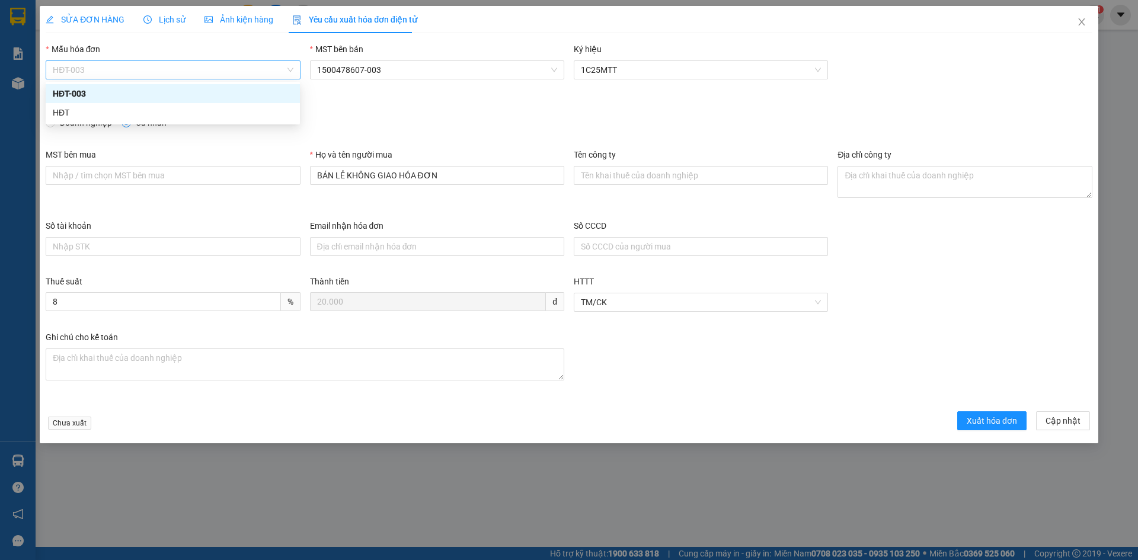
click at [136, 77] on span "HĐT-003" at bounding box center [173, 70] width 240 height 18
click at [60, 114] on div "HĐT" at bounding box center [173, 112] width 240 height 13
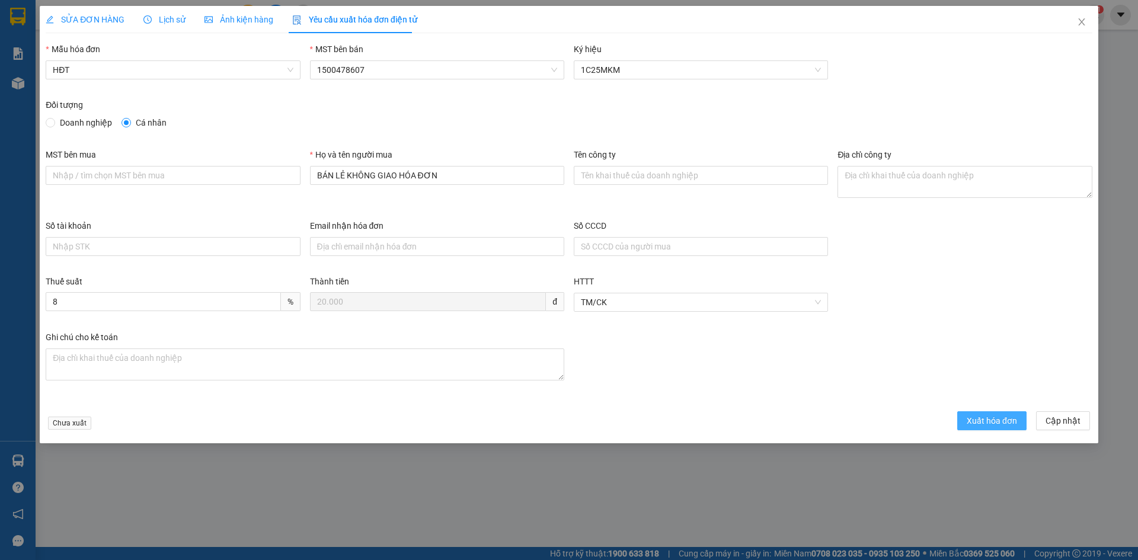
click at [989, 420] on span "Xuất hóa đơn" at bounding box center [992, 420] width 50 height 13
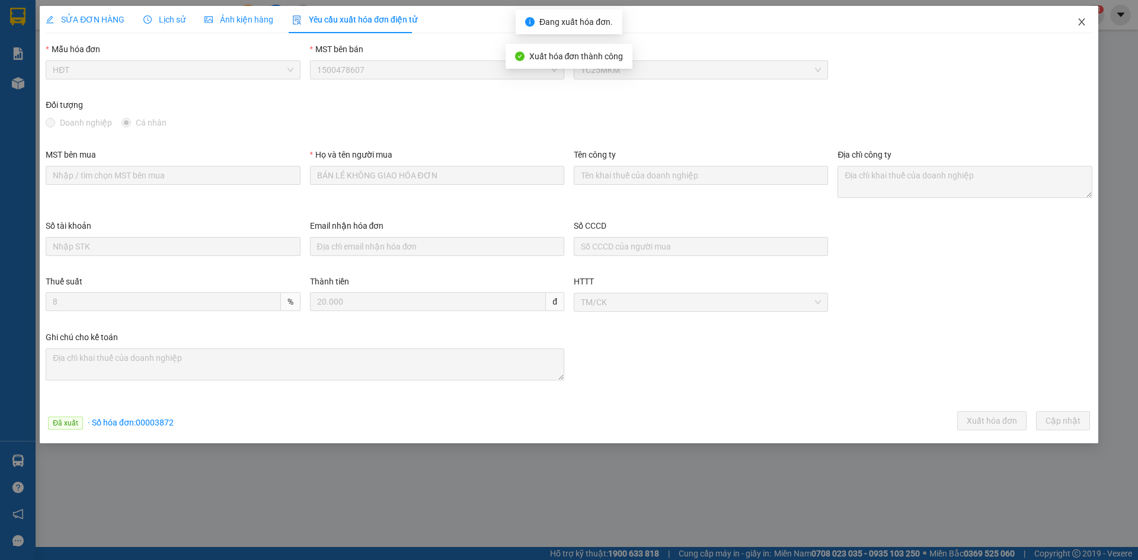
click at [1081, 21] on icon "close" at bounding box center [1081, 21] width 9 height 9
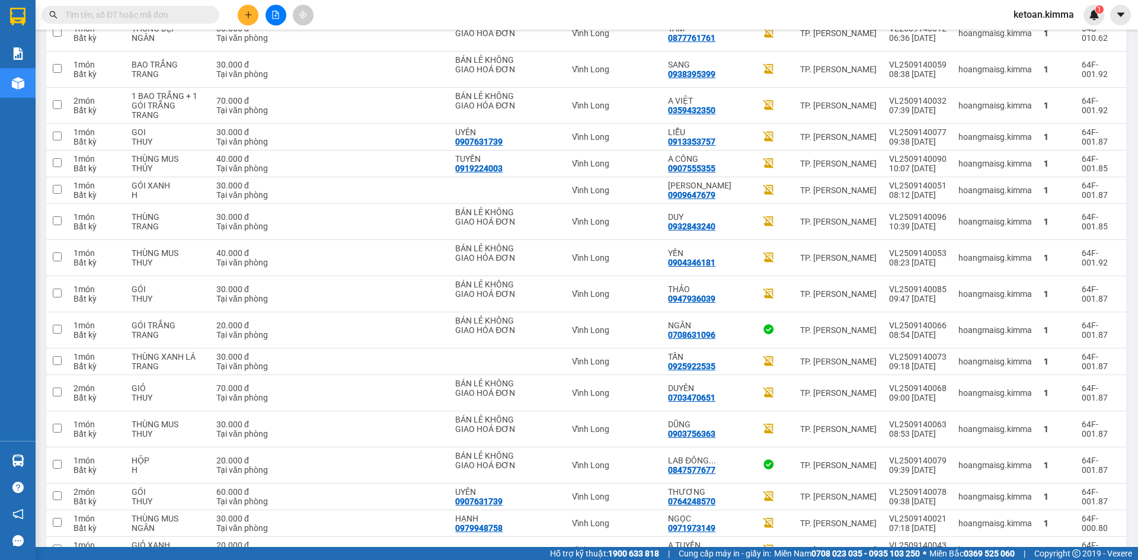
scroll to position [559, 0]
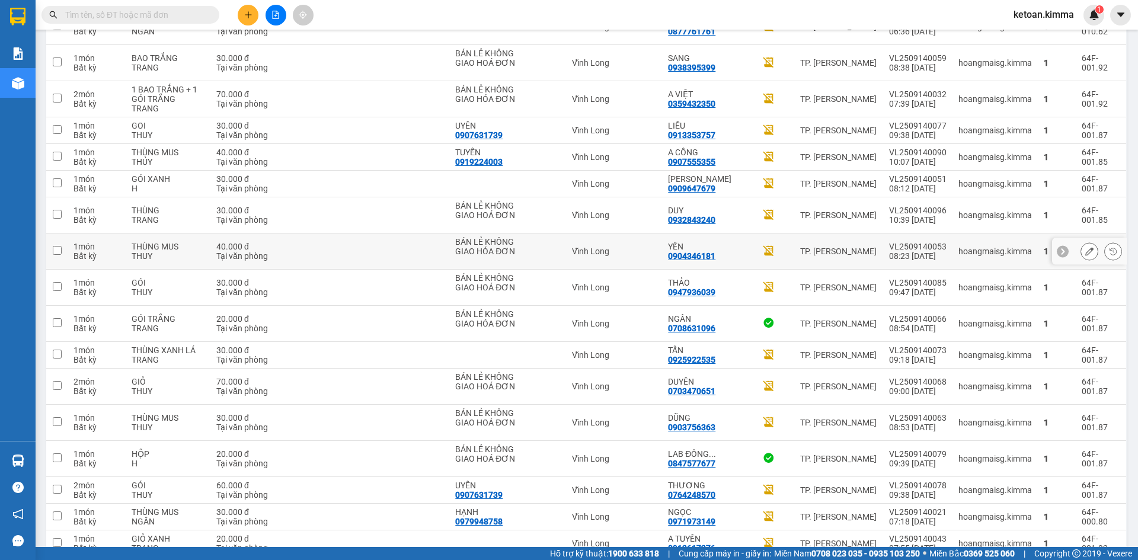
click at [1085, 254] on icon at bounding box center [1089, 251] width 8 height 8
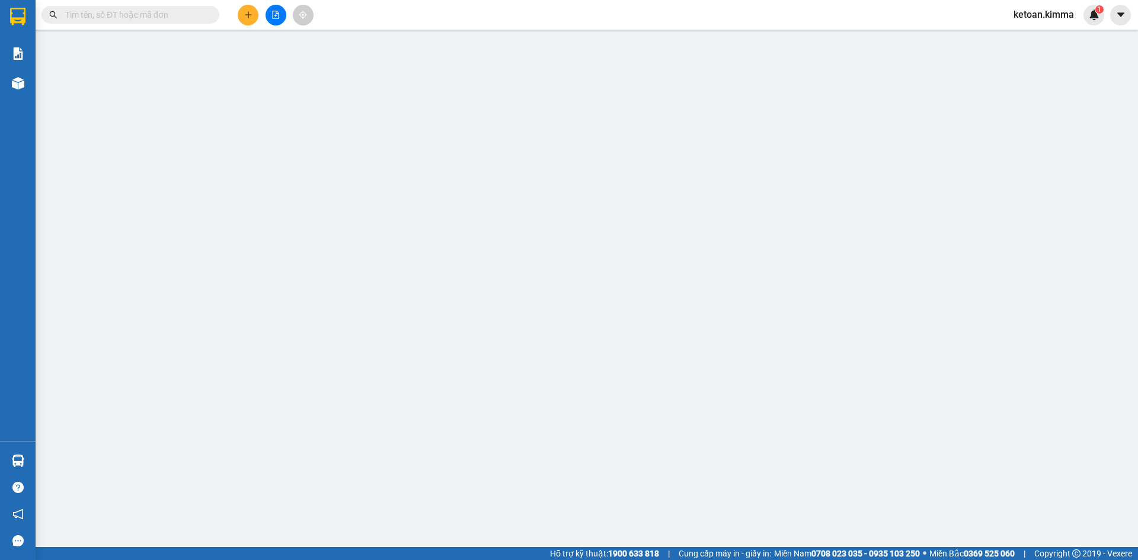
type input "BÁN LẺ KHÔNG GIAO HÓA ĐƠN"
type input "0904346181"
type input "YẾN"
type input "40.000"
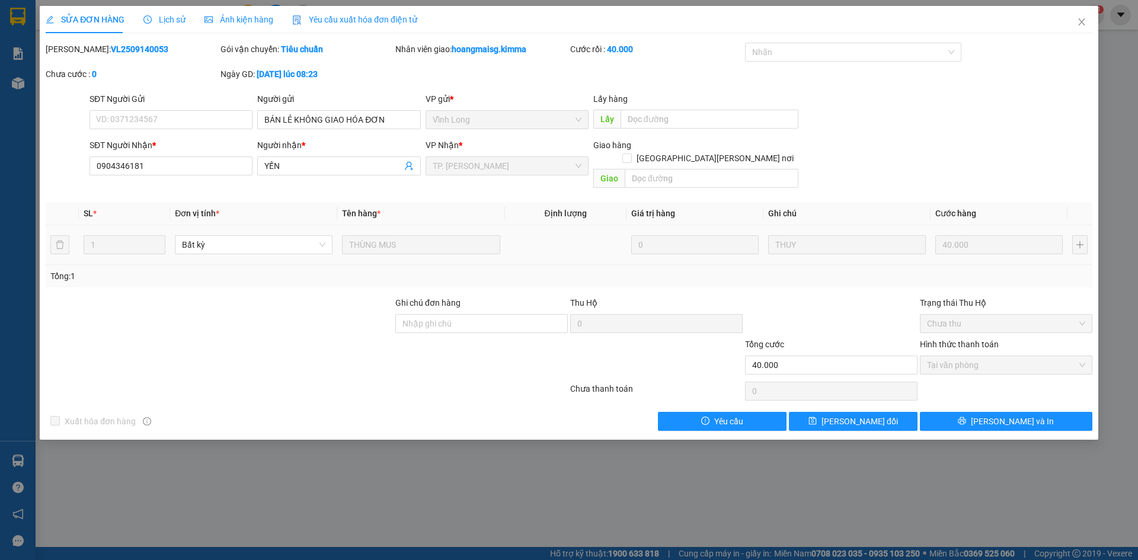
click at [385, 20] on span "Yêu cầu xuất hóa đơn điện tử" at bounding box center [354, 19] width 125 height 9
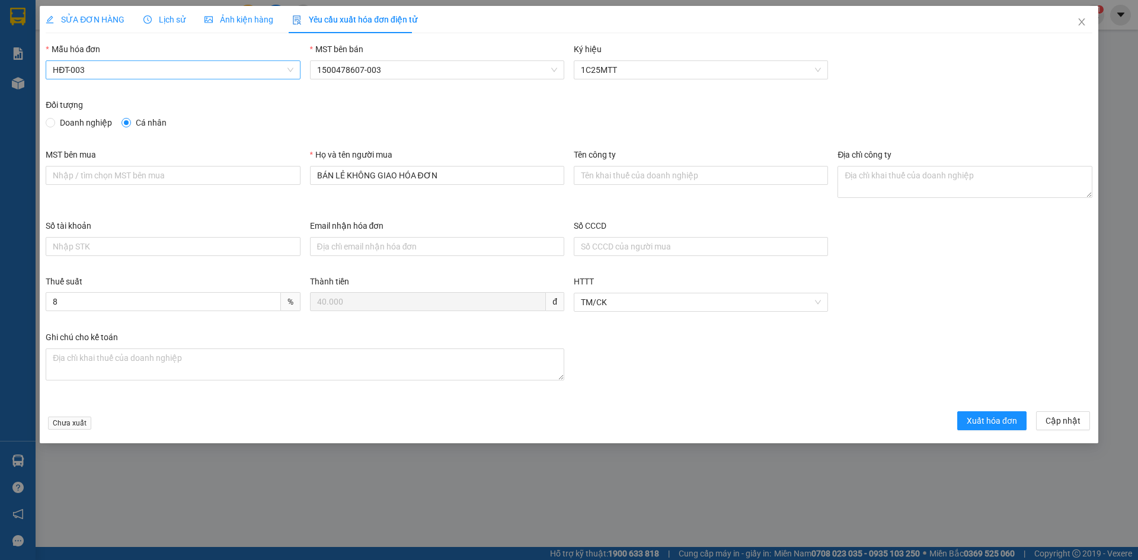
click at [129, 69] on span "HĐT-003" at bounding box center [173, 70] width 240 height 18
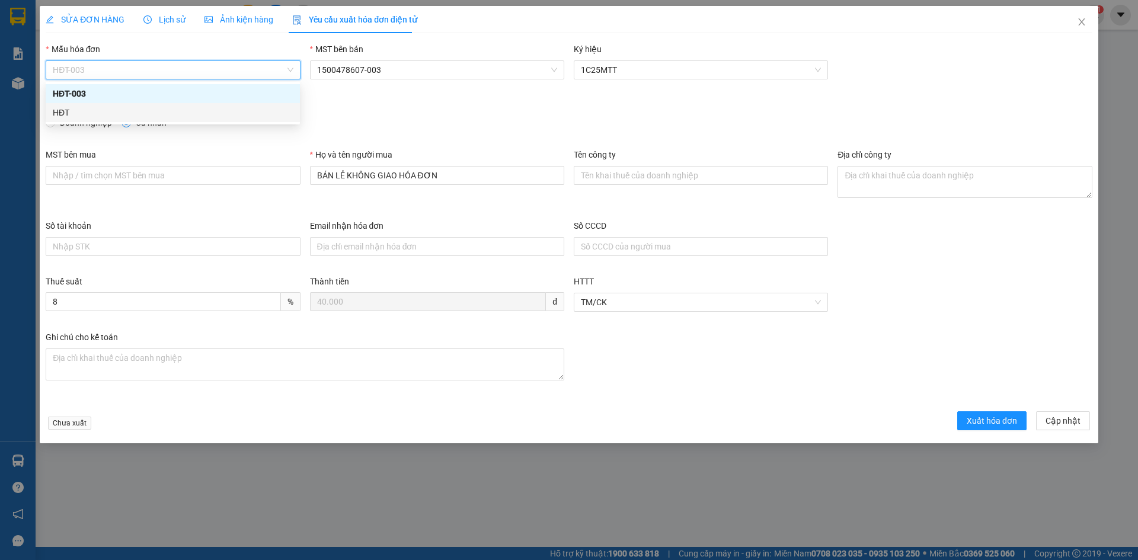
click at [60, 113] on div "HĐT" at bounding box center [173, 112] width 240 height 13
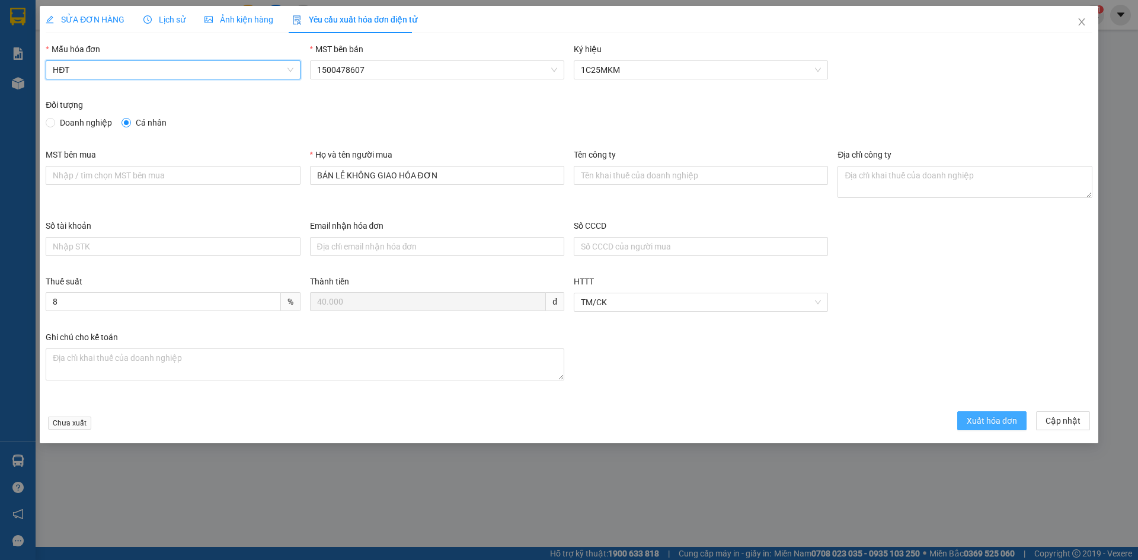
click at [971, 423] on span "Xuất hóa đơn" at bounding box center [992, 420] width 50 height 13
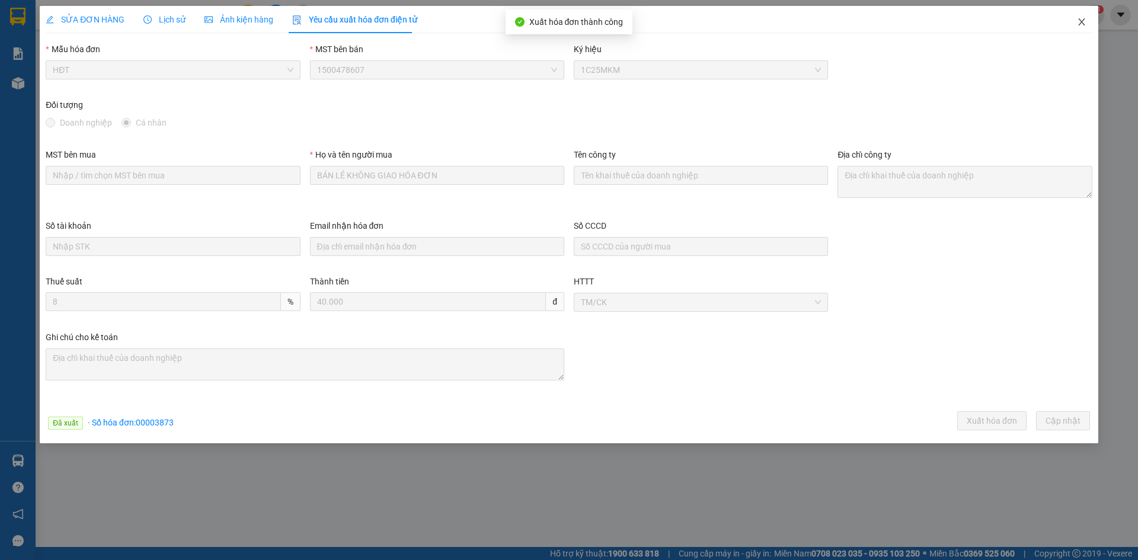
click at [1081, 21] on icon "close" at bounding box center [1081, 21] width 7 height 7
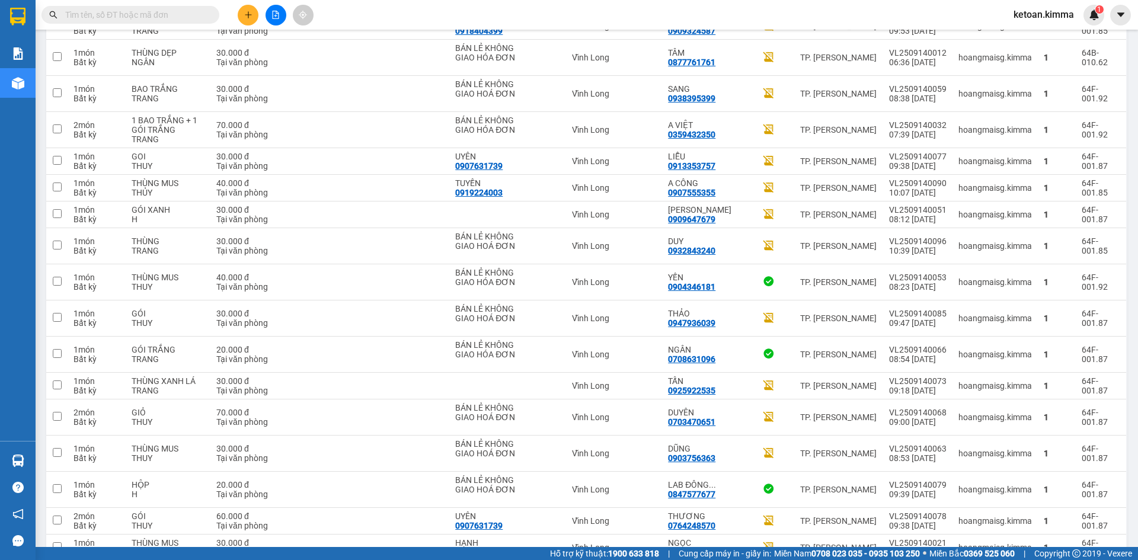
scroll to position [513, 0]
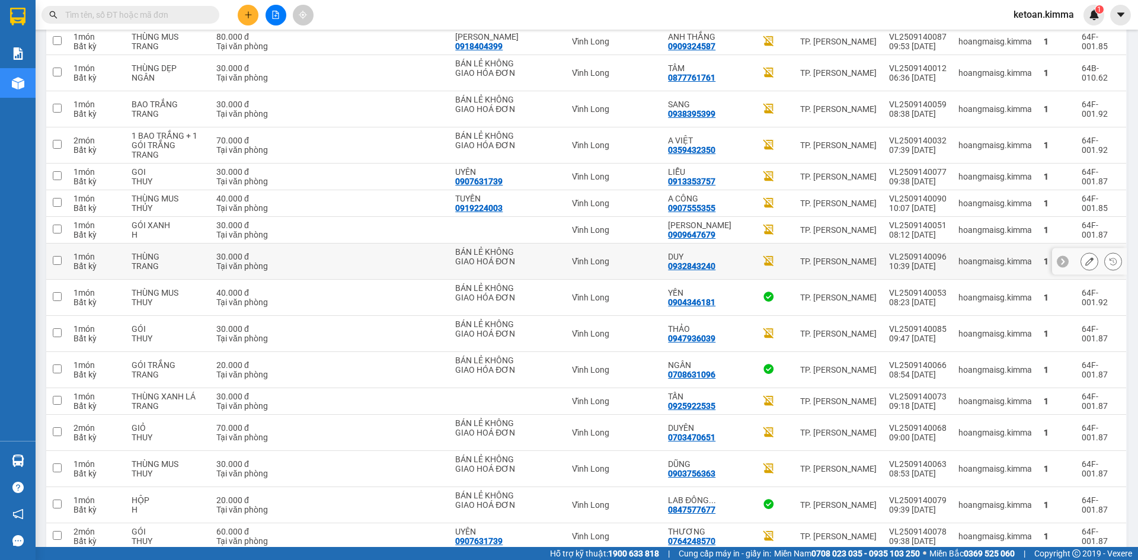
click at [1081, 259] on button at bounding box center [1089, 261] width 17 height 21
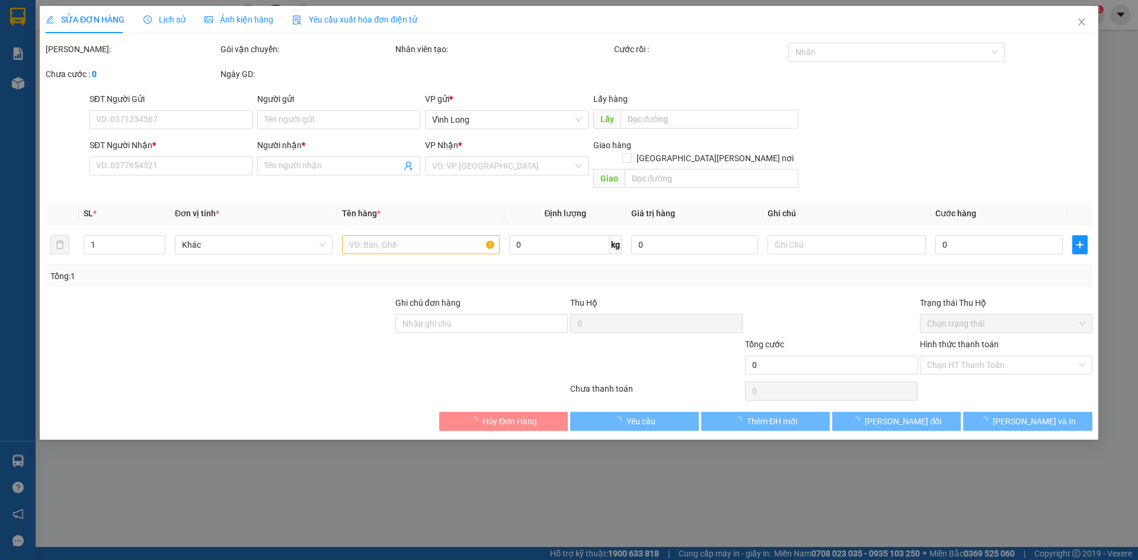
type input "BÁN LẺ KHÔNG GIAO HOÁ ĐƠN"
type input "0932843240"
type input "DUY"
type input "HAE G"
type input "30.000"
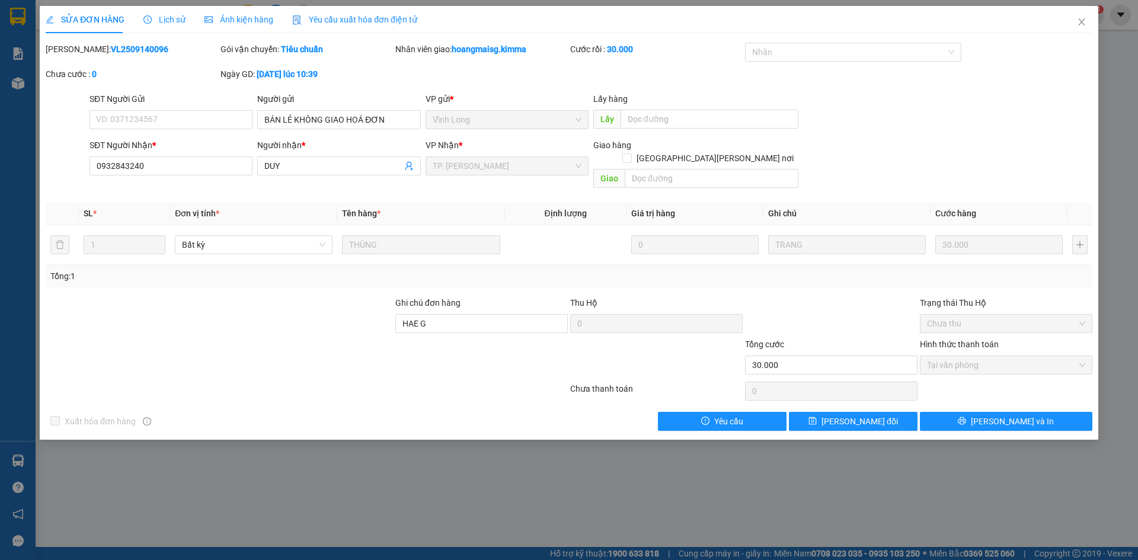
drag, startPoint x: 370, startPoint y: 8, endPoint x: 367, endPoint y: 29, distance: 21.0
click at [370, 8] on div "Yêu cầu xuất hóa đơn điện tử" at bounding box center [354, 19] width 125 height 27
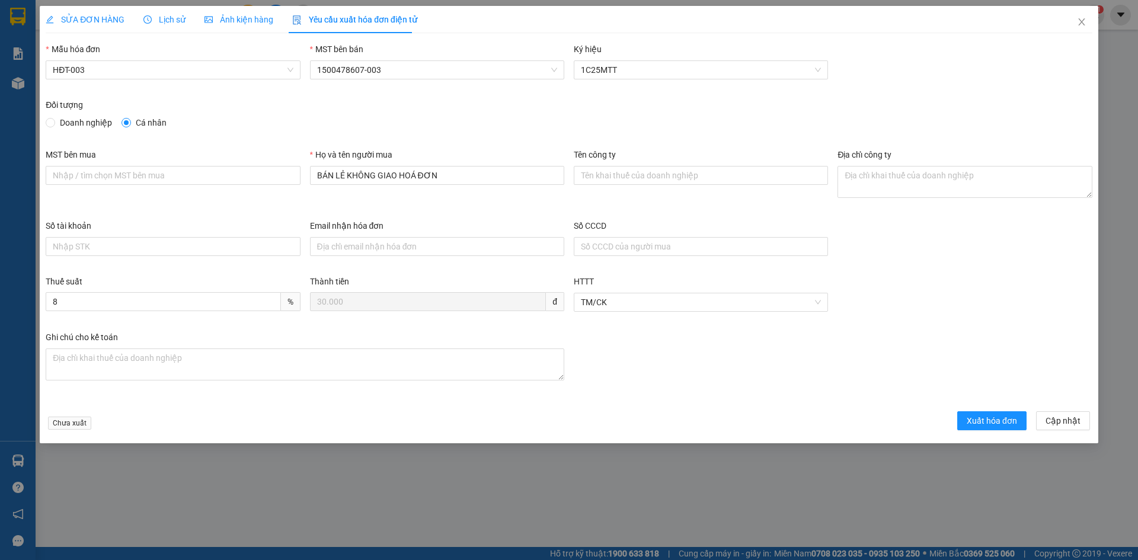
drag, startPoint x: 360, startPoint y: 18, endPoint x: 286, endPoint y: 37, distance: 76.5
click at [360, 20] on span "Yêu cầu xuất hóa đơn điện tử" at bounding box center [354, 19] width 125 height 9
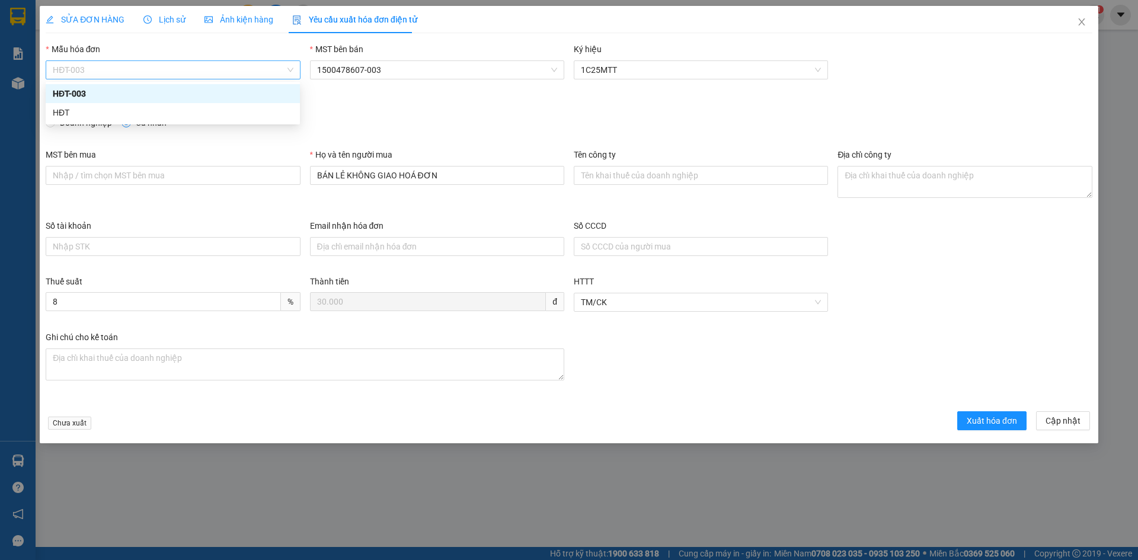
click at [122, 69] on span "HĐT-003" at bounding box center [173, 70] width 240 height 18
click at [75, 111] on div "HĐT" at bounding box center [173, 112] width 240 height 13
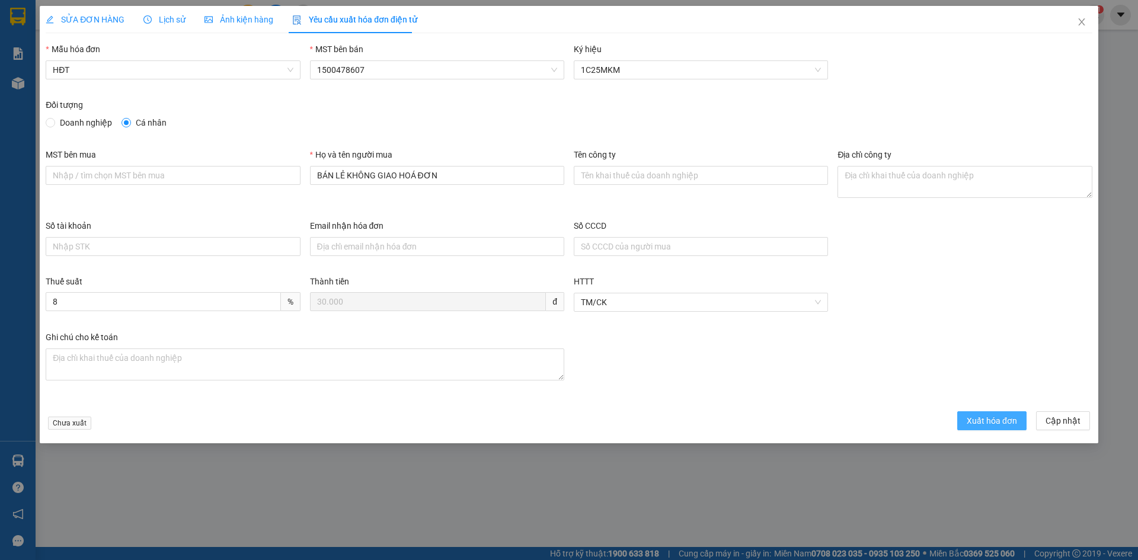
click at [1002, 414] on span "Xuất hóa đơn" at bounding box center [992, 420] width 50 height 13
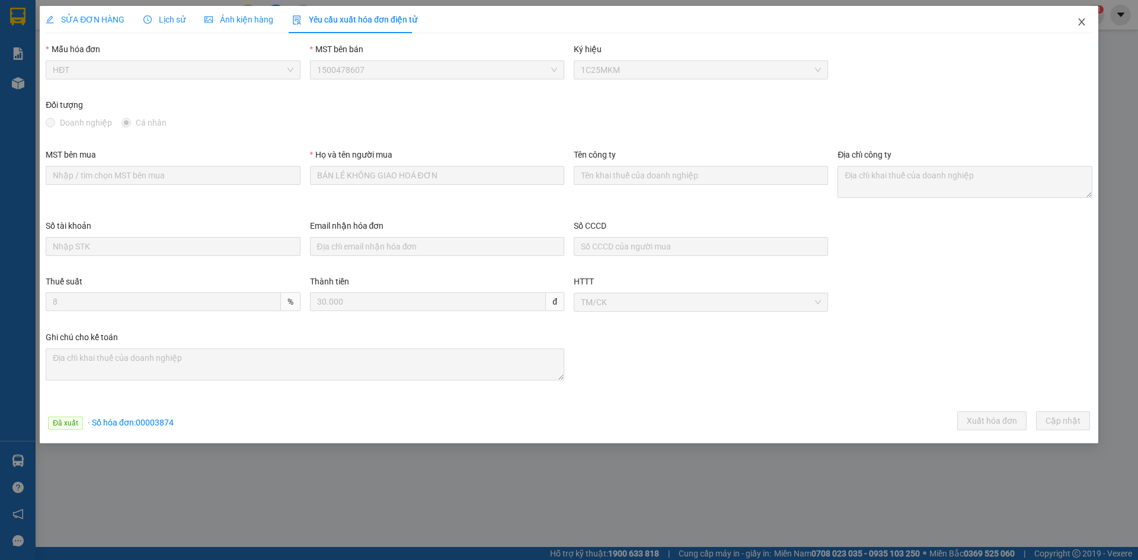
click at [1084, 19] on icon "close" at bounding box center [1081, 21] width 9 height 9
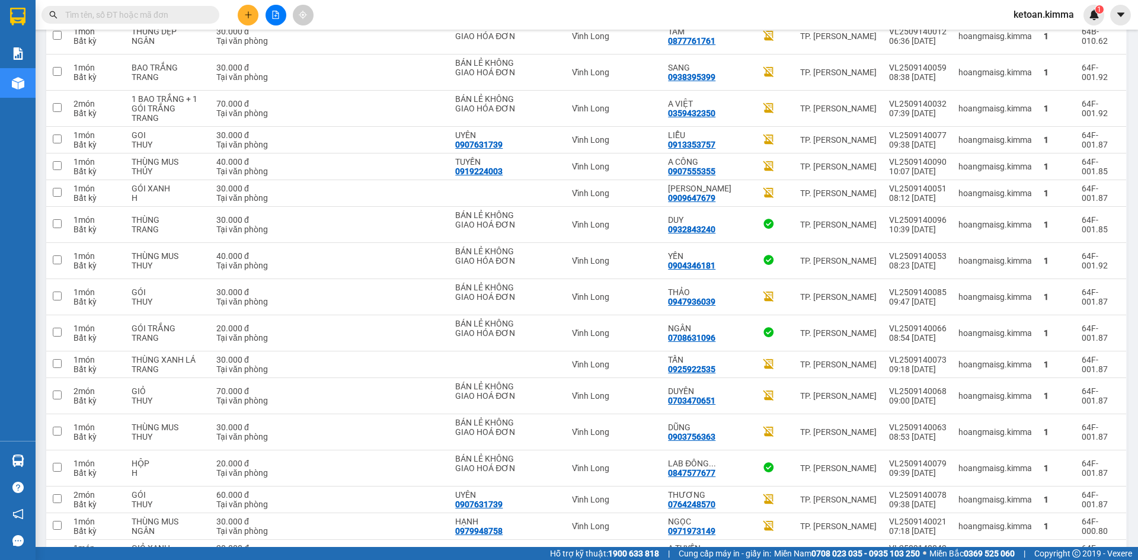
scroll to position [253, 0]
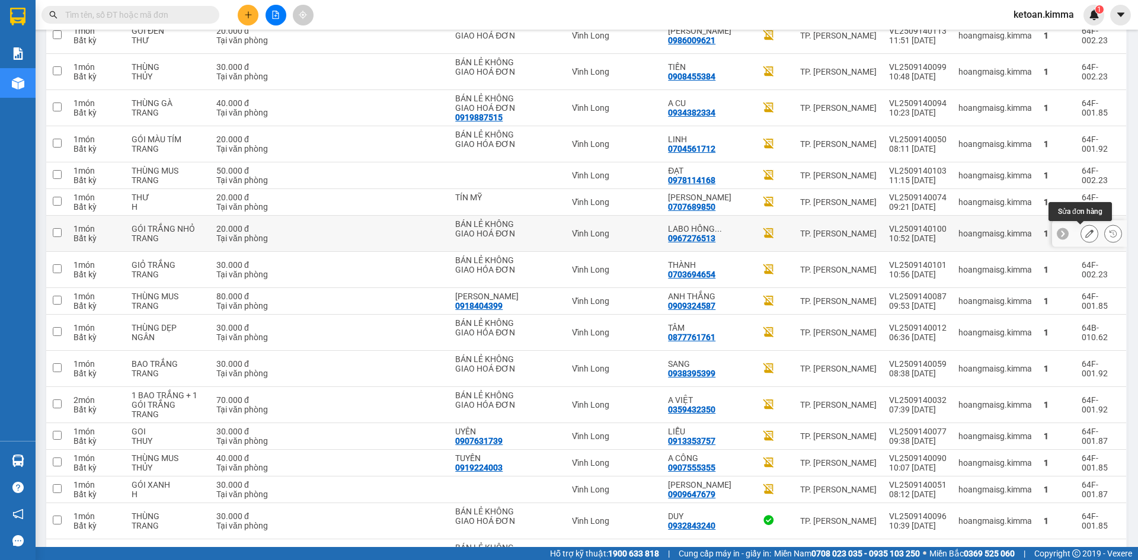
click at [1085, 237] on icon at bounding box center [1089, 233] width 8 height 8
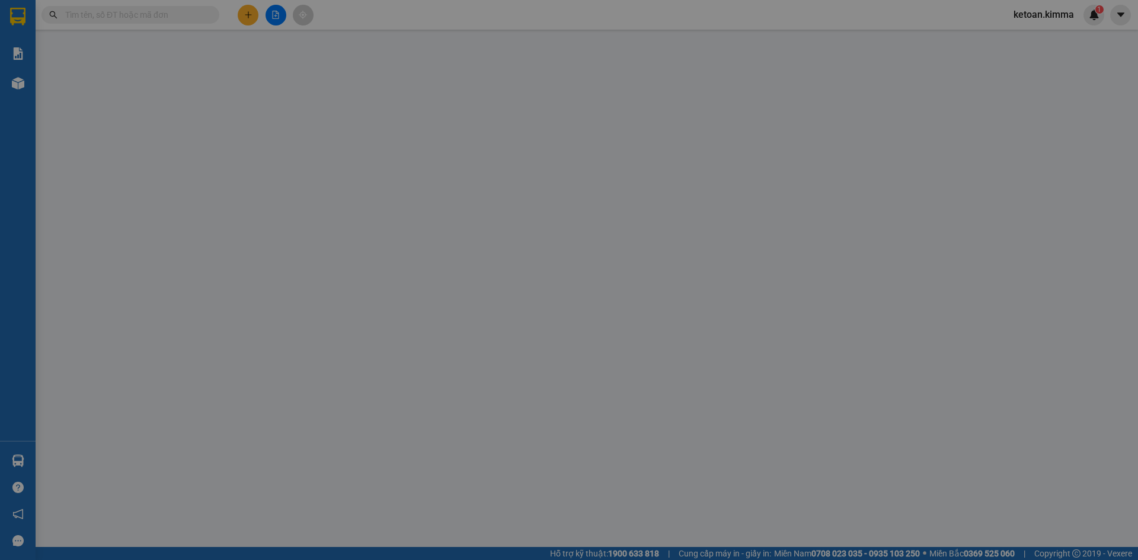
type input "BÁN LẺ KHÔNG GIAO HOÁ ĐƠN"
type input "0967276513"
type input "LABO HỒNG THÁI"
type input "20.000"
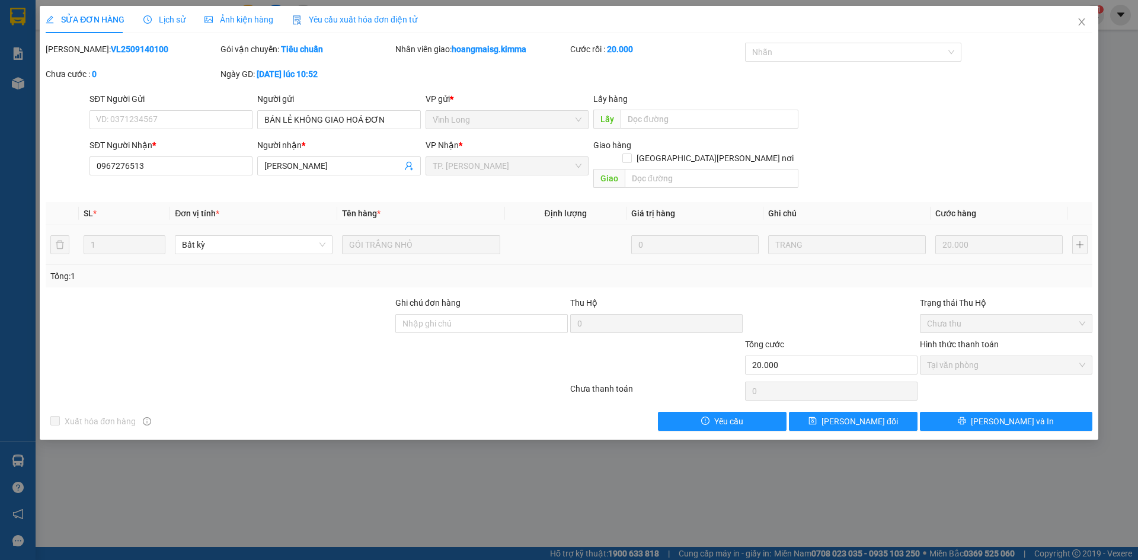
click at [337, 16] on span "Yêu cầu xuất hóa đơn điện tử" at bounding box center [354, 19] width 125 height 9
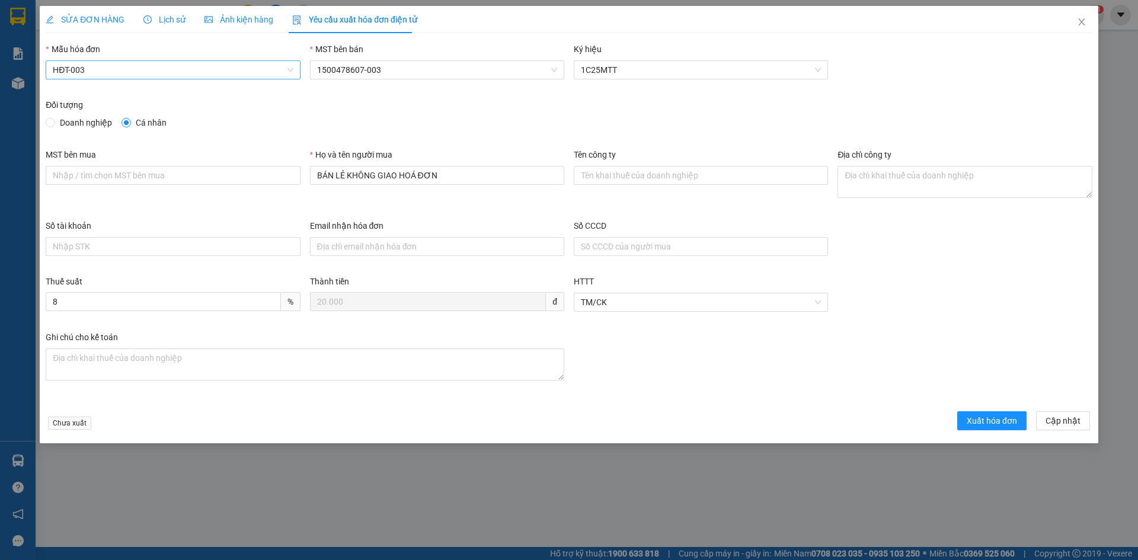
click at [88, 69] on span "HĐT-003" at bounding box center [173, 70] width 240 height 18
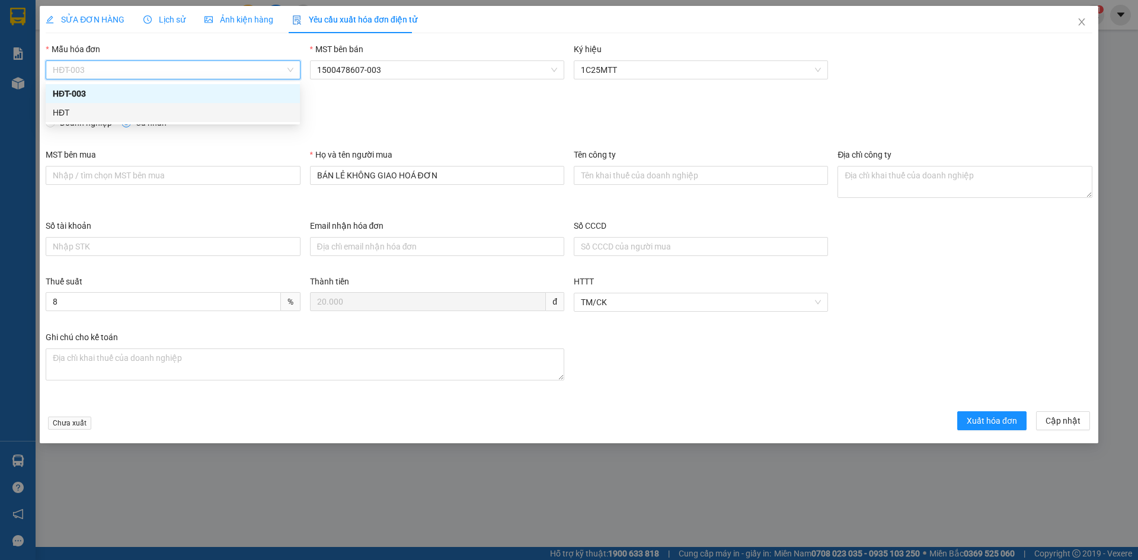
click at [59, 111] on div "HĐT" at bounding box center [173, 112] width 240 height 13
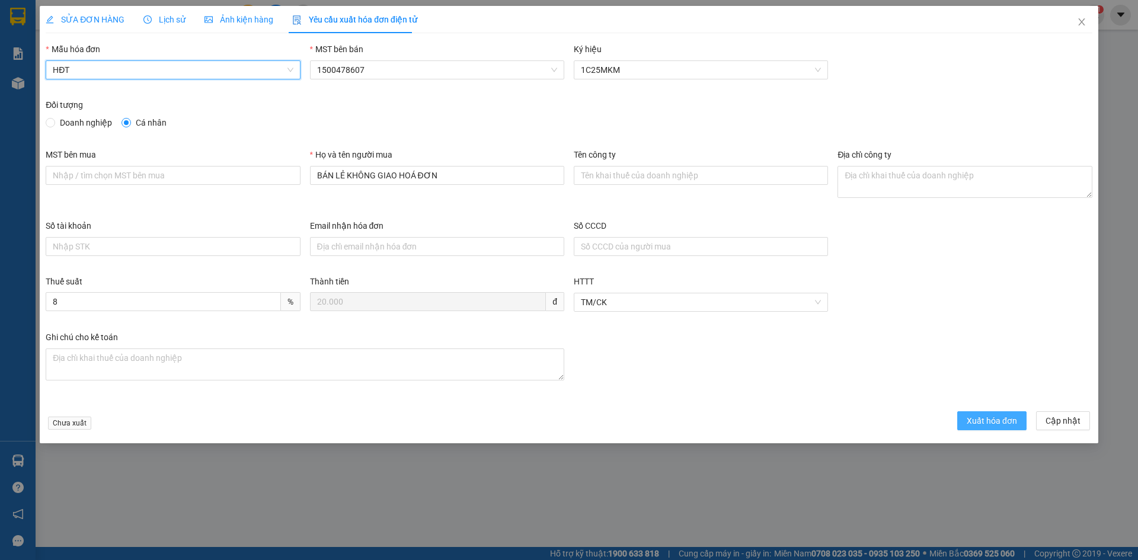
click at [977, 423] on span "Xuất hóa đơn" at bounding box center [992, 420] width 50 height 13
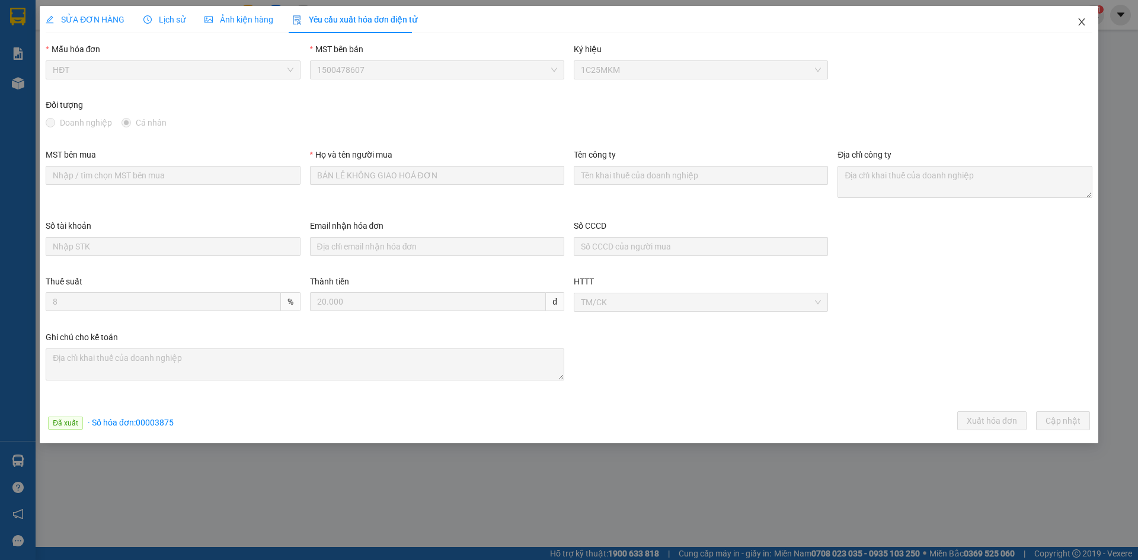
click at [1081, 24] on icon "close" at bounding box center [1081, 21] width 9 height 9
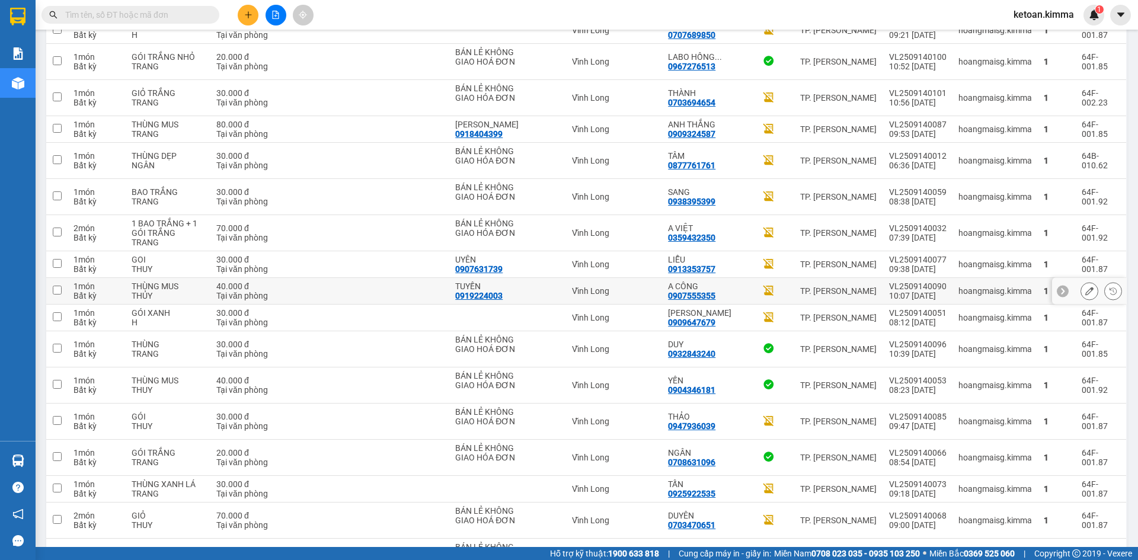
scroll to position [407, 0]
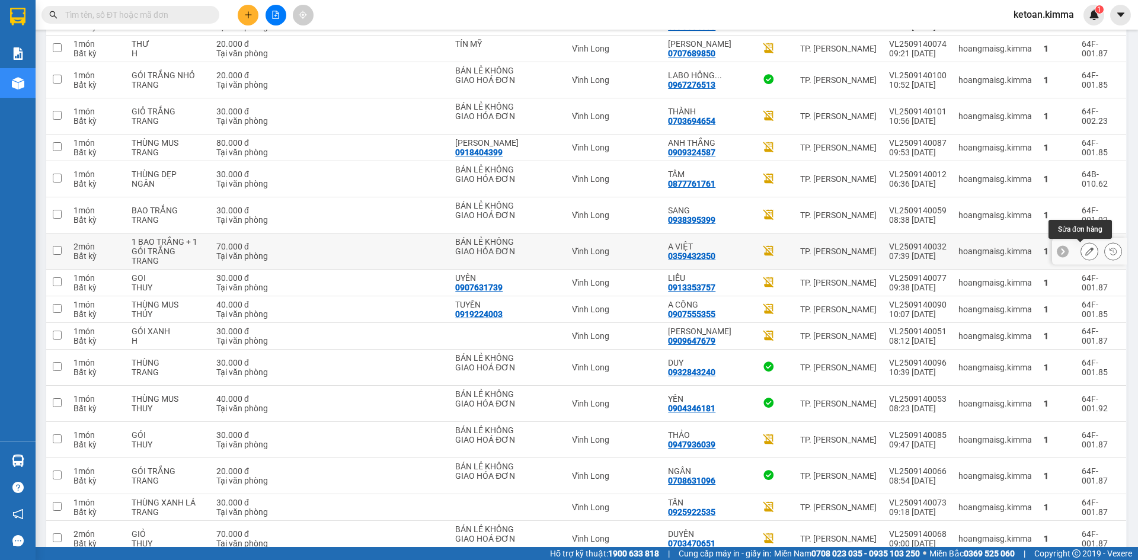
click at [1085, 248] on icon at bounding box center [1089, 251] width 8 height 8
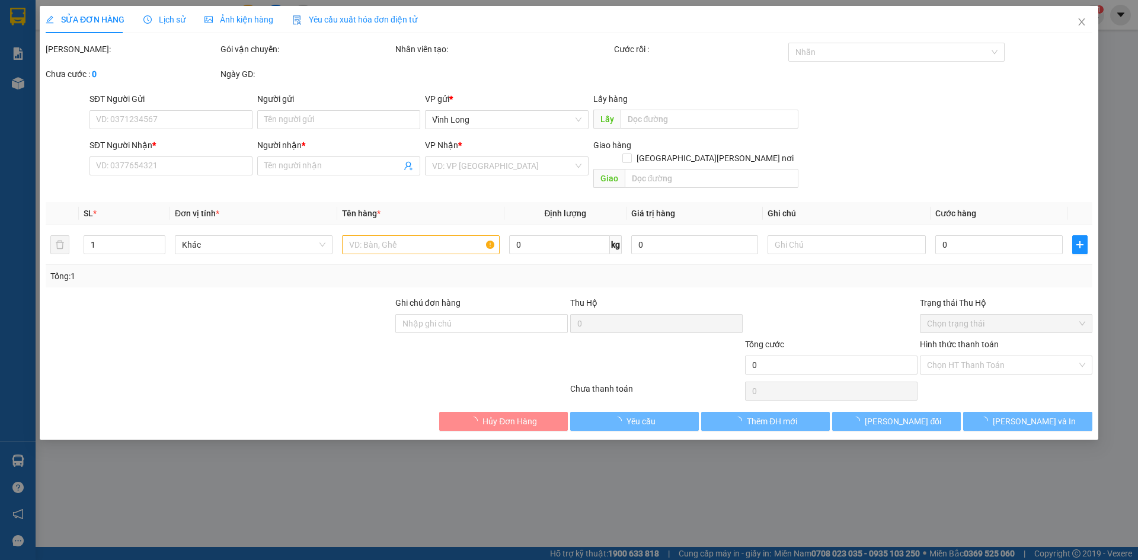
type input "BÁN LẺ KHÔNG GIAO HÓA ĐƠN"
type input "0359432350"
type input "A VIỆT"
type input "HAE G"
type input "70.000"
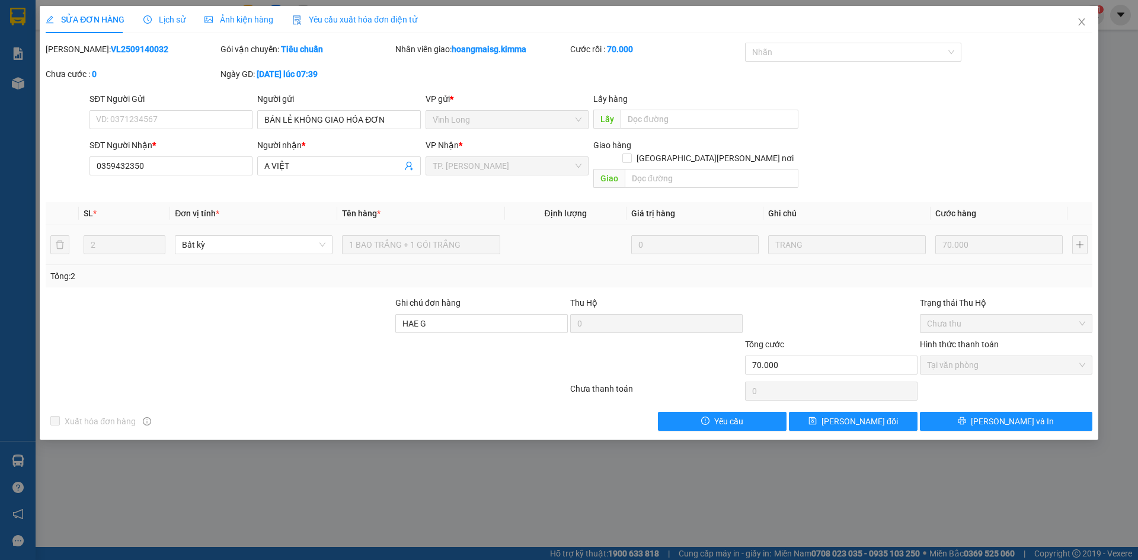
click at [336, 20] on span "Yêu cầu xuất hóa đơn điện tử" at bounding box center [354, 19] width 125 height 9
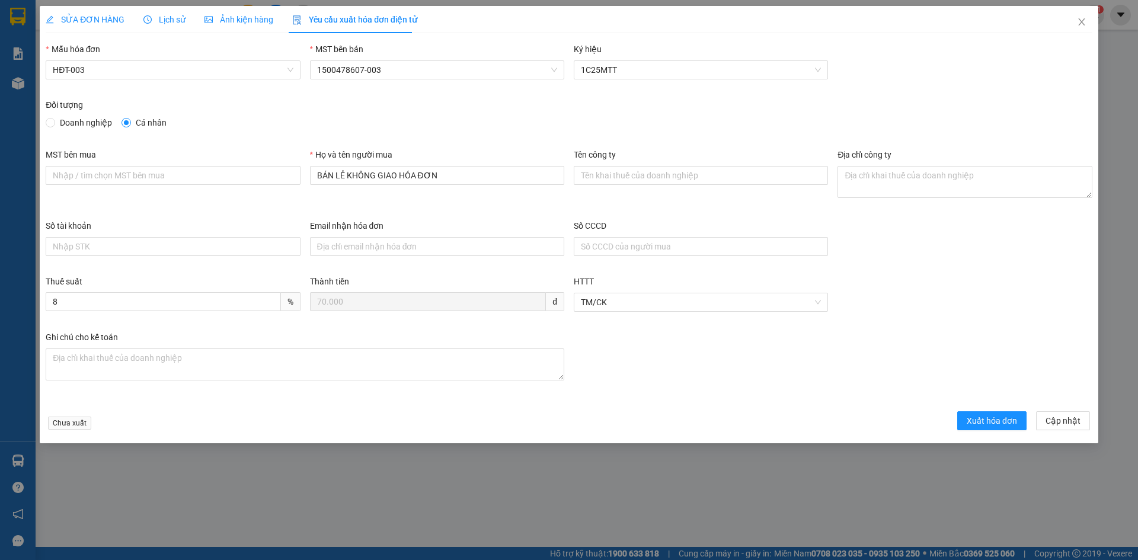
drag, startPoint x: 143, startPoint y: 75, endPoint x: 139, endPoint y: 80, distance: 6.3
click at [142, 75] on span "HĐT-003" at bounding box center [173, 70] width 240 height 18
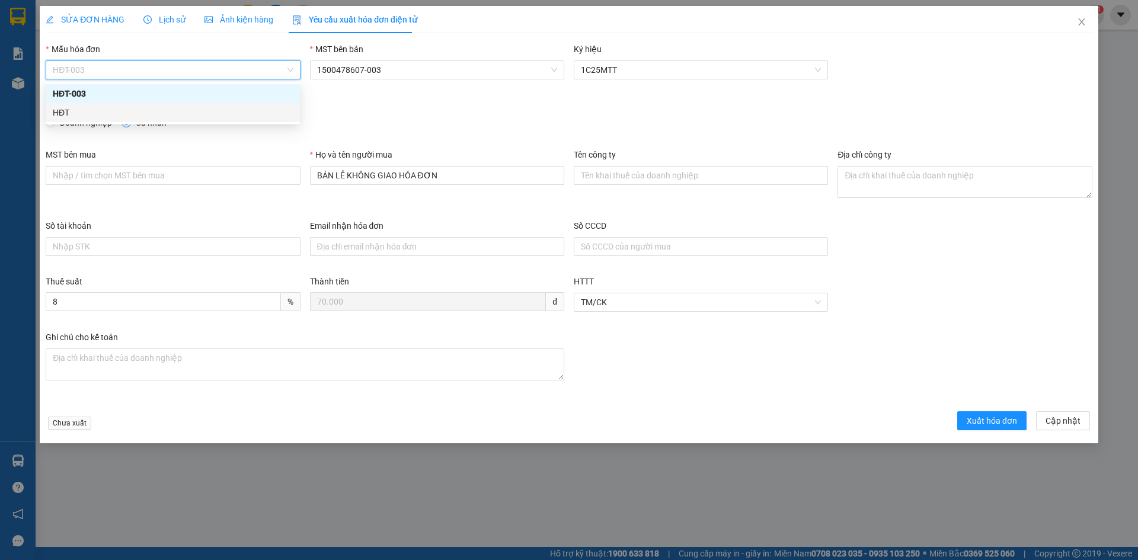
click at [75, 111] on div "HĐT" at bounding box center [173, 112] width 240 height 13
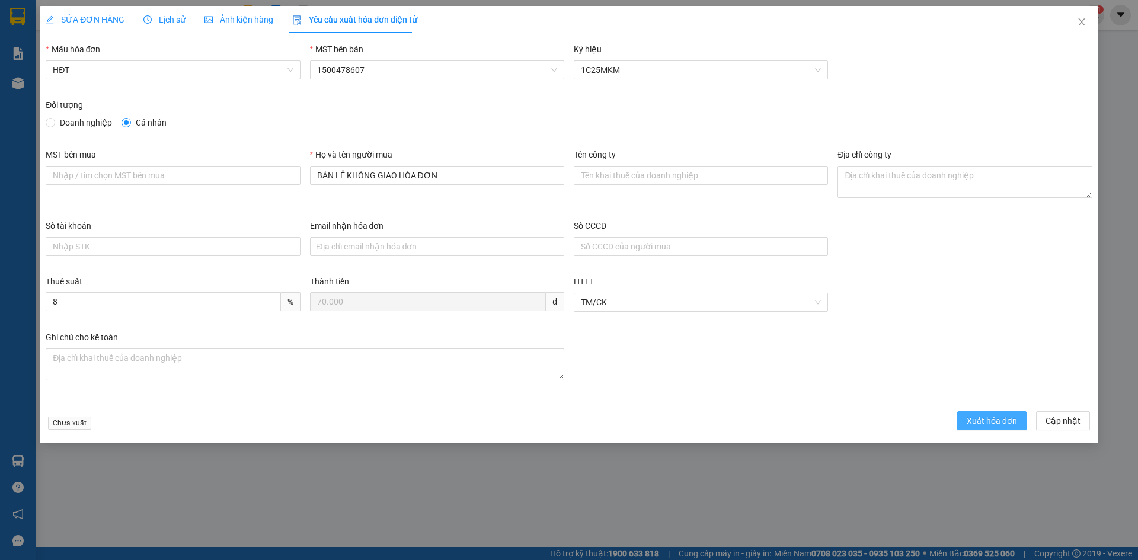
click at [1002, 427] on span "Xuất hóa đơn" at bounding box center [992, 420] width 50 height 13
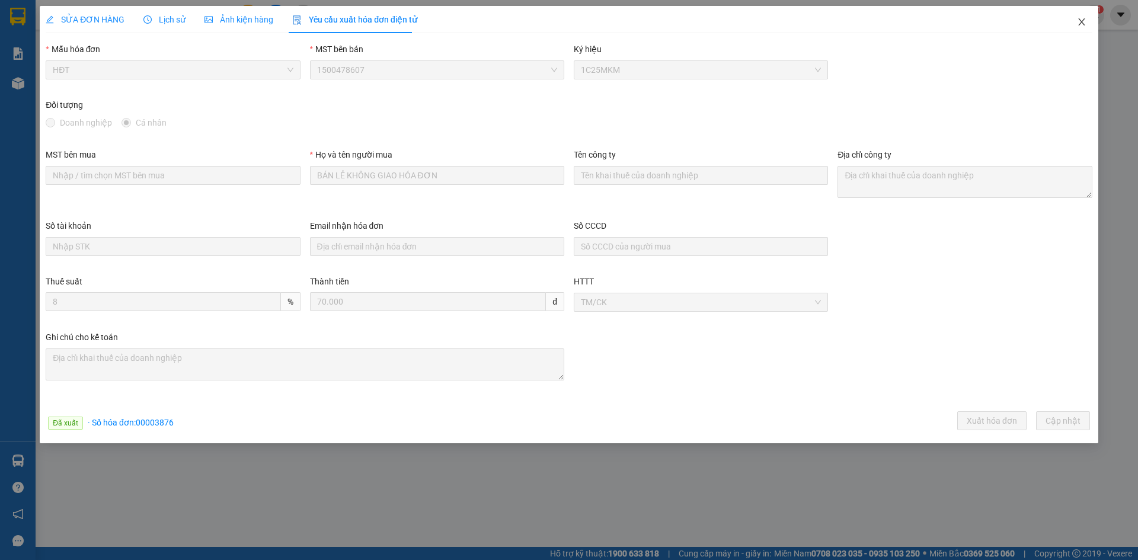
click at [1078, 27] on icon "close" at bounding box center [1081, 21] width 9 height 9
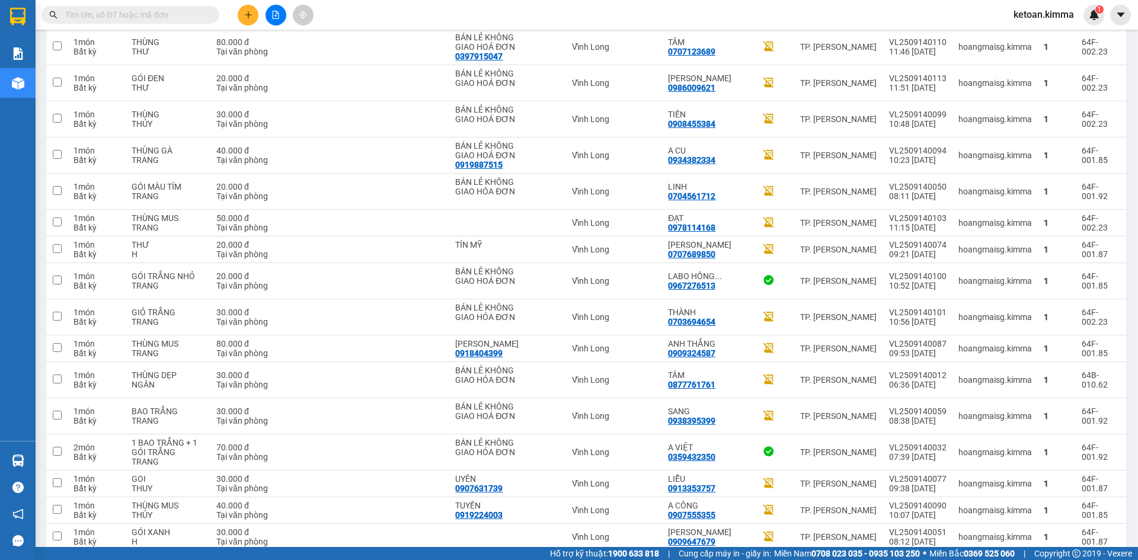
scroll to position [203, 0]
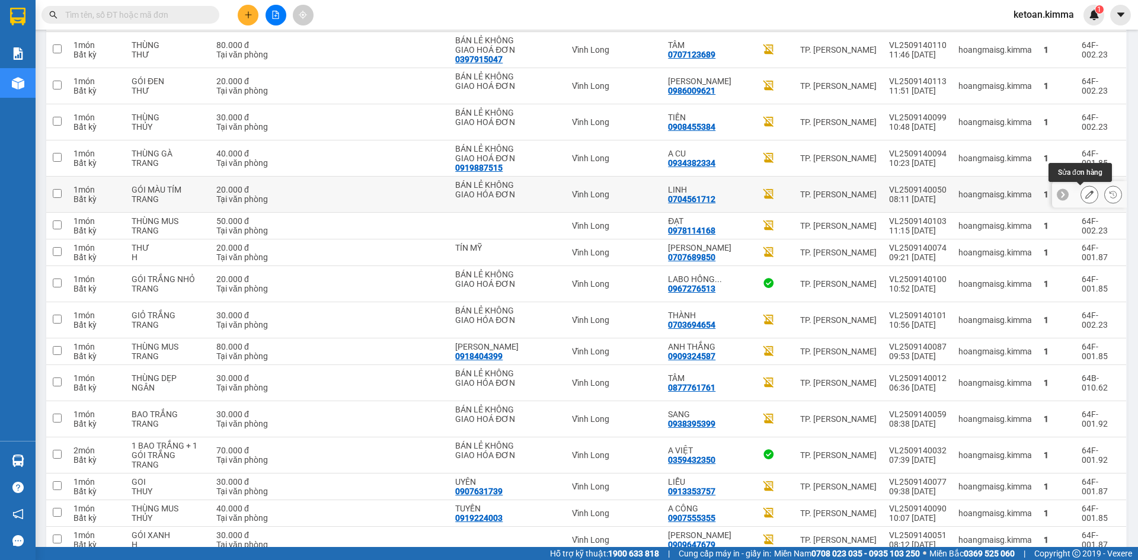
click at [1085, 196] on icon at bounding box center [1089, 194] width 8 height 8
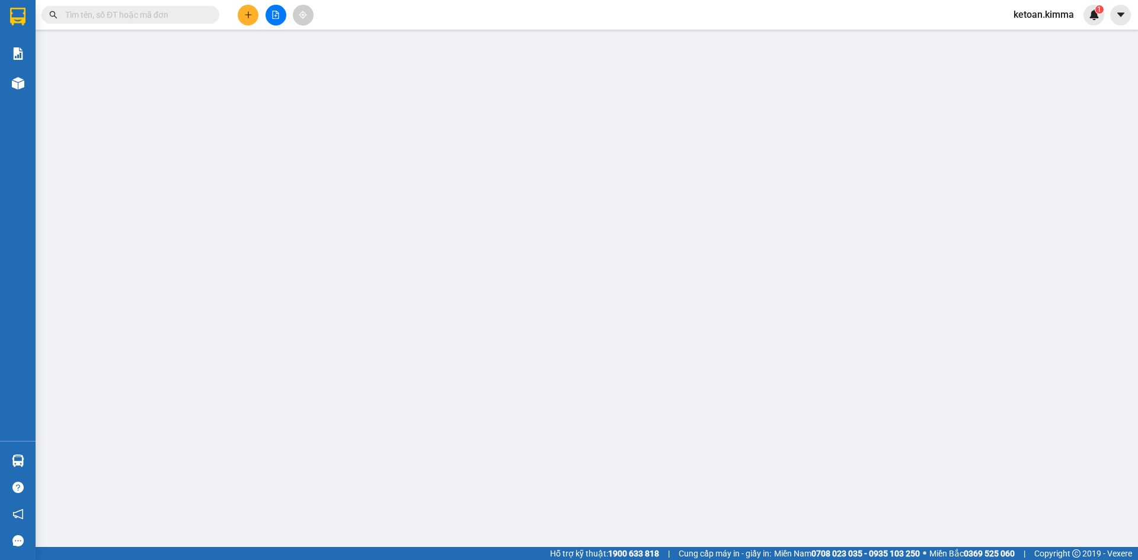
type input "BÁN LẺ KHÔNG GIAO HÓA ĐƠN"
type input "0704561712"
type input "LINH"
type input "20.000"
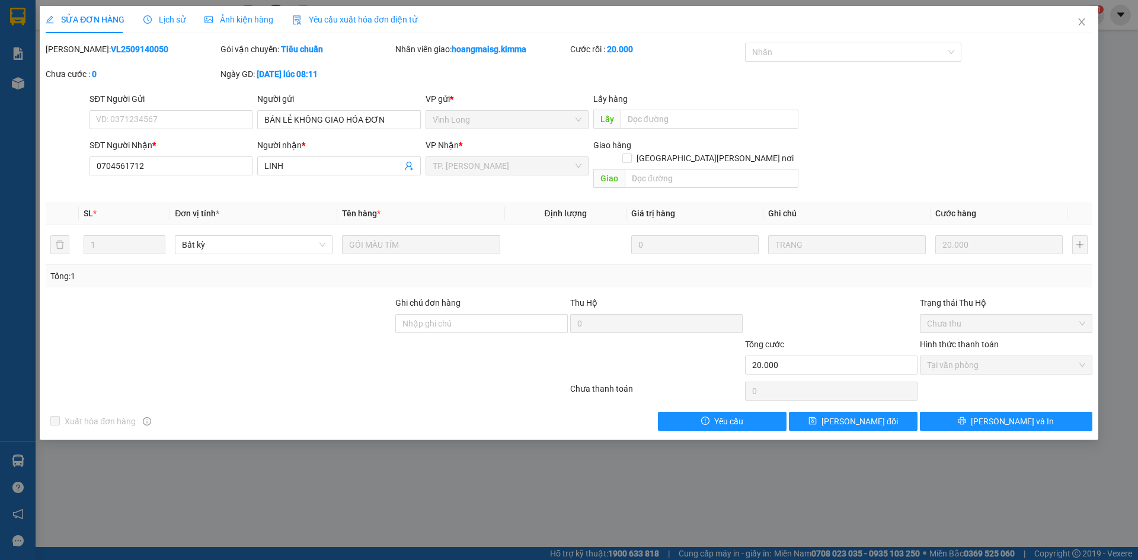
click at [341, 21] on span "Yêu cầu xuất hóa đơn điện tử" at bounding box center [354, 19] width 125 height 9
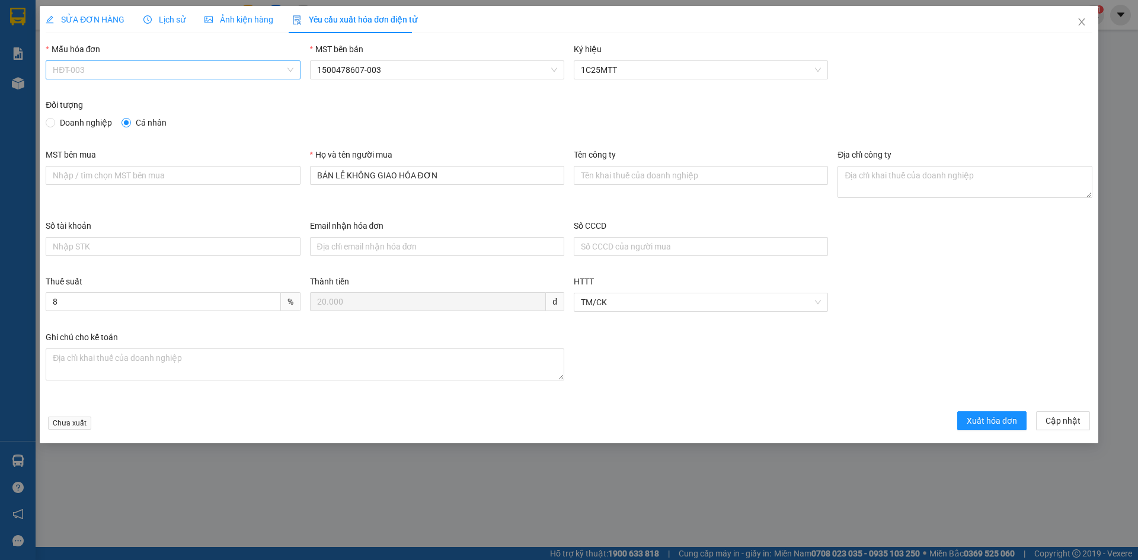
click at [150, 67] on span "HĐT-003" at bounding box center [173, 70] width 240 height 18
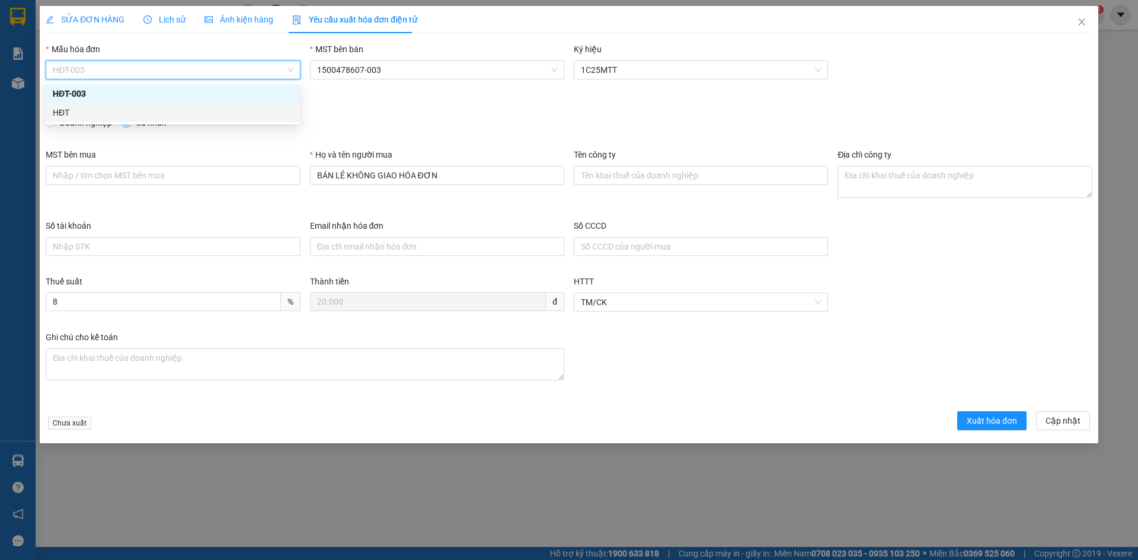
click at [66, 113] on div "HĐT" at bounding box center [173, 112] width 240 height 13
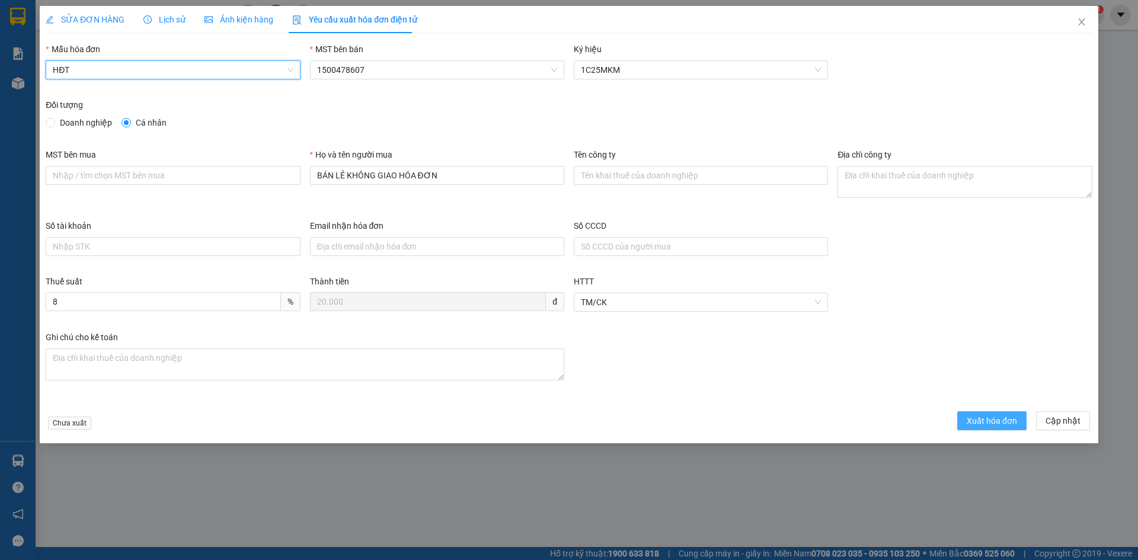
click at [999, 422] on span "Xuất hóa đơn" at bounding box center [992, 420] width 50 height 13
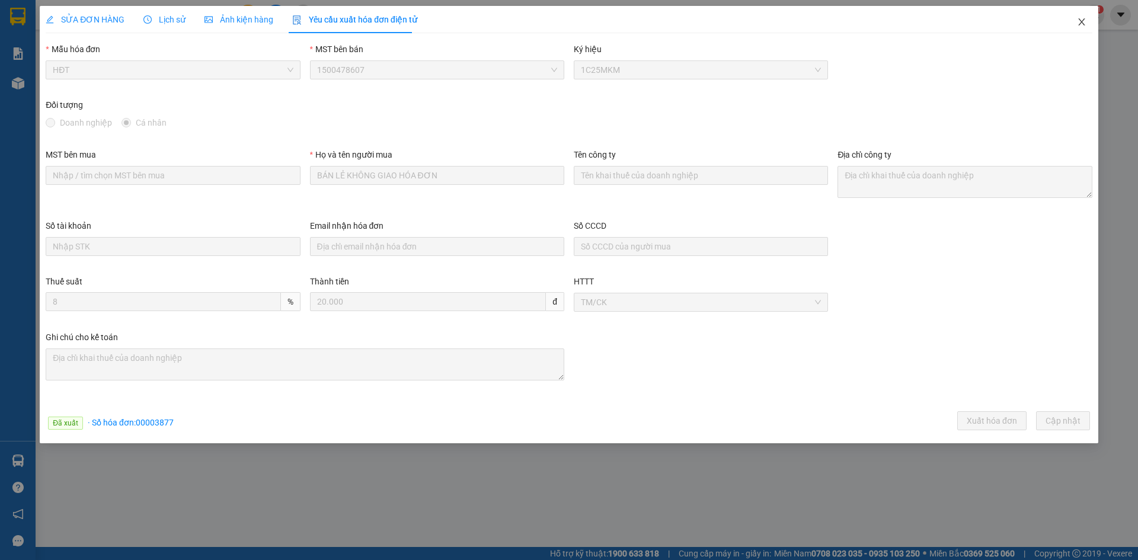
click at [1081, 22] on icon "close" at bounding box center [1081, 21] width 7 height 7
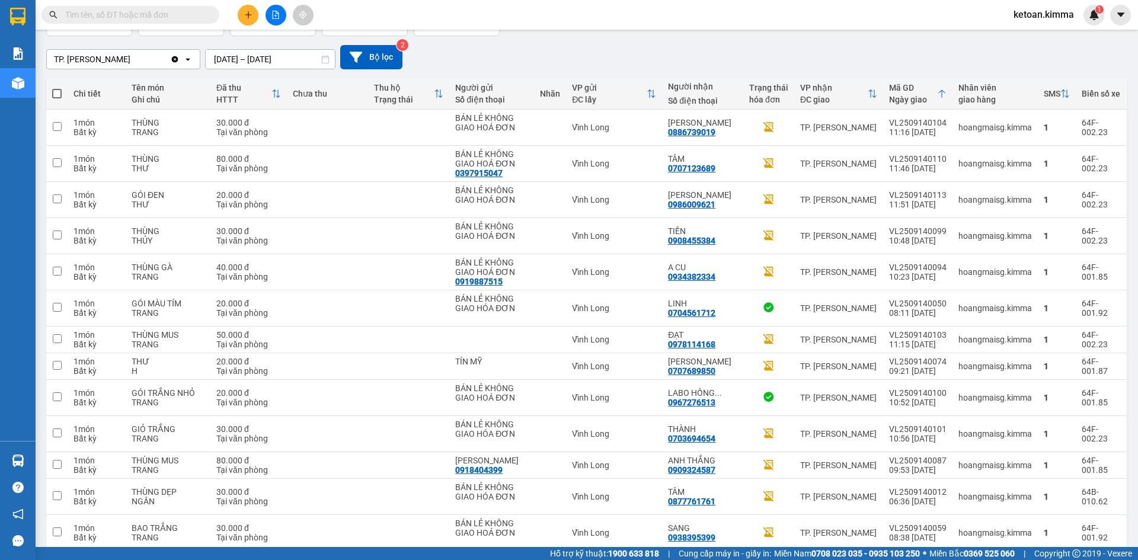
scroll to position [101, 0]
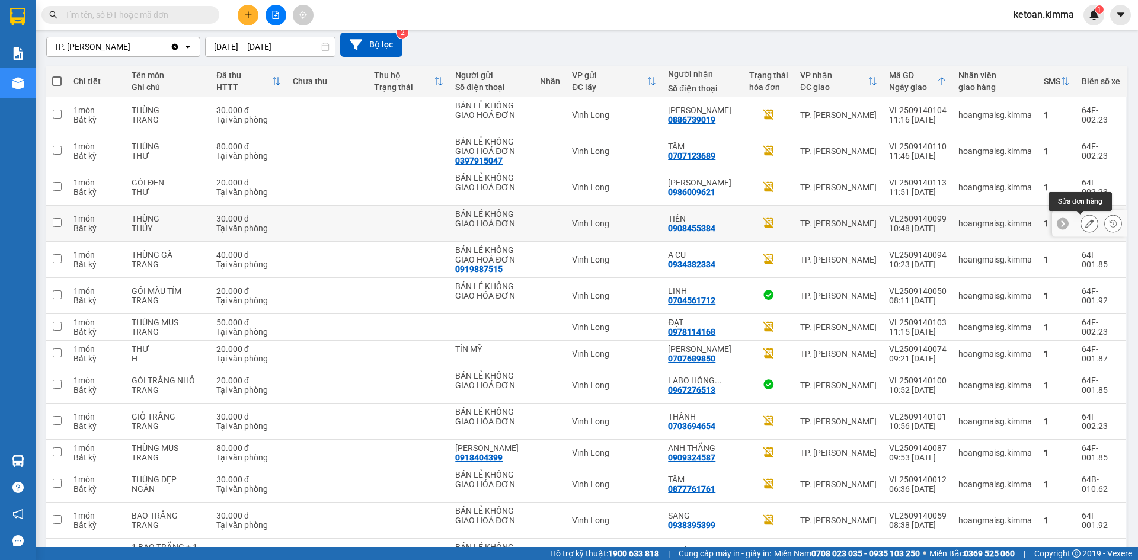
click at [1081, 222] on button at bounding box center [1089, 223] width 17 height 21
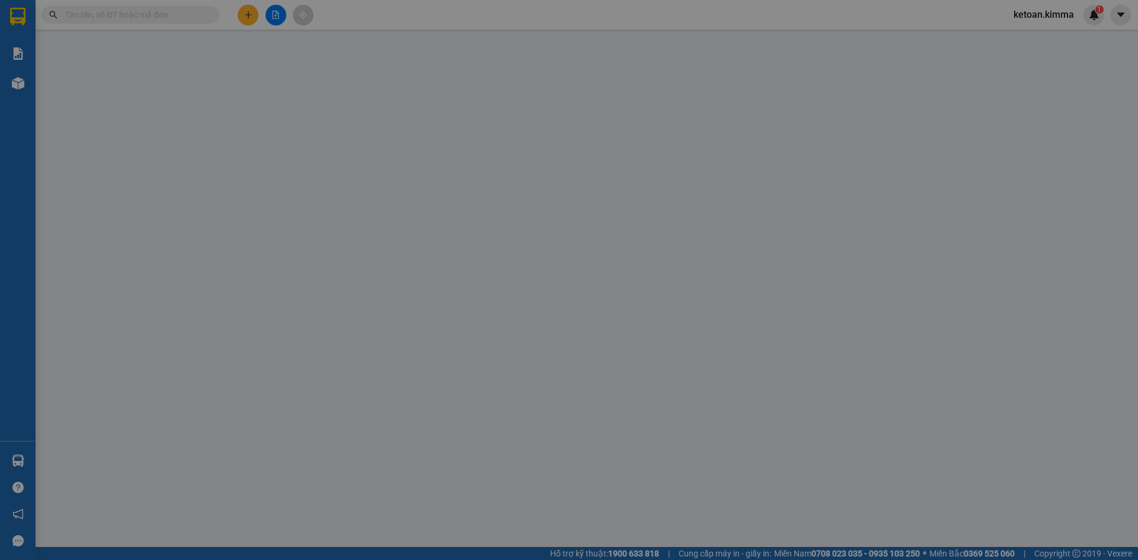
type input "BÁN LẺ KHÔNG GIAO HOÁ ĐƠN"
type input "0908455384"
type input "TIẾN"
type input "HAE G"
type input "30.000"
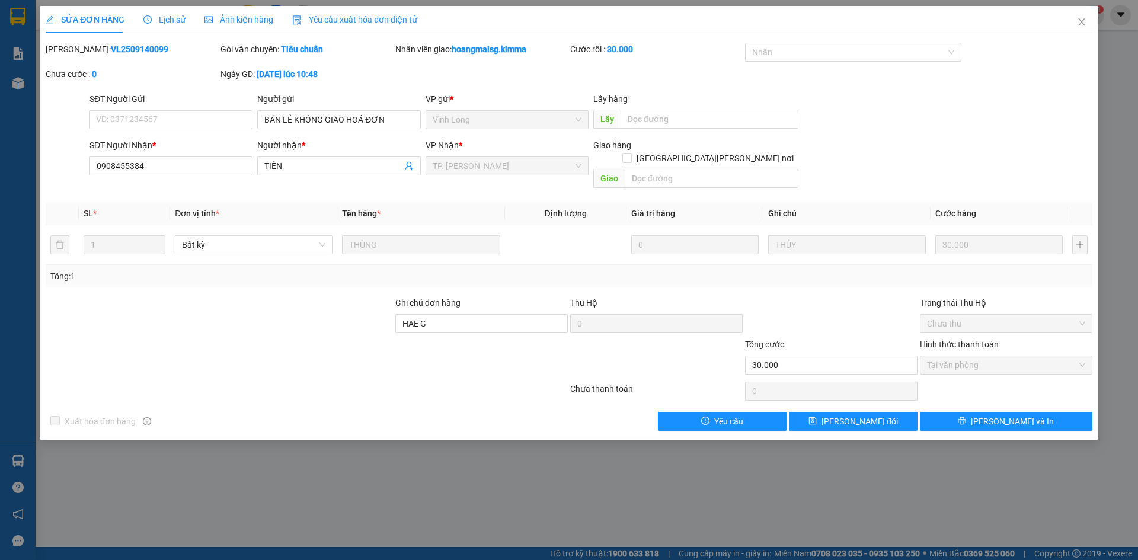
click at [371, 21] on span "Yêu cầu xuất hóa đơn điện tử" at bounding box center [354, 19] width 125 height 9
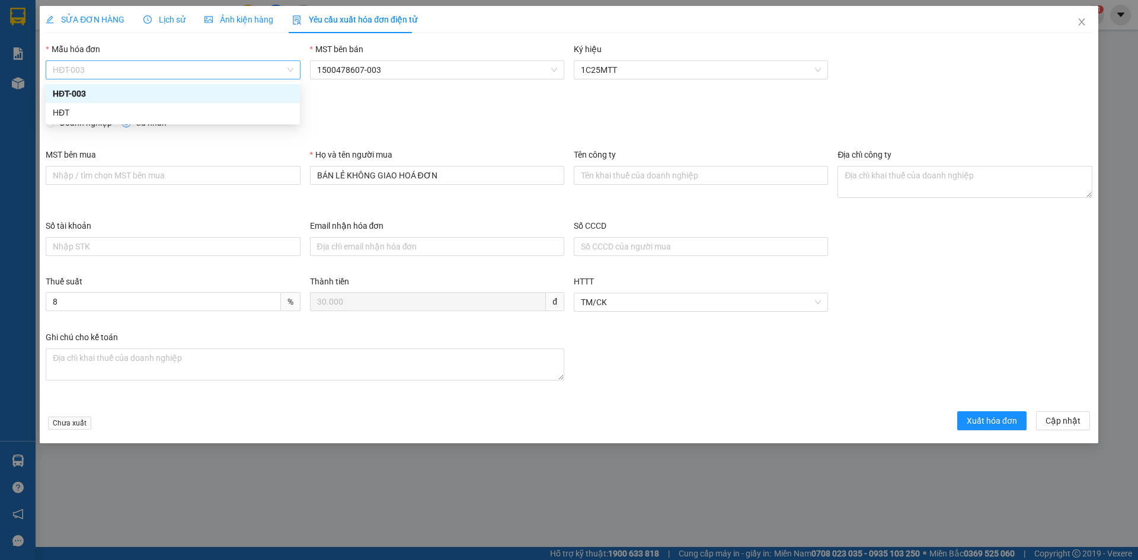
click at [103, 70] on span "HĐT-003" at bounding box center [173, 70] width 240 height 18
click at [64, 117] on div "HĐT" at bounding box center [173, 112] width 240 height 13
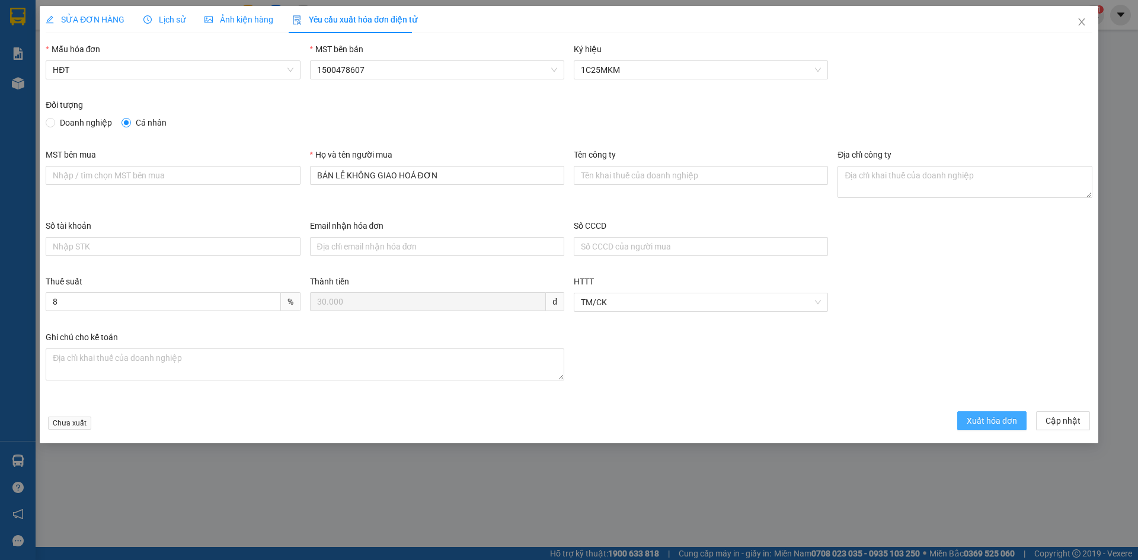
click at [990, 418] on span "Xuất hóa đơn" at bounding box center [992, 420] width 50 height 13
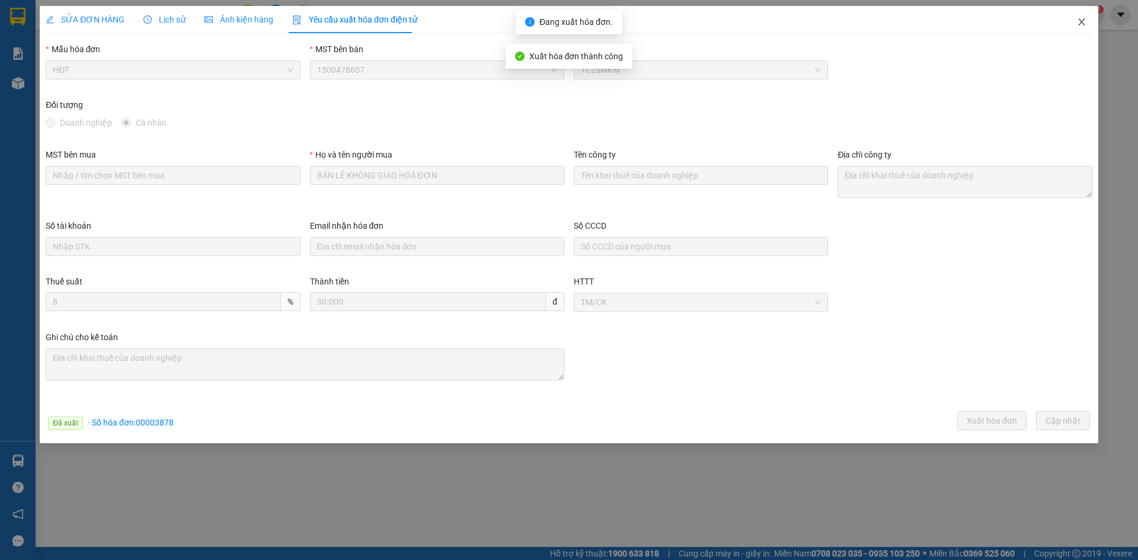
click at [1082, 18] on icon "close" at bounding box center [1081, 21] width 9 height 9
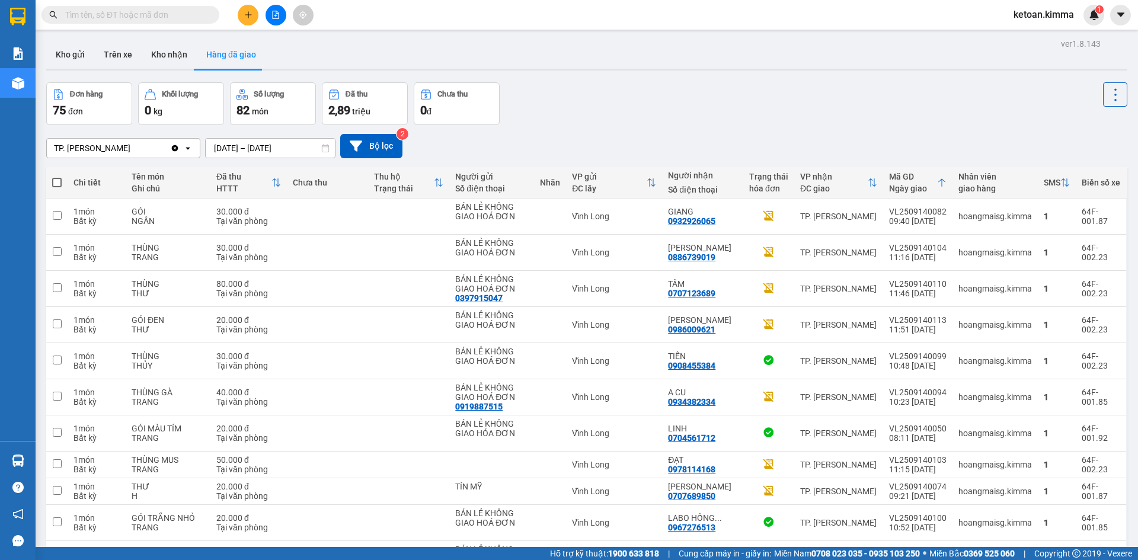
click at [127, 148] on div "TP. [PERSON_NAME]" at bounding box center [108, 148] width 123 height 19
click at [87, 191] on span "Vĩnh Long" at bounding box center [76, 194] width 40 height 12
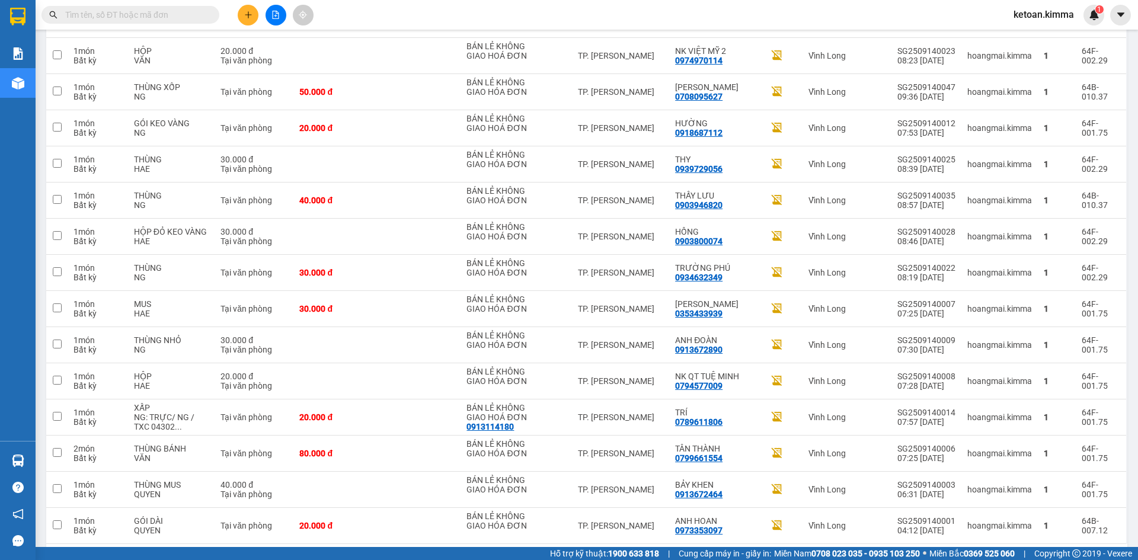
scroll to position [1146, 0]
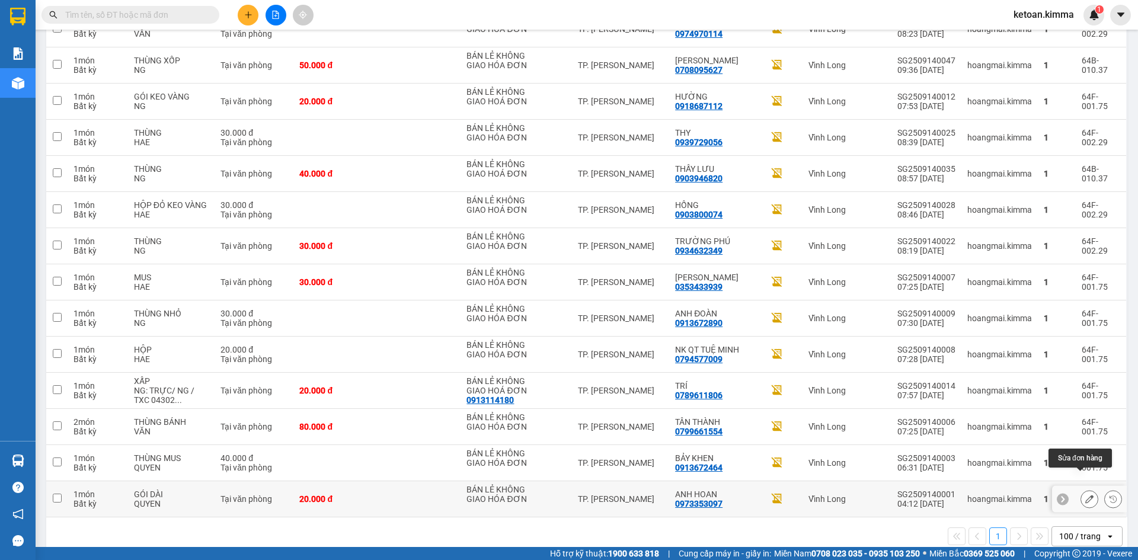
click at [1085, 495] on icon at bounding box center [1089, 499] width 8 height 8
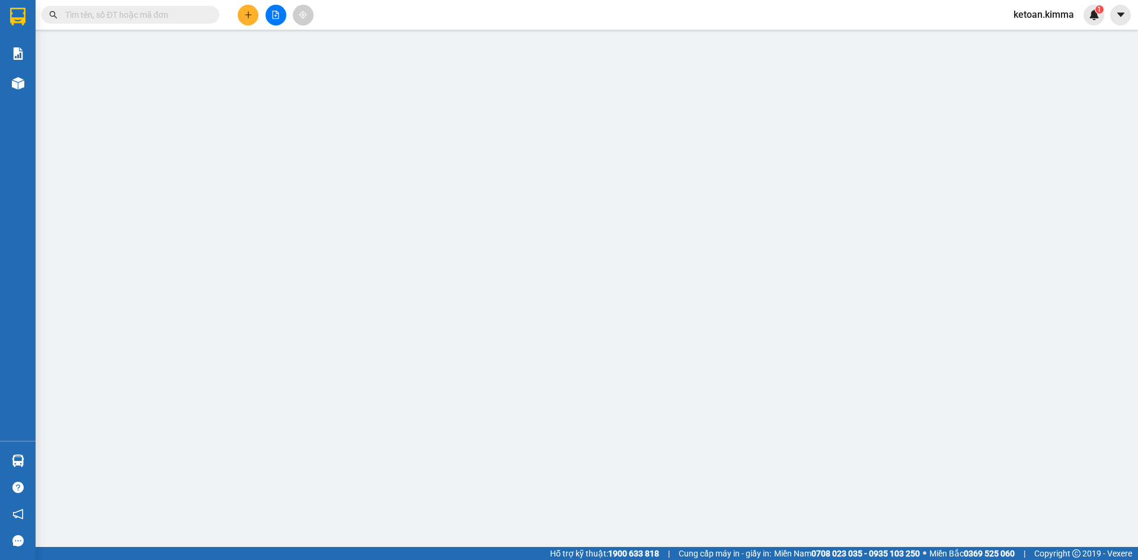
type input "BÁN LẺ KHÔNG GIAO HÓA ĐƠN"
type input "0973353097"
type input "ANH HOAN"
type input "SA G"
type input "20.000"
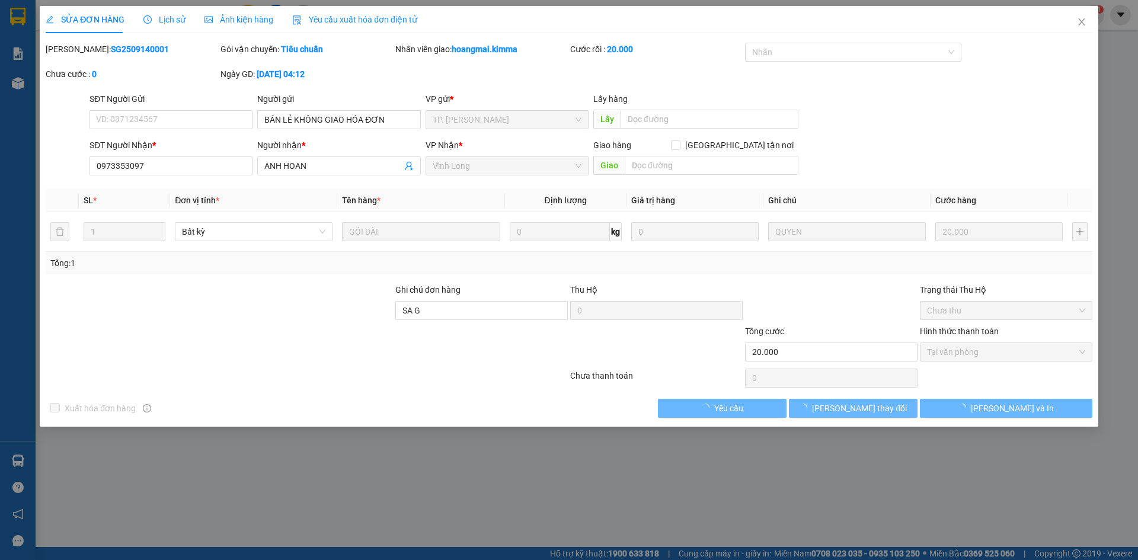
click at [361, 11] on div "Yêu cầu xuất hóa đơn điện tử" at bounding box center [354, 19] width 125 height 27
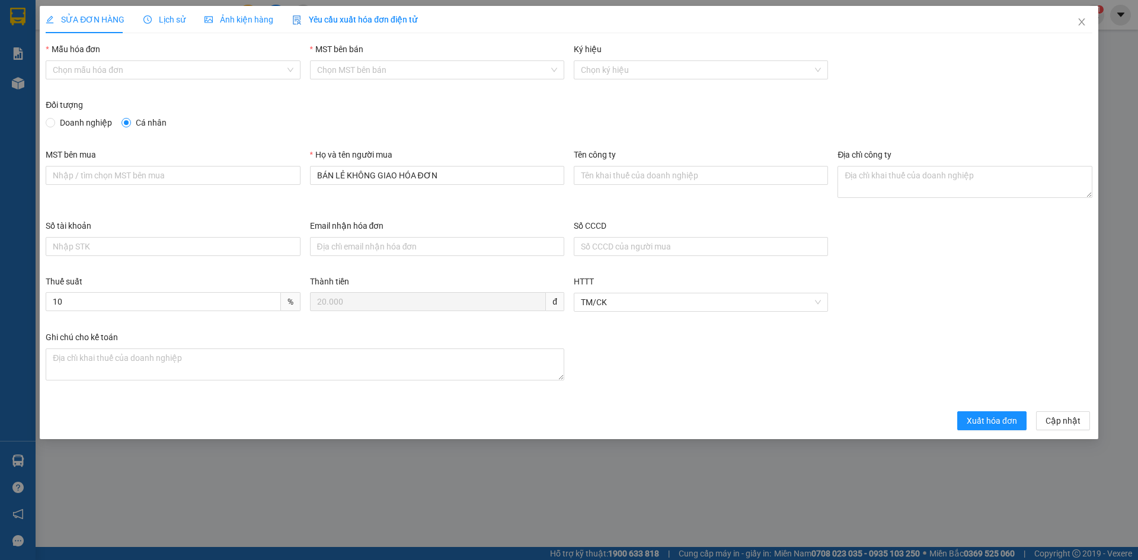
click at [349, 15] on span "Yêu cầu xuất hóa đơn điện tử" at bounding box center [354, 19] width 125 height 9
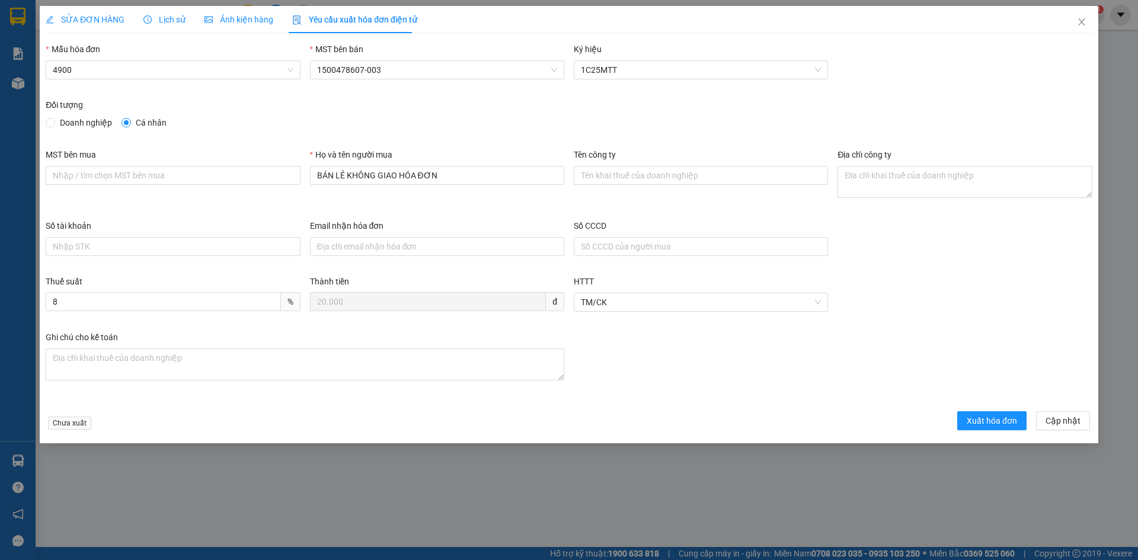
type input "8"
drag, startPoint x: 106, startPoint y: 71, endPoint x: 98, endPoint y: 81, distance: 11.9
click at [103, 76] on span "HĐT-003" at bounding box center [173, 70] width 240 height 18
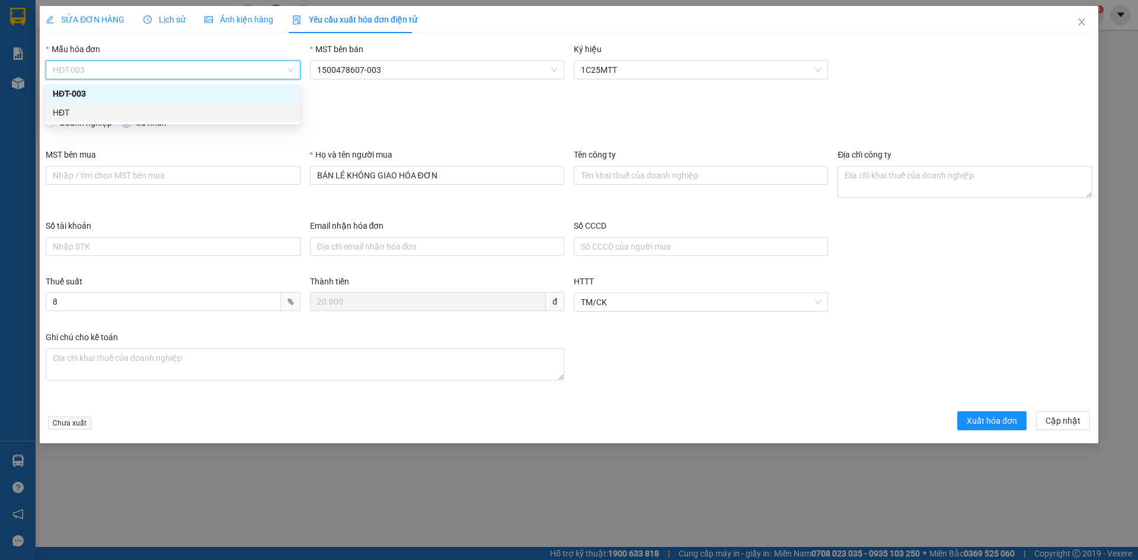
click at [71, 110] on div "HĐT" at bounding box center [173, 112] width 240 height 13
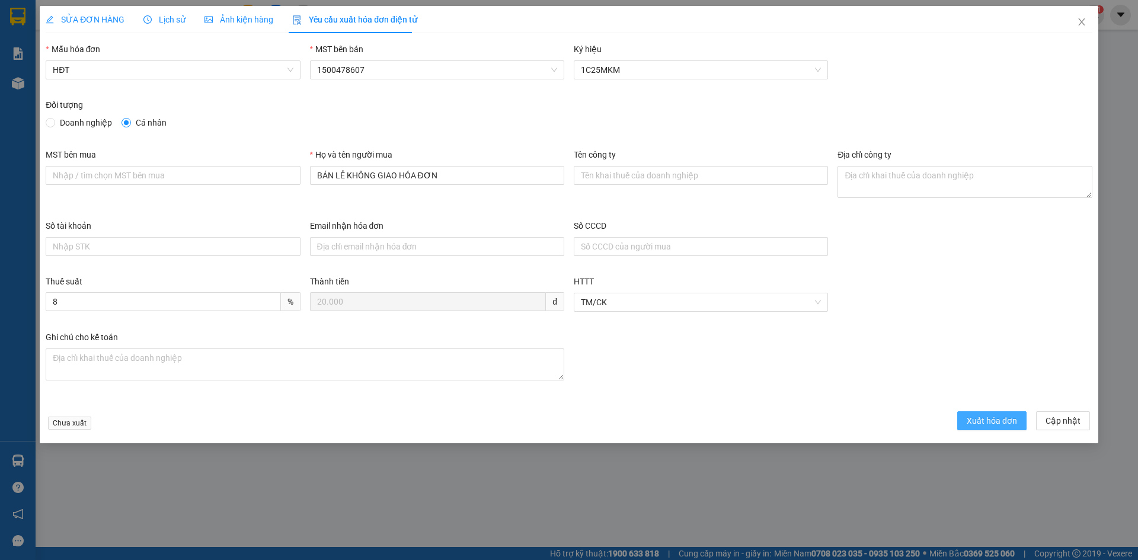
click at [989, 422] on span "Xuất hóa đơn" at bounding box center [992, 420] width 50 height 13
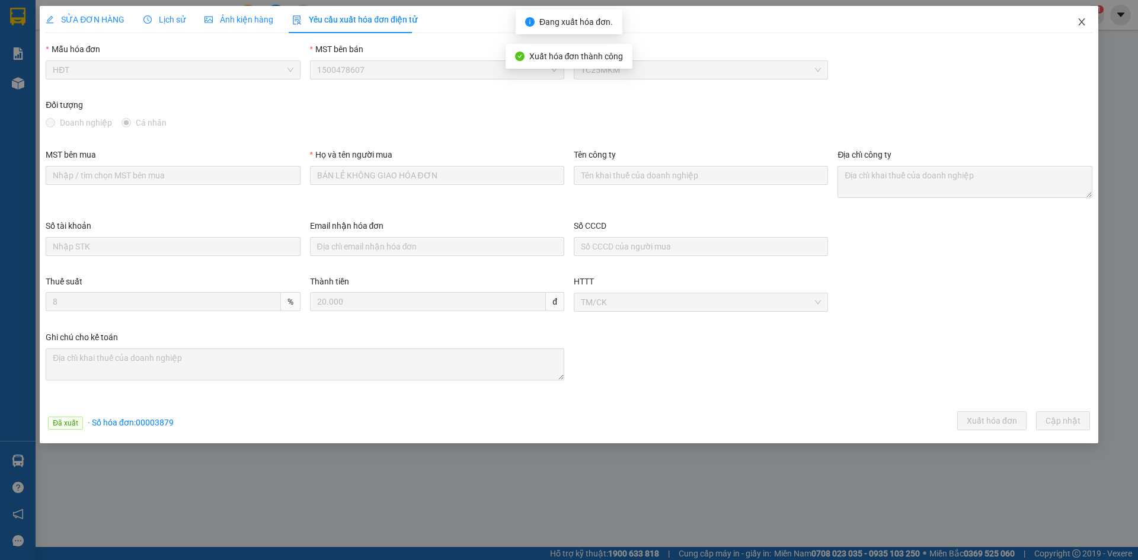
click at [1081, 19] on icon "close" at bounding box center [1081, 21] width 9 height 9
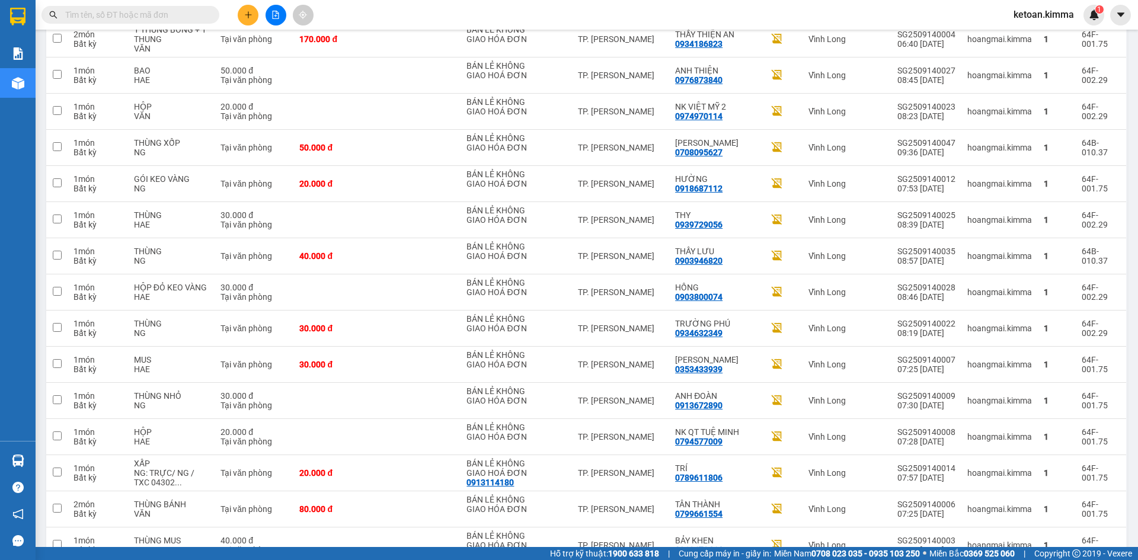
scroll to position [1146, 0]
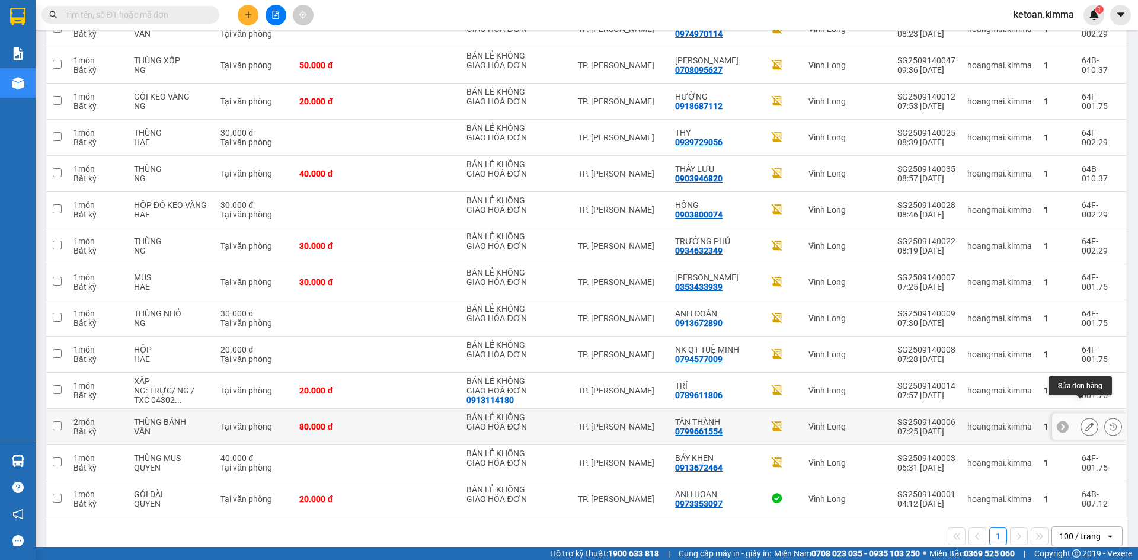
click at [1085, 423] on icon at bounding box center [1089, 427] width 8 height 8
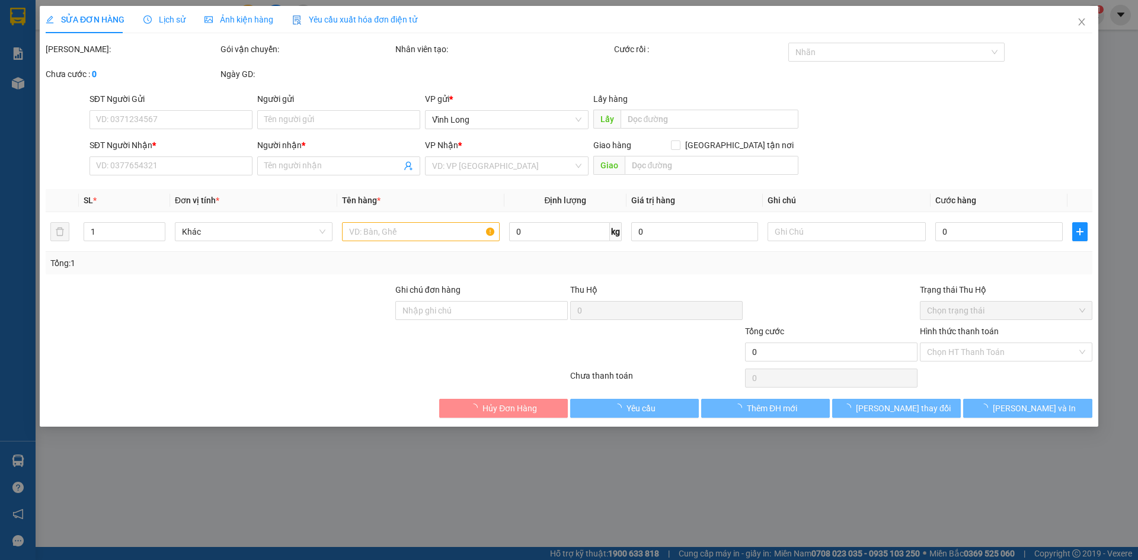
type input "BÁN LẺ KHÔNG GIAO HÓA ĐƠN"
type input "0799661554"
type input "TÂN THÀNH"
type input "80.000"
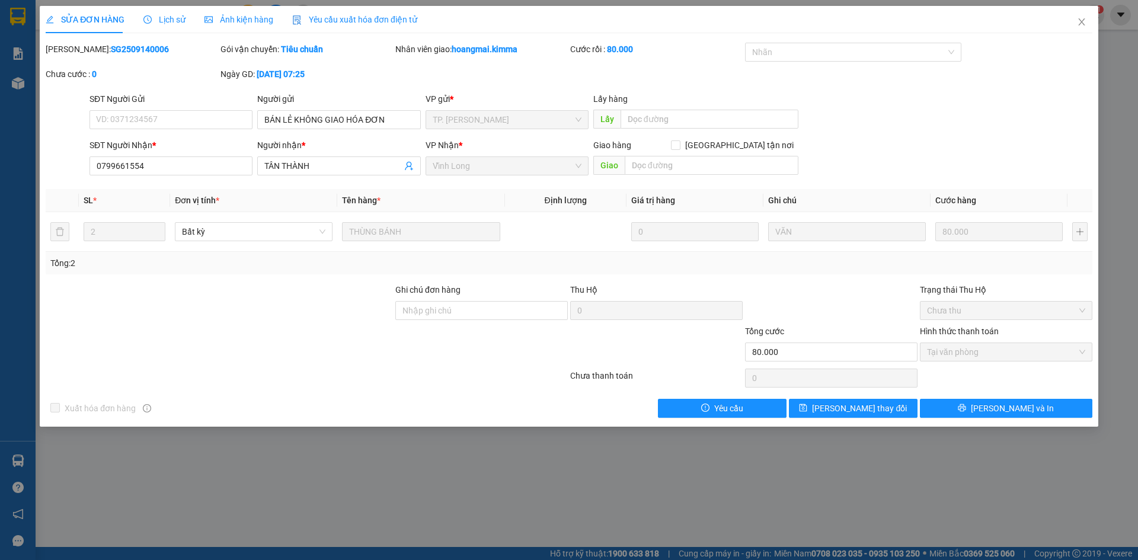
click at [378, 14] on div "Yêu cầu xuất hóa đơn điện tử" at bounding box center [354, 19] width 125 height 13
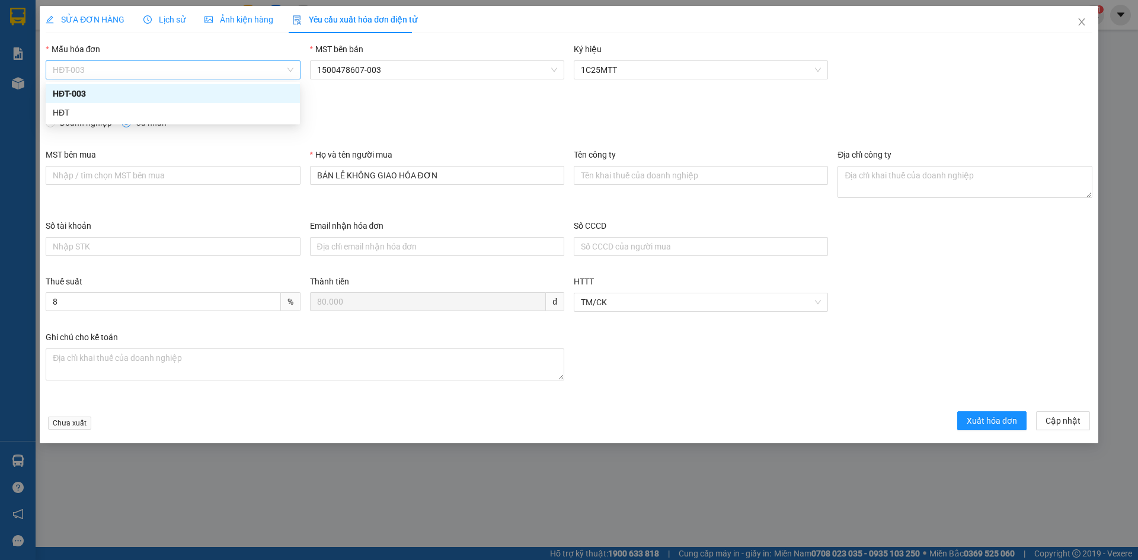
click at [173, 69] on span "HĐT-003" at bounding box center [173, 70] width 240 height 18
click at [81, 117] on div "HĐT" at bounding box center [173, 112] width 240 height 13
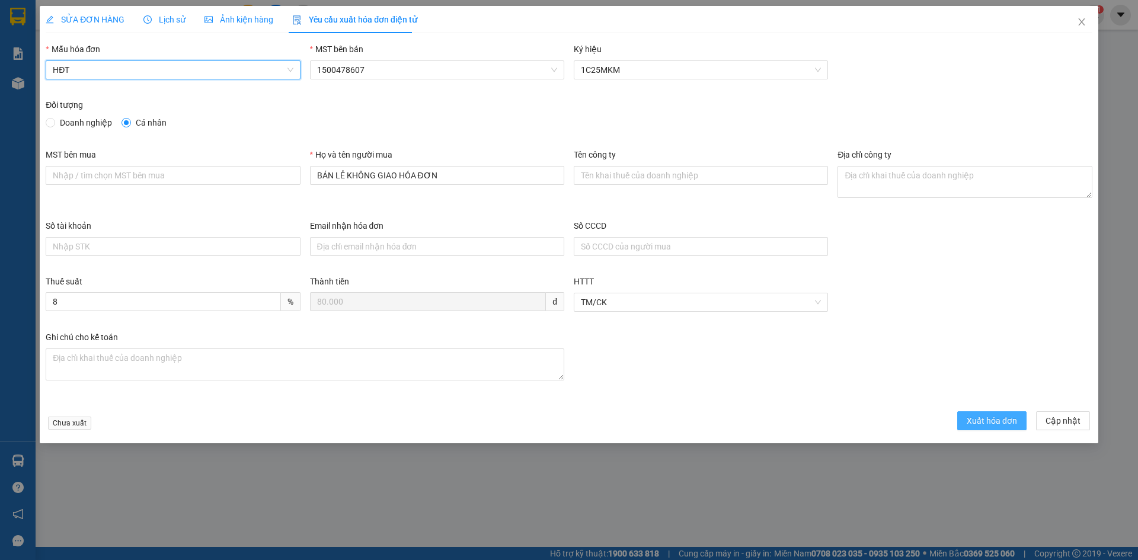
click at [990, 416] on span "Xuất hóa đơn" at bounding box center [992, 420] width 50 height 13
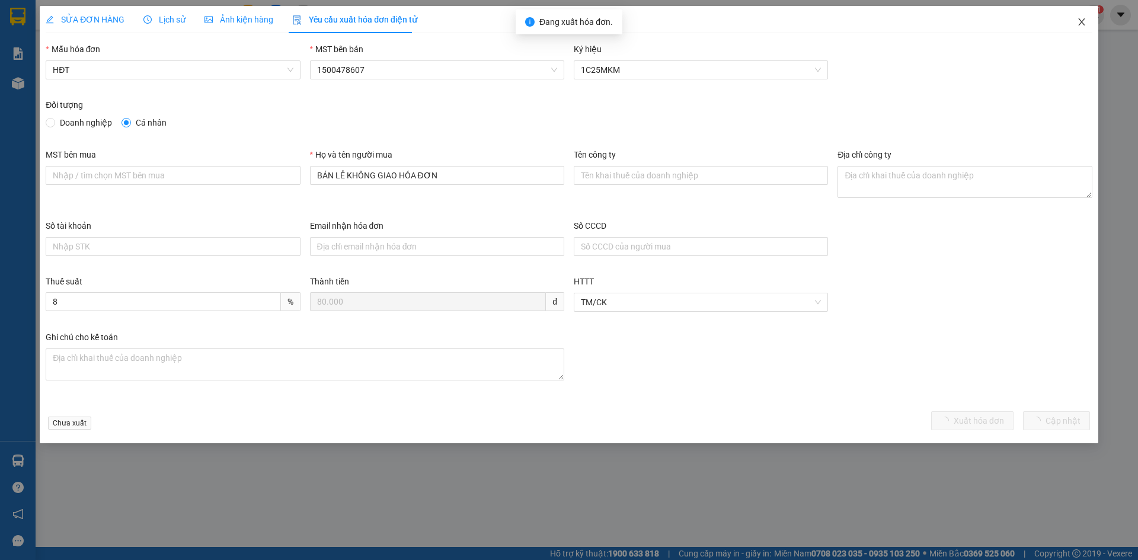
click at [1081, 21] on icon "close" at bounding box center [1081, 21] width 9 height 9
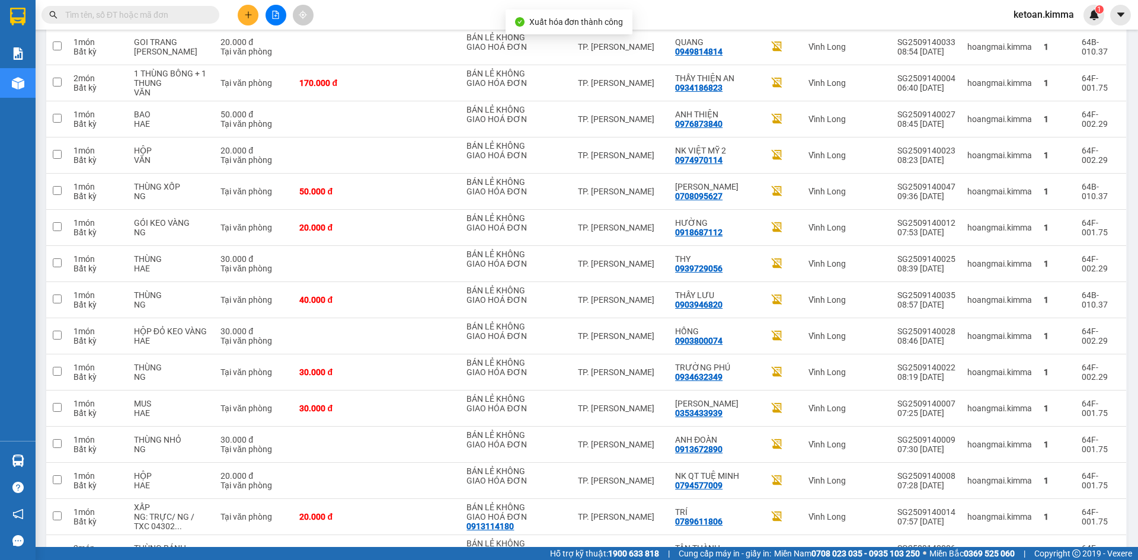
scroll to position [1146, 0]
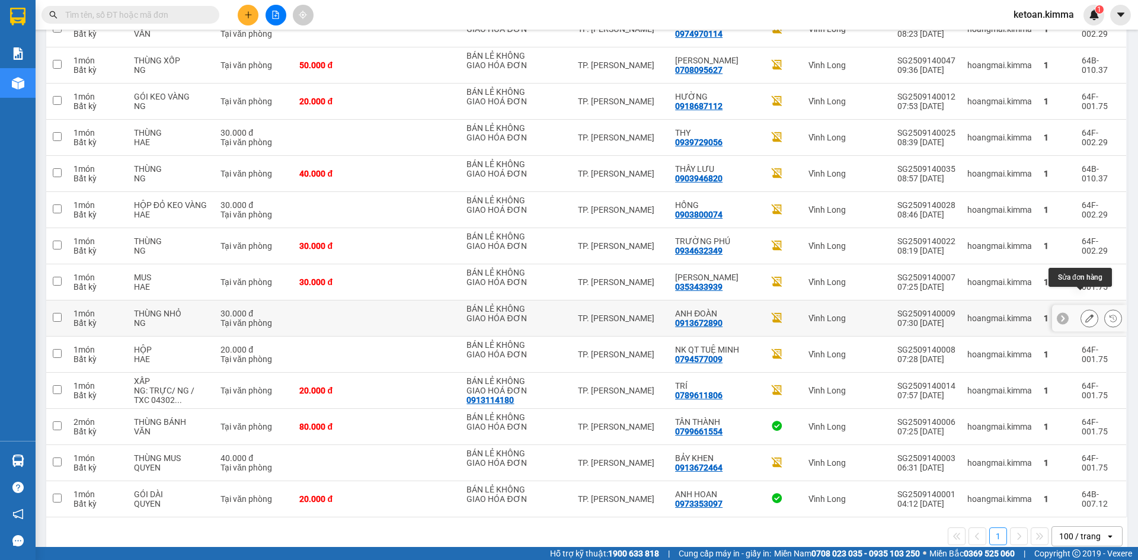
click at [1085, 314] on icon at bounding box center [1089, 318] width 8 height 8
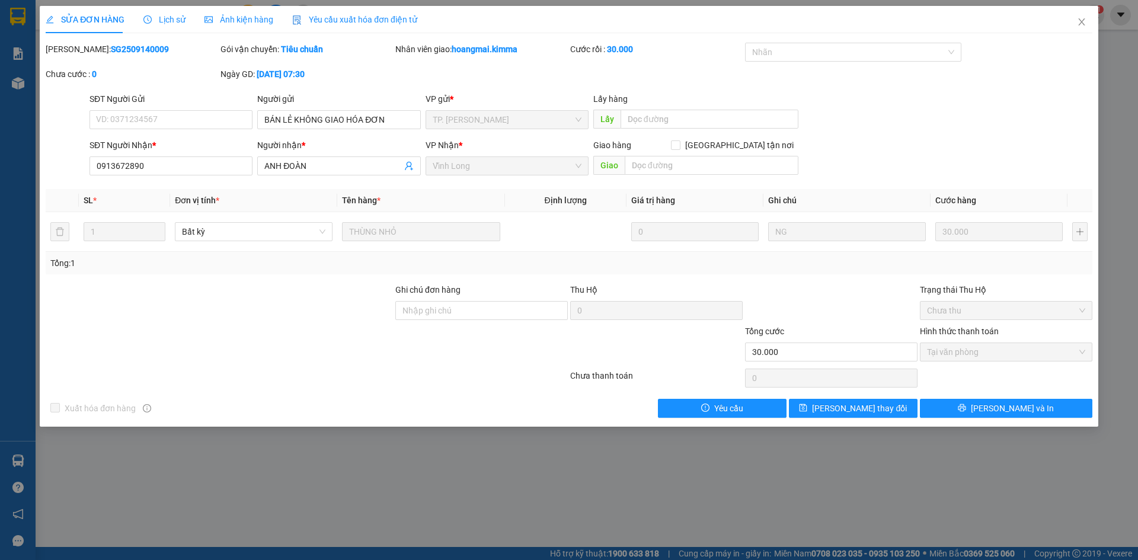
click at [365, 12] on div "Yêu cầu xuất hóa đơn điện tử" at bounding box center [354, 19] width 125 height 27
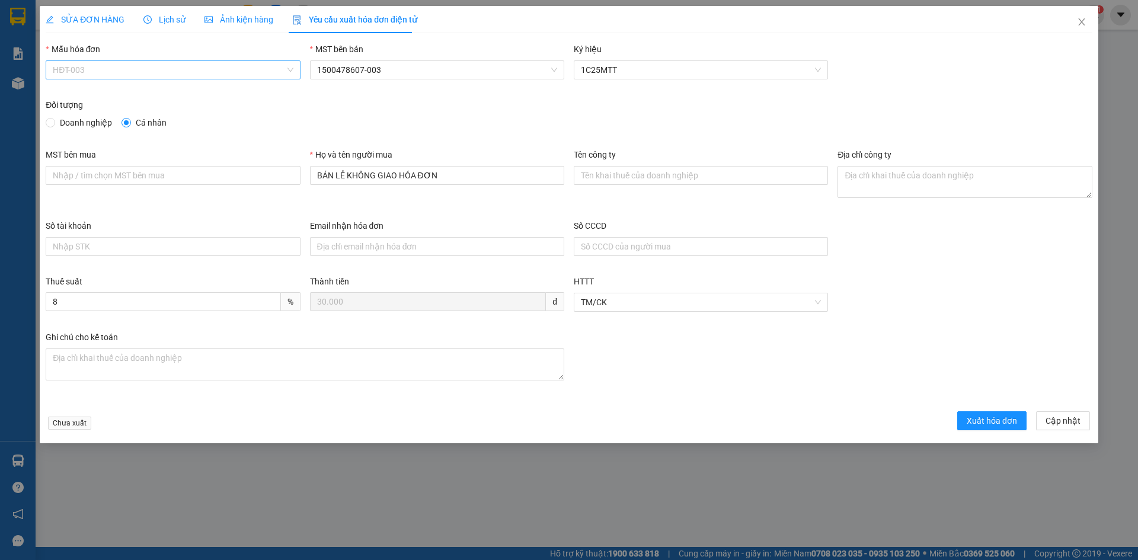
click at [129, 67] on span "HĐT-003" at bounding box center [173, 70] width 240 height 18
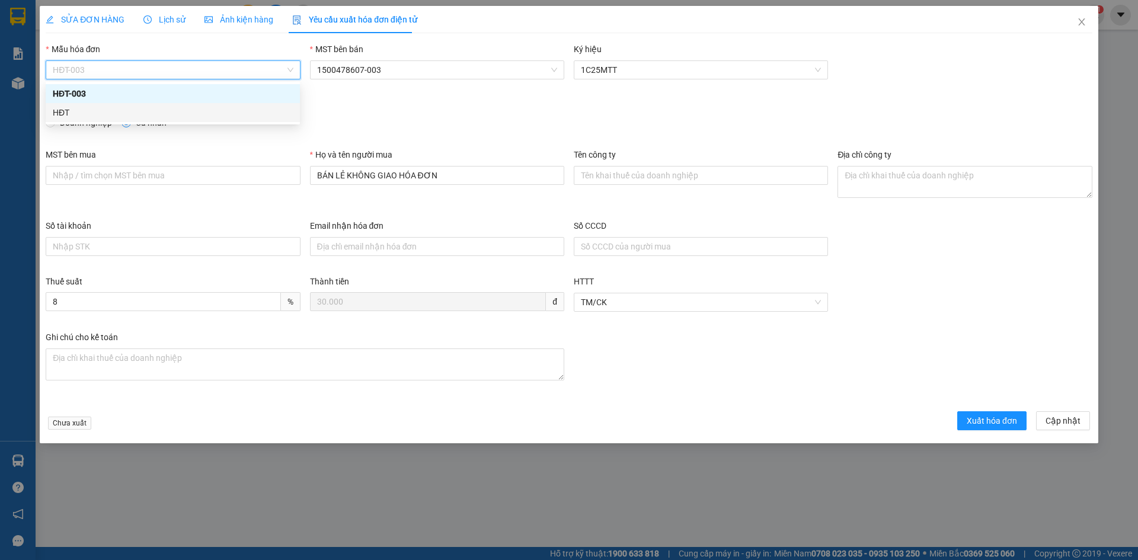
click at [72, 114] on div "HĐT" at bounding box center [173, 112] width 240 height 13
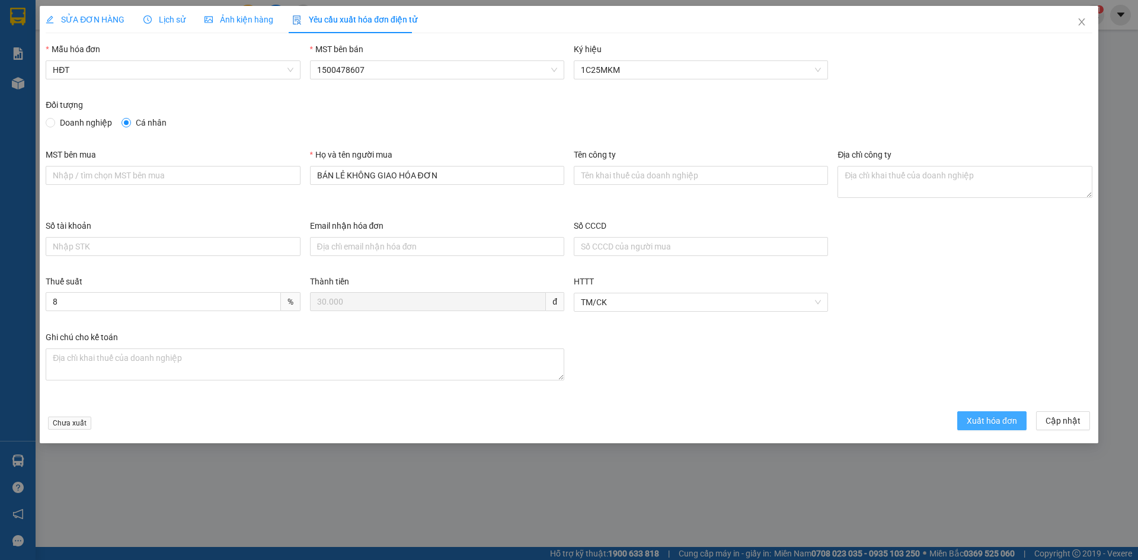
click at [975, 423] on span "Xuất hóa đơn" at bounding box center [992, 420] width 50 height 13
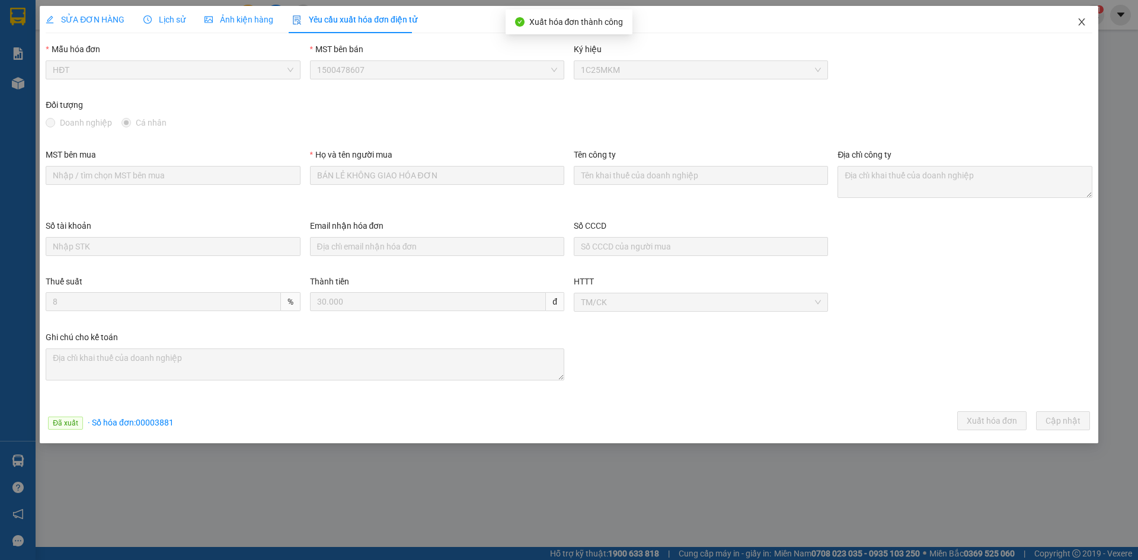
click at [1079, 20] on icon "close" at bounding box center [1081, 21] width 7 height 7
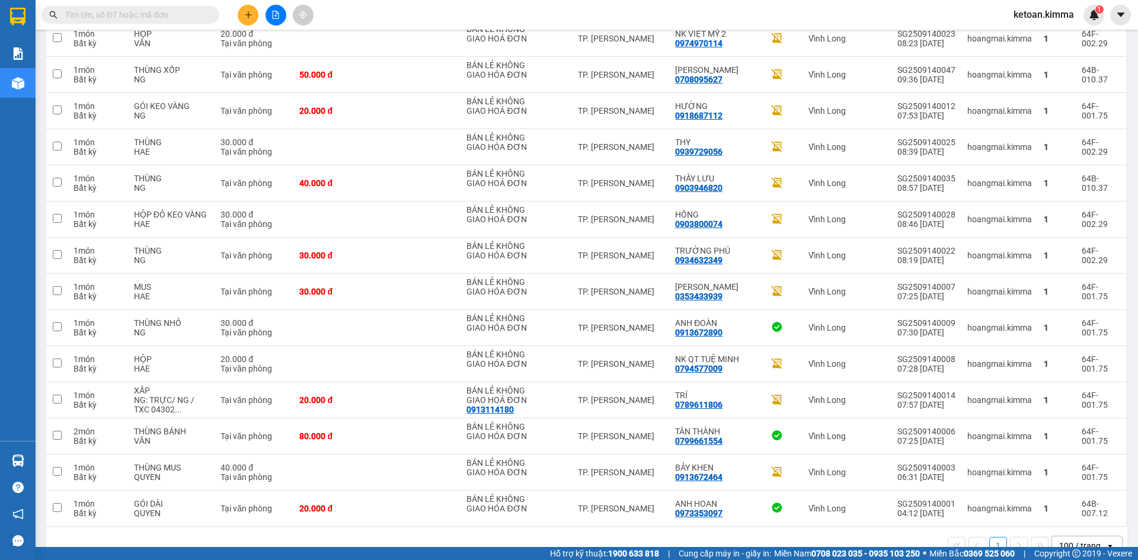
scroll to position [1146, 0]
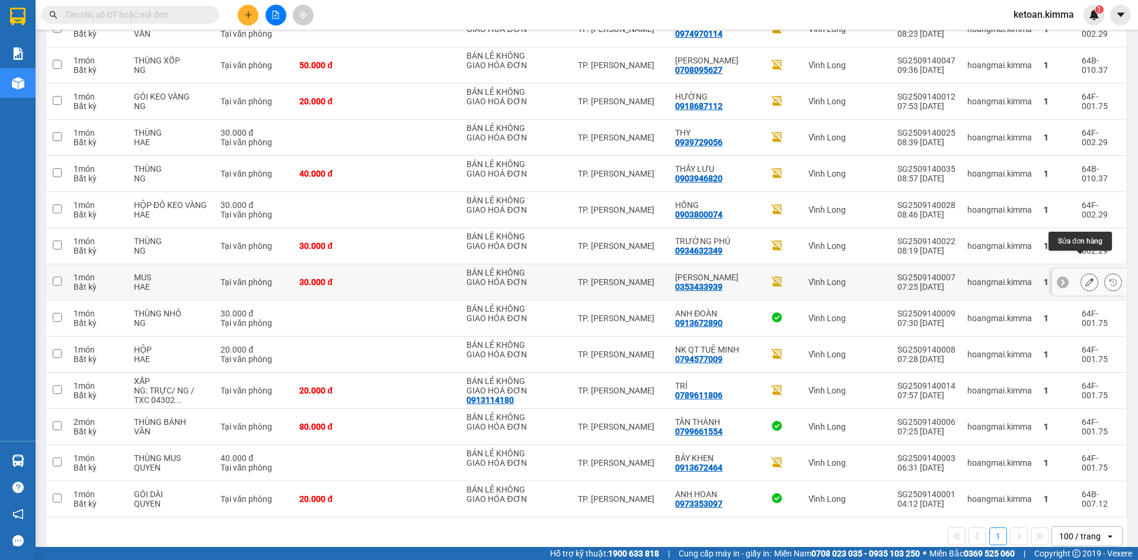
click at [1085, 278] on icon at bounding box center [1089, 282] width 8 height 8
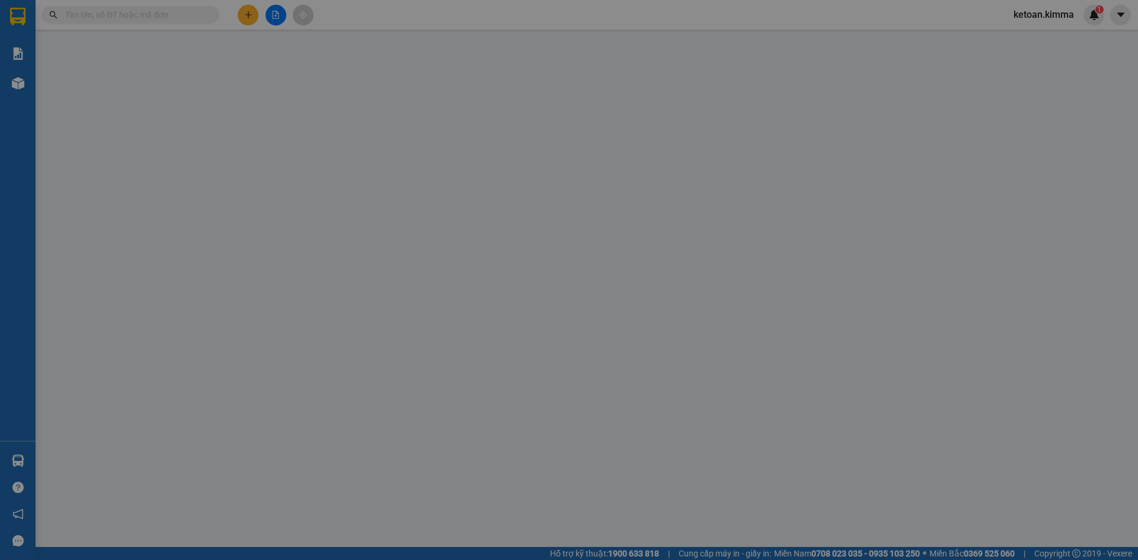
type input "BÁN LẺ KHÔNG GIAO HÓA ĐƠN"
type input "0353433939"
type input "CAO DƯƠNG"
type input "30.000"
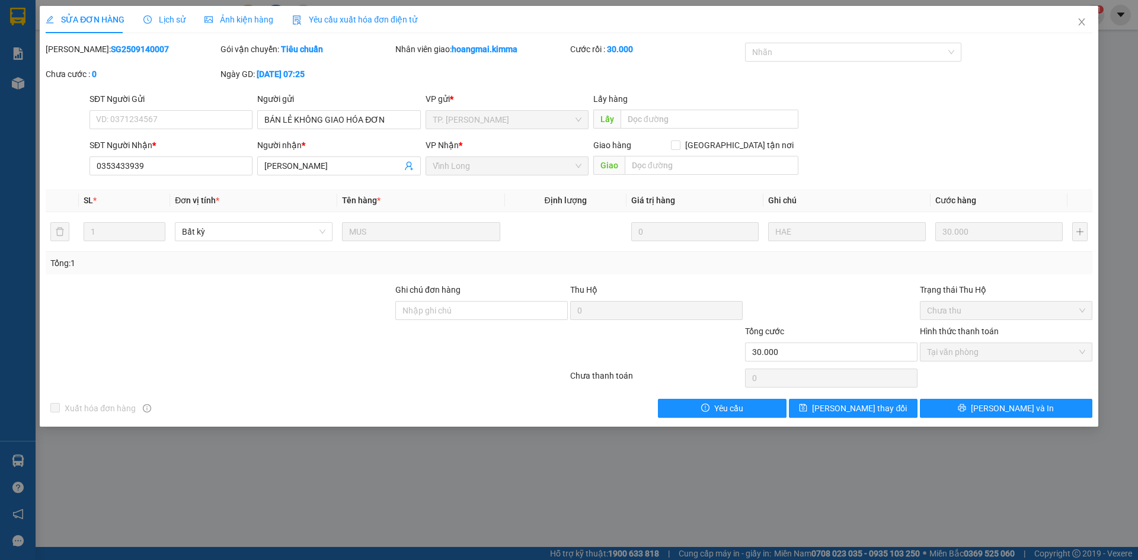
click at [382, 13] on div "Yêu cầu xuất hóa đơn điện tử" at bounding box center [354, 19] width 125 height 13
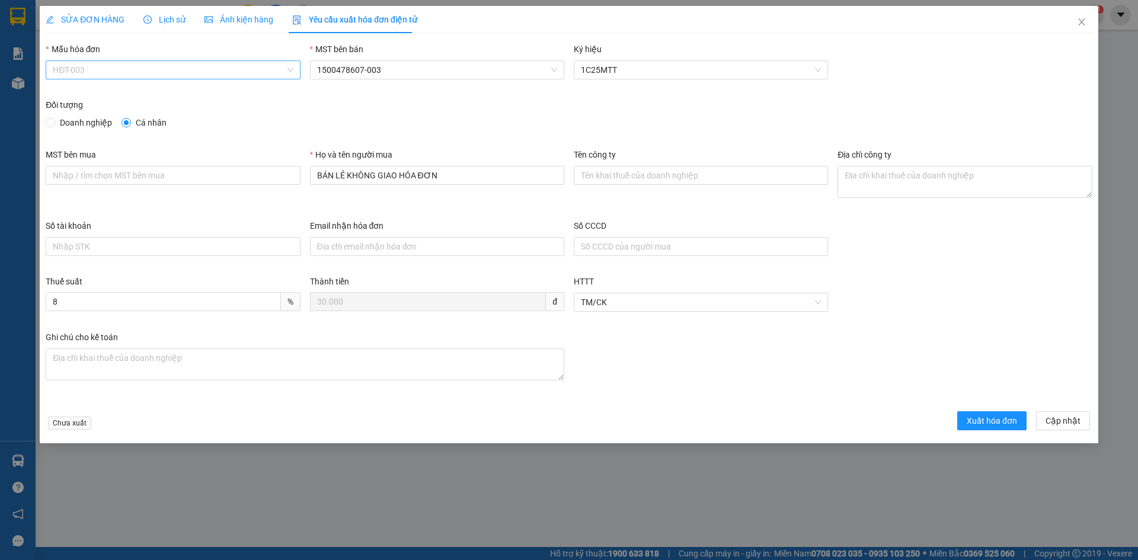
click at [90, 75] on span "HĐT-003" at bounding box center [173, 70] width 240 height 18
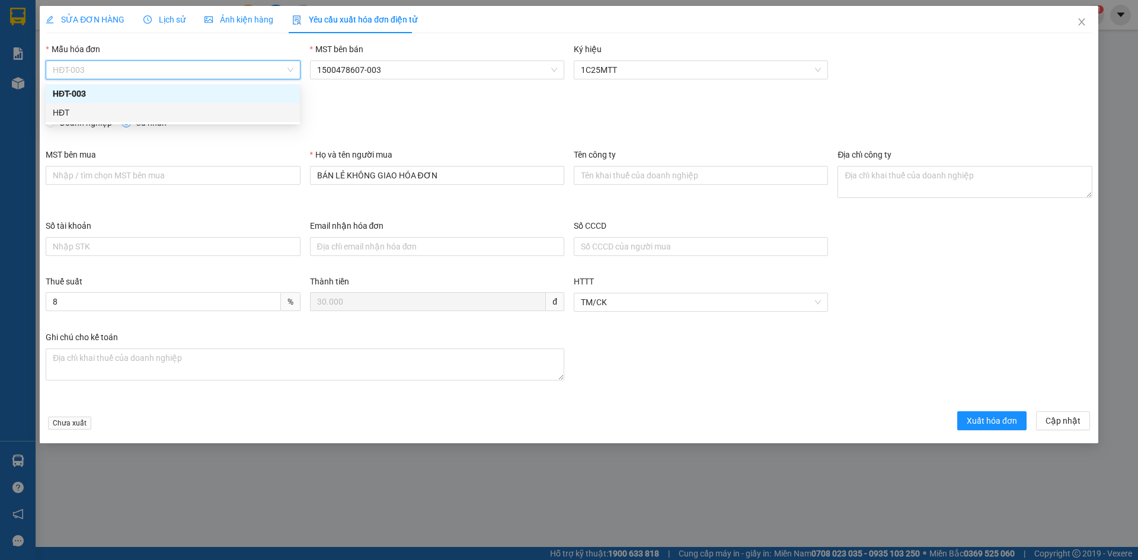
click at [75, 114] on div "HĐT" at bounding box center [173, 112] width 240 height 13
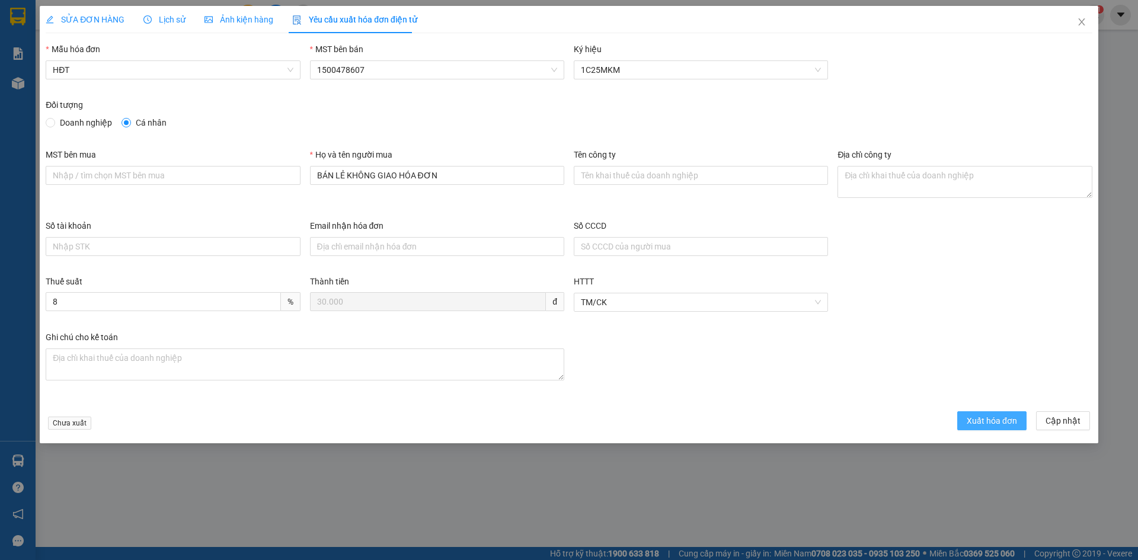
click at [983, 417] on span "Xuất hóa đơn" at bounding box center [992, 420] width 50 height 13
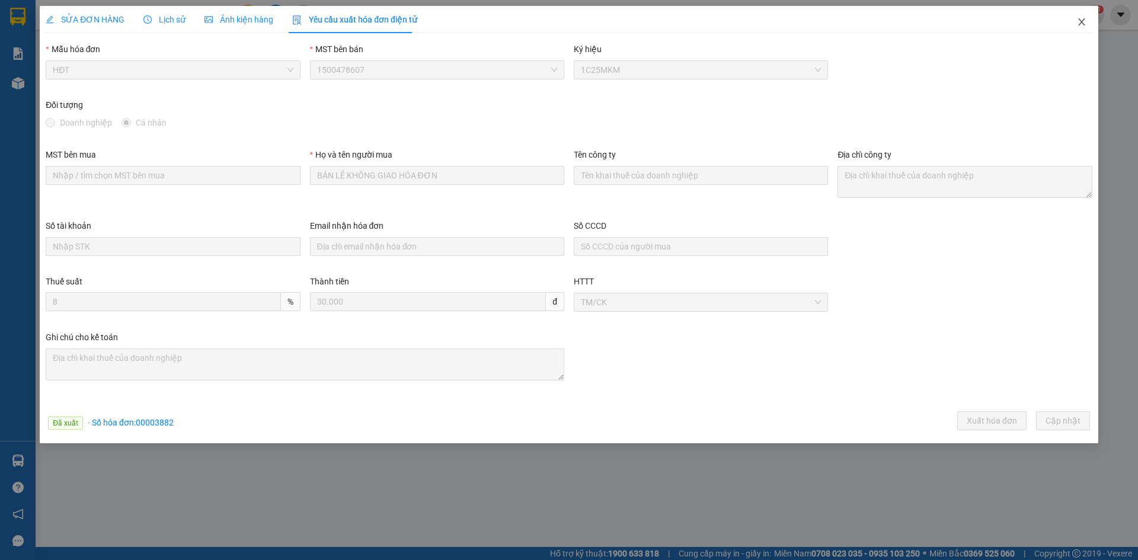
click at [1081, 17] on span "Close" at bounding box center [1081, 22] width 33 height 33
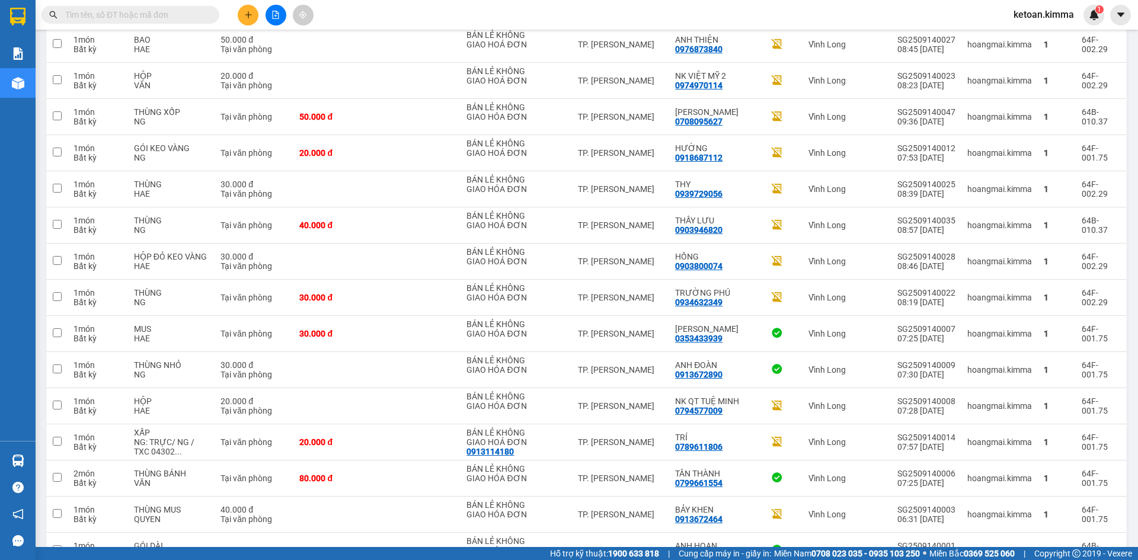
scroll to position [1146, 0]
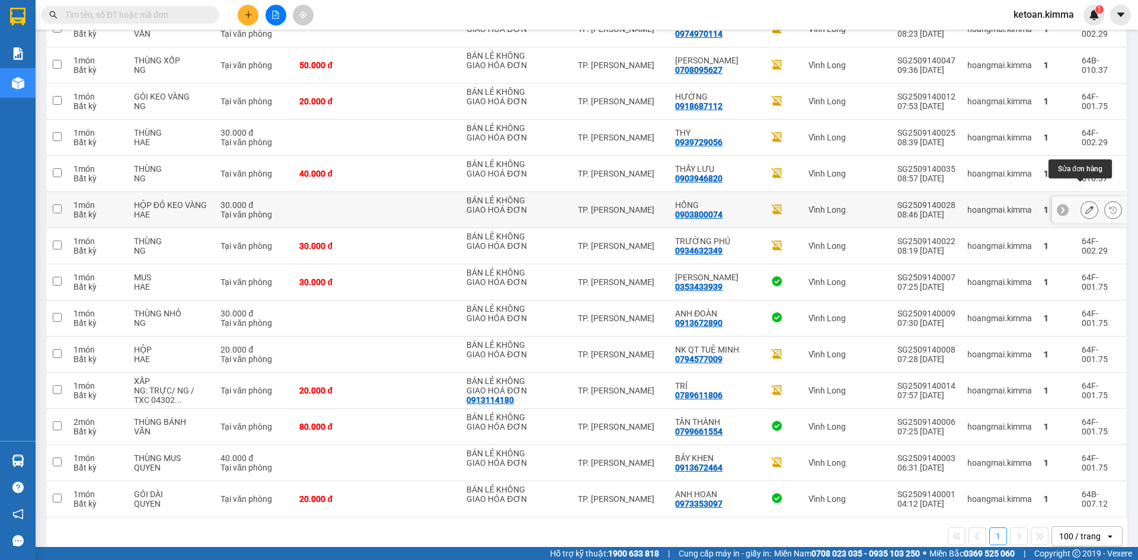
click at [1085, 206] on icon at bounding box center [1089, 210] width 8 height 8
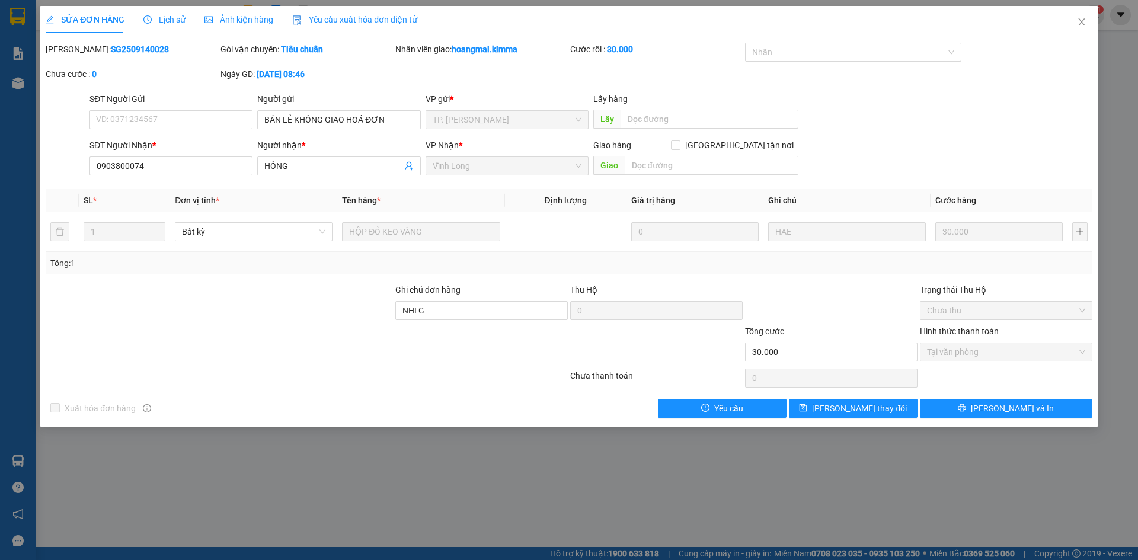
click at [354, 17] on span "Yêu cầu xuất hóa đơn điện tử" at bounding box center [354, 19] width 125 height 9
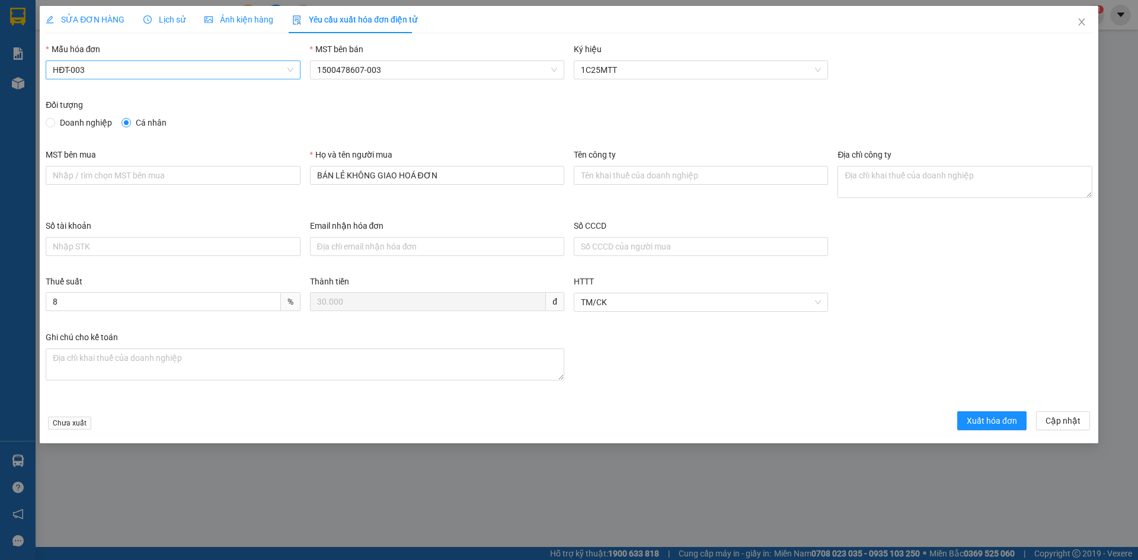
click at [98, 64] on span "HĐT-003" at bounding box center [173, 70] width 240 height 18
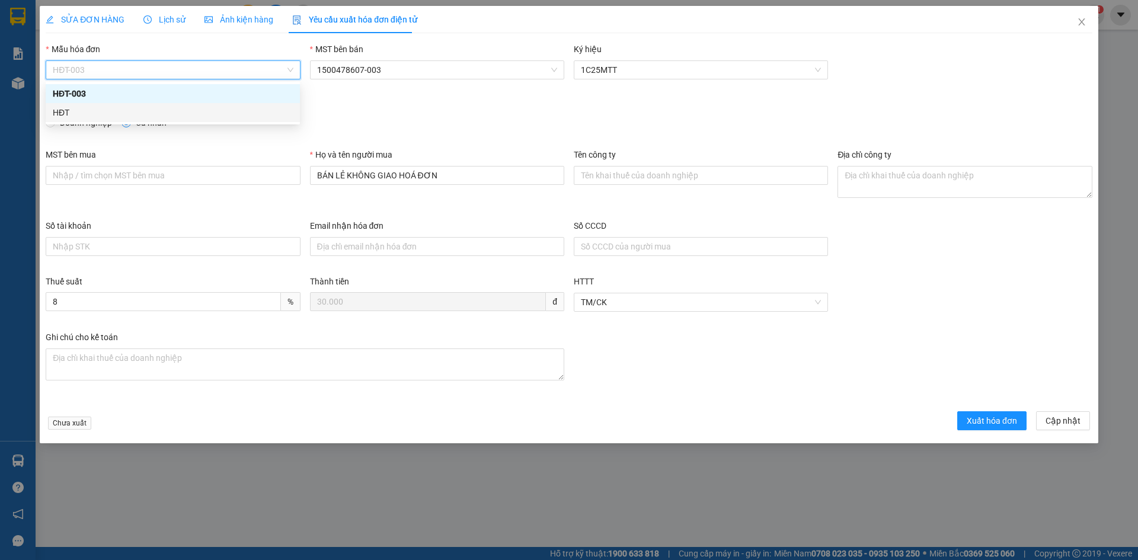
click at [62, 120] on div "HĐT" at bounding box center [173, 112] width 254 height 19
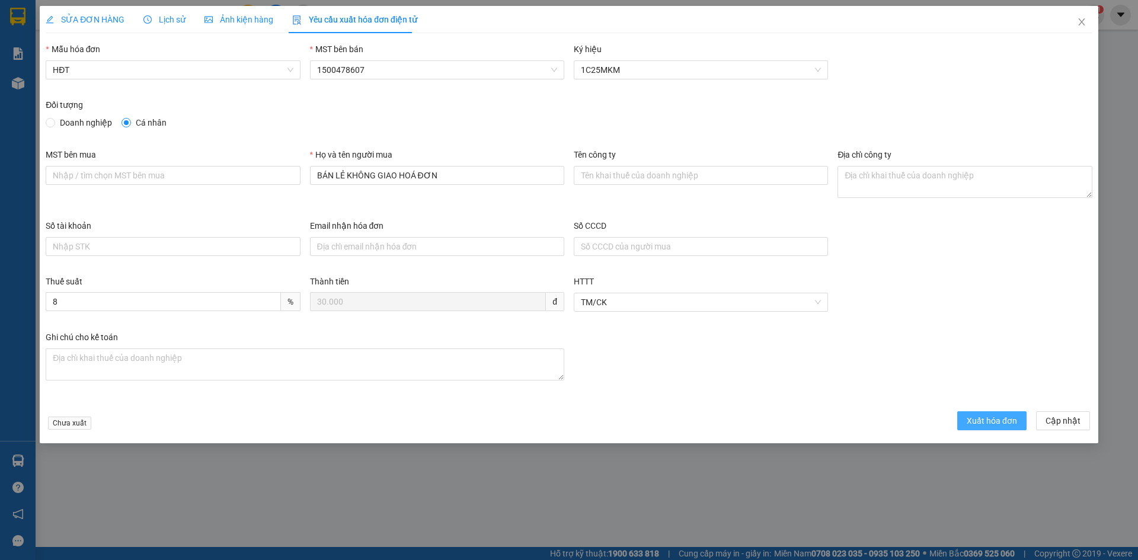
click at [985, 424] on span "Xuất hóa đơn" at bounding box center [992, 420] width 50 height 13
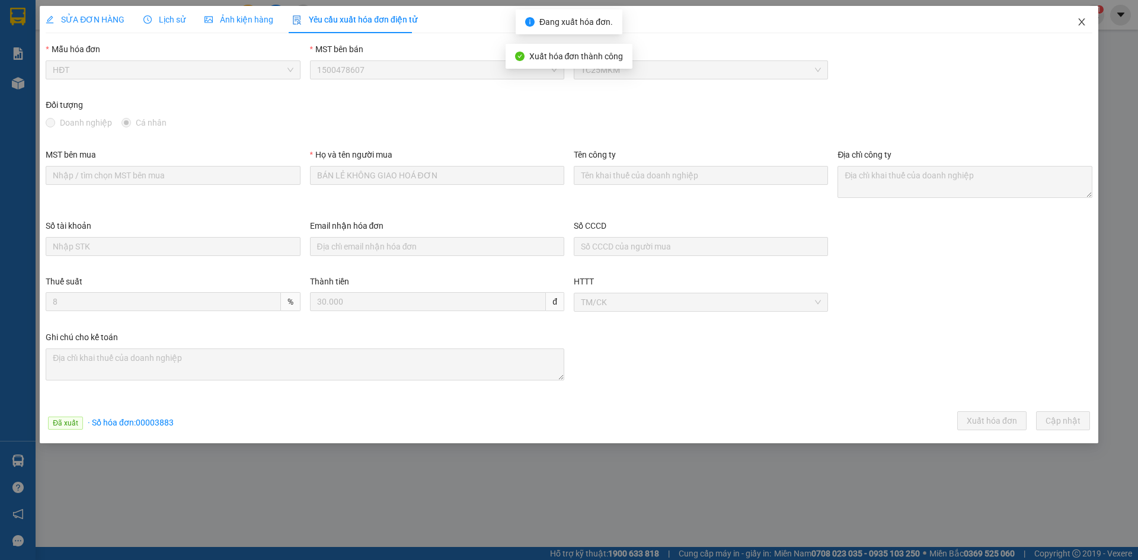
click at [1081, 18] on icon "close" at bounding box center [1081, 21] width 9 height 9
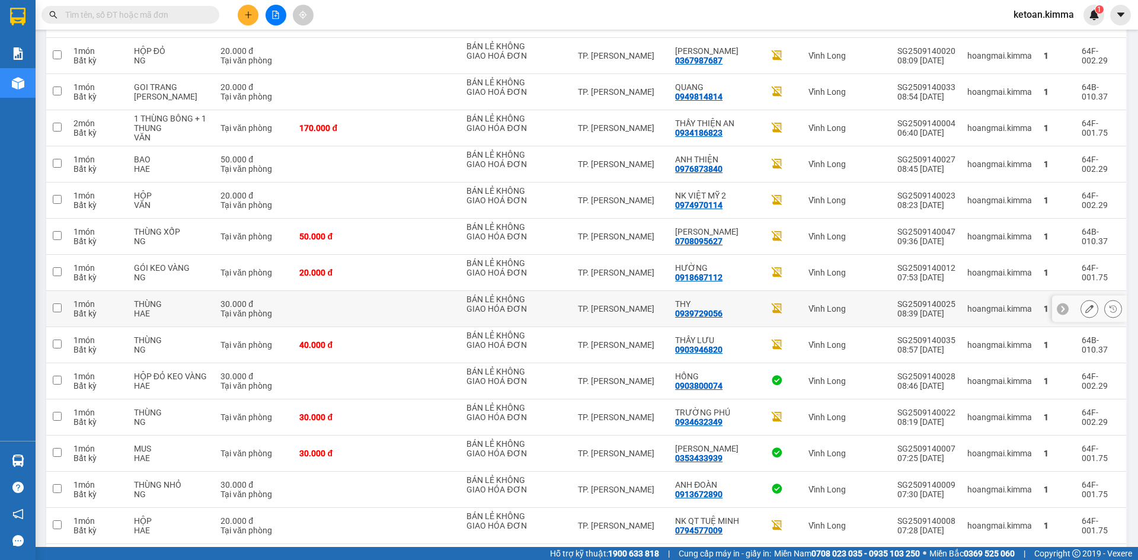
scroll to position [969, 0]
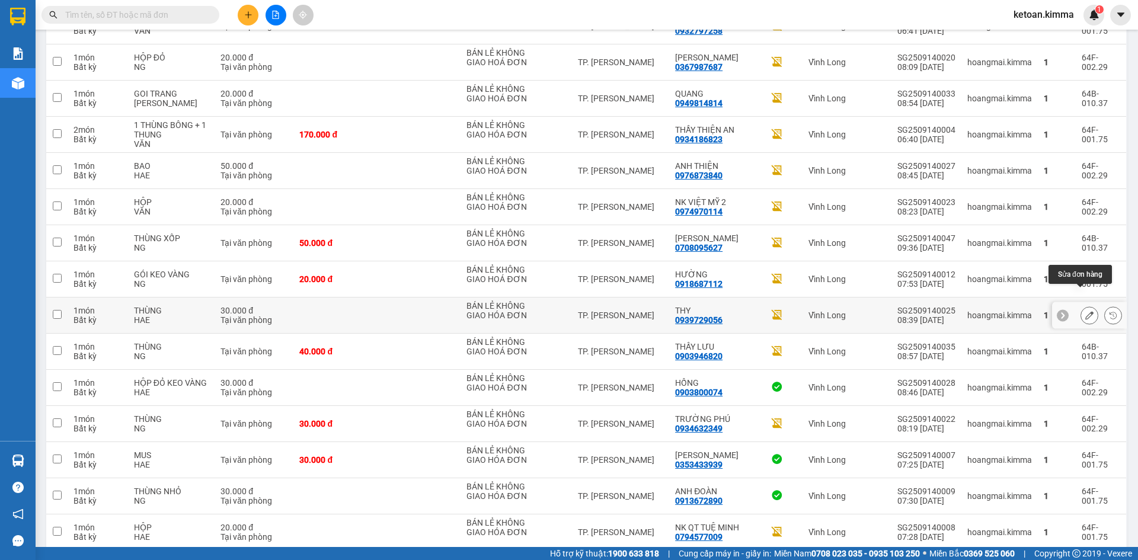
click at [1085, 311] on icon at bounding box center [1089, 315] width 8 height 8
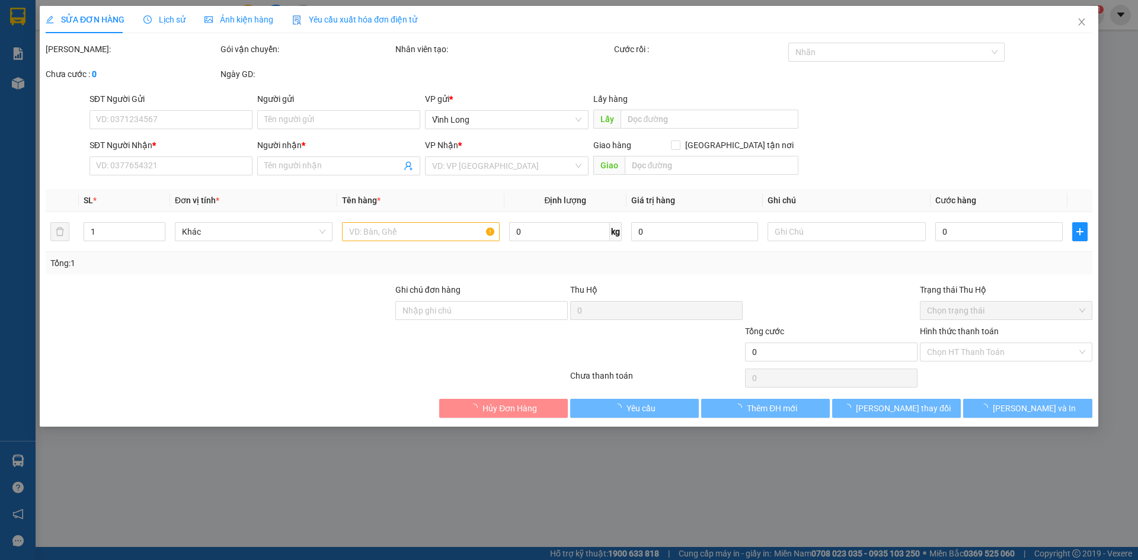
type input "BÁN LẺ KHÔNG GIAO HÓA ĐƠN"
type input "0939729056"
type input "THY"
type input "30.000"
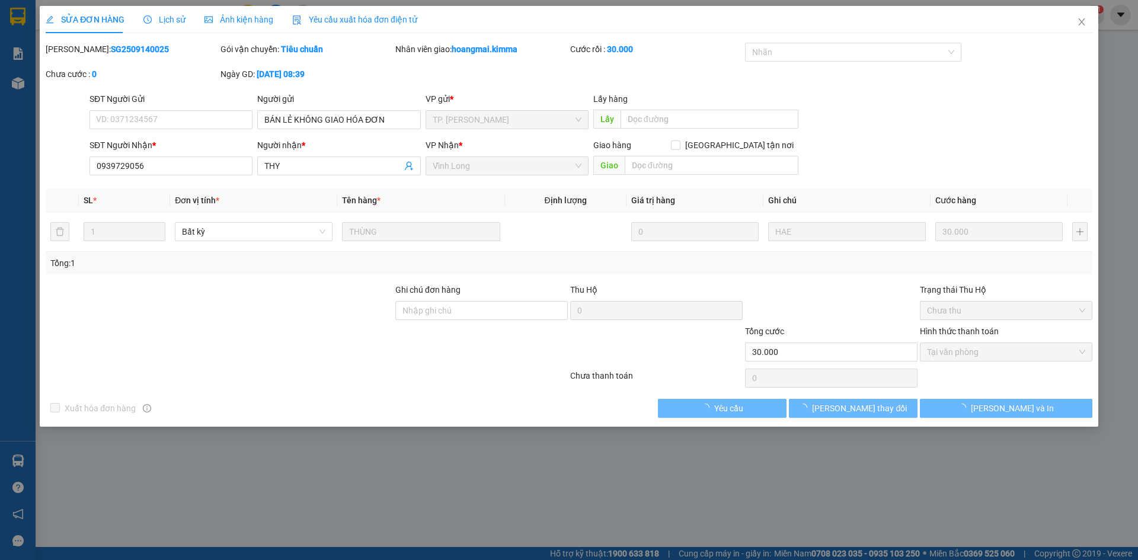
click at [354, 17] on span "Yêu cầu xuất hóa đơn điện tử" at bounding box center [354, 19] width 125 height 9
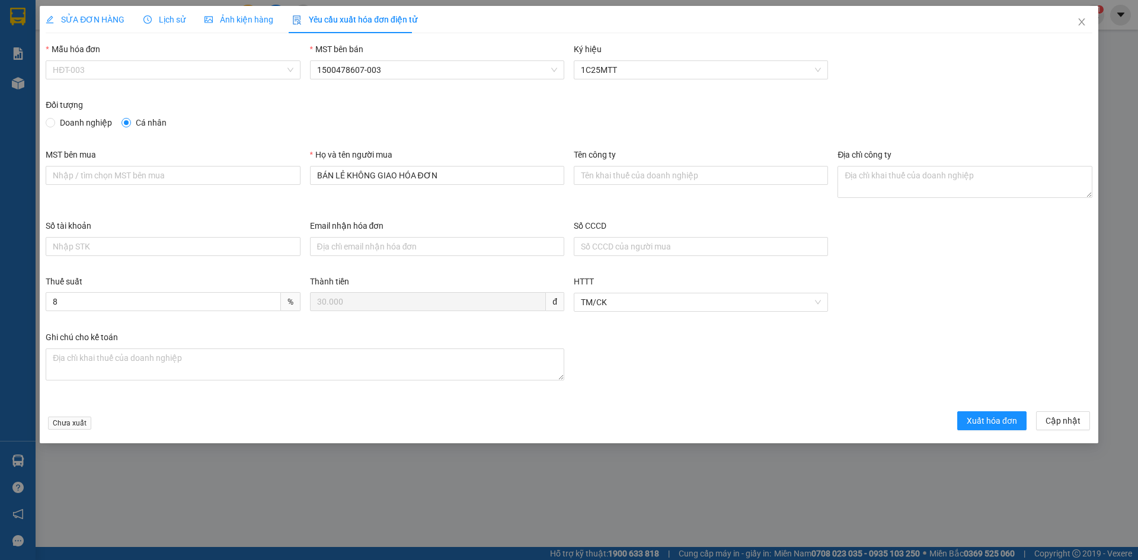
drag, startPoint x: 184, startPoint y: 72, endPoint x: 114, endPoint y: 94, distance: 72.9
click at [181, 74] on span "HĐT-003" at bounding box center [173, 70] width 240 height 18
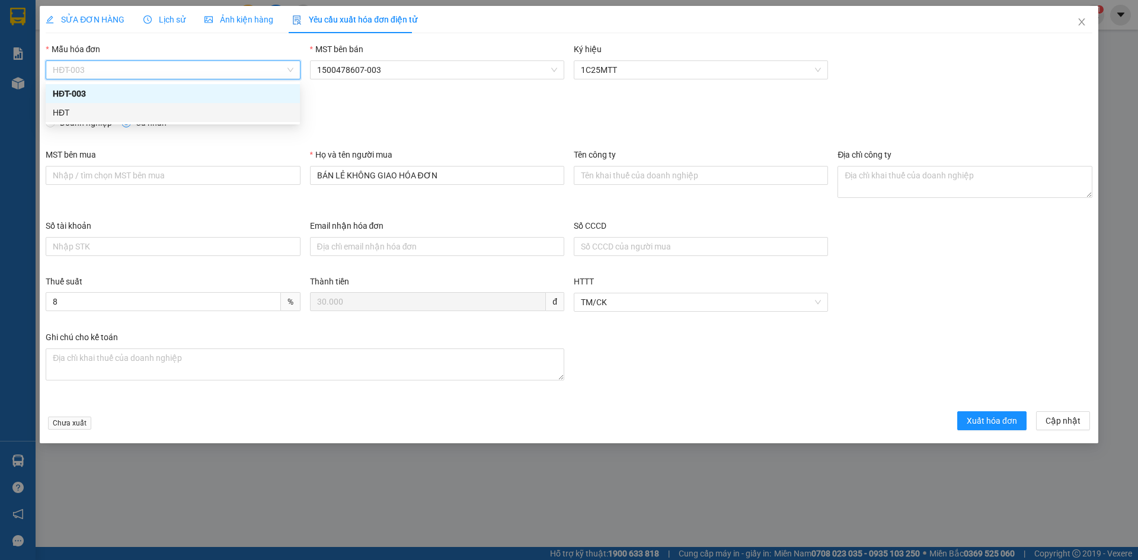
click at [86, 115] on div "HĐT" at bounding box center [173, 112] width 240 height 13
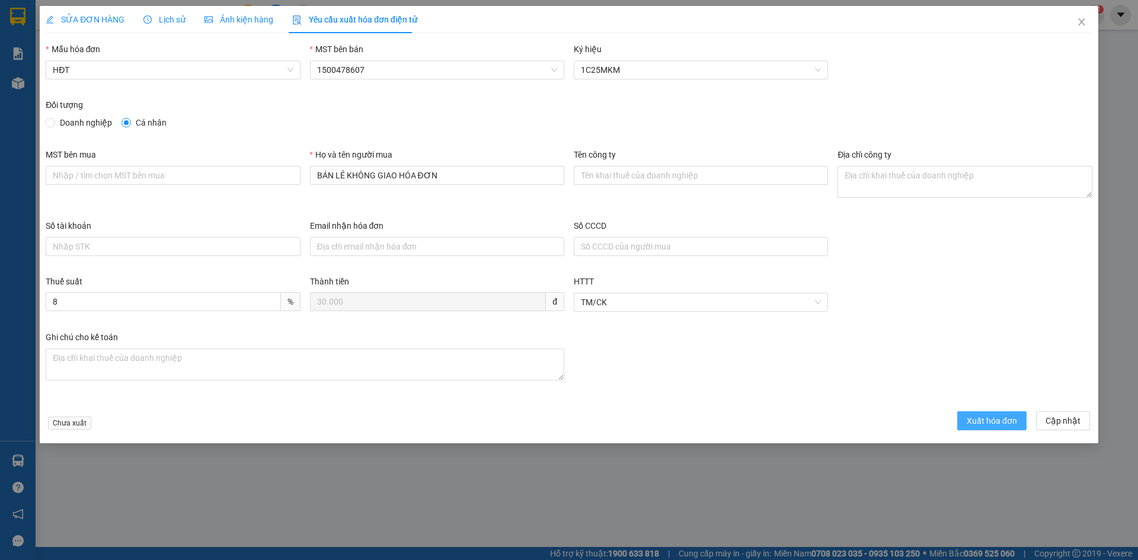
click at [974, 424] on span "Xuất hóa đơn" at bounding box center [992, 420] width 50 height 13
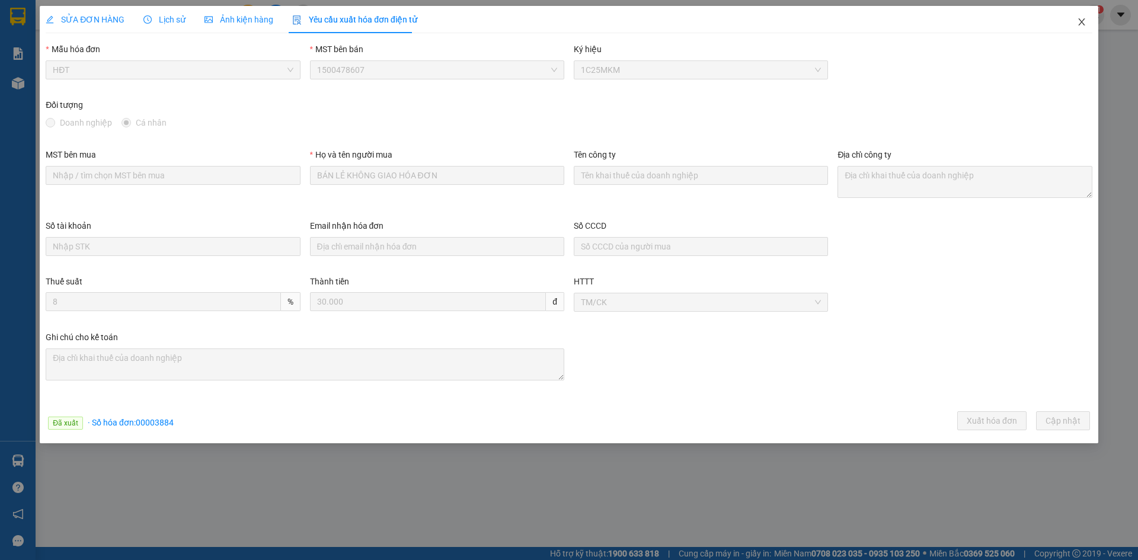
click at [1081, 21] on icon "close" at bounding box center [1081, 21] width 7 height 7
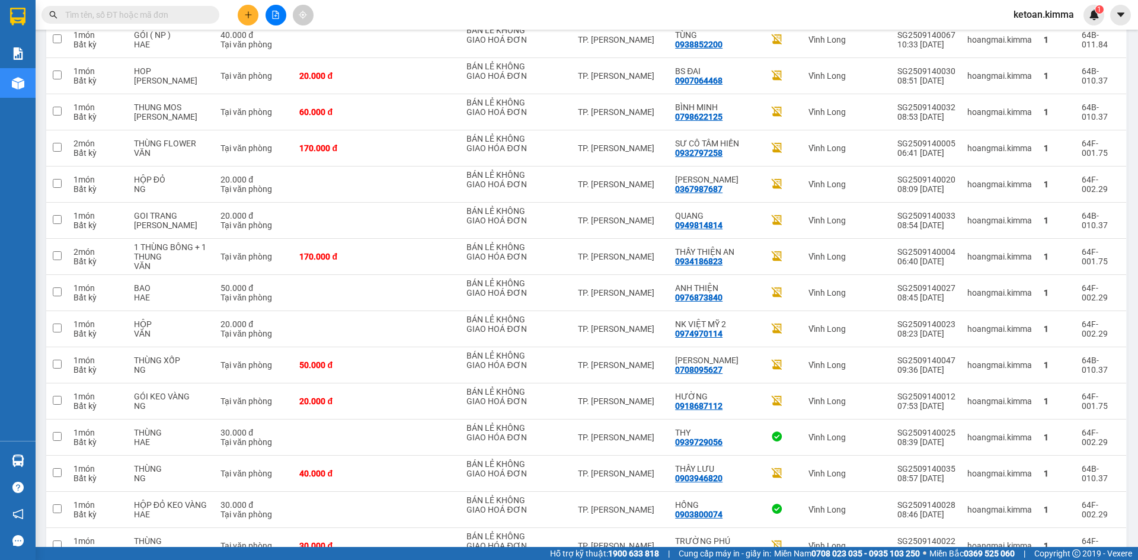
scroll to position [864, 0]
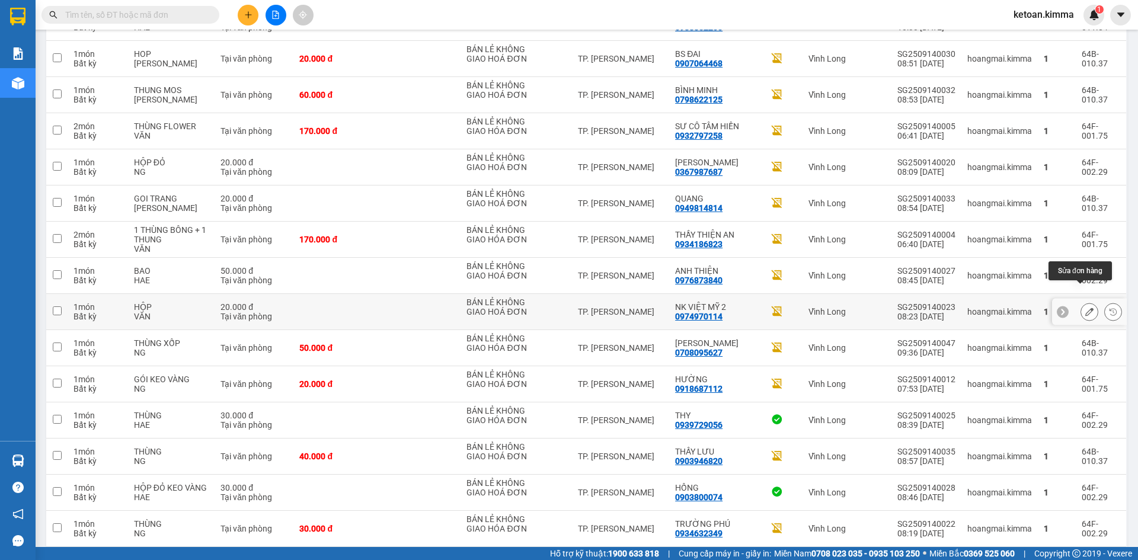
click at [1085, 308] on icon at bounding box center [1089, 312] width 8 height 8
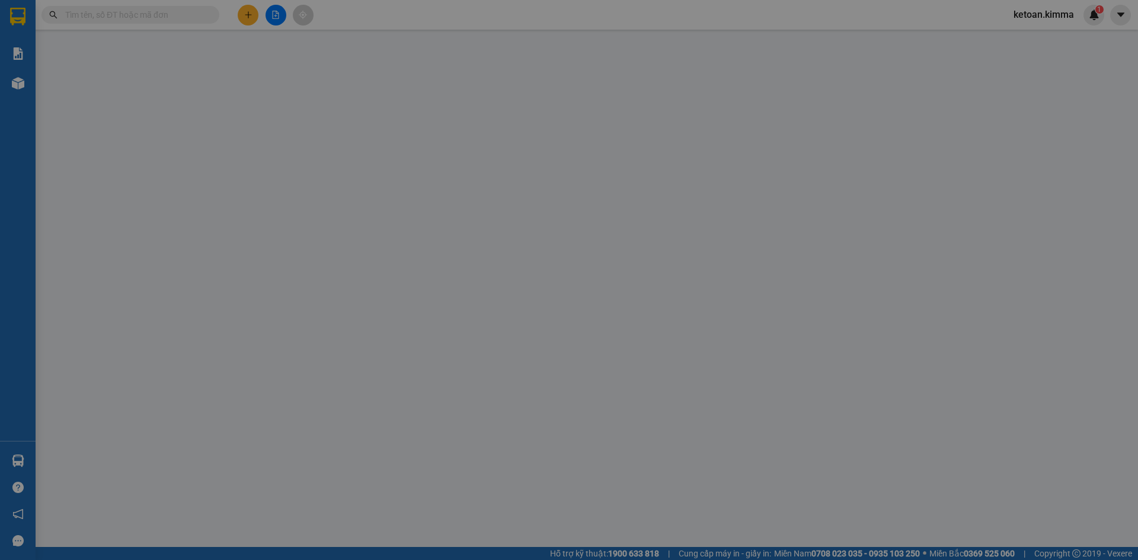
type input "BÁN LẺ KHÔNG GIAO HOÁ ĐƠN"
type input "0974970114"
type input "NK VIỆT MỸ 2"
type input "20.000"
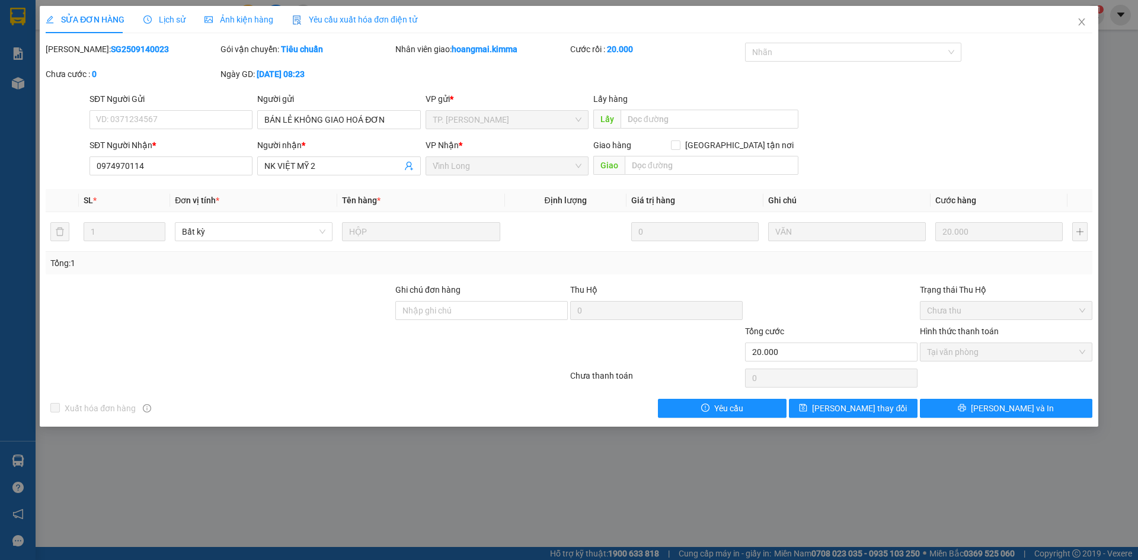
click at [330, 18] on span "Yêu cầu xuất hóa đơn điện tử" at bounding box center [354, 19] width 125 height 9
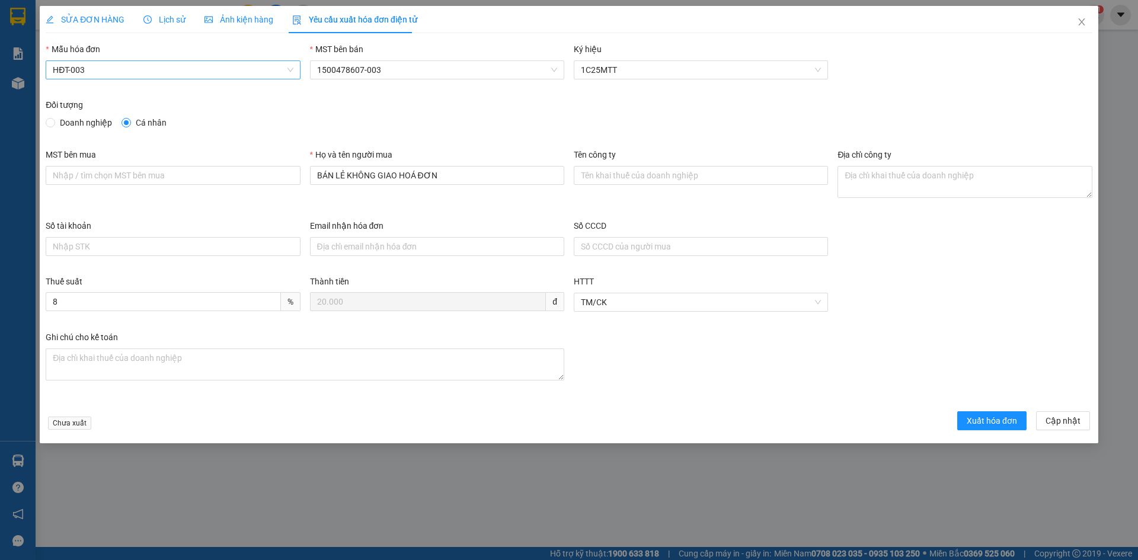
click at [136, 71] on span "HĐT-003" at bounding box center [173, 70] width 240 height 18
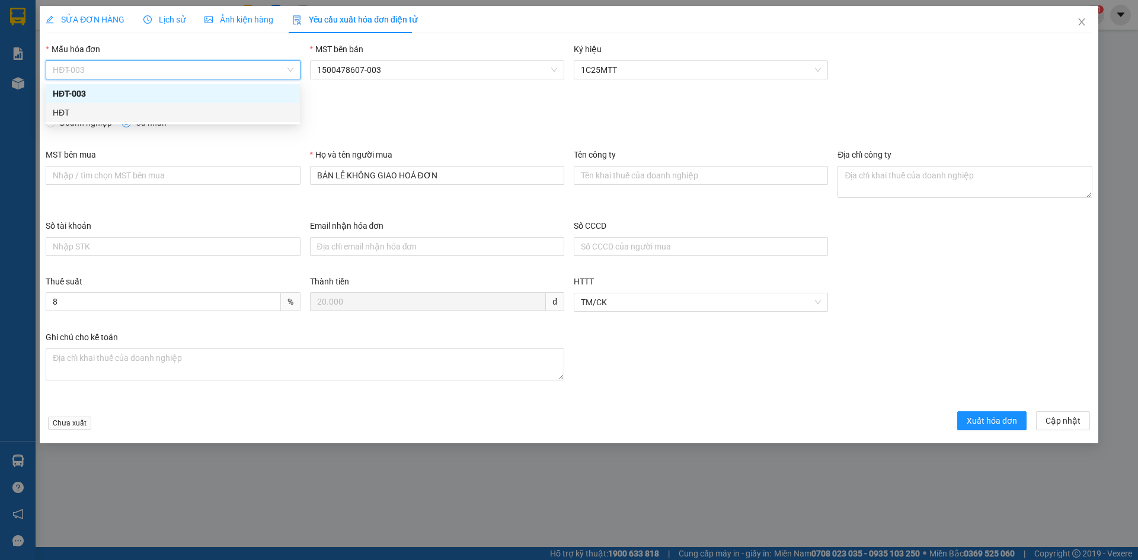
click at [68, 118] on div "HĐT" at bounding box center [173, 112] width 240 height 13
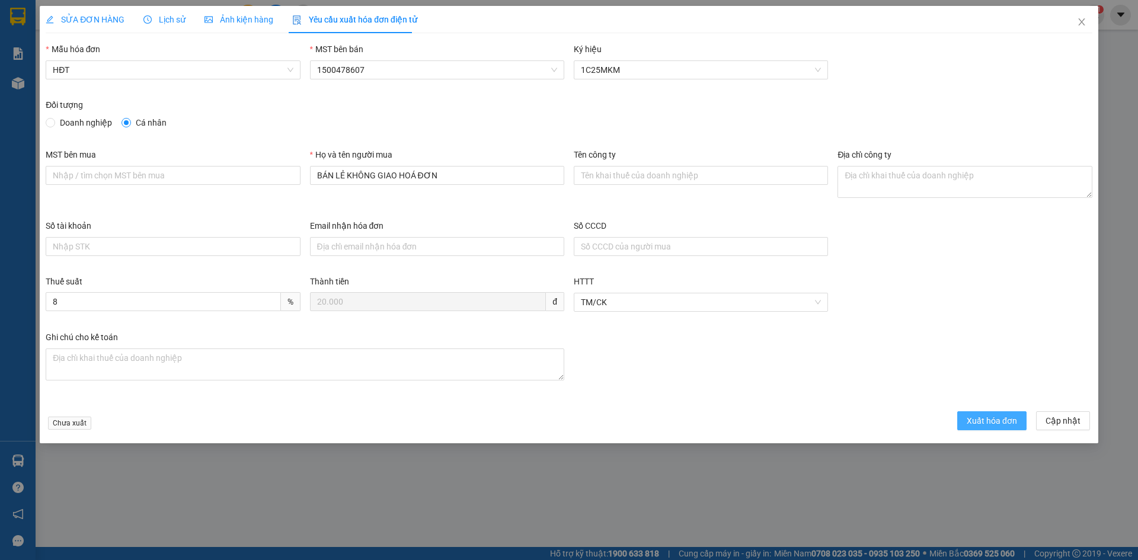
click at [987, 421] on span "Xuất hóa đơn" at bounding box center [992, 420] width 50 height 13
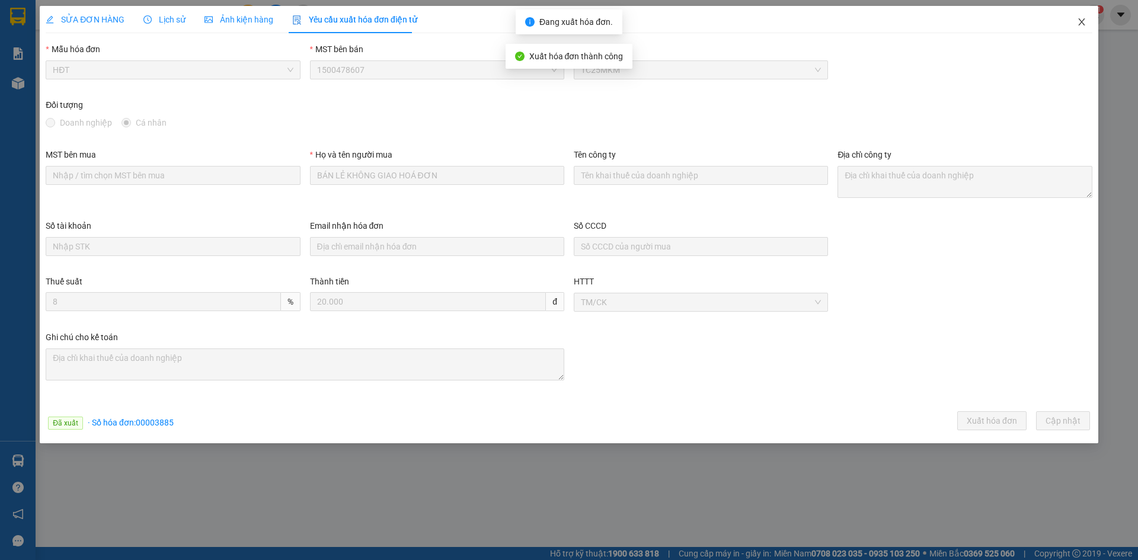
click at [1078, 20] on icon "close" at bounding box center [1081, 21] width 9 height 9
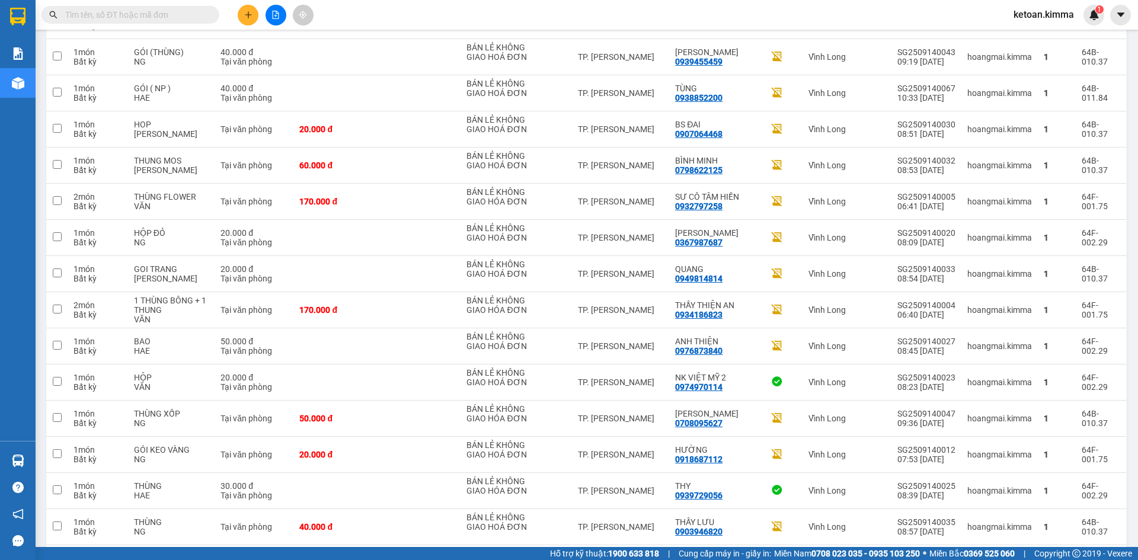
scroll to position [803, 0]
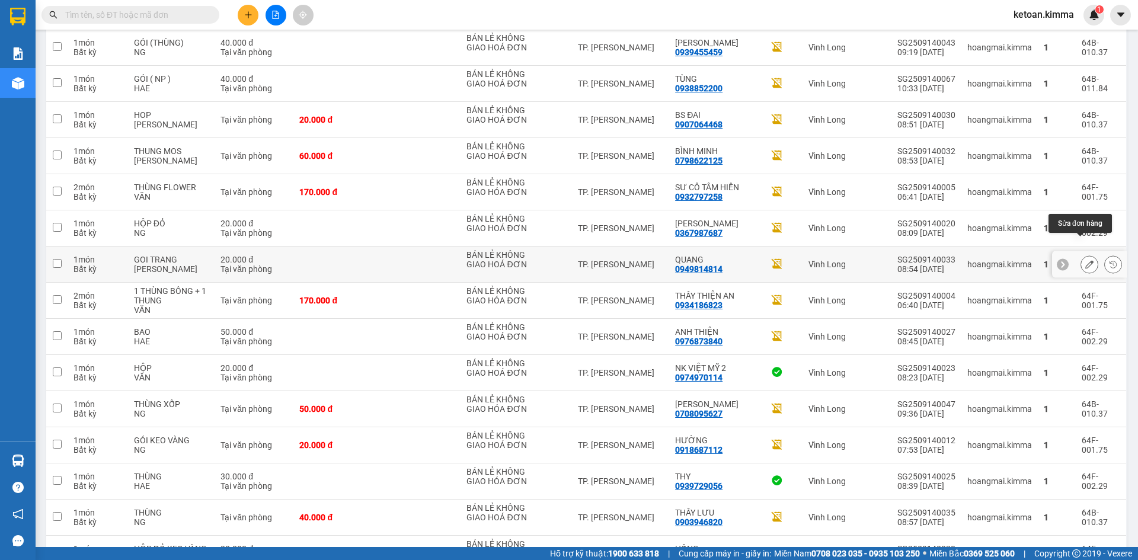
click at [1085, 260] on icon at bounding box center [1089, 264] width 8 height 8
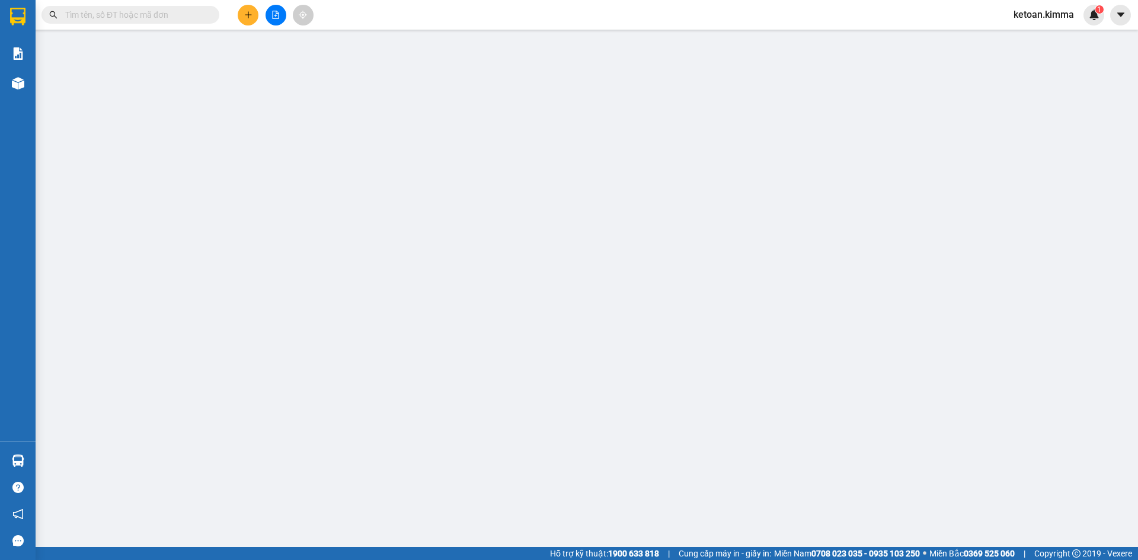
type input "BÁN LẺ KHÔNG GIAO HOÁ ĐƠN"
type input "0949814814"
type input "QUANG"
type input "20.000"
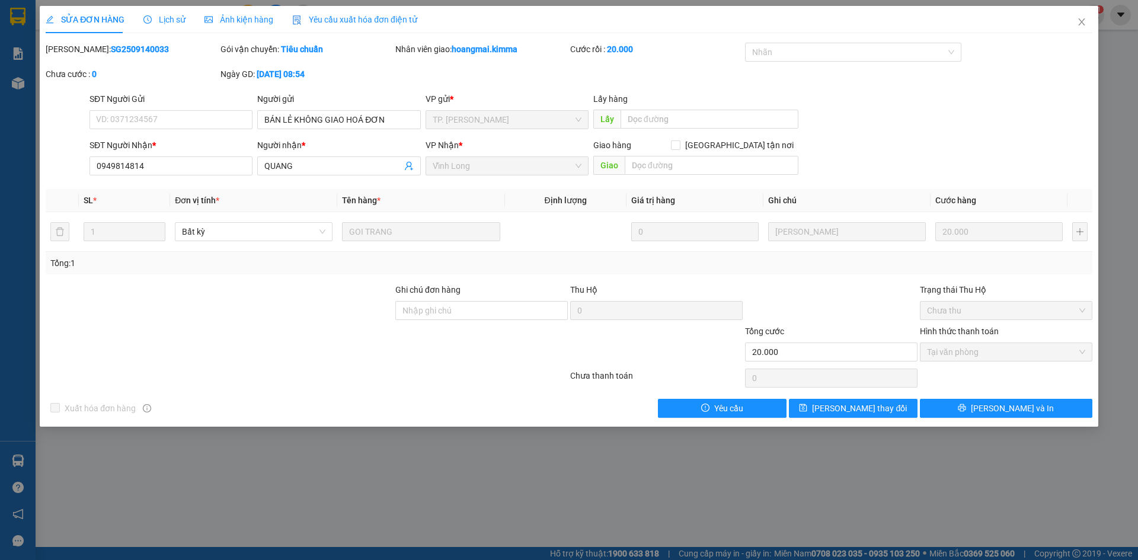
click at [364, 20] on span "Yêu cầu xuất hóa đơn điện tử" at bounding box center [354, 19] width 125 height 9
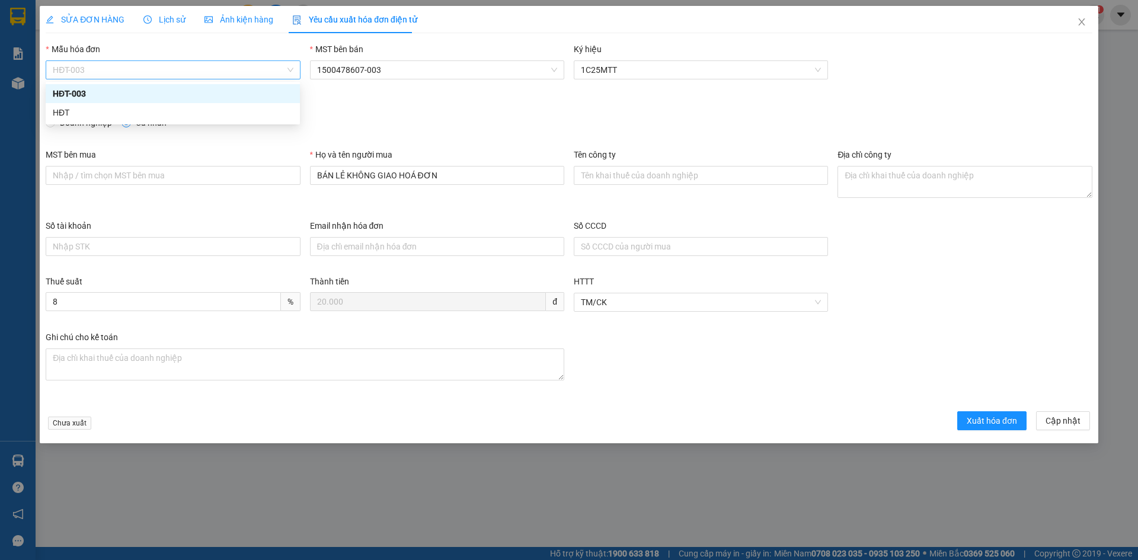
click at [178, 72] on span "HĐT-003" at bounding box center [173, 70] width 240 height 18
click at [57, 113] on div "HĐT" at bounding box center [173, 112] width 240 height 13
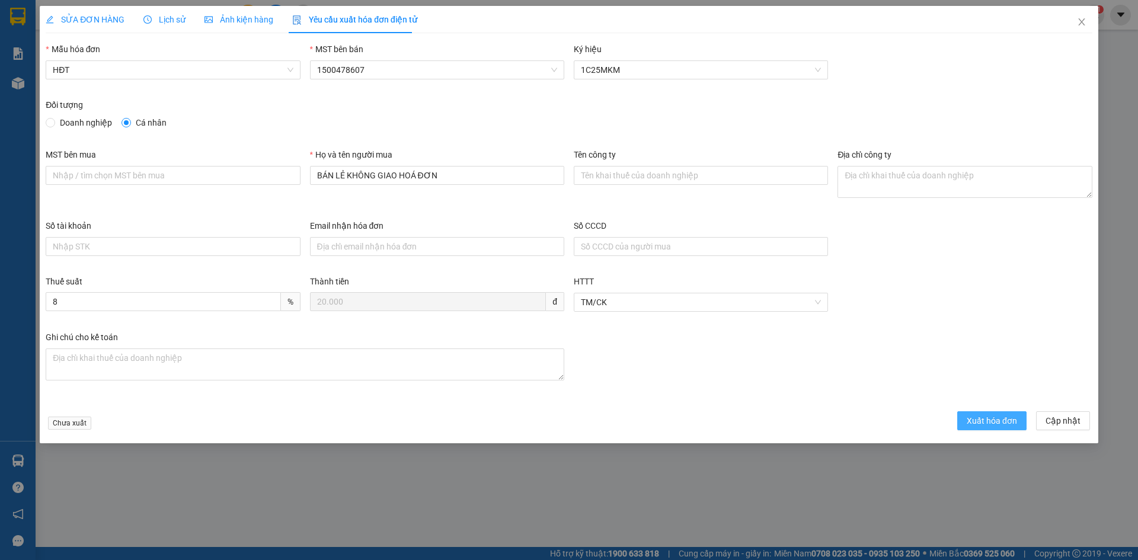
click at [1008, 423] on span "Xuất hóa đơn" at bounding box center [992, 420] width 50 height 13
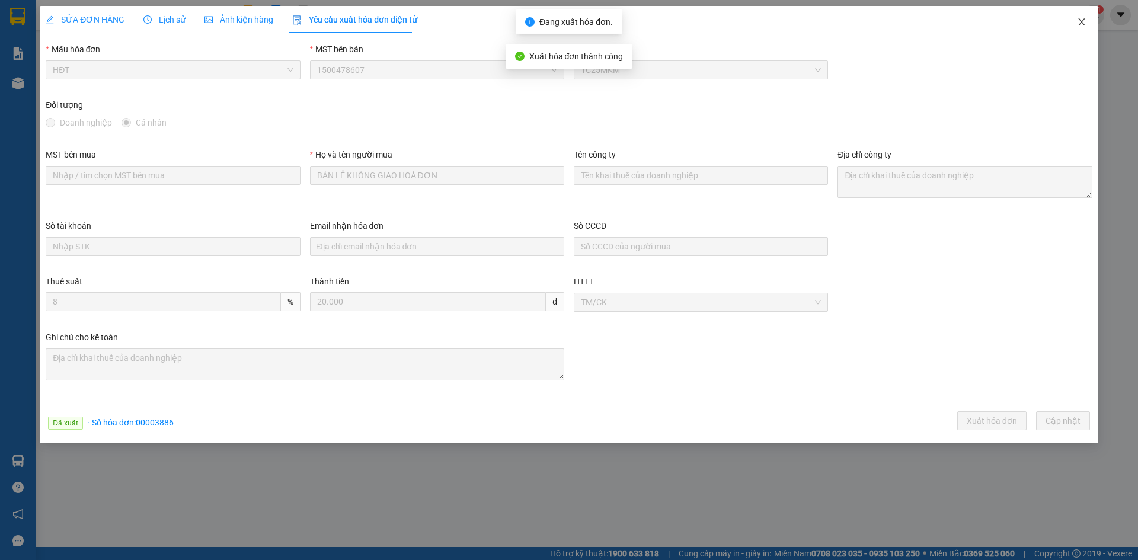
click at [1081, 23] on icon "close" at bounding box center [1081, 21] width 9 height 9
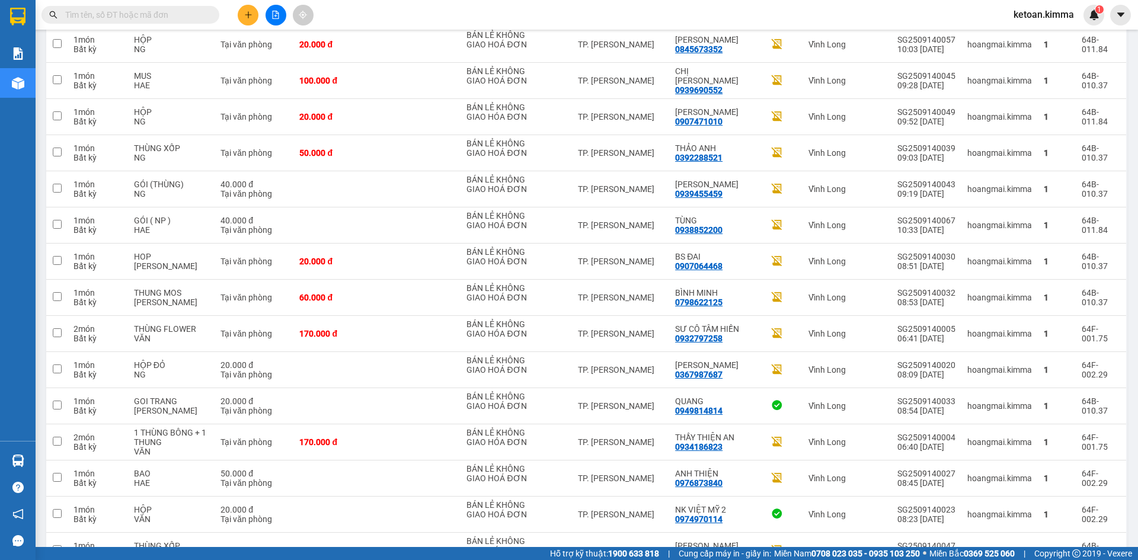
scroll to position [663, 0]
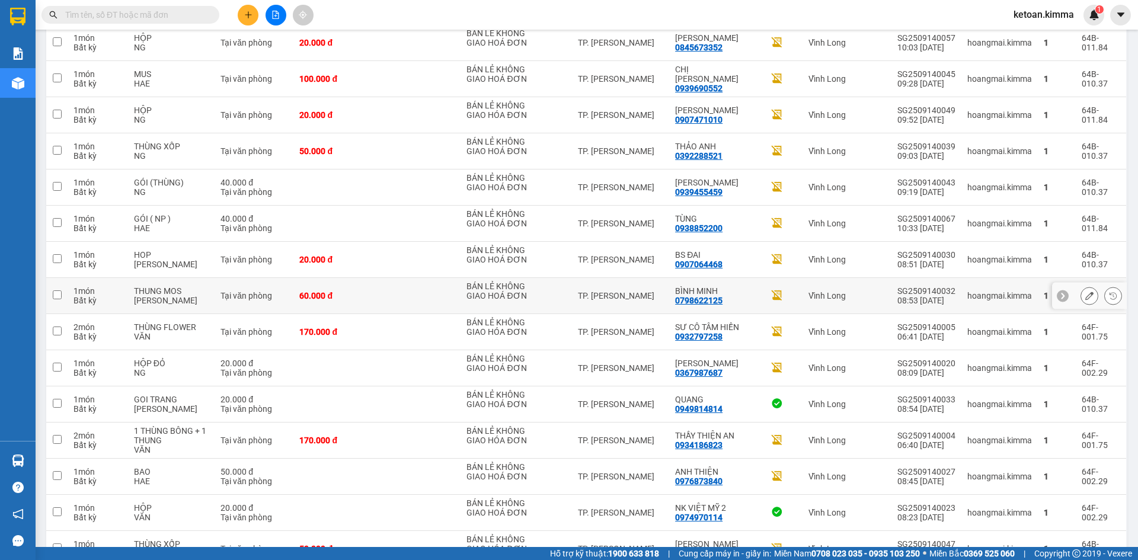
click at [1086, 286] on button at bounding box center [1089, 296] width 17 height 21
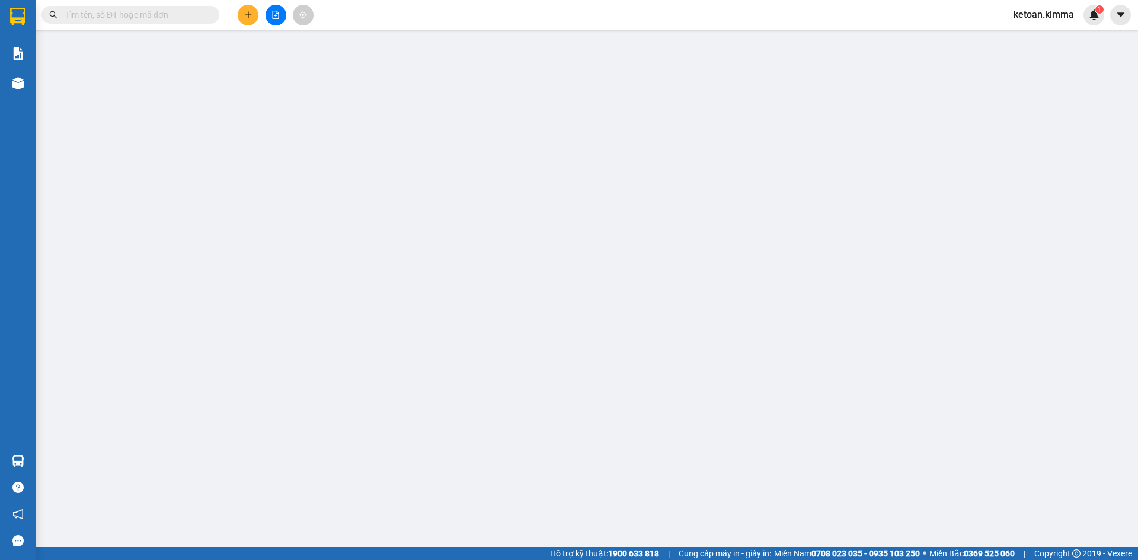
type input "BÁN LẺ KHÔNG GIAO HOÁ ĐƠN"
type input "0798622125"
type input "BÌNH MINH"
type input "60.000"
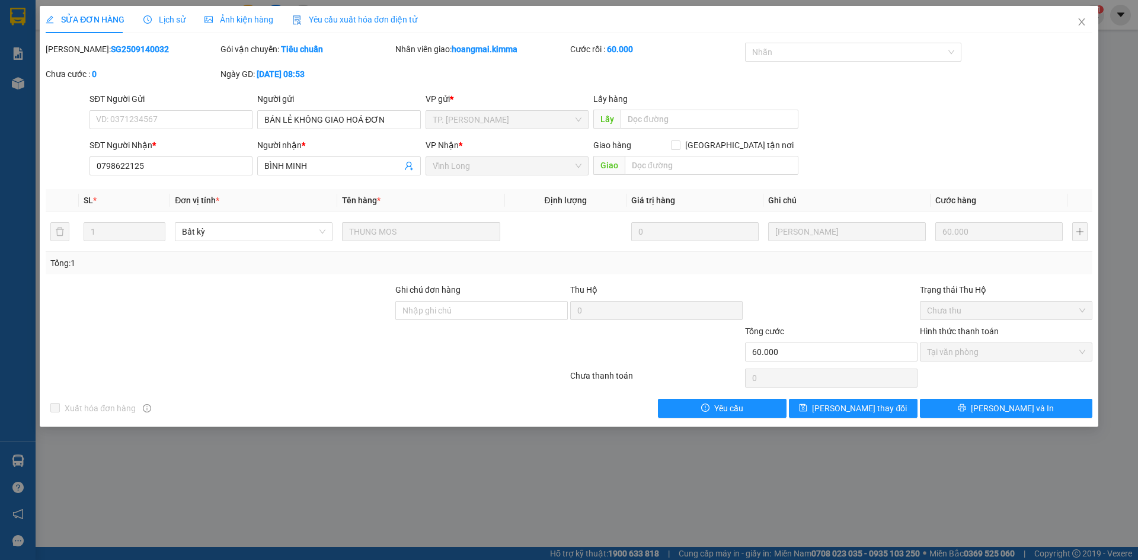
click at [372, 15] on span "Yêu cầu xuất hóa đơn điện tử" at bounding box center [354, 19] width 125 height 9
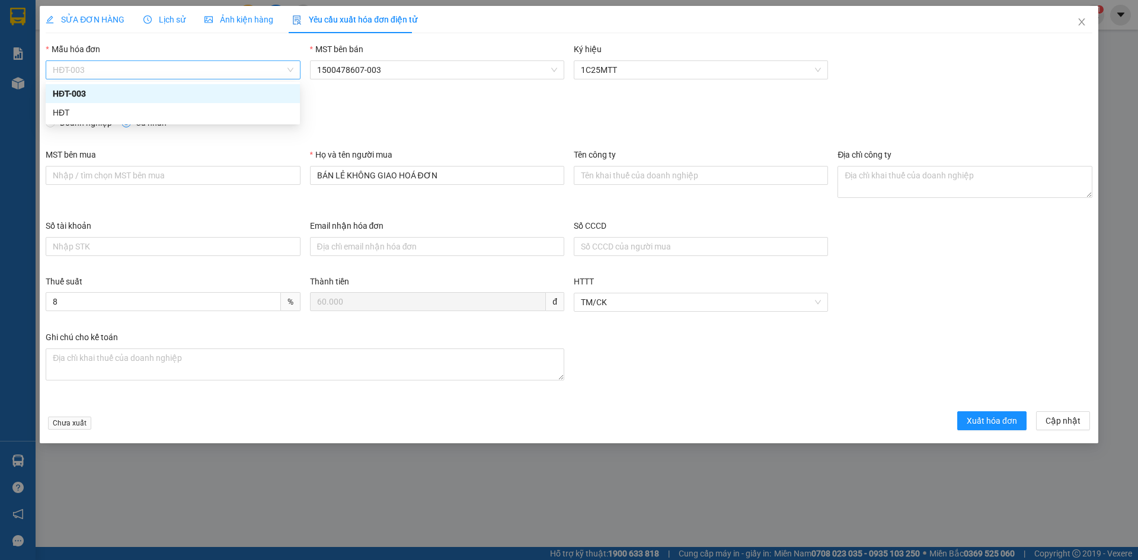
click at [103, 75] on span "HĐT-003" at bounding box center [173, 70] width 240 height 18
click at [66, 111] on div "HĐT" at bounding box center [173, 112] width 240 height 13
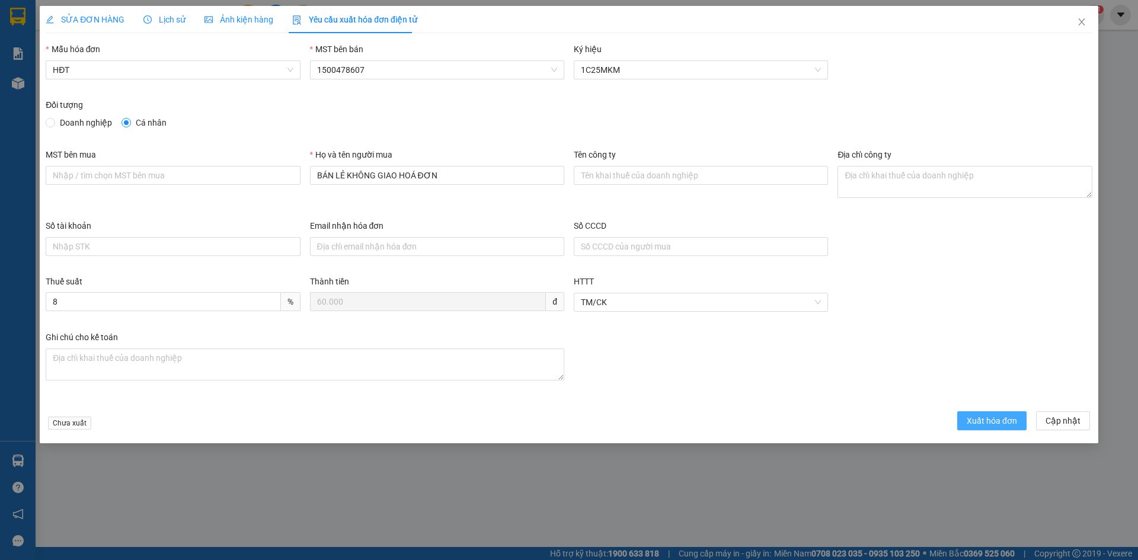
click at [991, 423] on span "Xuất hóa đơn" at bounding box center [992, 420] width 50 height 13
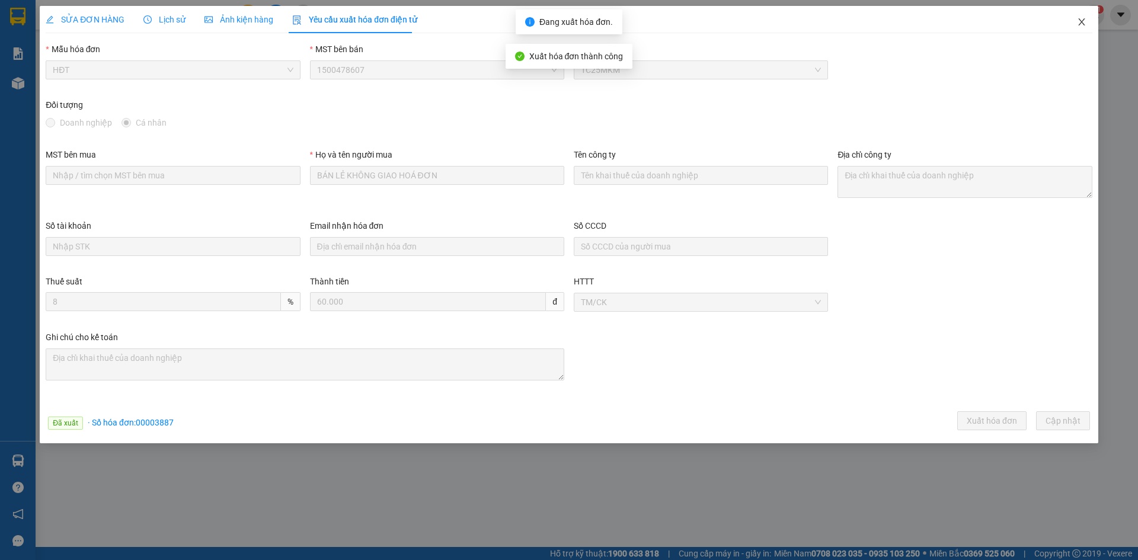
click at [1081, 23] on icon "close" at bounding box center [1081, 21] width 9 height 9
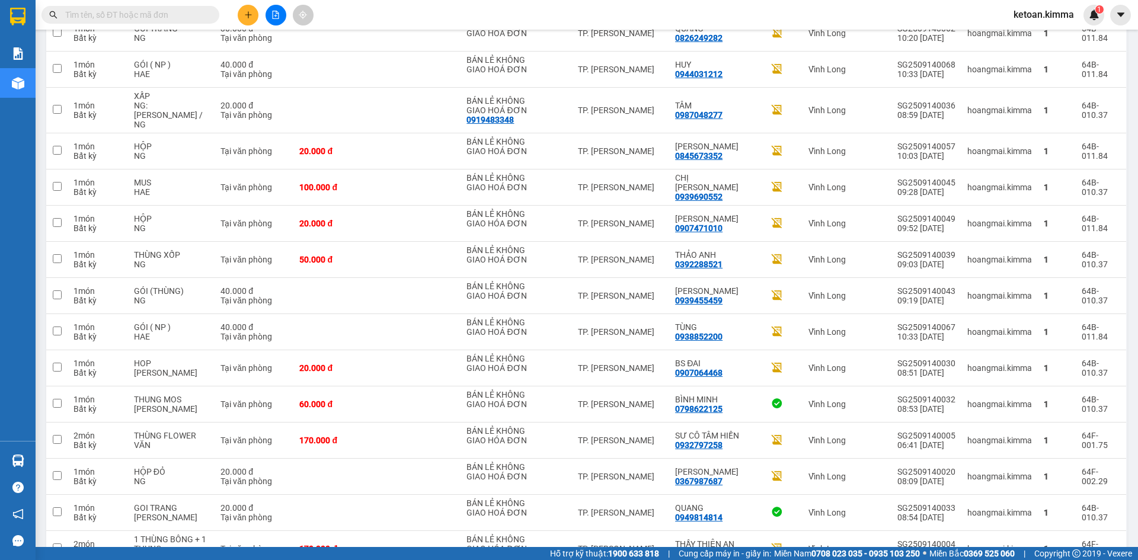
scroll to position [558, 0]
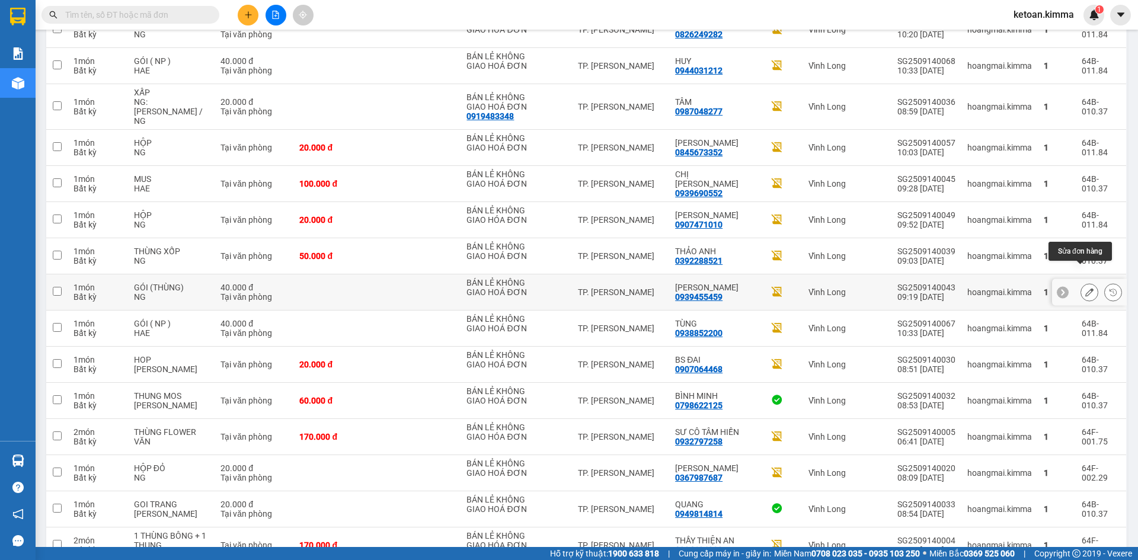
click at [1085, 282] on button at bounding box center [1089, 292] width 17 height 21
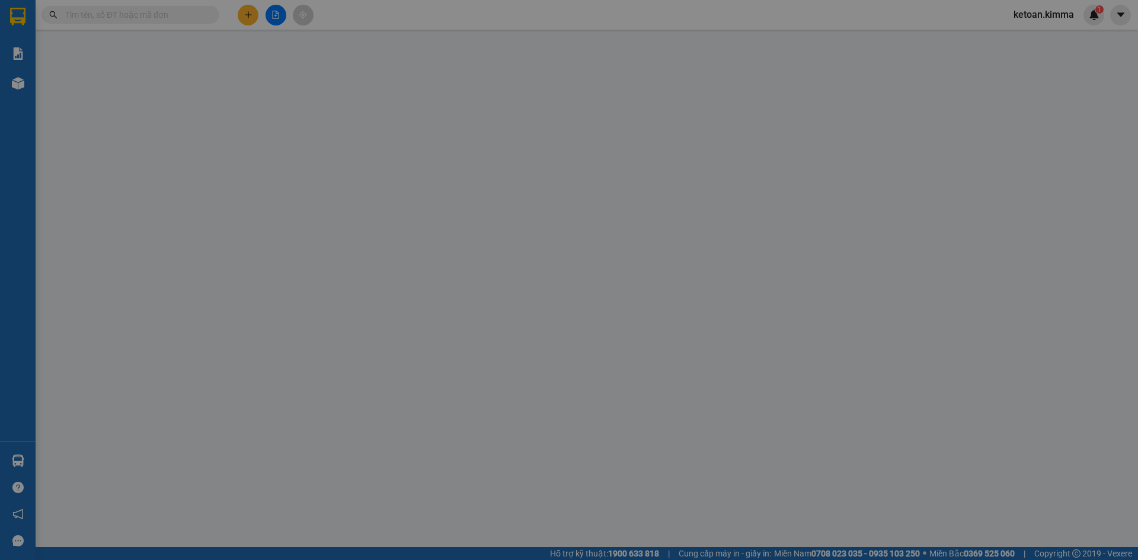
type input "BÁN LẺ KHÔNG GIAO HOÁ ĐƠN"
type input "0939455459"
type input "TÔ ÁI"
type input "40.000"
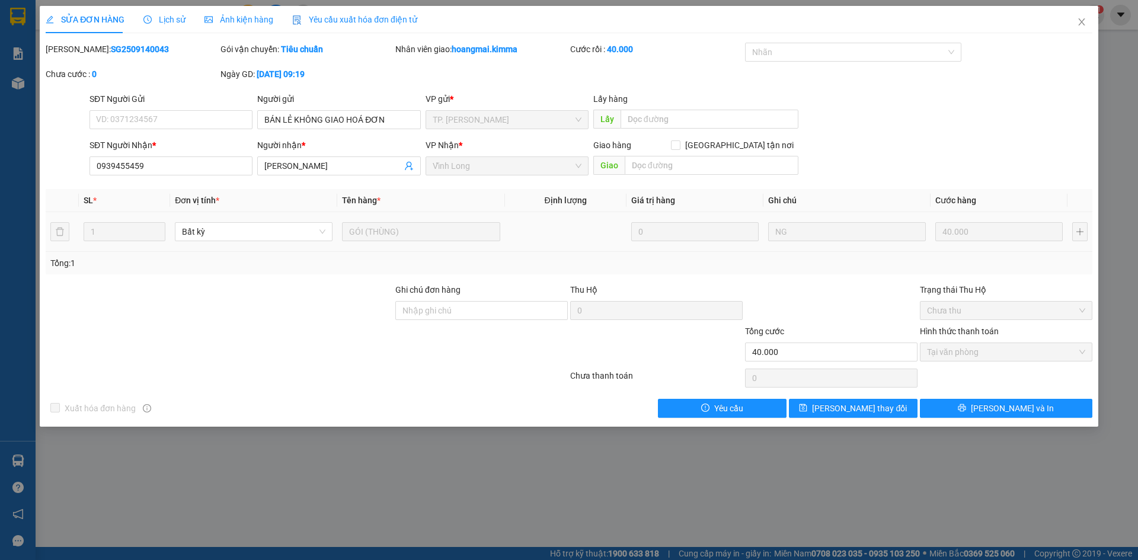
drag, startPoint x: 387, startPoint y: 25, endPoint x: 311, endPoint y: 37, distance: 77.4
click at [389, 25] on div "Yêu cầu xuất hóa đơn điện tử" at bounding box center [354, 19] width 125 height 13
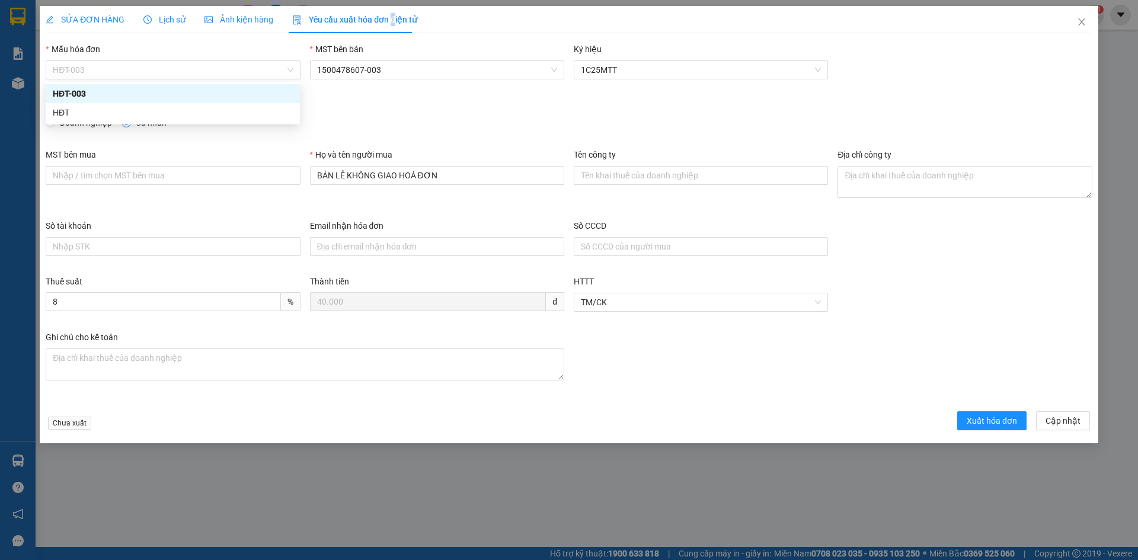
drag, startPoint x: 161, startPoint y: 66, endPoint x: 74, endPoint y: 111, distance: 98.3
click at [158, 69] on span "HĐT-003" at bounding box center [173, 70] width 240 height 18
click at [71, 115] on div "HĐT" at bounding box center [173, 112] width 240 height 13
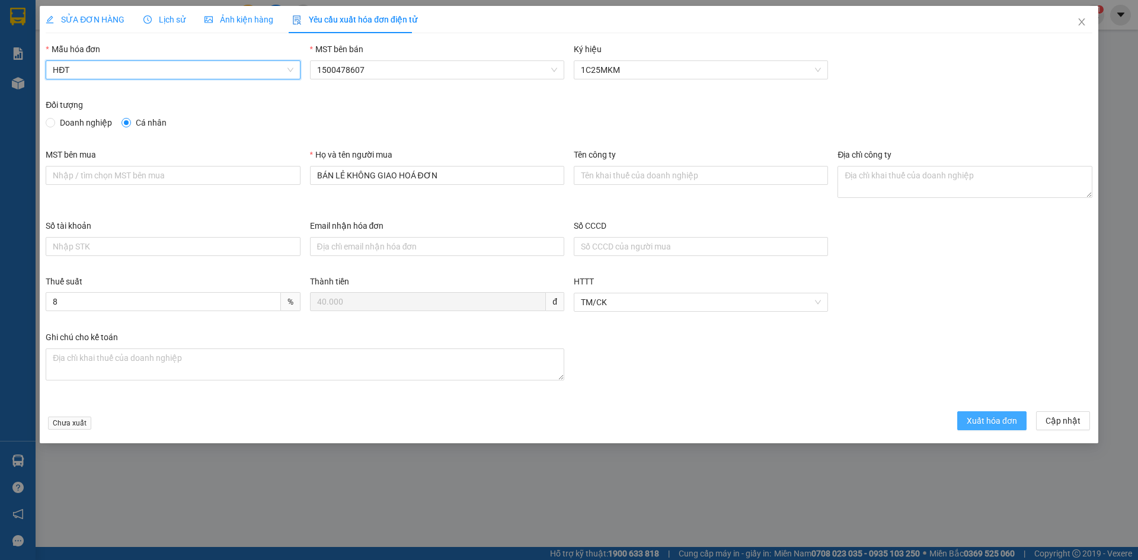
click at [990, 426] on span "Xuất hóa đơn" at bounding box center [992, 420] width 50 height 13
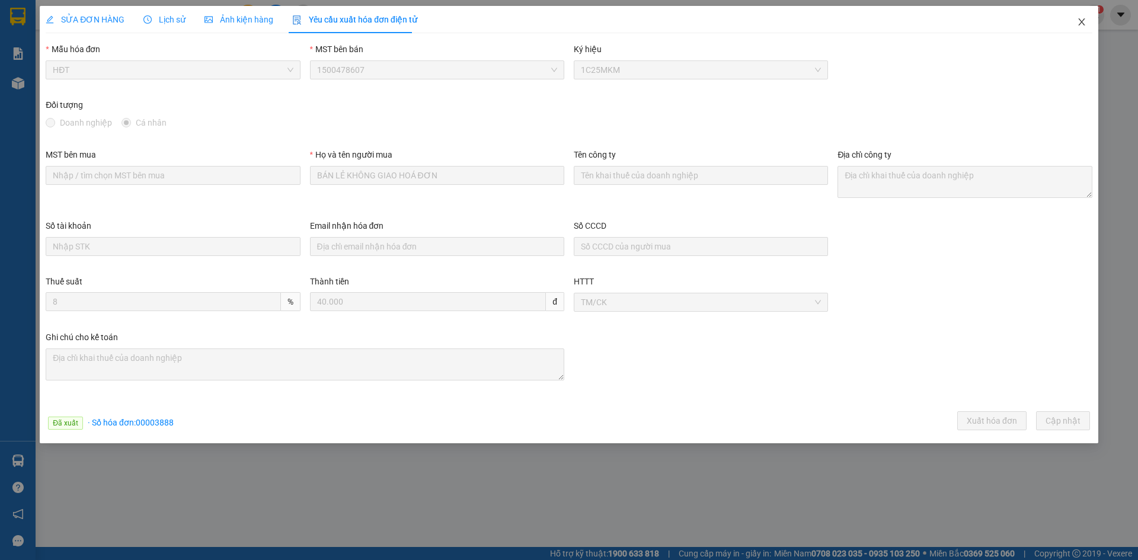
click at [1083, 22] on icon "close" at bounding box center [1081, 21] width 9 height 9
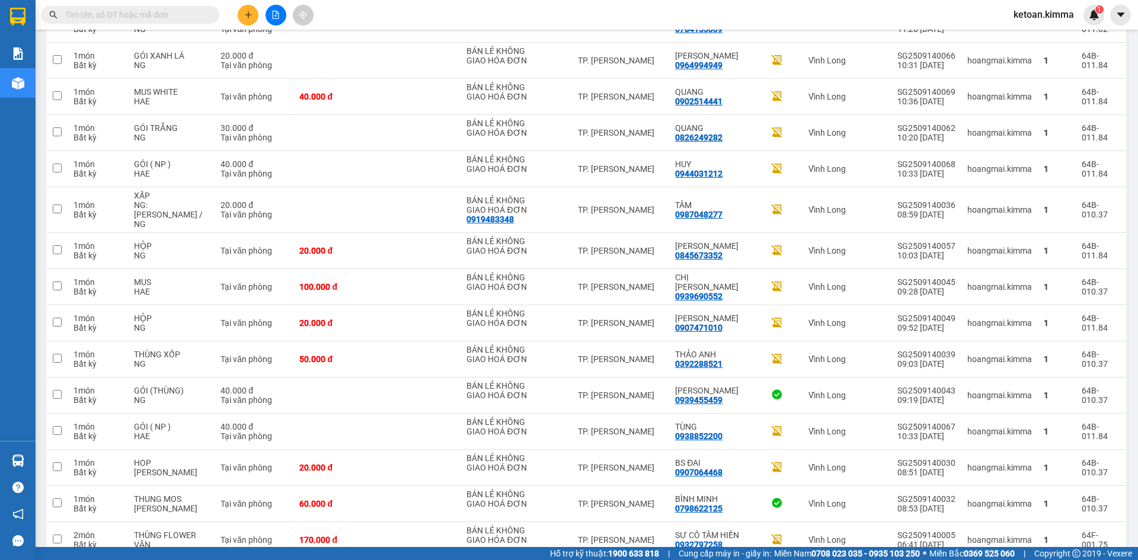
scroll to position [459, 0]
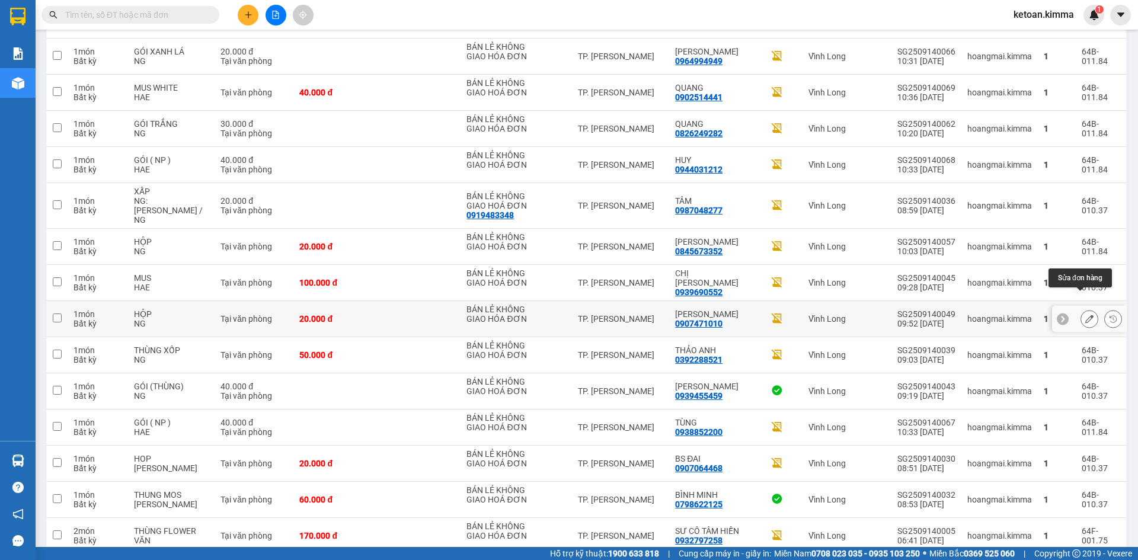
click at [1085, 315] on icon at bounding box center [1089, 319] width 8 height 8
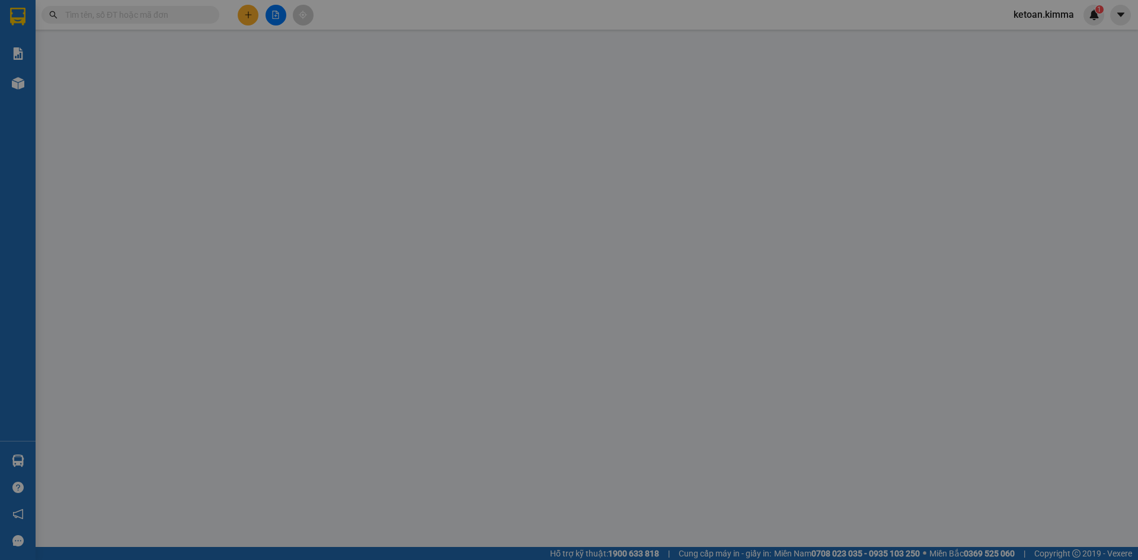
type input "BÁN LẺ KHÔNG GIAO HÓA ĐƠN"
type input "0907471010"
type input "[PERSON_NAME]"
type input "20.000"
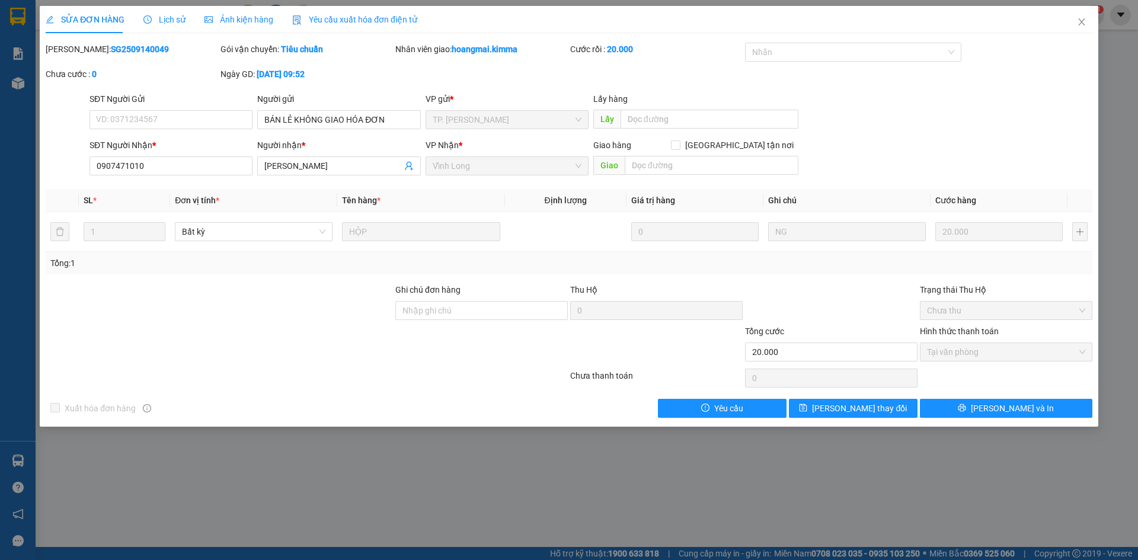
drag, startPoint x: 352, startPoint y: 20, endPoint x: 269, endPoint y: 42, distance: 86.0
click at [352, 20] on span "Yêu cầu xuất hóa đơn điện tử" at bounding box center [354, 19] width 125 height 9
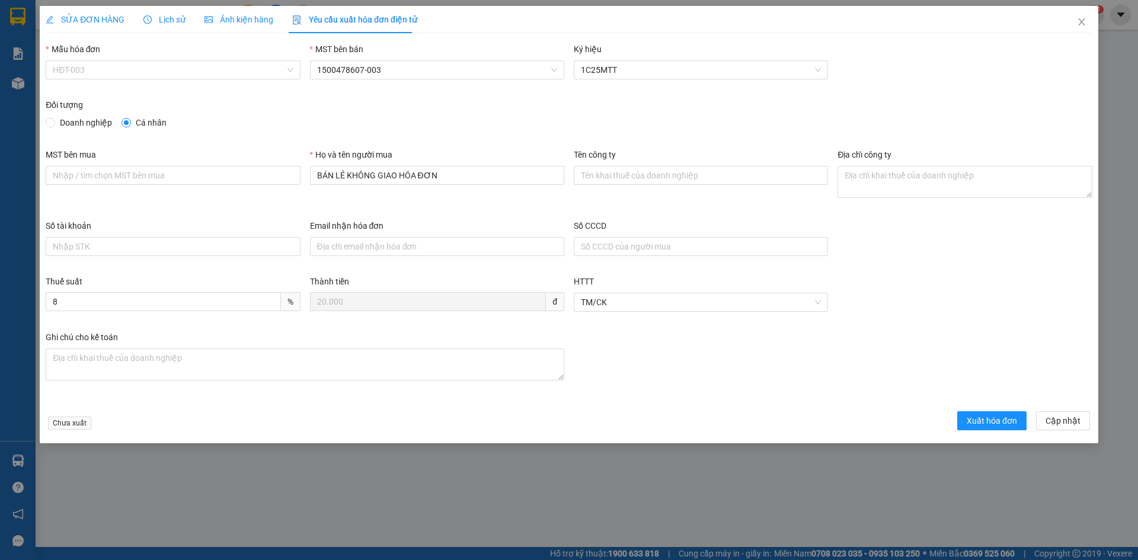
drag, startPoint x: 138, startPoint y: 78, endPoint x: 91, endPoint y: 104, distance: 54.4
click at [138, 78] on span "HĐT-003" at bounding box center [173, 70] width 240 height 18
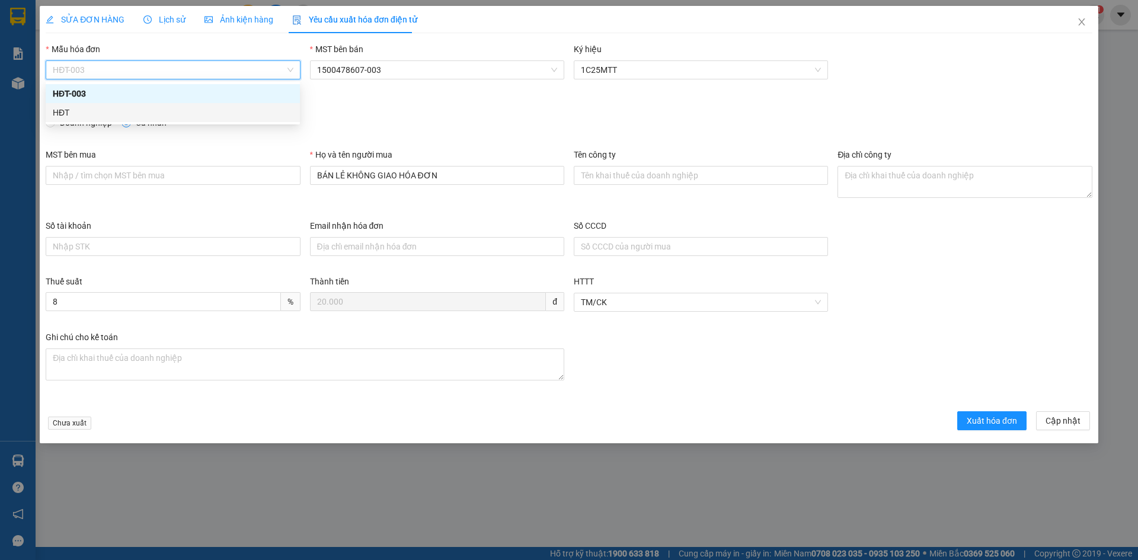
click at [74, 116] on div "HĐT" at bounding box center [173, 112] width 240 height 13
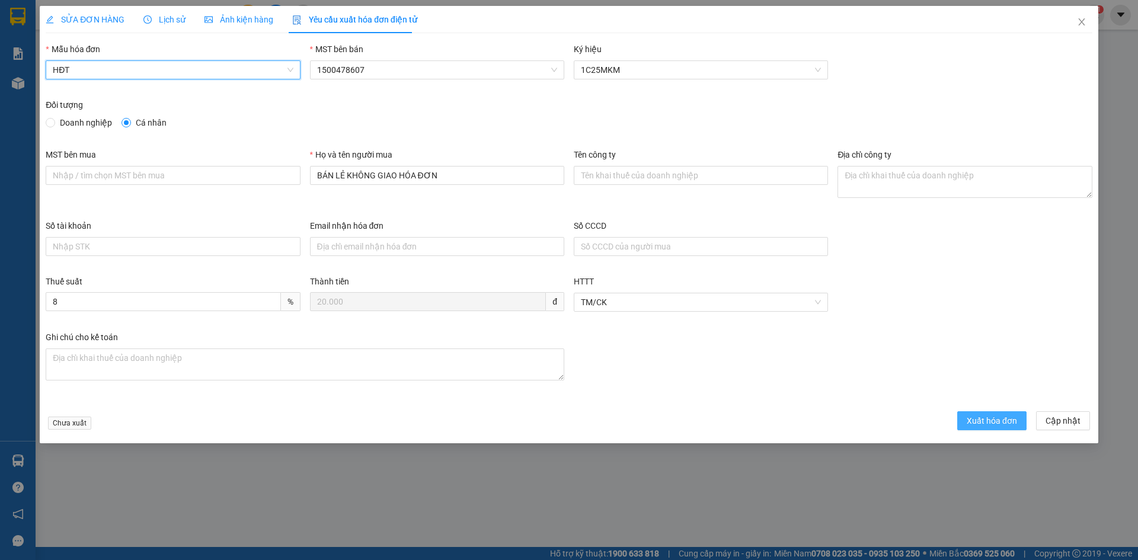
click at [984, 420] on span "Xuất hóa đơn" at bounding box center [992, 420] width 50 height 13
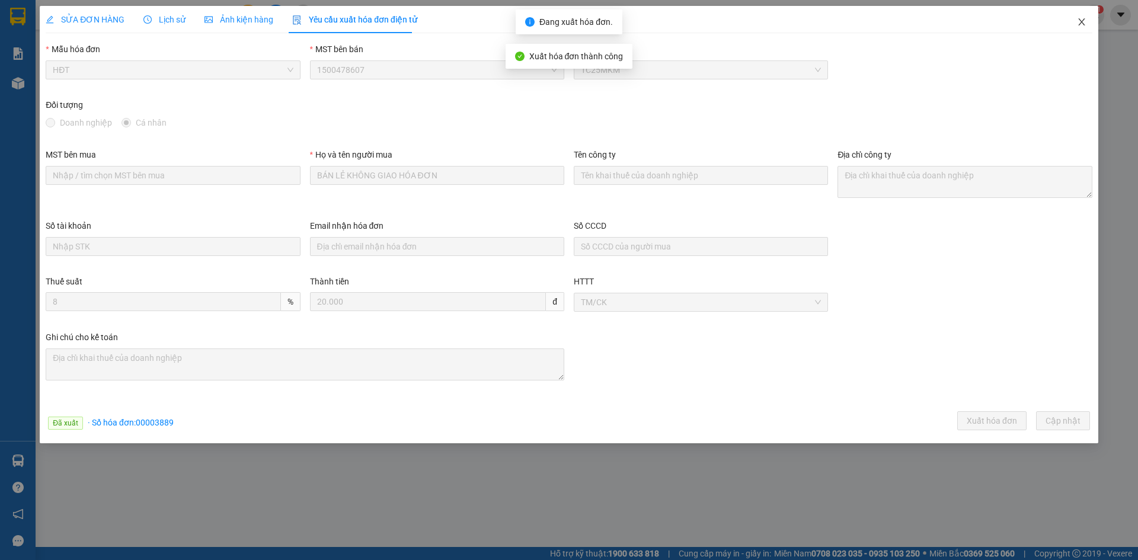
click at [1087, 25] on span "Close" at bounding box center [1081, 22] width 33 height 33
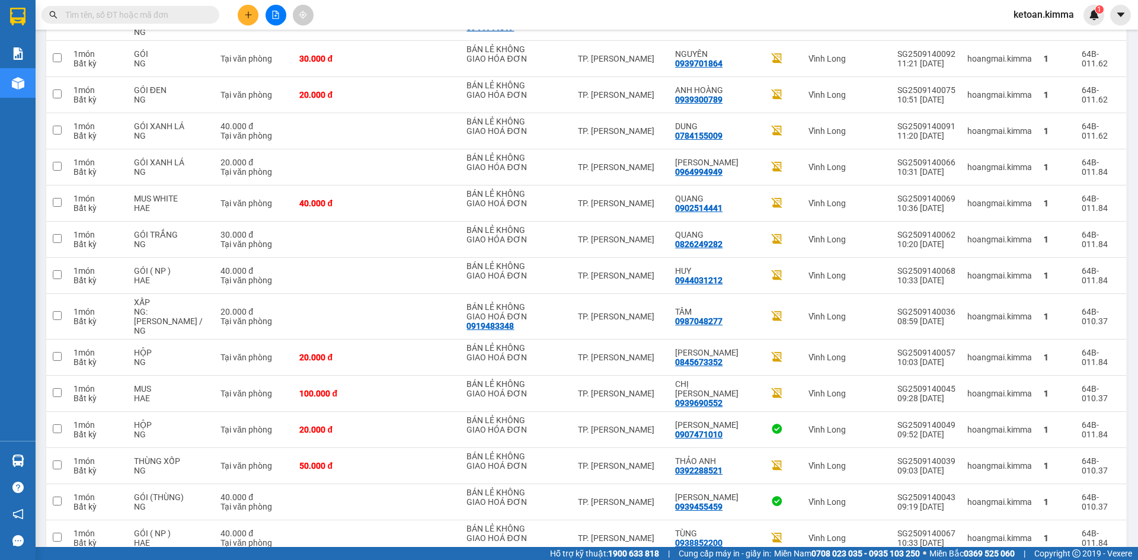
scroll to position [407, 0]
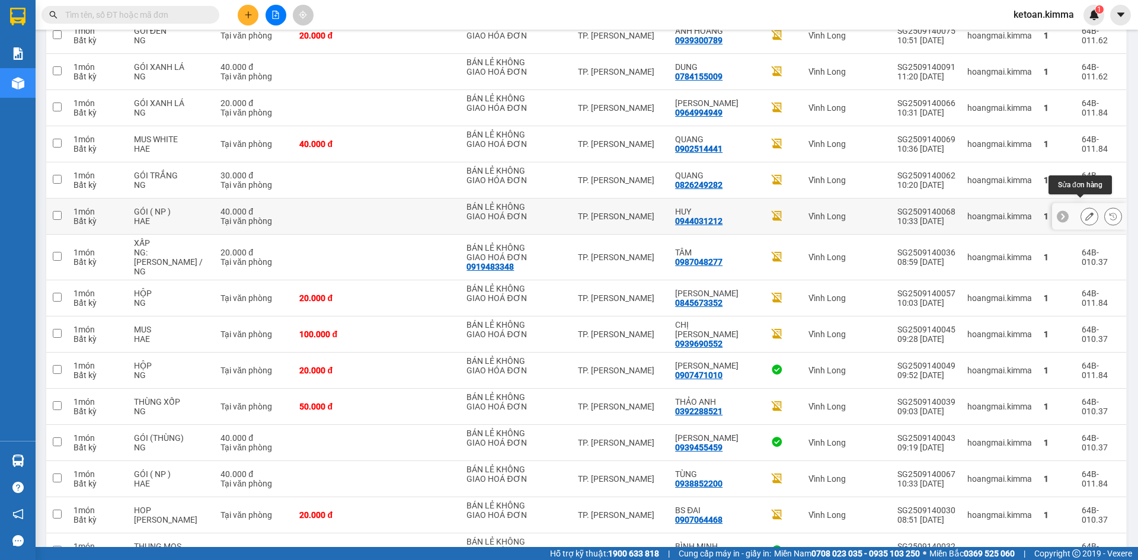
click at [1085, 212] on icon at bounding box center [1089, 216] width 8 height 8
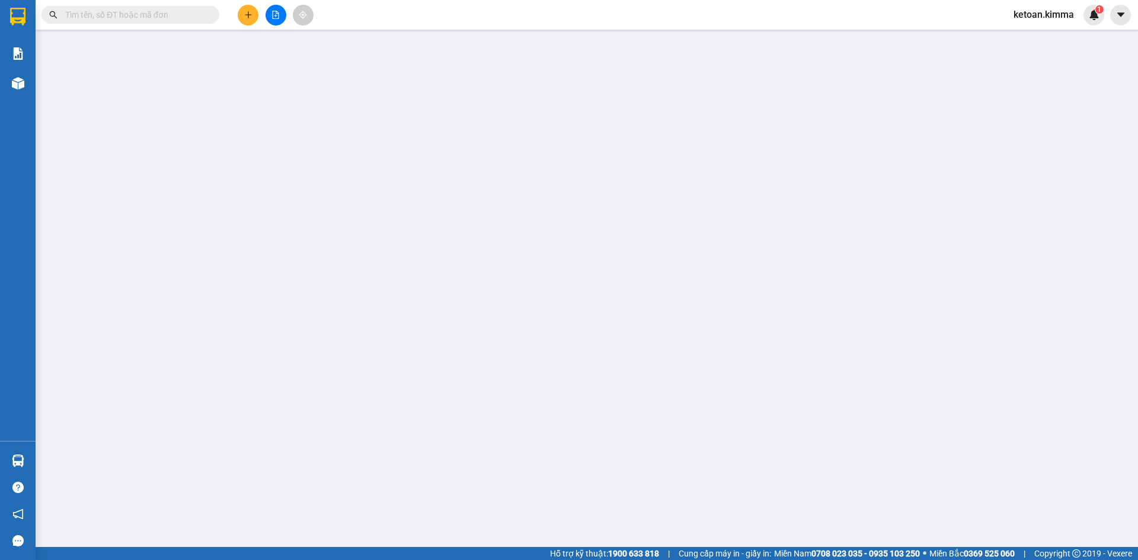
type input "BÁN LẺ KHÔNG GIAO HOÁ ĐƠN"
type input "0944031212"
type input "HUY"
type input "40.000"
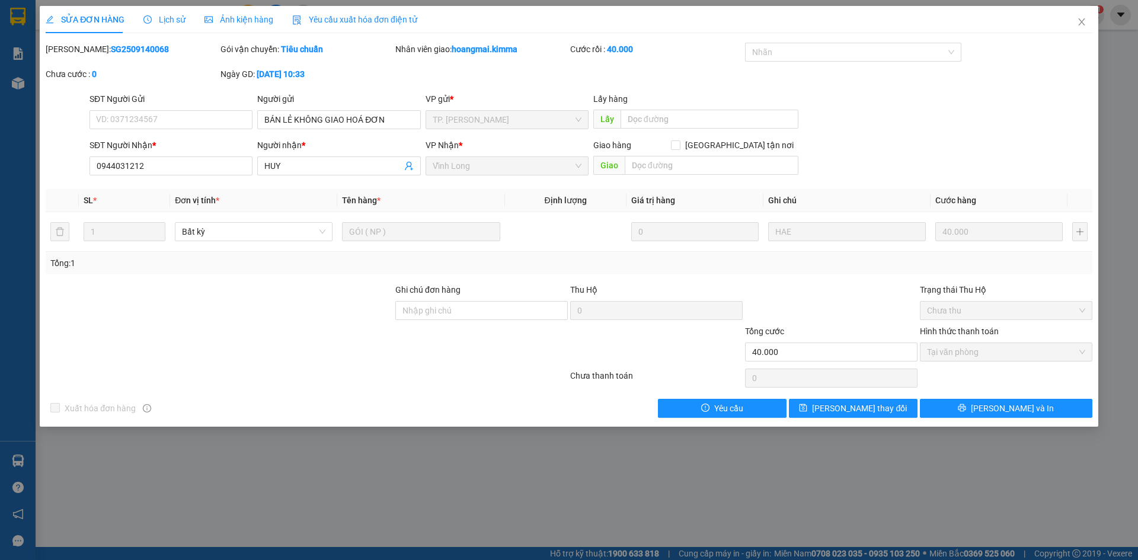
click at [368, 17] on span "Yêu cầu xuất hóa đơn điện tử" at bounding box center [354, 19] width 125 height 9
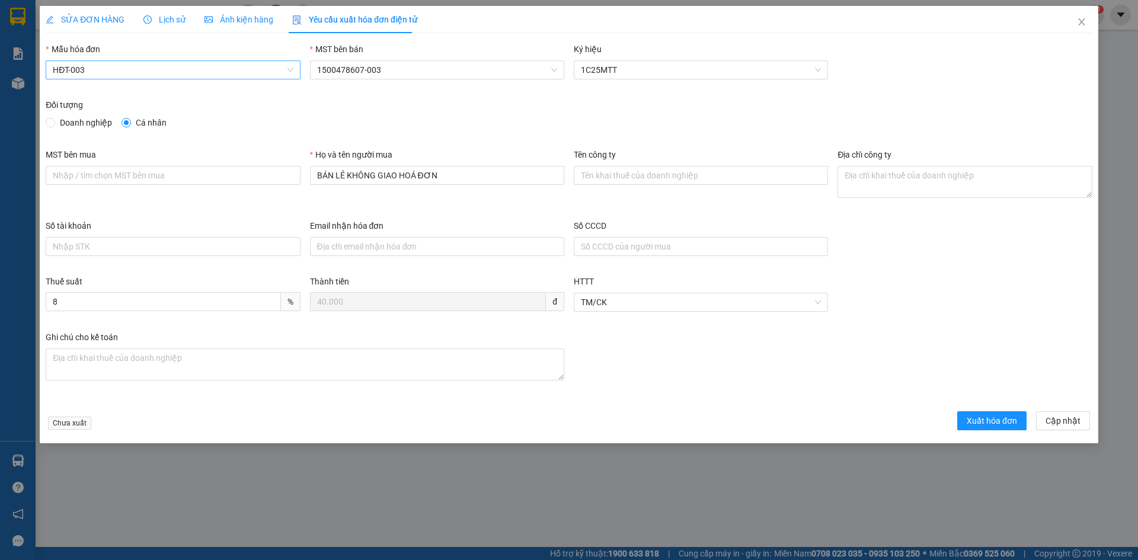
drag, startPoint x: 184, startPoint y: 69, endPoint x: 164, endPoint y: 75, distance: 21.0
click at [180, 71] on span "HĐT-003" at bounding box center [173, 70] width 240 height 18
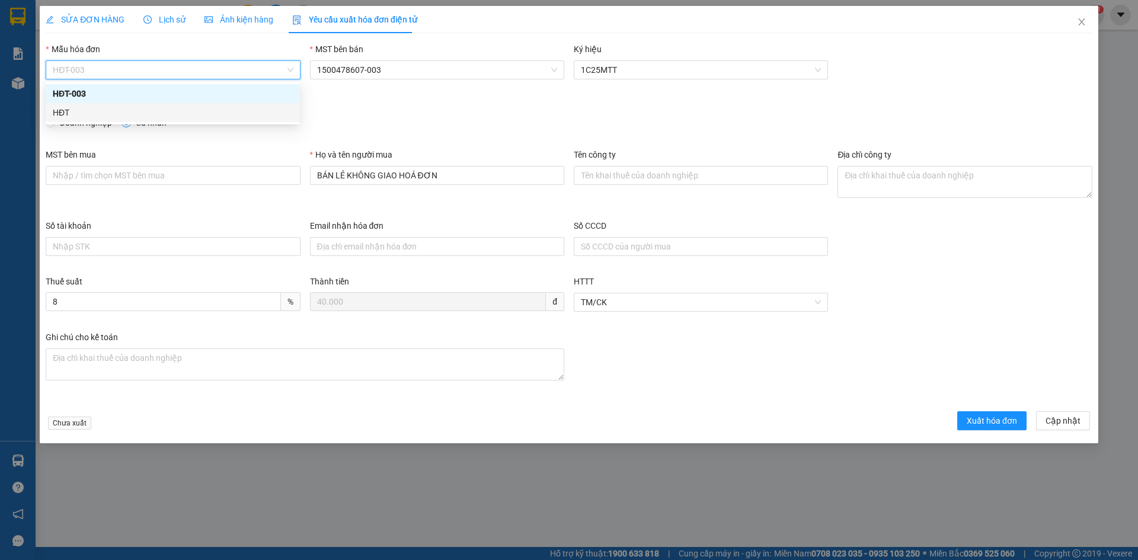
click at [85, 115] on div "HĐT" at bounding box center [173, 112] width 240 height 13
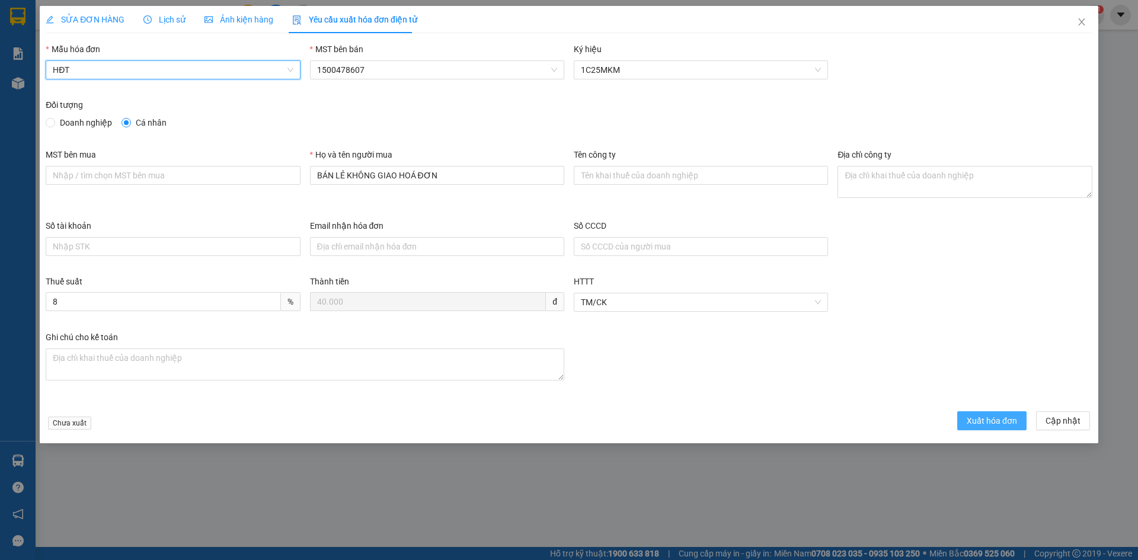
click at [965, 421] on button "Xuất hóa đơn" at bounding box center [991, 420] width 69 height 19
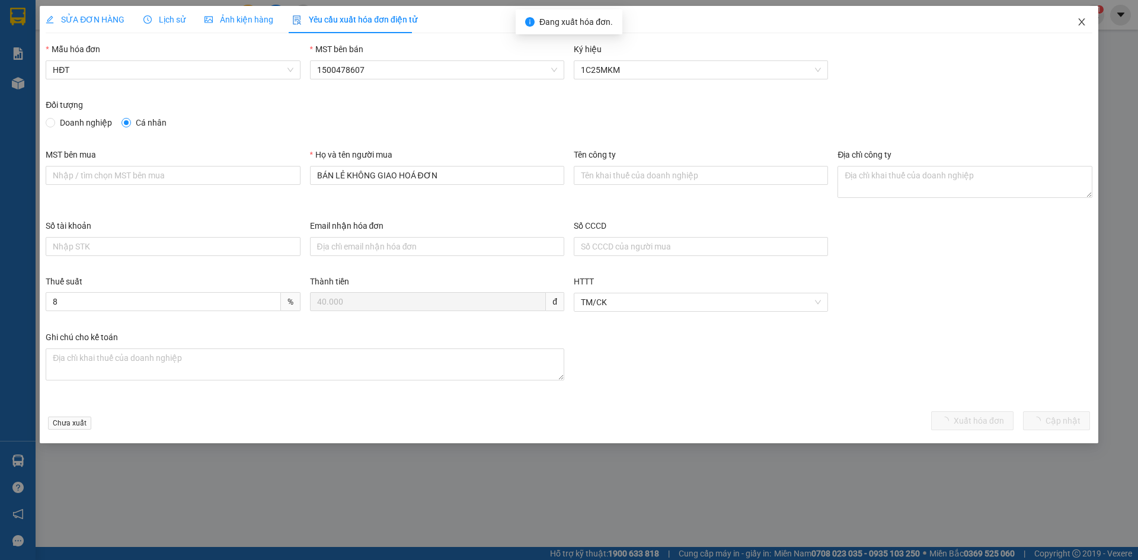
click at [1081, 20] on icon "close" at bounding box center [1081, 21] width 9 height 9
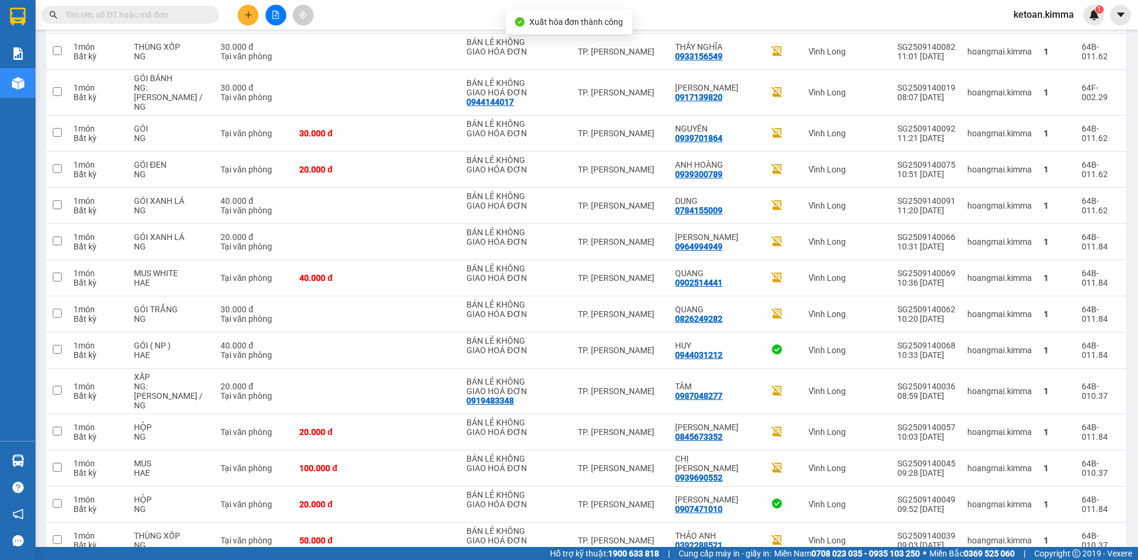
scroll to position [275, 0]
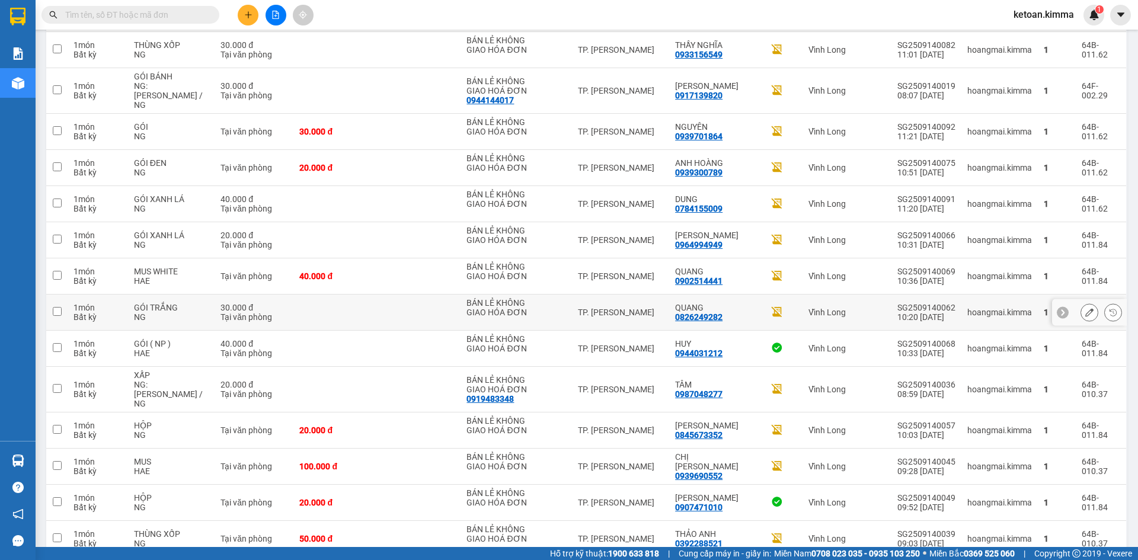
click at [1085, 308] on icon at bounding box center [1089, 312] width 8 height 8
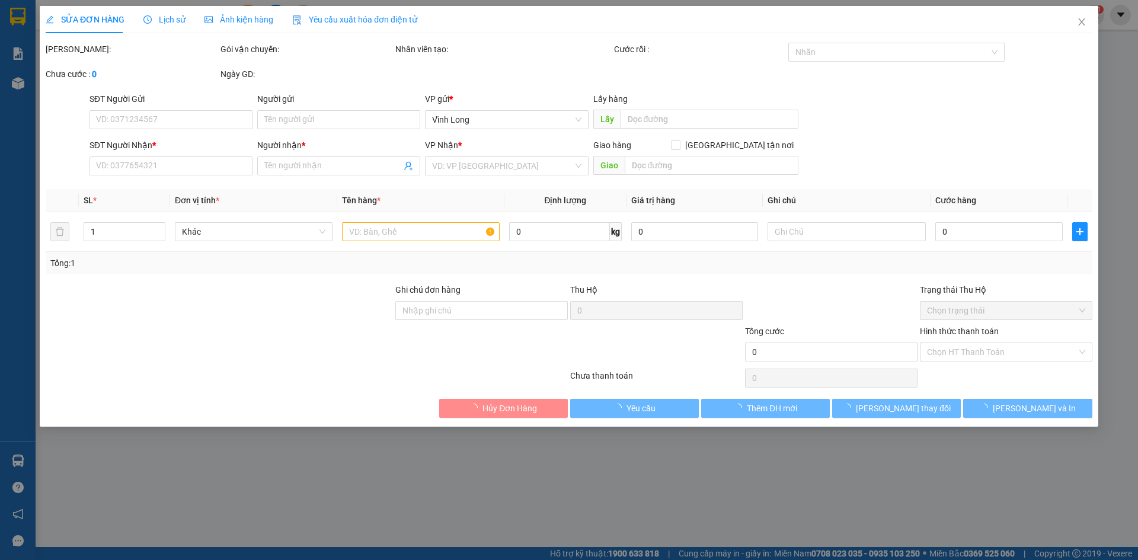
type input "BÁN LẺ KHÔNG GIAO HÓA ĐƠN"
type input "0826249282"
type input "QUANG"
type input "NHI G"
type input "30.000"
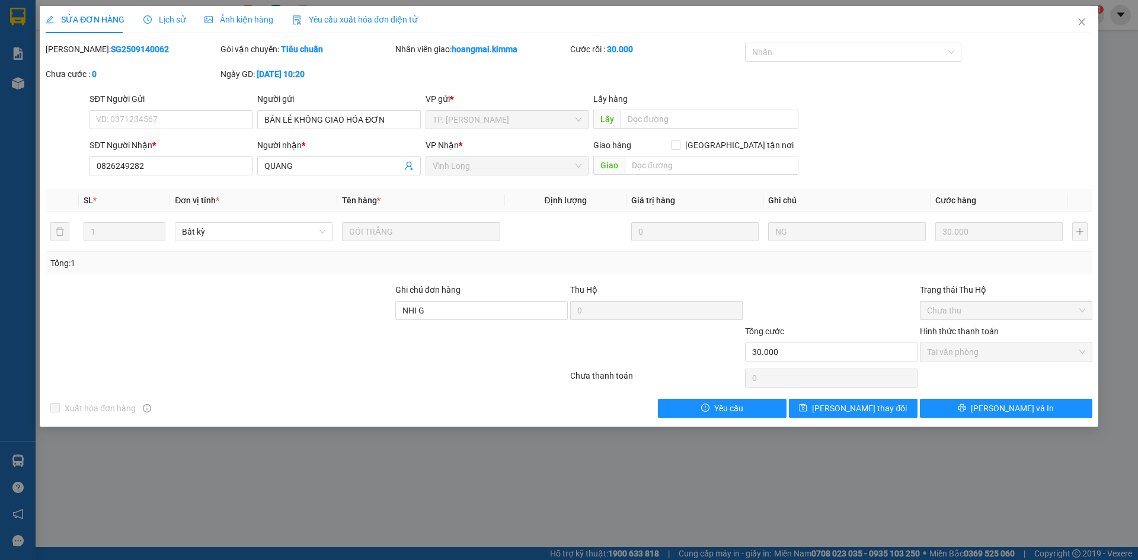
click at [385, 17] on span "Yêu cầu xuất hóa đơn điện tử" at bounding box center [354, 19] width 125 height 9
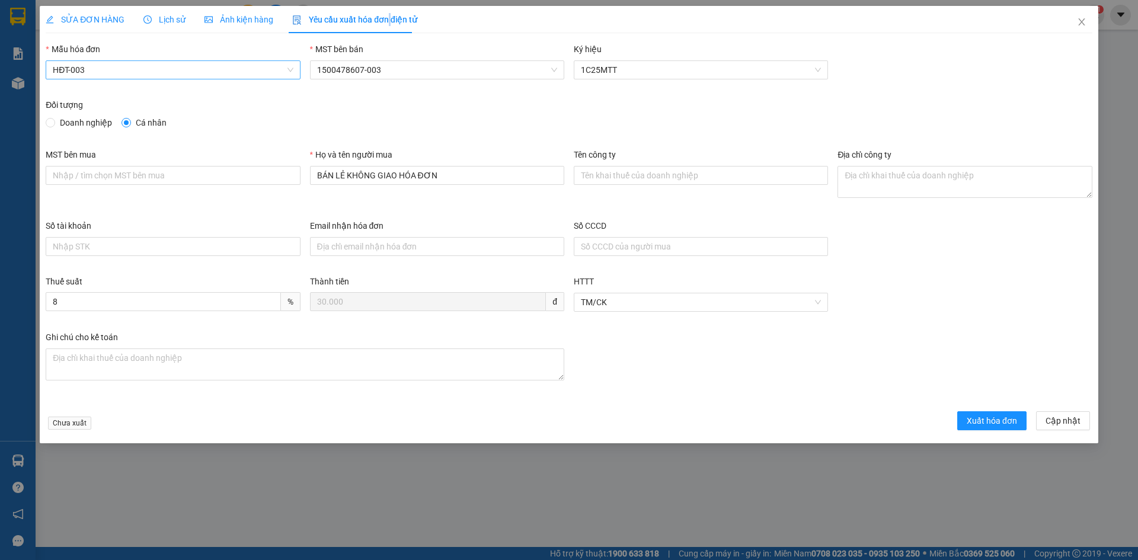
drag, startPoint x: 102, startPoint y: 72, endPoint x: 101, endPoint y: 79, distance: 7.2
click at [102, 72] on span "HĐT-003" at bounding box center [173, 70] width 240 height 18
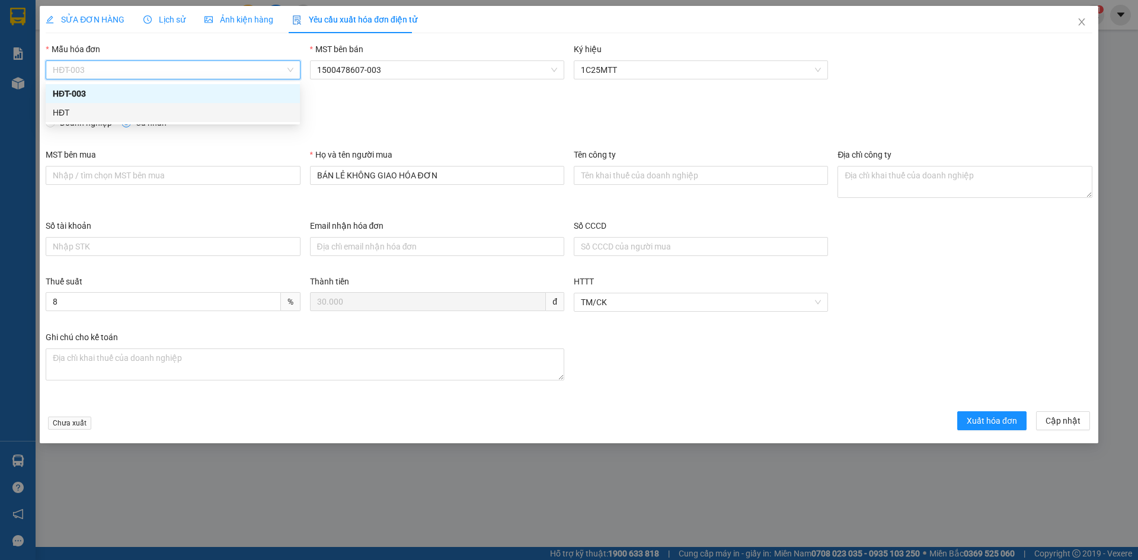
click at [74, 111] on div "HĐT" at bounding box center [173, 112] width 240 height 13
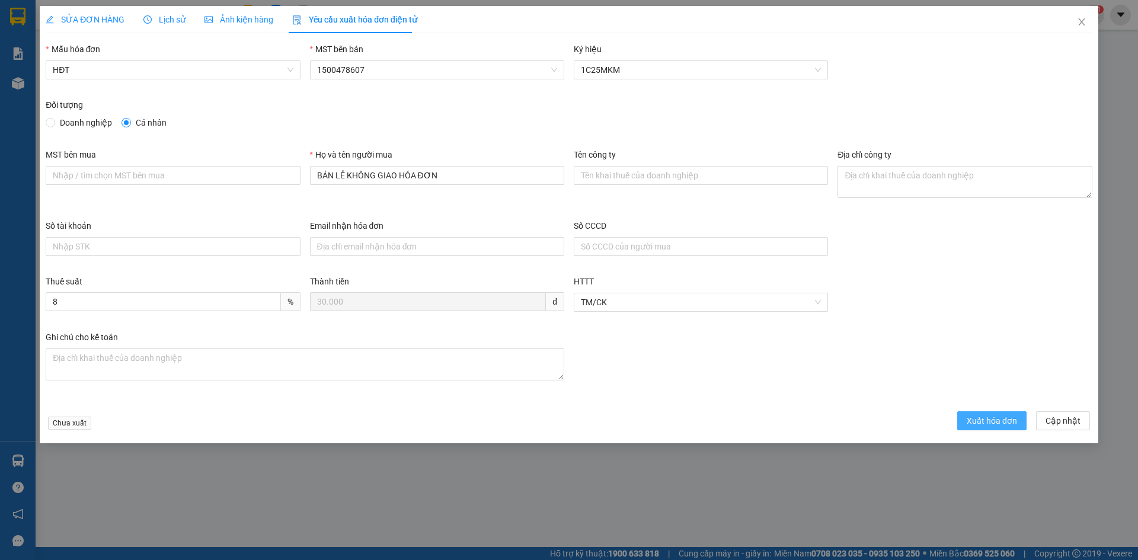
click at [982, 427] on span "Xuất hóa đơn" at bounding box center [992, 420] width 50 height 13
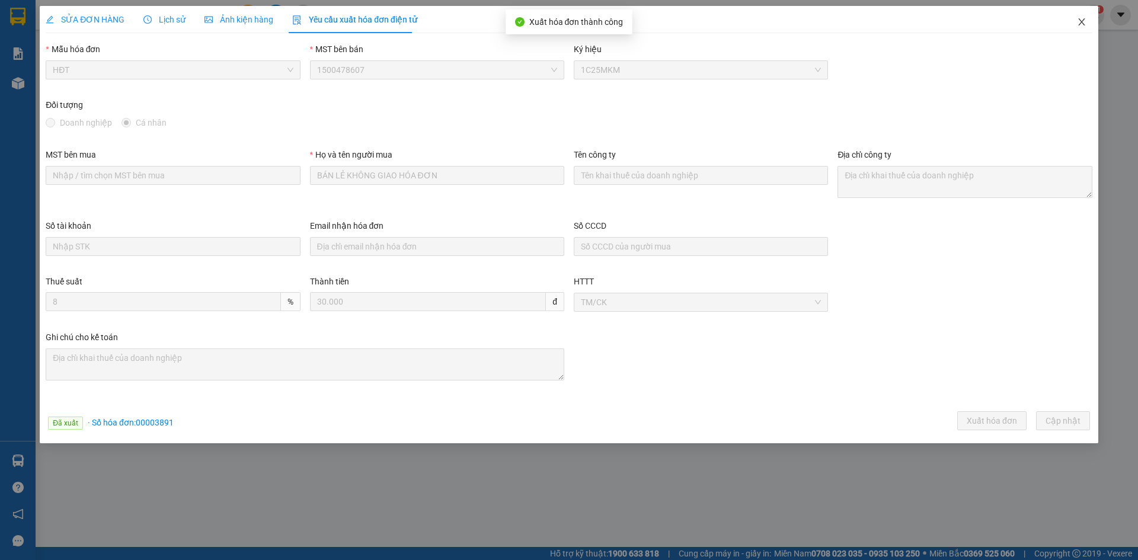
click at [1082, 21] on icon "close" at bounding box center [1081, 21] width 7 height 7
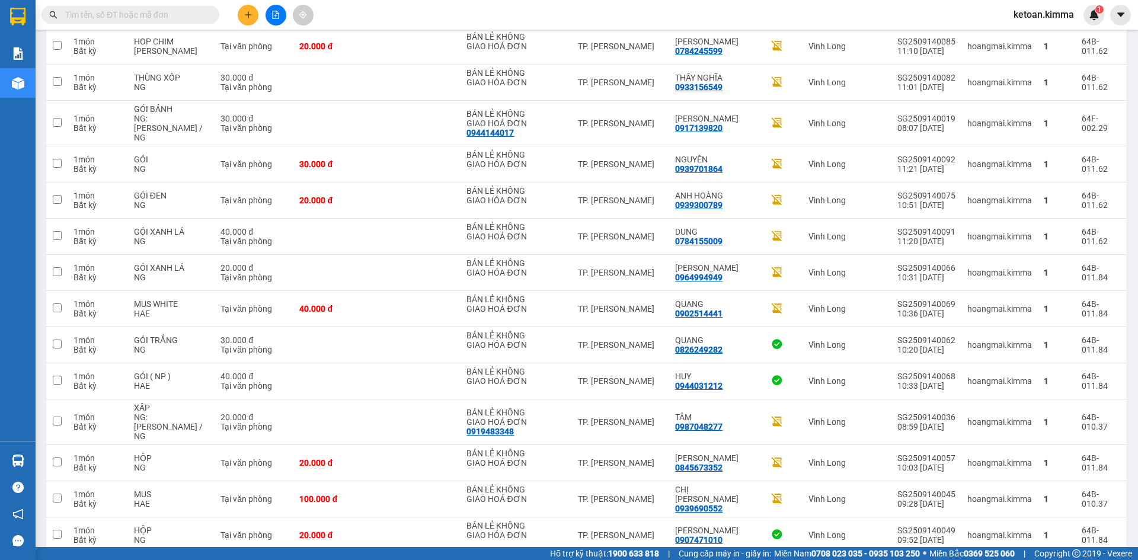
scroll to position [245, 0]
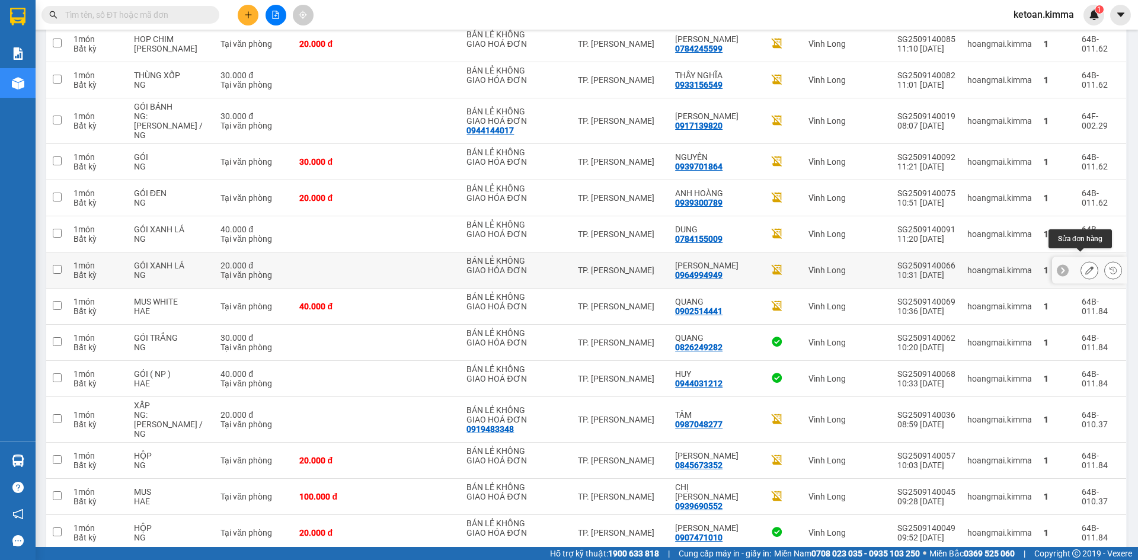
click at [1081, 260] on button at bounding box center [1089, 270] width 17 height 21
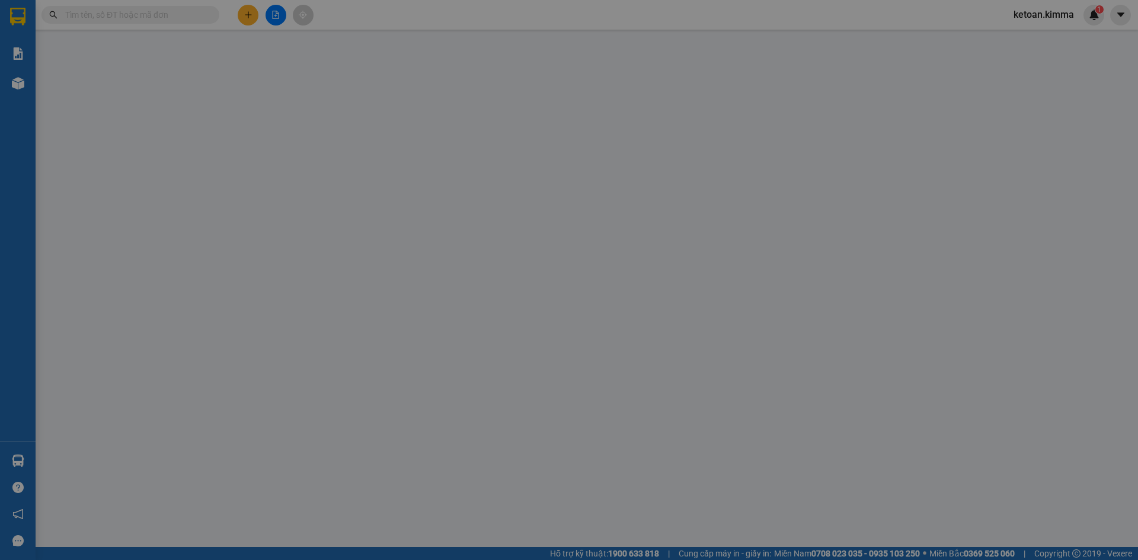
type input "BÁN LẺ KHÔNG GIAO HÓA ĐƠN"
type input "0964994949"
type input "[PERSON_NAME]"
type input "NHI G"
type input "20.000"
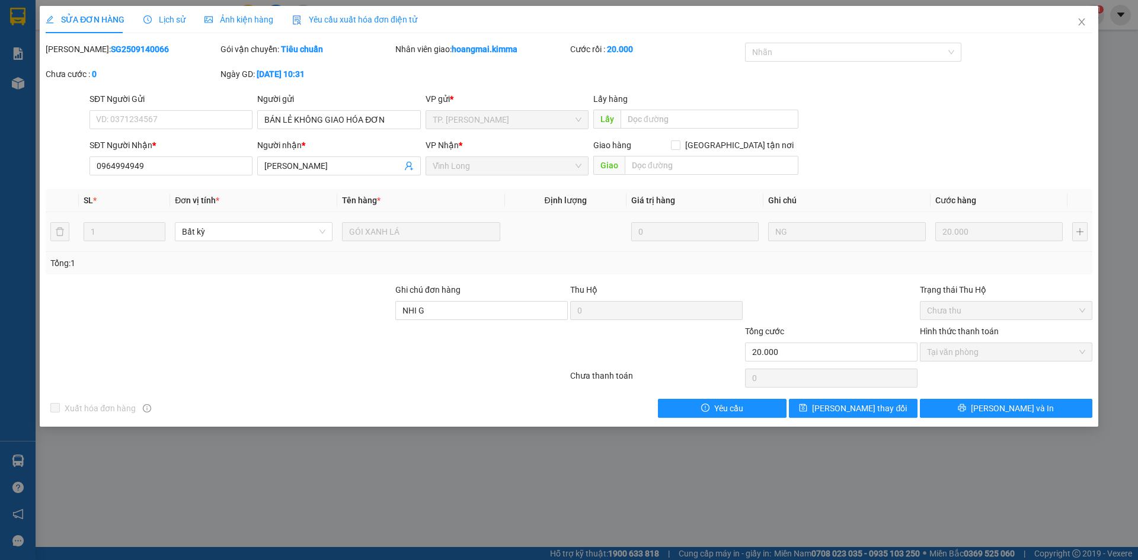
click at [334, 21] on span "Yêu cầu xuất hóa đơn điện tử" at bounding box center [354, 19] width 125 height 9
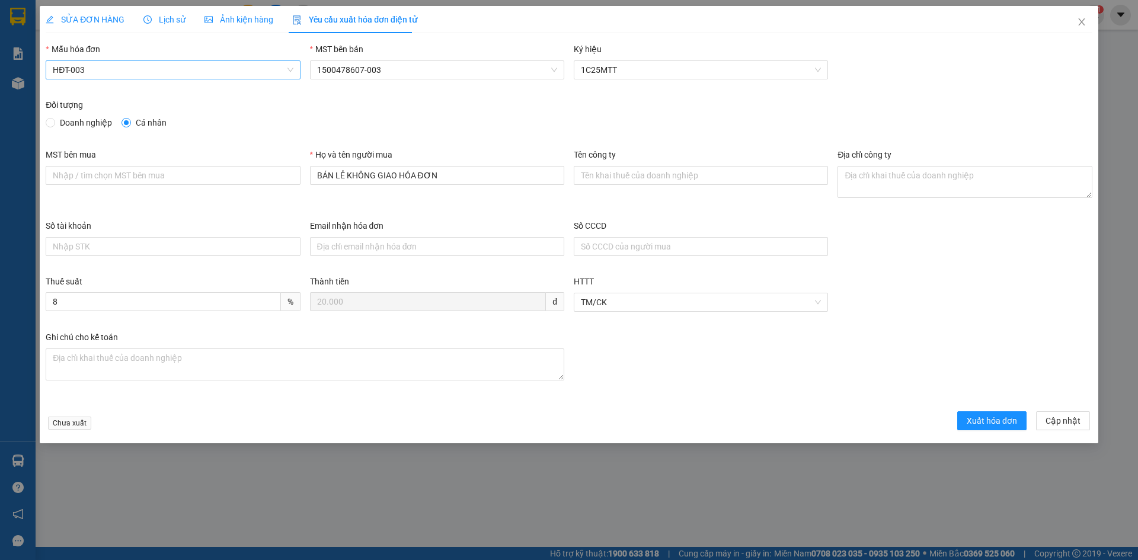
click at [142, 68] on span "HĐT-003" at bounding box center [173, 70] width 240 height 18
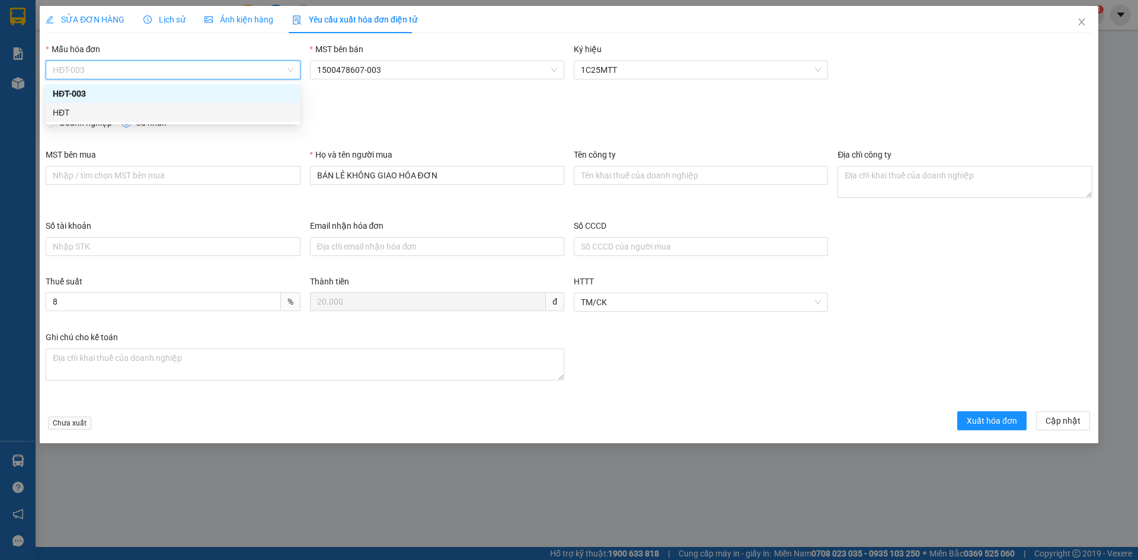
click at [72, 107] on div "HĐT" at bounding box center [173, 112] width 240 height 13
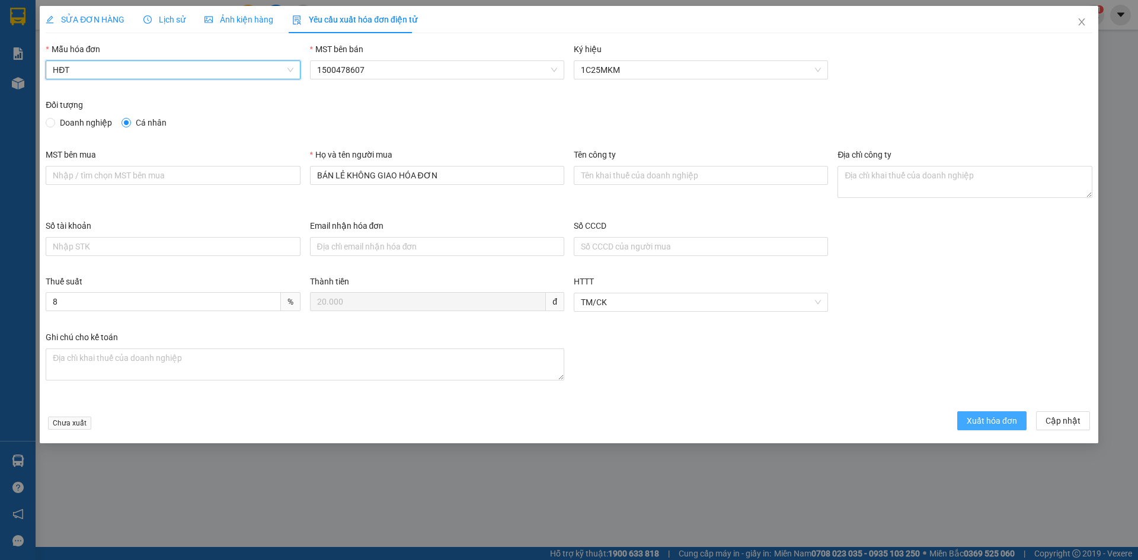
click at [993, 416] on span "Xuất hóa đơn" at bounding box center [992, 420] width 50 height 13
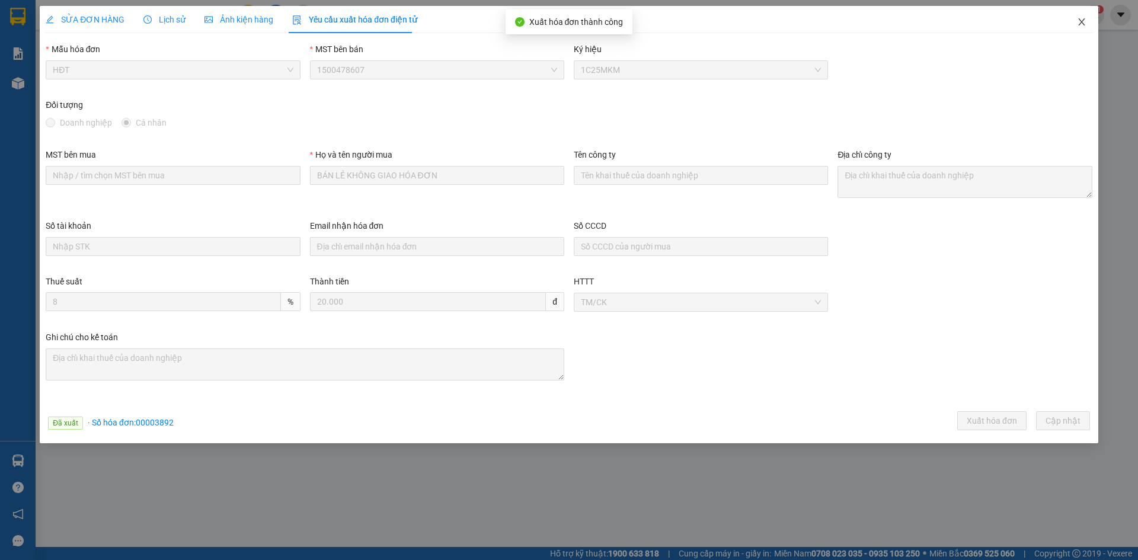
click at [1084, 23] on icon "close" at bounding box center [1081, 21] width 9 height 9
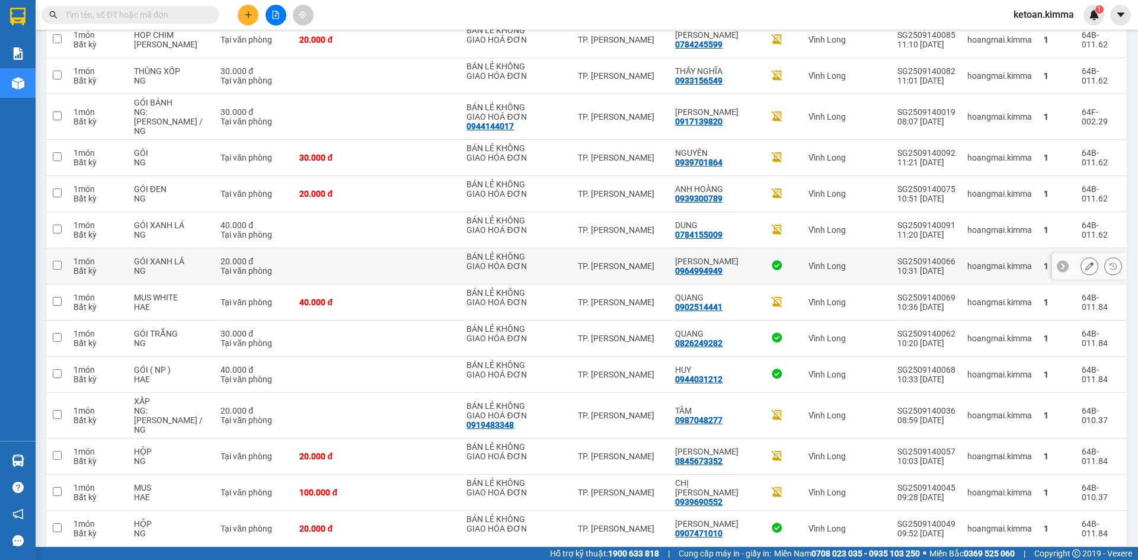
scroll to position [296, 0]
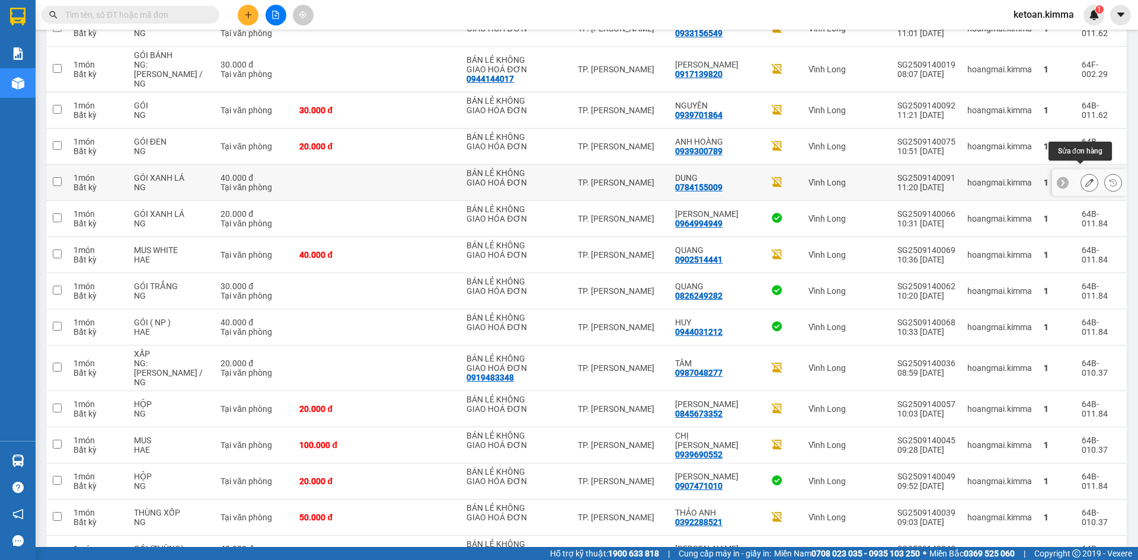
click at [1085, 178] on icon at bounding box center [1089, 182] width 8 height 8
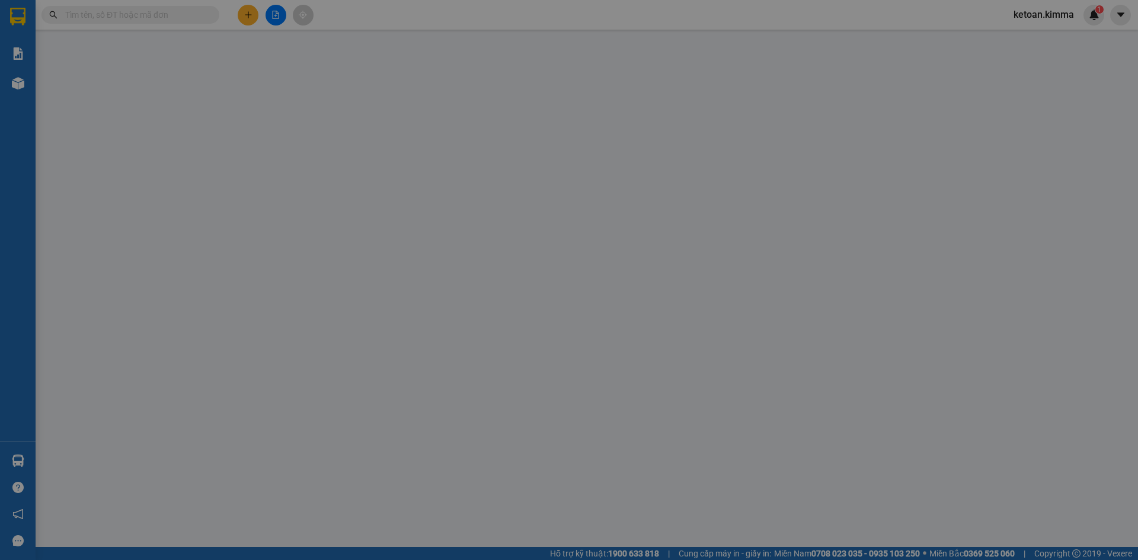
type input "BÁN LẺ KHÔNG GIAO HOÁ ĐƠN"
type input "0784155009"
type input "DUNG"
type input "40.000"
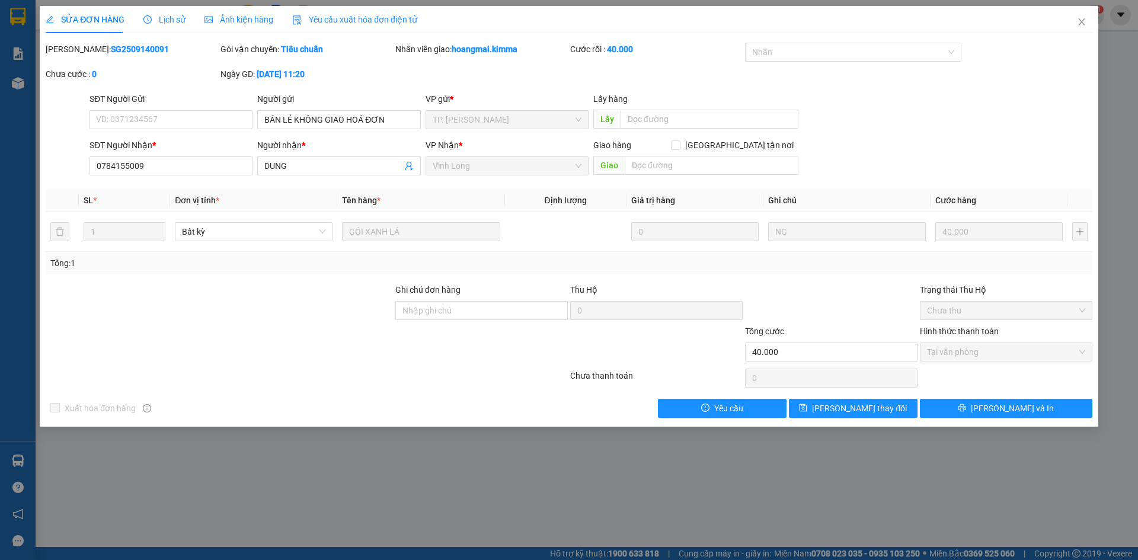
click at [378, 15] on span "Yêu cầu xuất hóa đơn điện tử" at bounding box center [354, 19] width 125 height 9
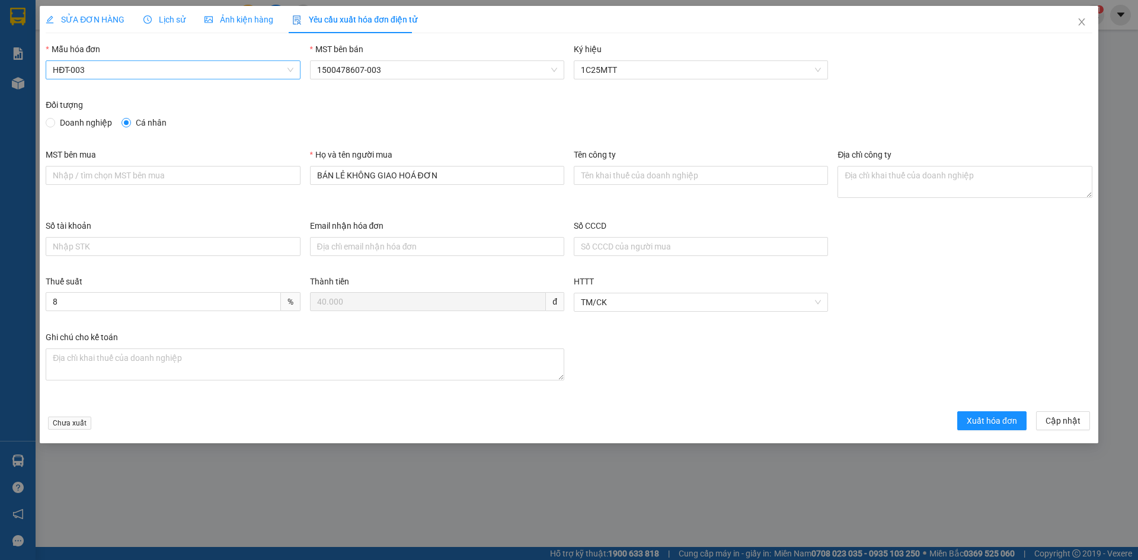
click at [74, 75] on span "HĐT-003" at bounding box center [173, 70] width 240 height 18
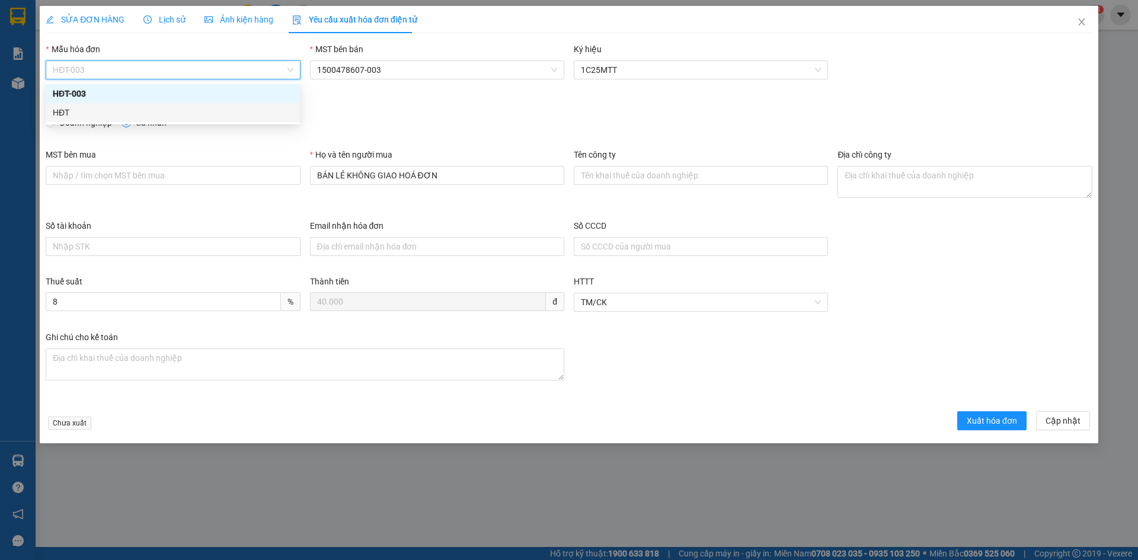
click at [66, 112] on div "HĐT" at bounding box center [173, 112] width 240 height 13
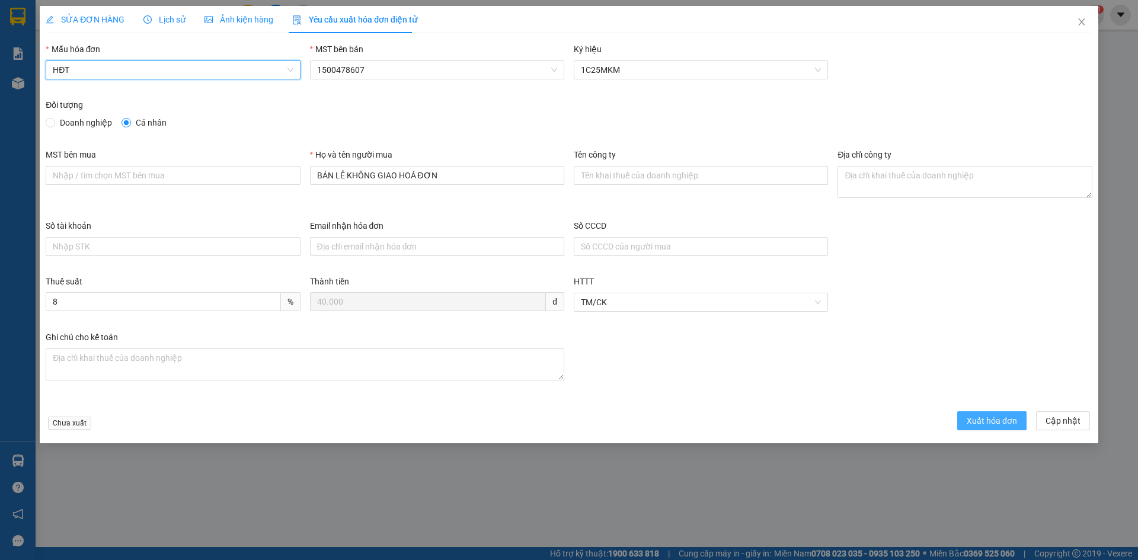
click at [975, 417] on span "Xuất hóa đơn" at bounding box center [992, 420] width 50 height 13
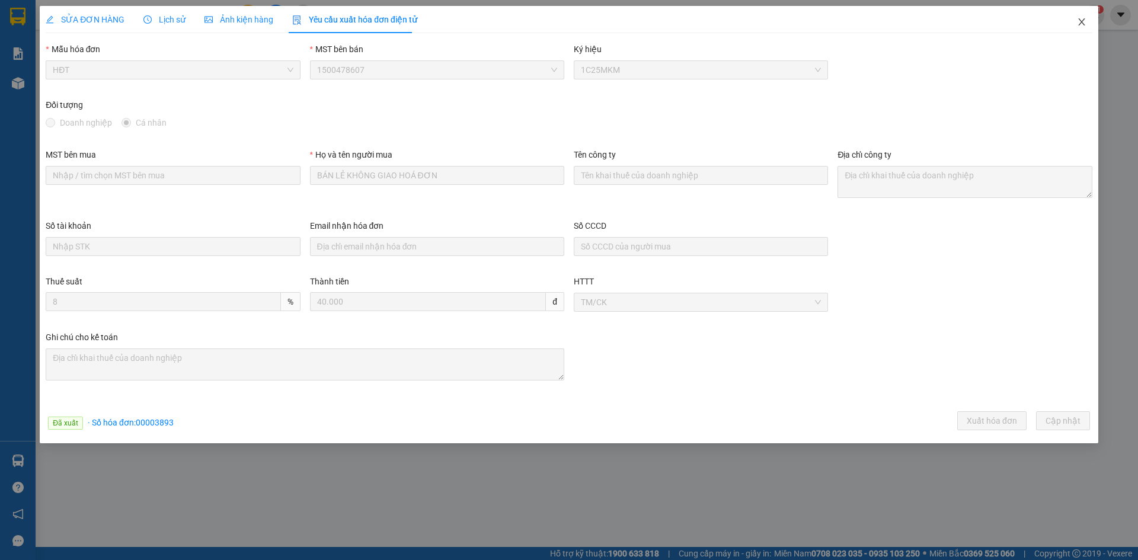
click at [1083, 25] on icon "close" at bounding box center [1081, 21] width 9 height 9
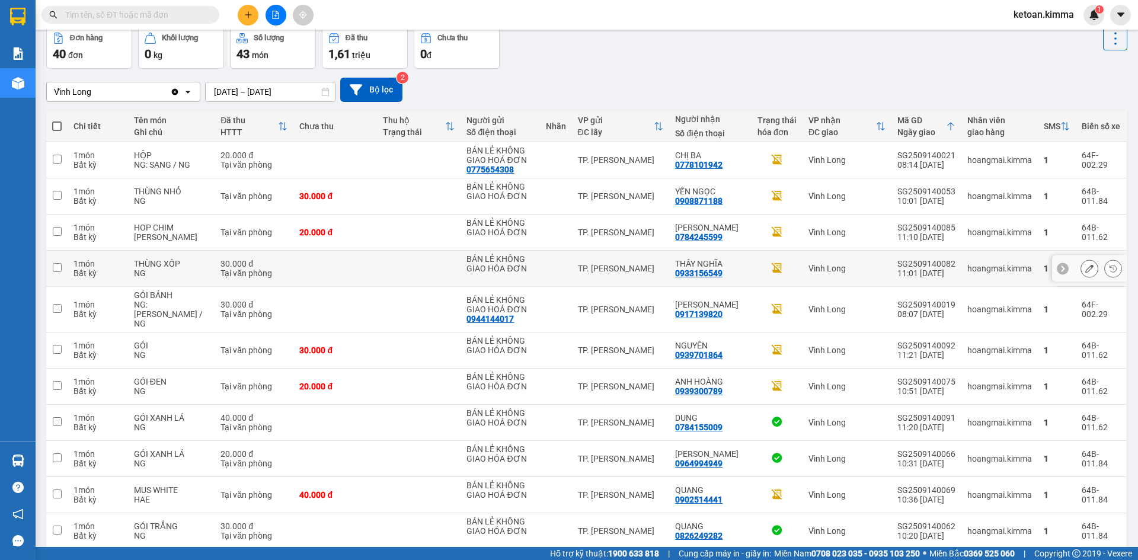
scroll to position [59, 0]
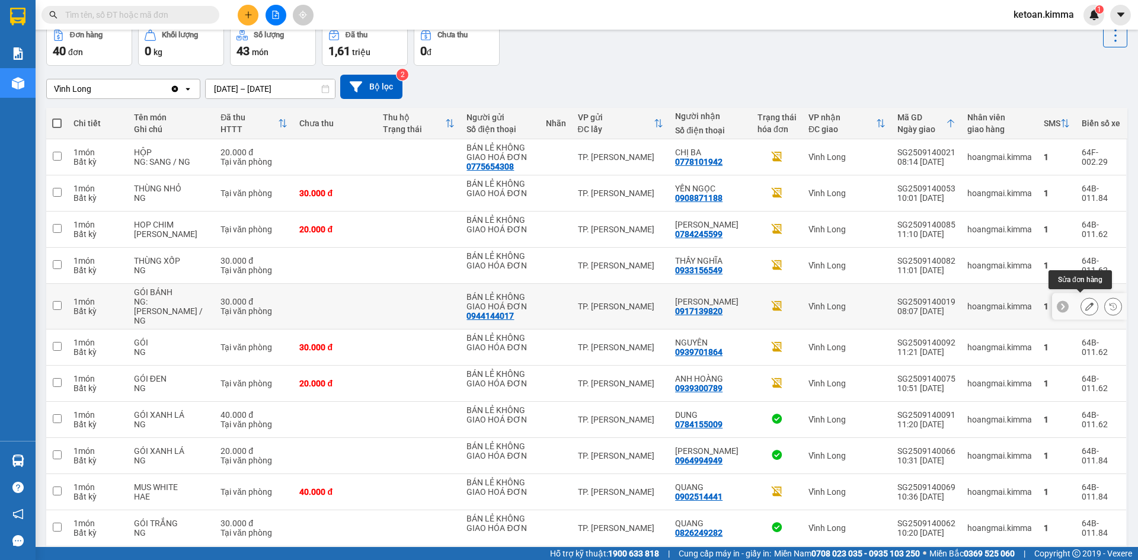
click at [1085, 302] on icon at bounding box center [1089, 306] width 8 height 8
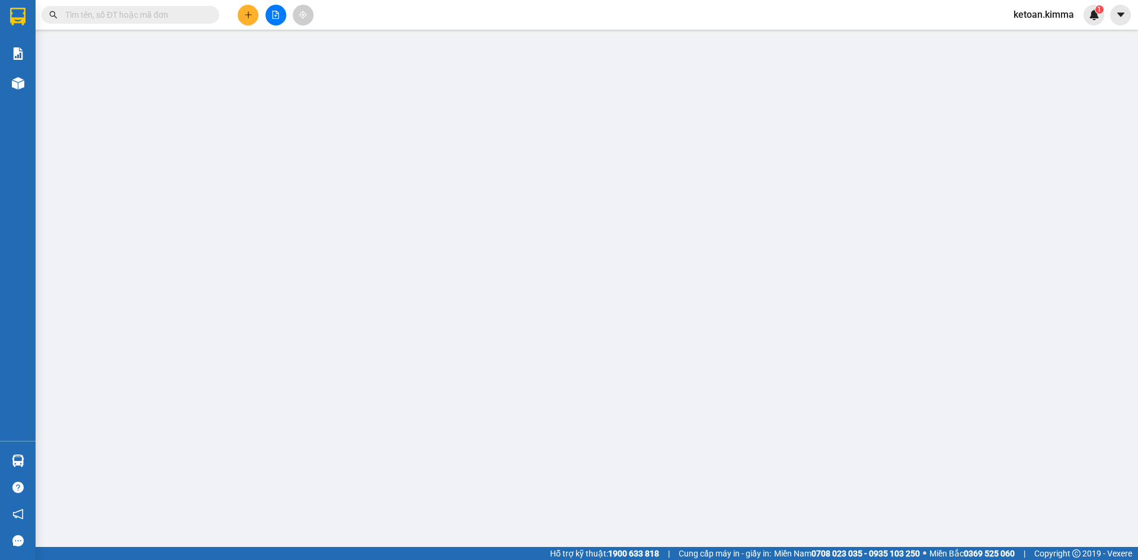
type input "0944144017"
type input "BÁN LẺ KHÔNG GIAO HOÁ ĐƠN"
type input "0917139820"
type input "[PERSON_NAME]"
type input "30.000"
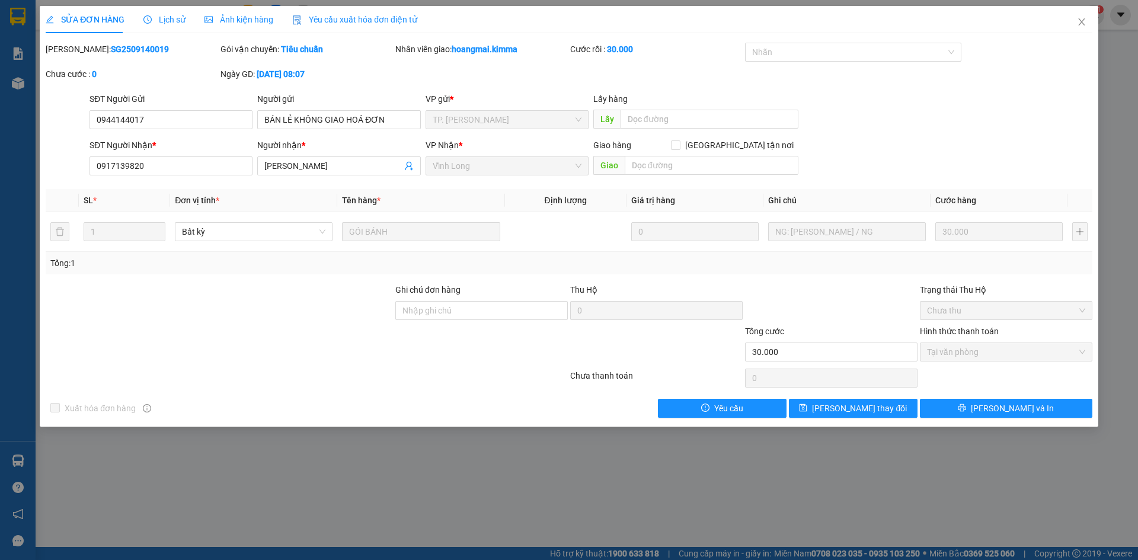
click at [327, 21] on span "Yêu cầu xuất hóa đơn điện tử" at bounding box center [354, 19] width 125 height 9
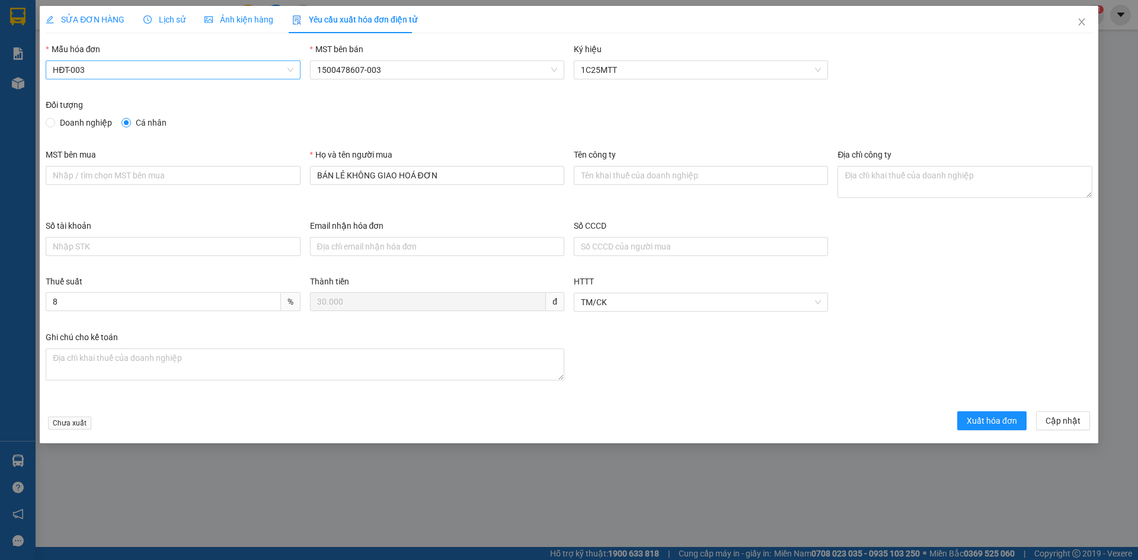
click at [118, 78] on span "HĐT-003" at bounding box center [173, 70] width 240 height 18
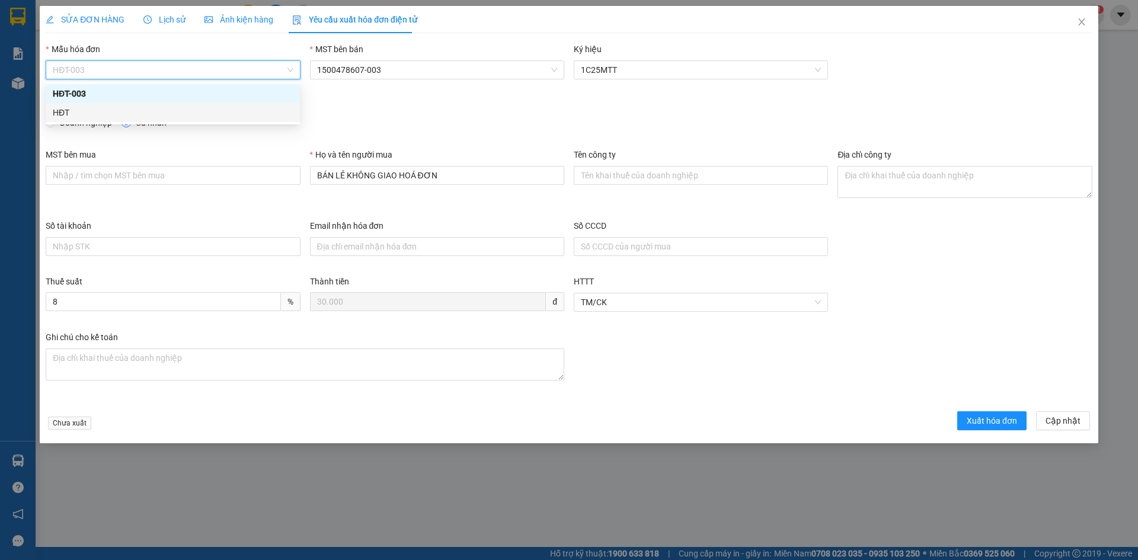
click at [76, 116] on div "HĐT" at bounding box center [173, 112] width 240 height 13
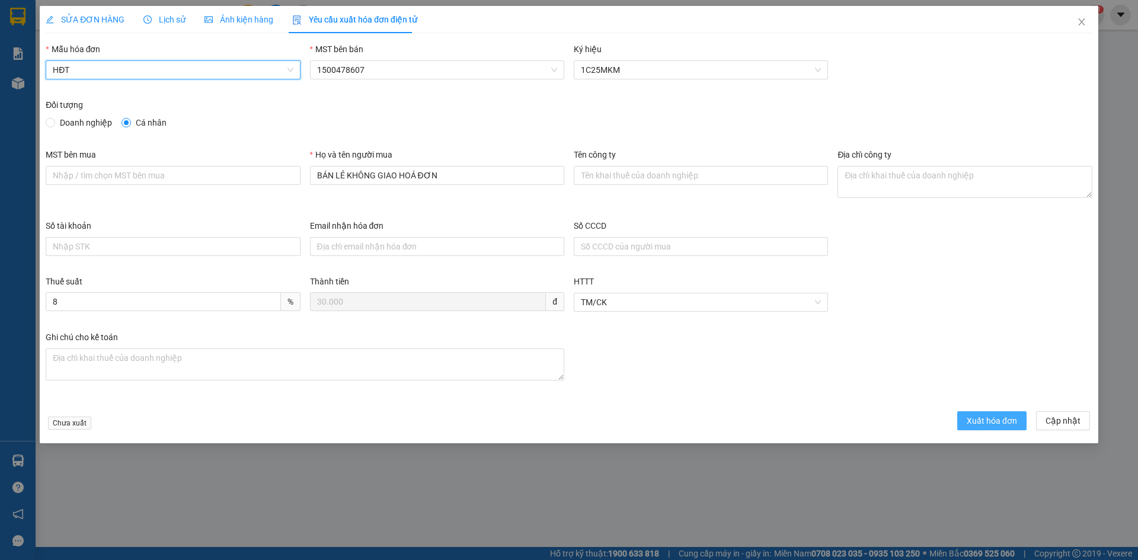
click at [994, 422] on span "Xuất hóa đơn" at bounding box center [992, 420] width 50 height 13
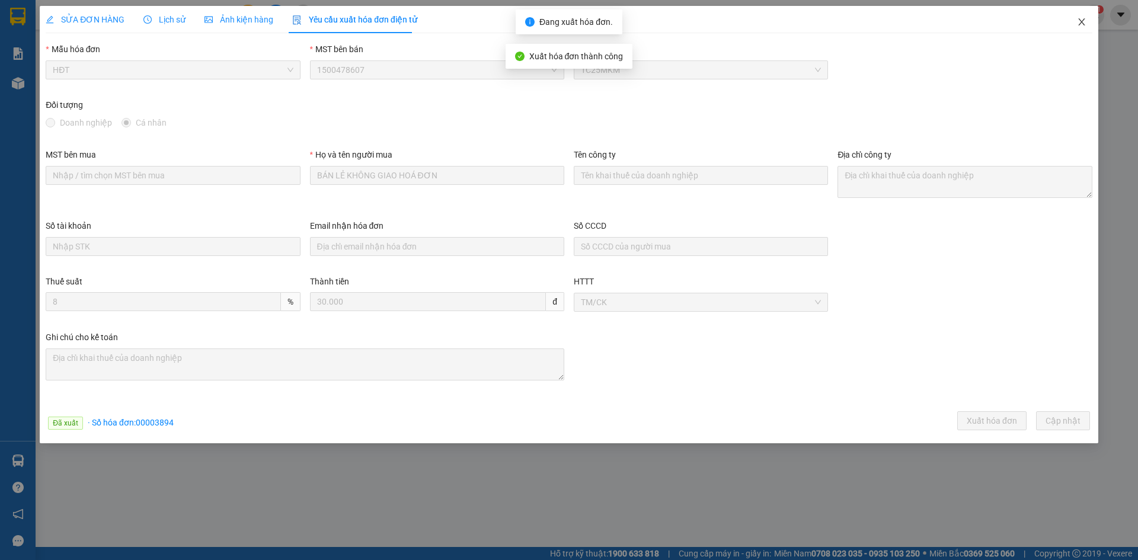
click at [1081, 17] on span "Close" at bounding box center [1081, 22] width 33 height 33
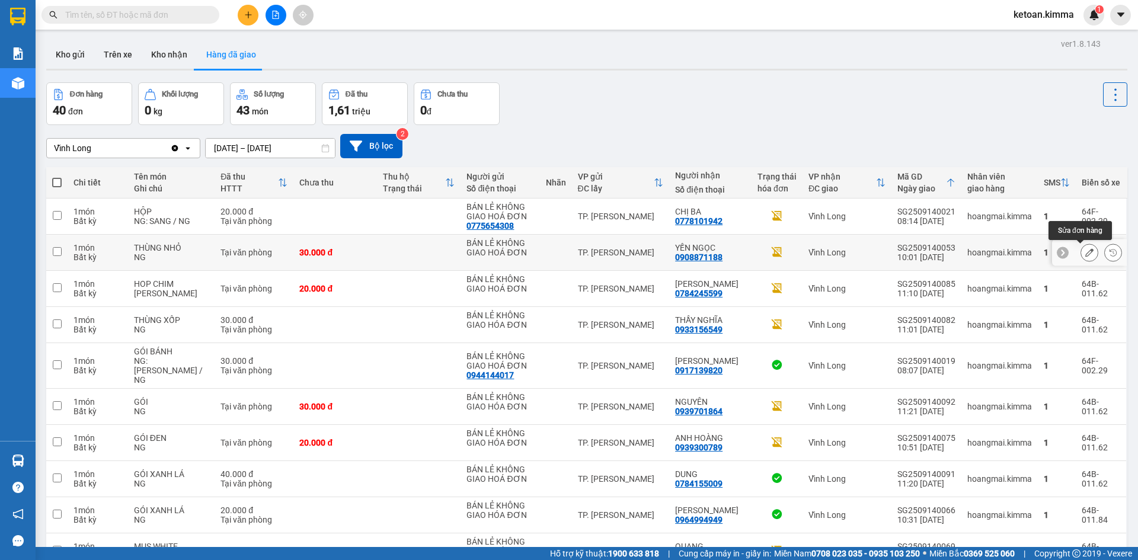
click at [1085, 250] on button at bounding box center [1089, 252] width 17 height 21
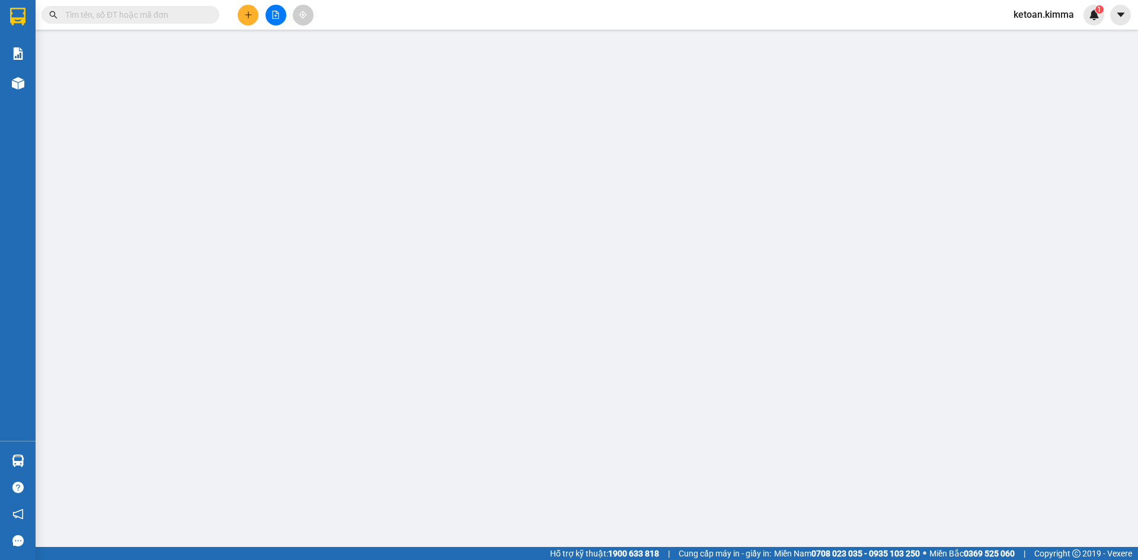
type input "BÁN LẺ KHÔNG GIAO HOÁ ĐƠN"
type input "0908871188"
type input "YẾN NGỌC"
type input "NHI G"
type input "30.000"
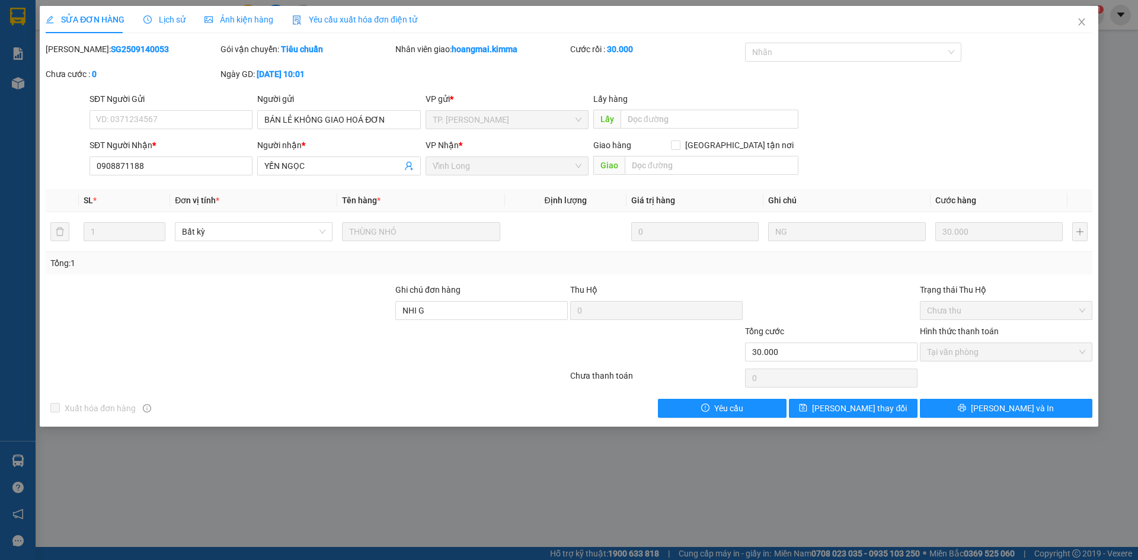
click at [326, 23] on span "Yêu cầu xuất hóa đơn điện tử" at bounding box center [354, 19] width 125 height 9
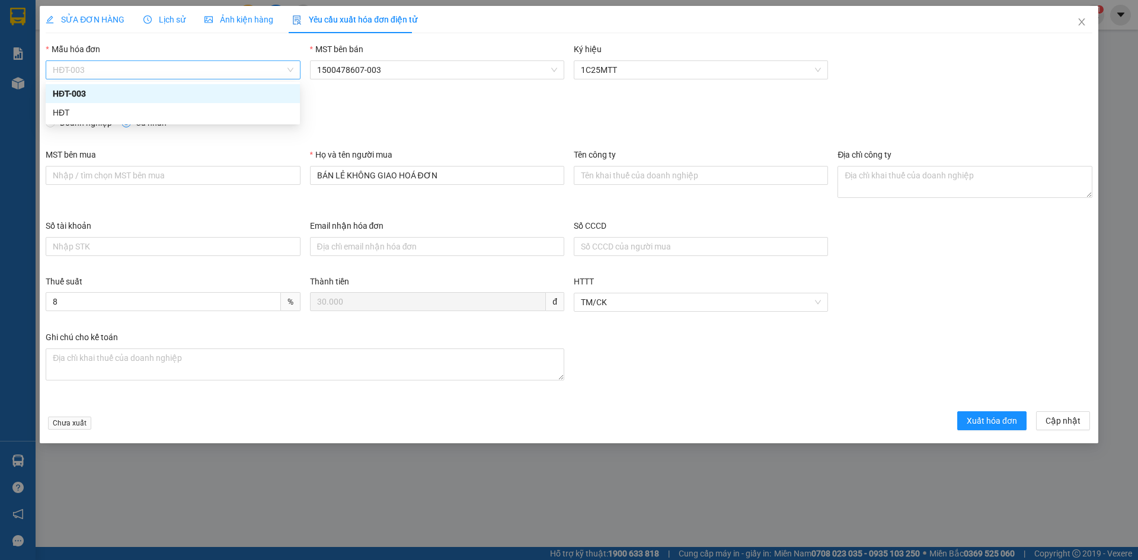
drag, startPoint x: 162, startPoint y: 78, endPoint x: 107, endPoint y: 89, distance: 56.3
click at [162, 78] on span "HĐT-003" at bounding box center [173, 70] width 240 height 18
click at [70, 122] on div "HĐT" at bounding box center [173, 112] width 254 height 19
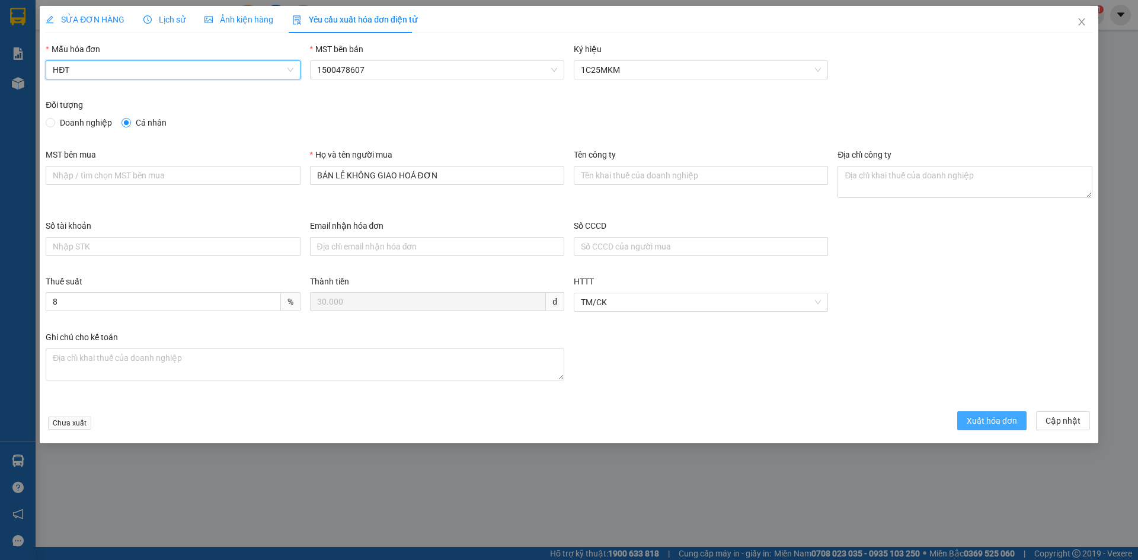
click at [990, 420] on span "Xuất hóa đơn" at bounding box center [992, 420] width 50 height 13
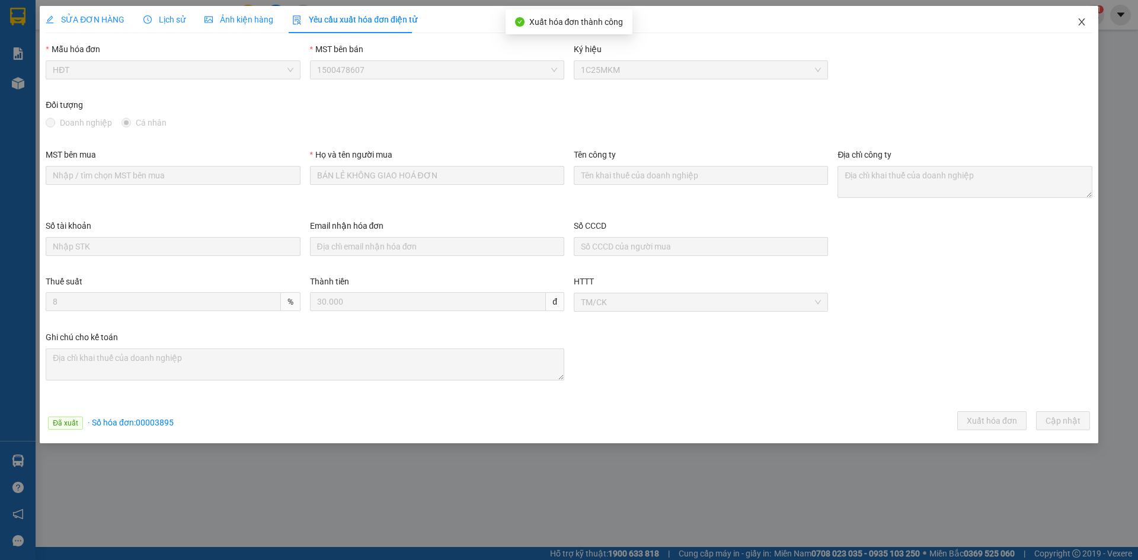
click at [1081, 21] on icon "close" at bounding box center [1081, 21] width 7 height 7
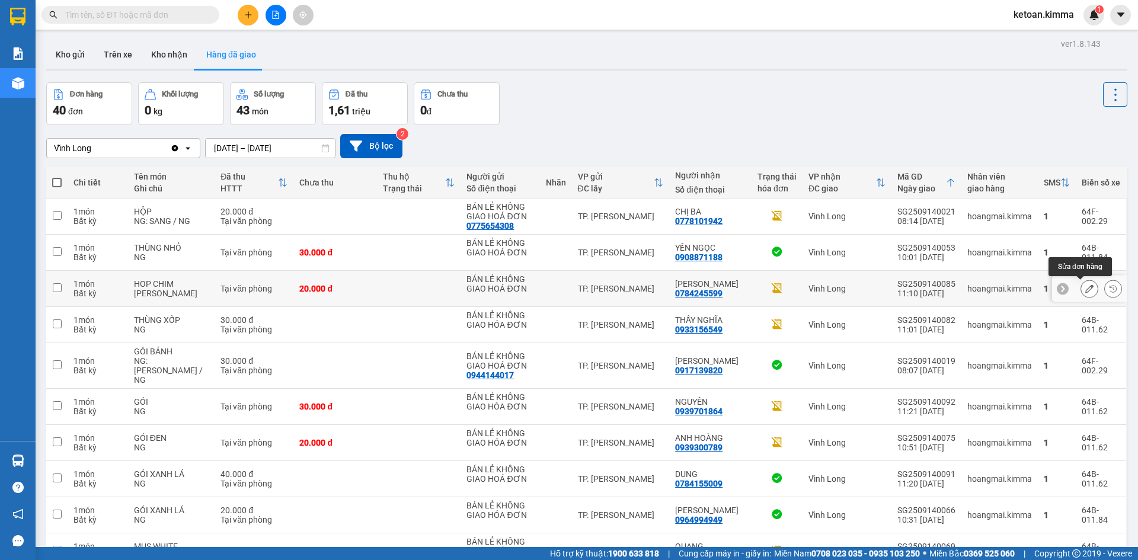
click at [1085, 288] on icon at bounding box center [1089, 289] width 8 height 8
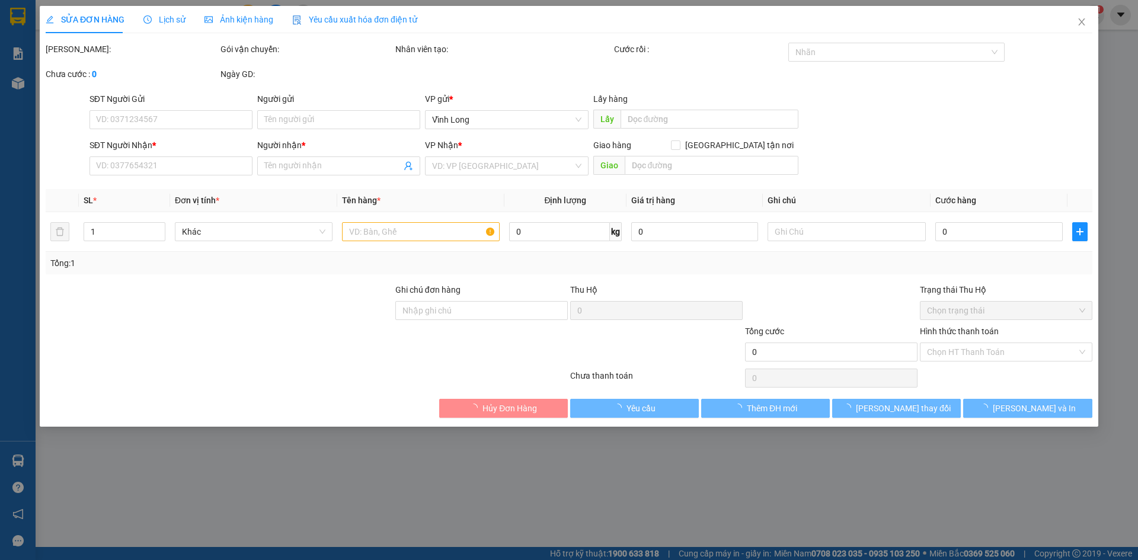
type input "BÁN LẺ KHÔNG GIAO HOÁ ĐƠN"
type input "0784245599"
type input "[PERSON_NAME]"
type input "20.000"
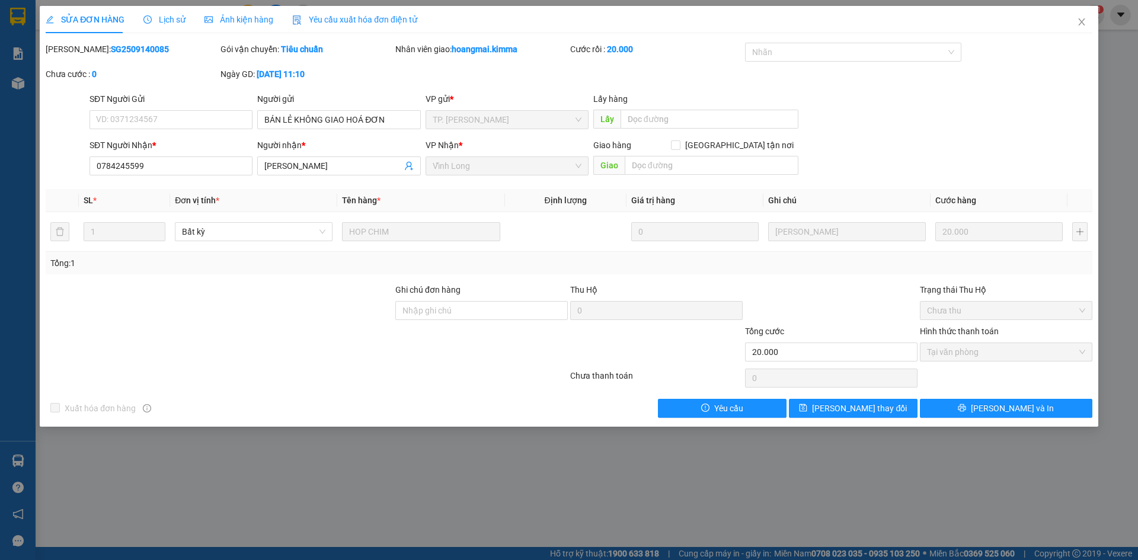
click at [365, 13] on div "Yêu cầu xuất hóa đơn điện tử" at bounding box center [354, 19] width 125 height 13
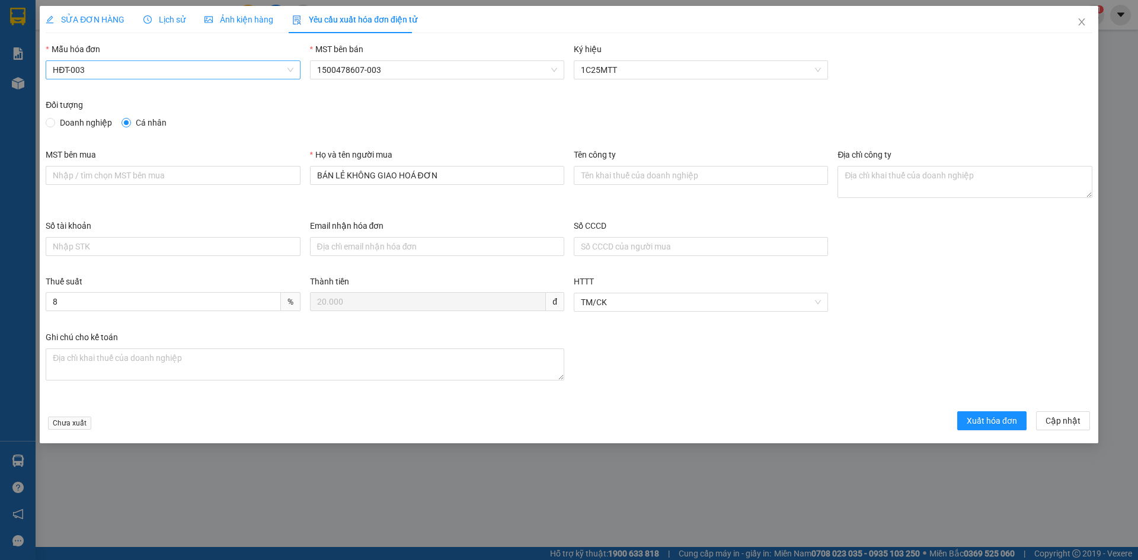
drag, startPoint x: 152, startPoint y: 68, endPoint x: 140, endPoint y: 73, distance: 13.5
click at [149, 69] on span "HĐT-003" at bounding box center [173, 70] width 240 height 18
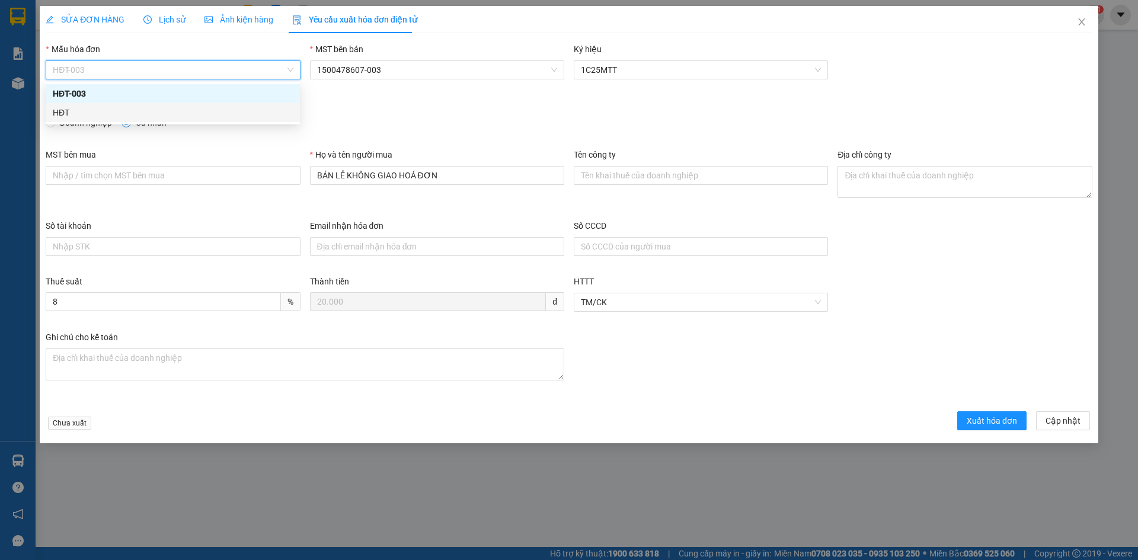
click at [68, 108] on div "HĐT" at bounding box center [173, 112] width 240 height 13
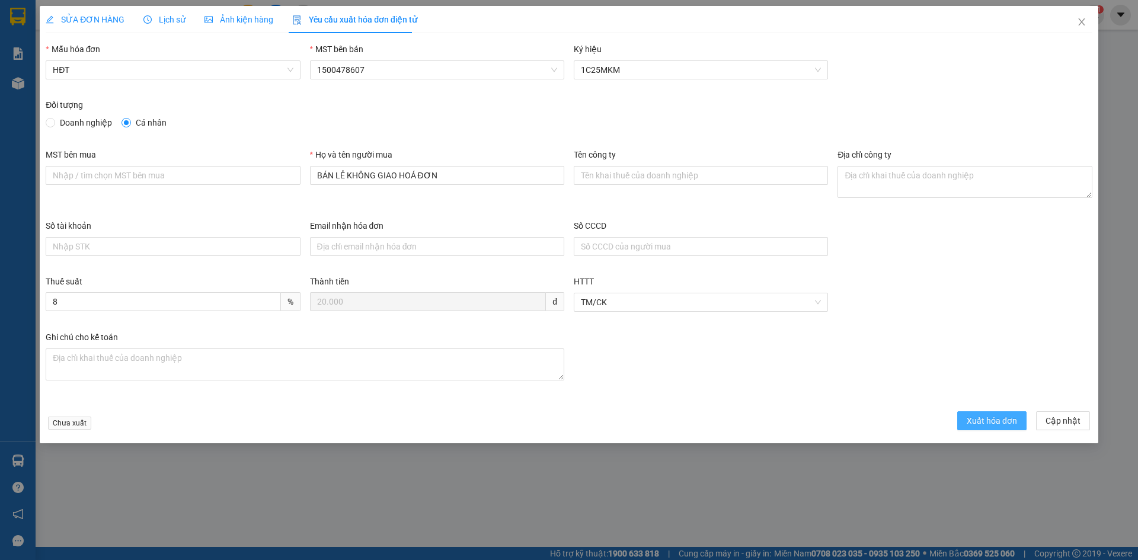
click at [1004, 419] on span "Xuất hóa đơn" at bounding box center [992, 420] width 50 height 13
click at [1079, 22] on icon "close" at bounding box center [1081, 21] width 9 height 9
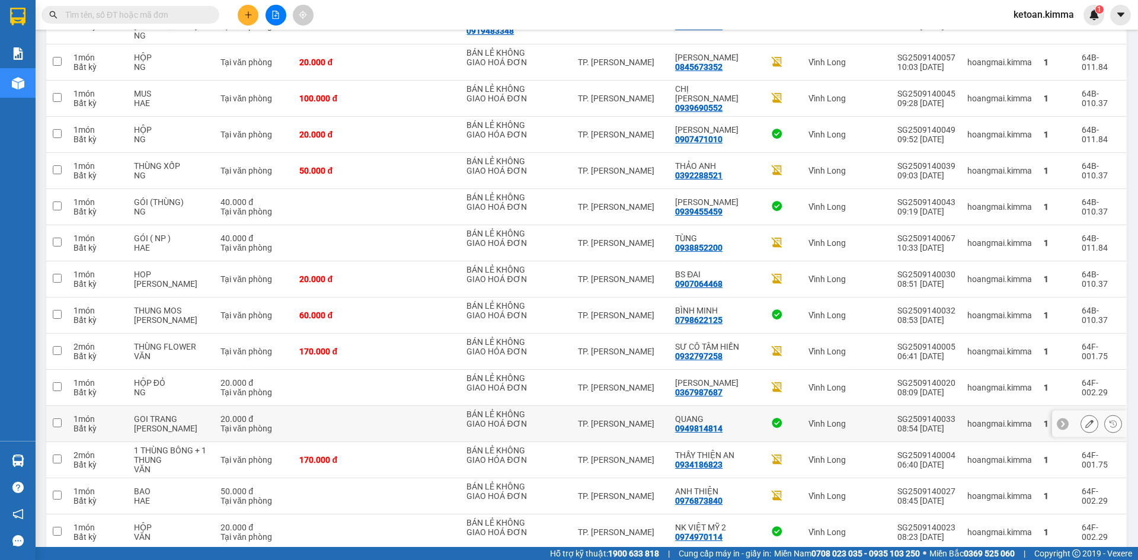
scroll to position [652, 0]
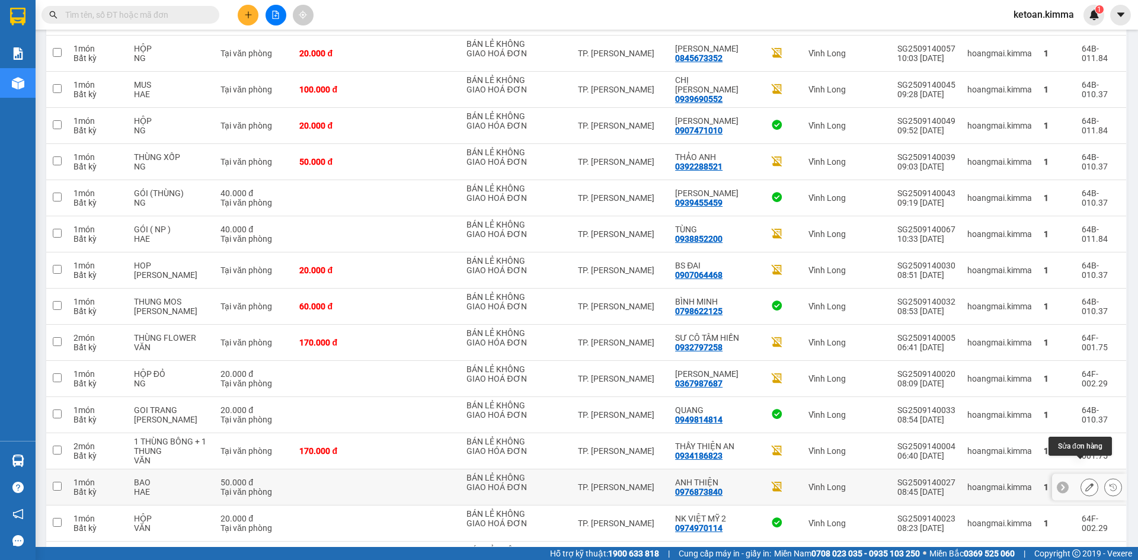
click at [1085, 483] on icon at bounding box center [1089, 487] width 8 height 8
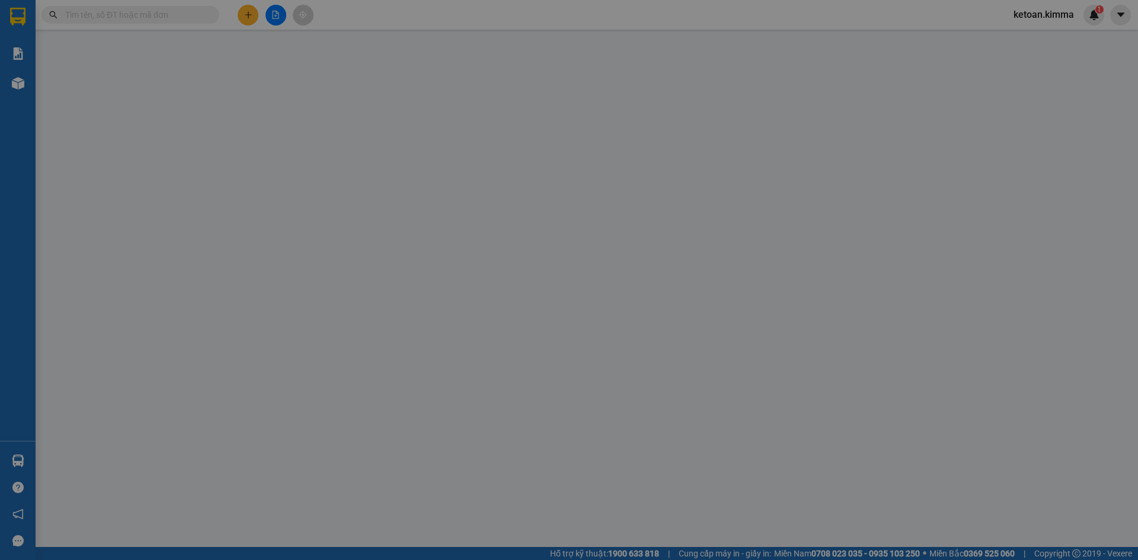
type input "BÁN LẺ KHÔNG GIAO HOÁ ĐƠN"
type input "0976873840"
type input "ANH THIỆN"
type input "NHI G"
type input "50.000"
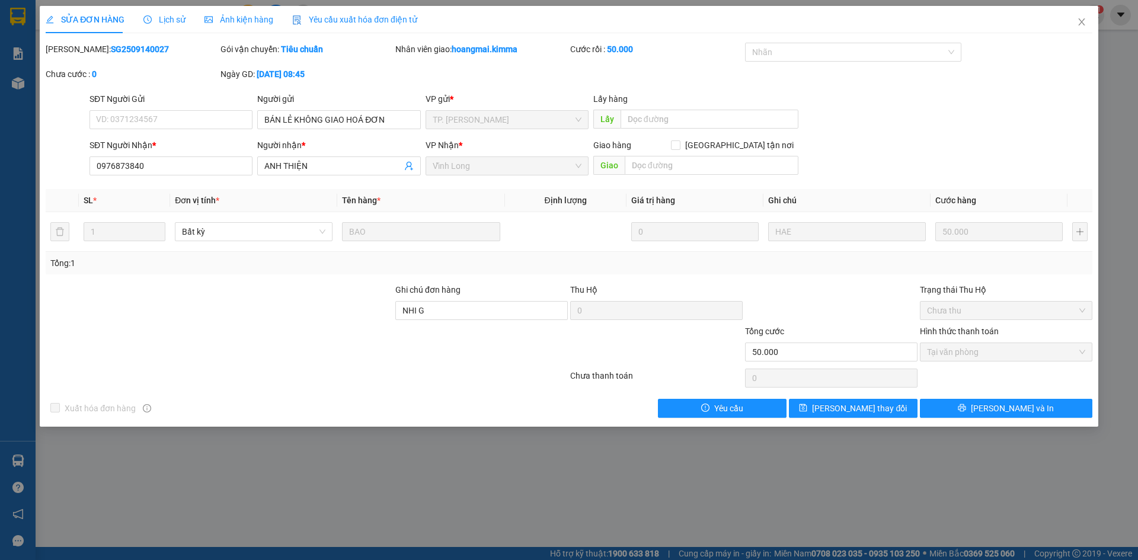
click at [370, 23] on span "Yêu cầu xuất hóa đơn điện tử" at bounding box center [354, 19] width 125 height 9
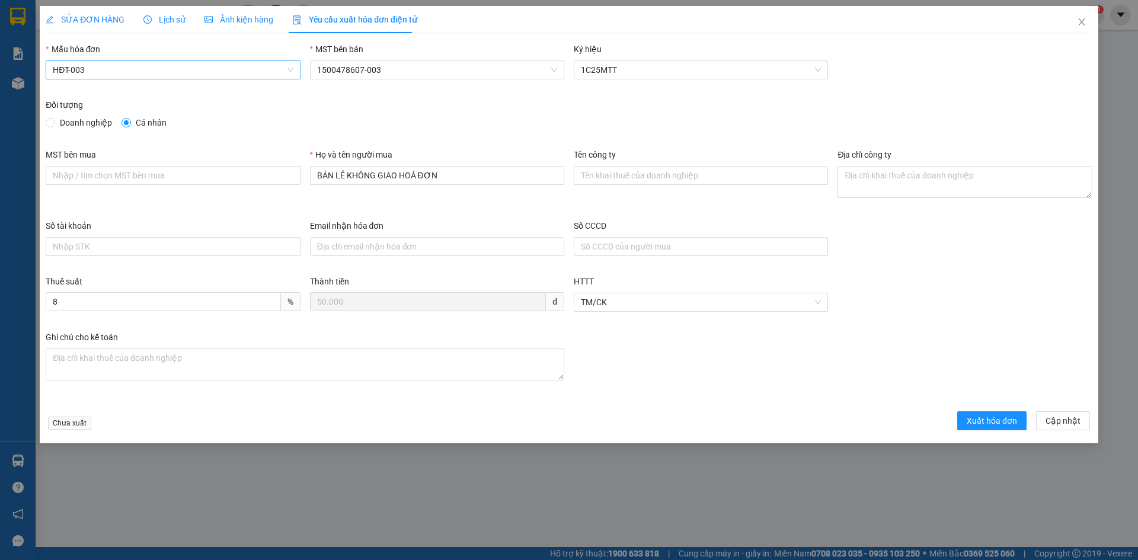
click at [193, 71] on span "HĐT-003" at bounding box center [173, 70] width 240 height 18
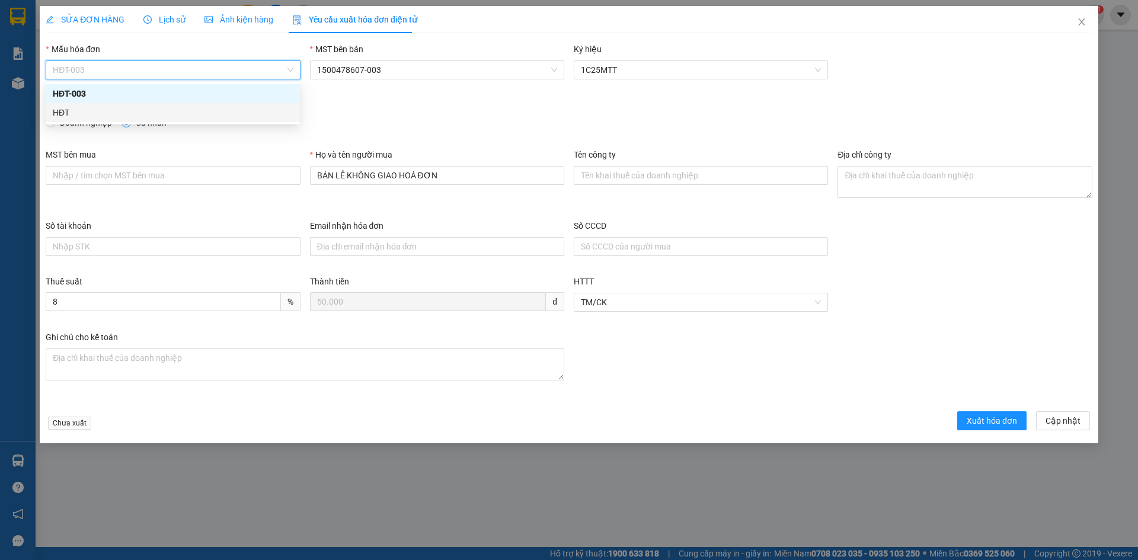
click at [106, 120] on div "HĐT" at bounding box center [173, 112] width 254 height 19
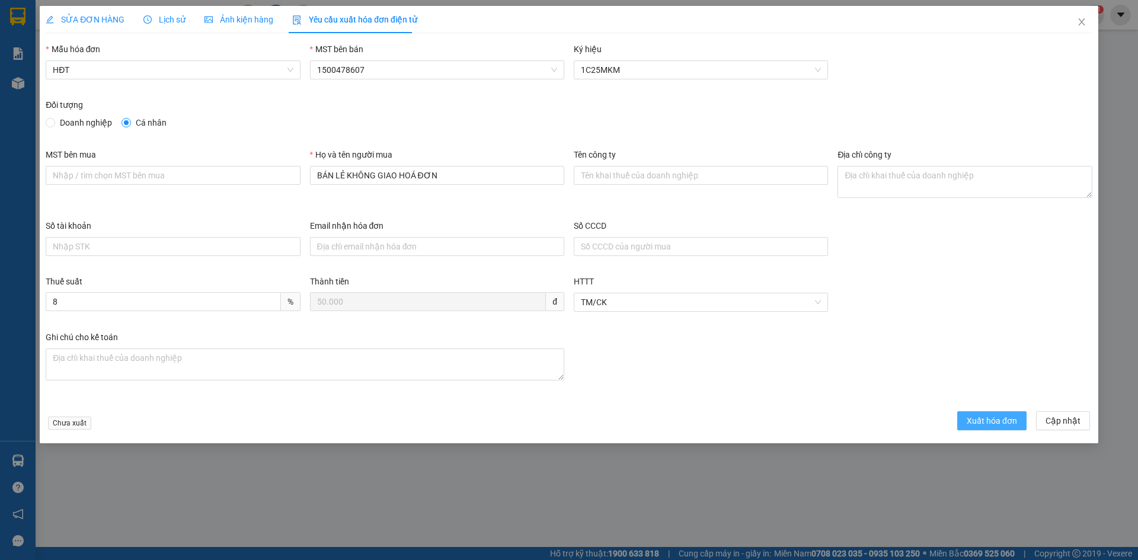
click at [988, 418] on span "Xuất hóa đơn" at bounding box center [992, 420] width 50 height 13
click at [1082, 22] on icon "close" at bounding box center [1081, 21] width 7 height 7
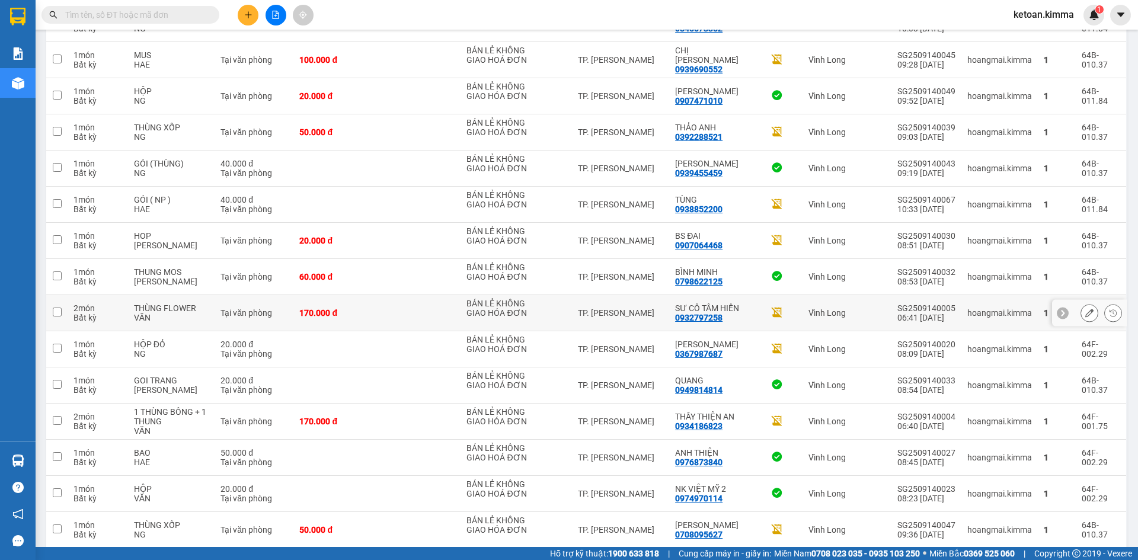
scroll to position [771, 0]
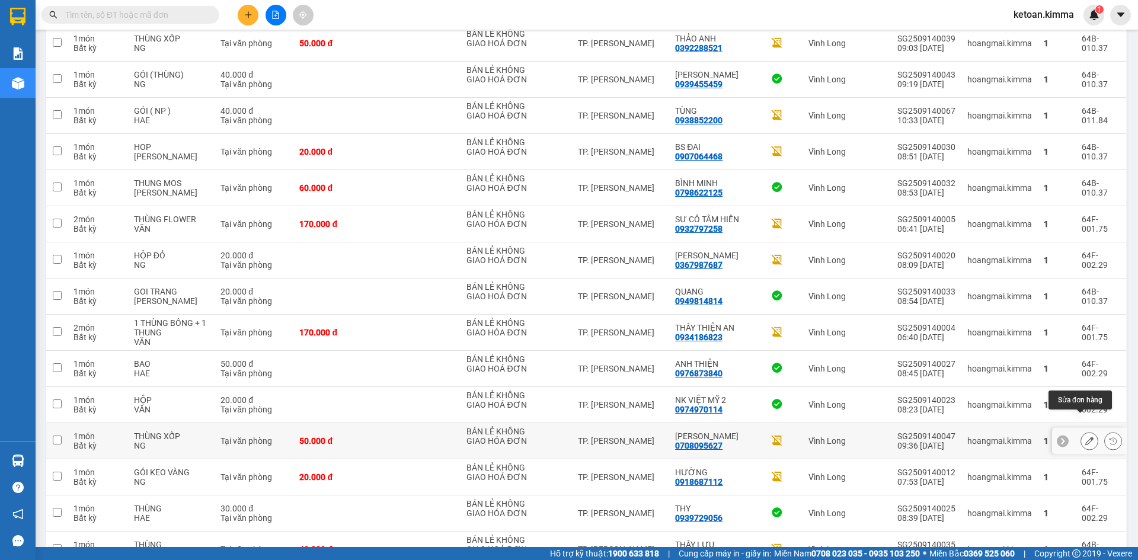
click at [1085, 437] on icon at bounding box center [1089, 441] width 8 height 8
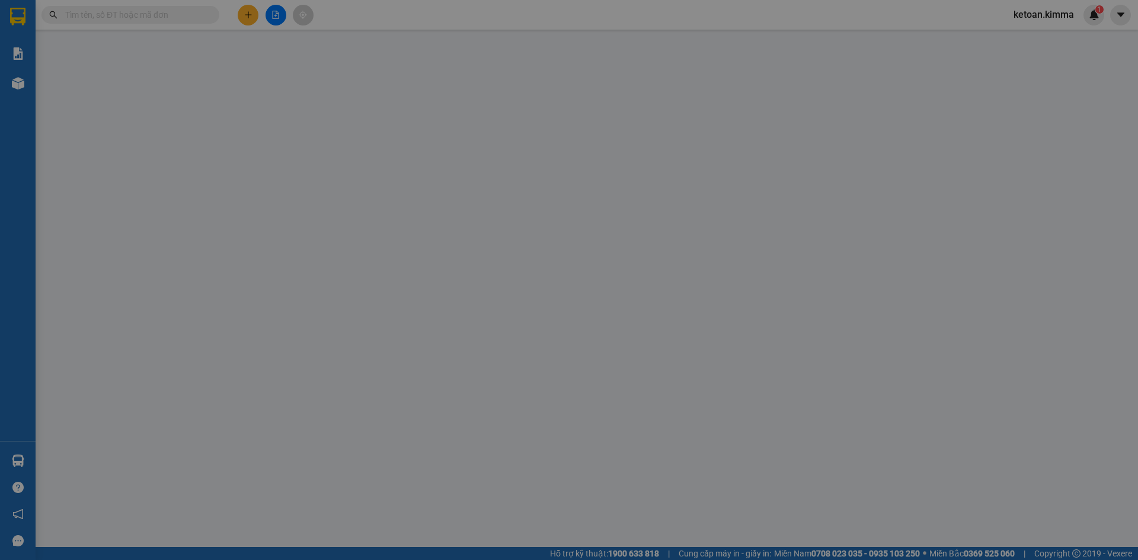
type input "BÁN LẺ KHÔNG GIAO HÓA ĐƠN"
type input "0708095627"
type input "[PERSON_NAME]"
type input "50.000"
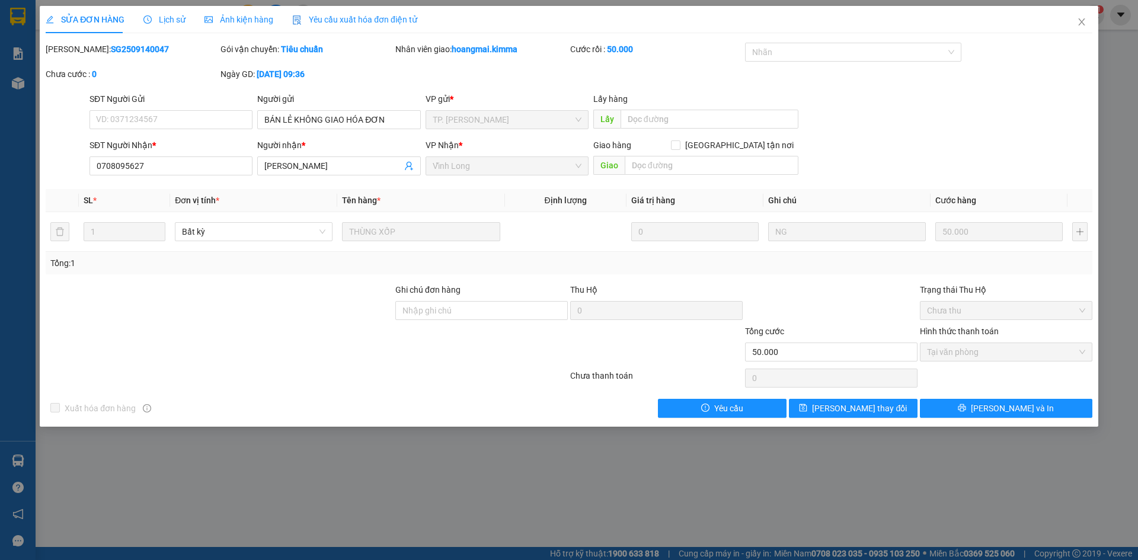
click at [404, 24] on span "Yêu cầu xuất hóa đơn điện tử" at bounding box center [354, 19] width 125 height 9
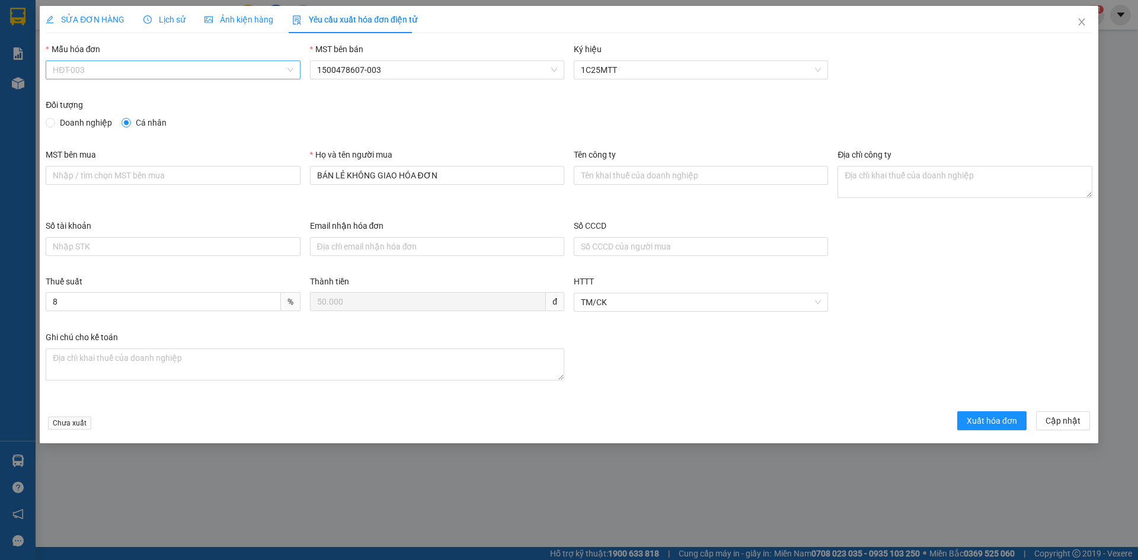
click at [221, 72] on span "HĐT-003" at bounding box center [173, 70] width 240 height 18
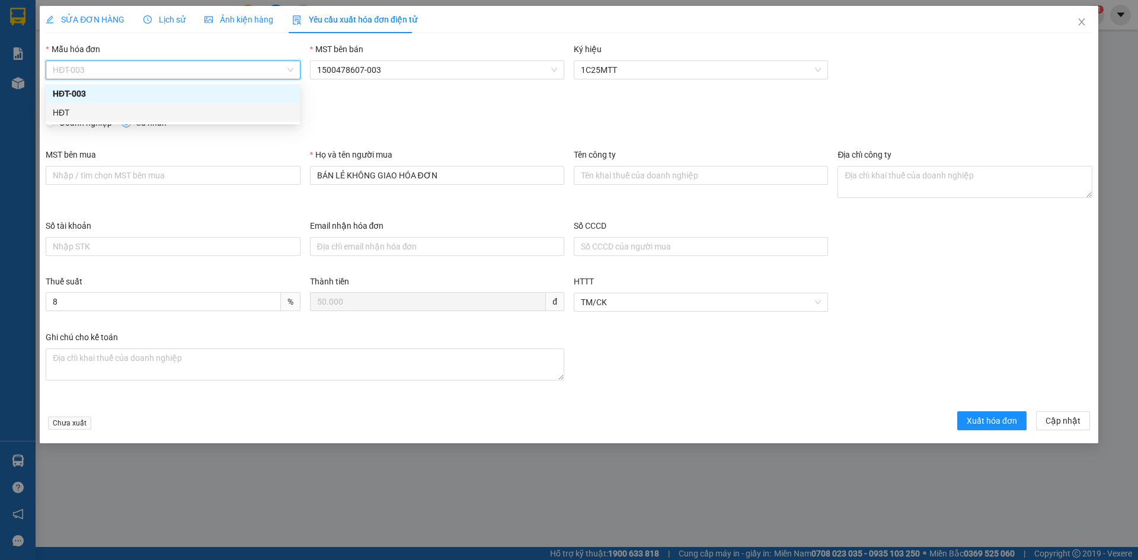
click at [111, 115] on div "HĐT" at bounding box center [173, 112] width 240 height 13
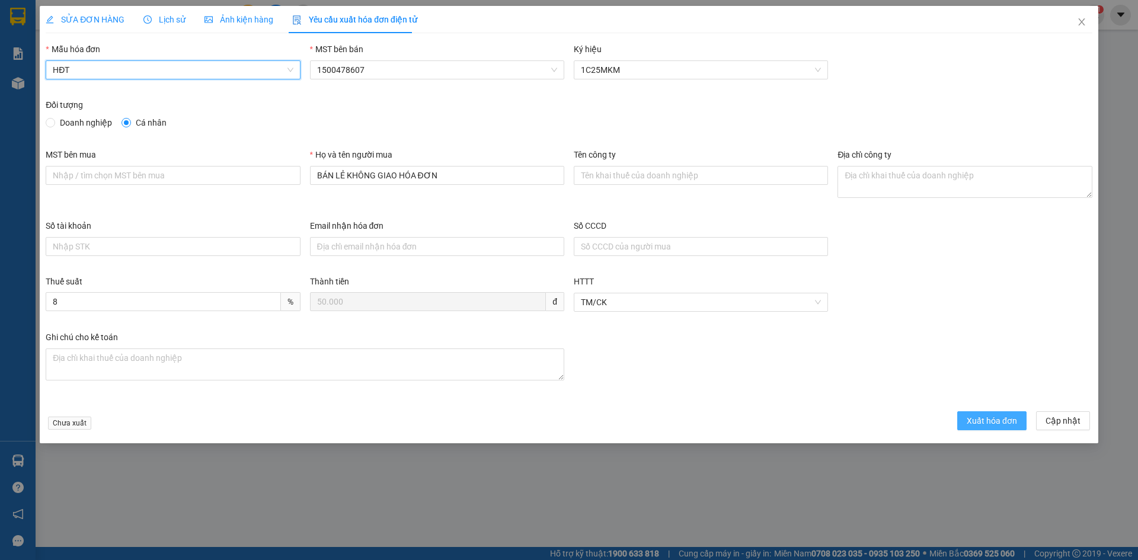
click at [985, 426] on span "Xuất hóa đơn" at bounding box center [992, 420] width 50 height 13
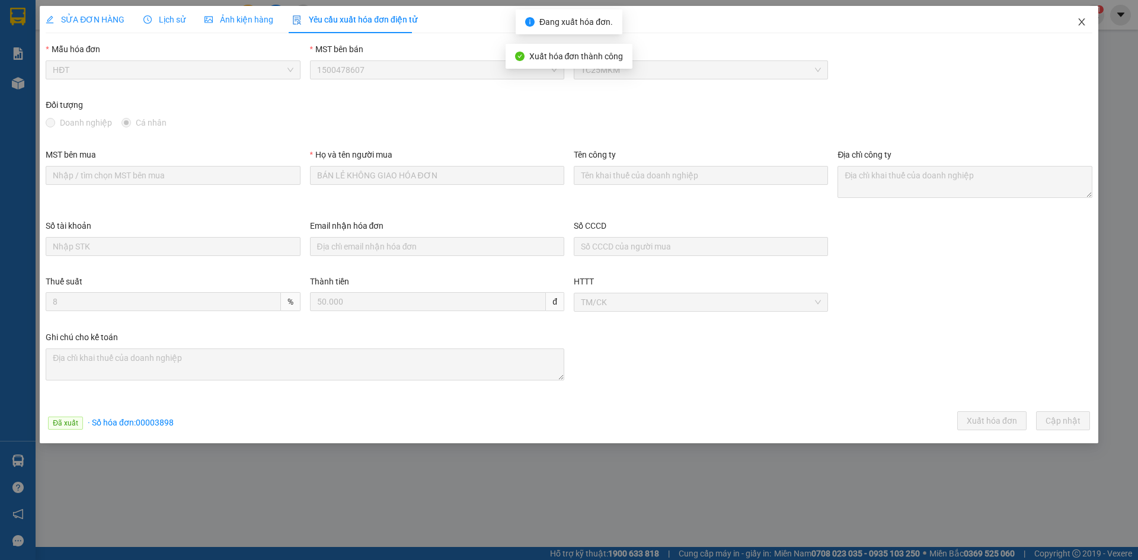
click at [1086, 20] on span "Close" at bounding box center [1081, 22] width 33 height 33
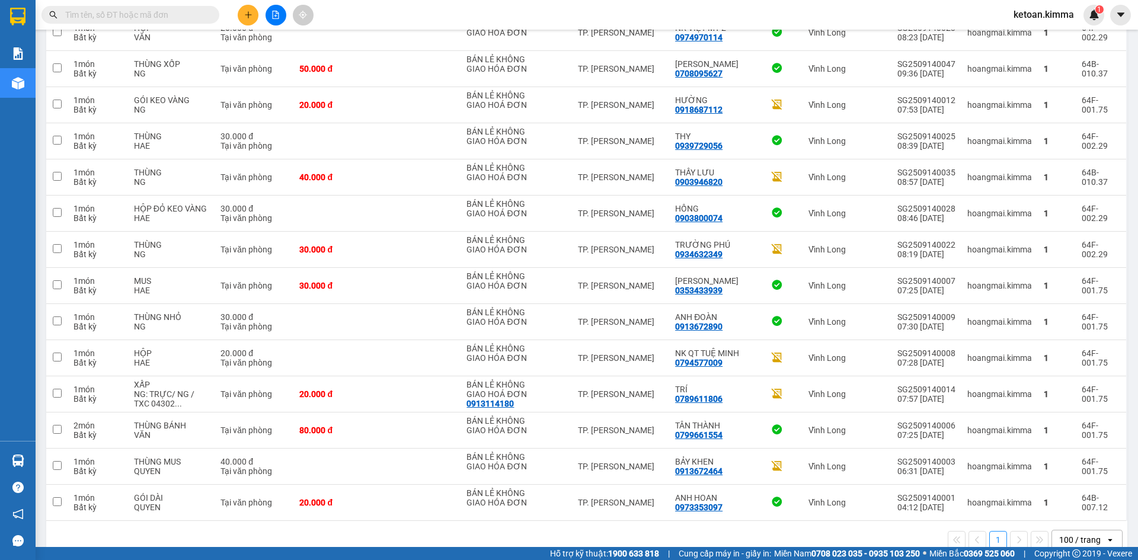
scroll to position [1146, 0]
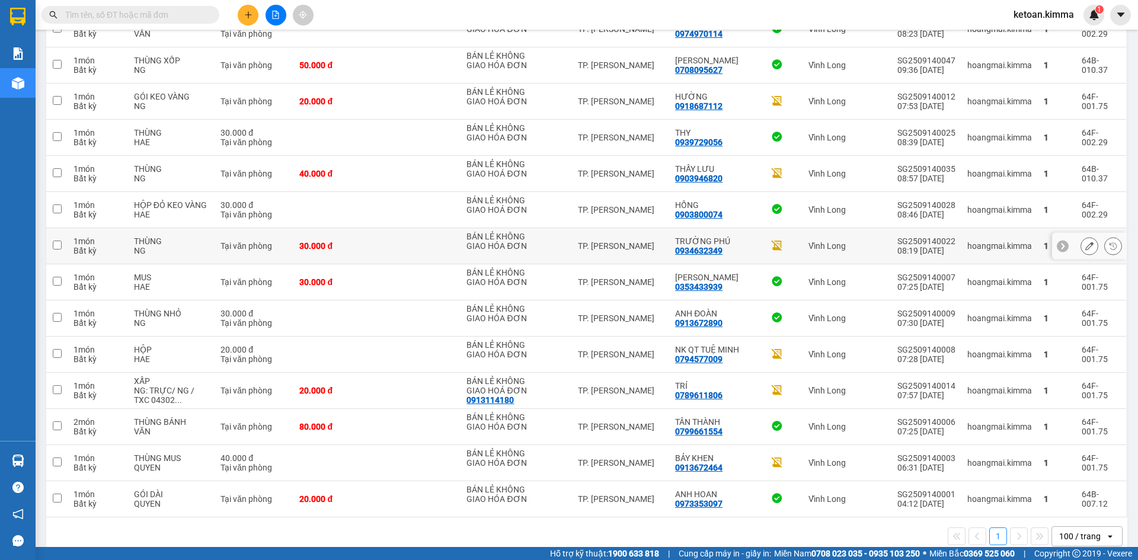
click at [1085, 242] on icon at bounding box center [1089, 246] width 8 height 8
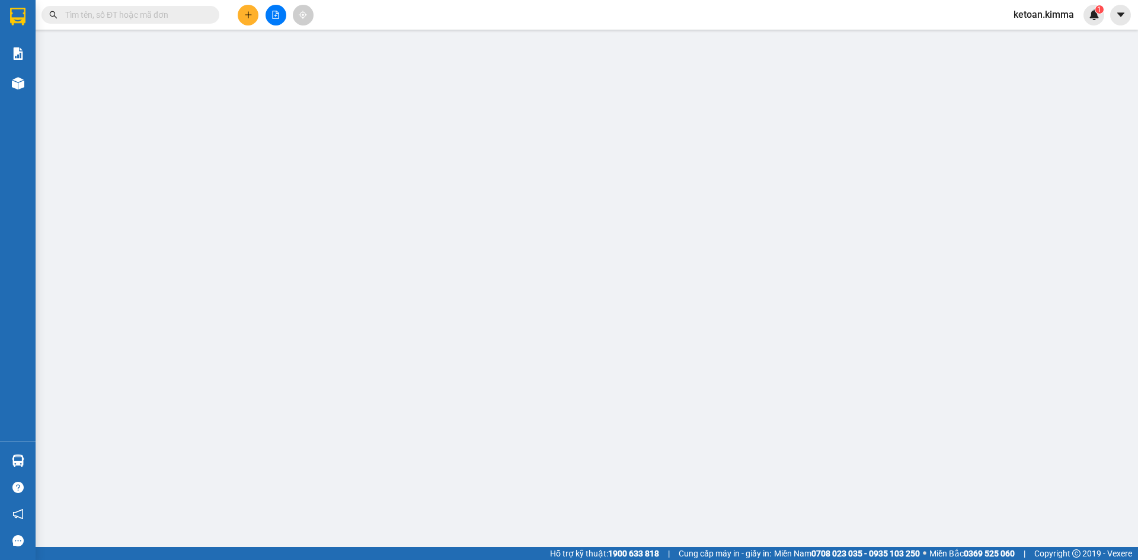
type input "BÁN LẺ KHÔNG GIAO HÓA ĐƠN"
type input "0934632349"
type input "TRƯỜNG PHÚ"
type input "NHI G"
type input "30.000"
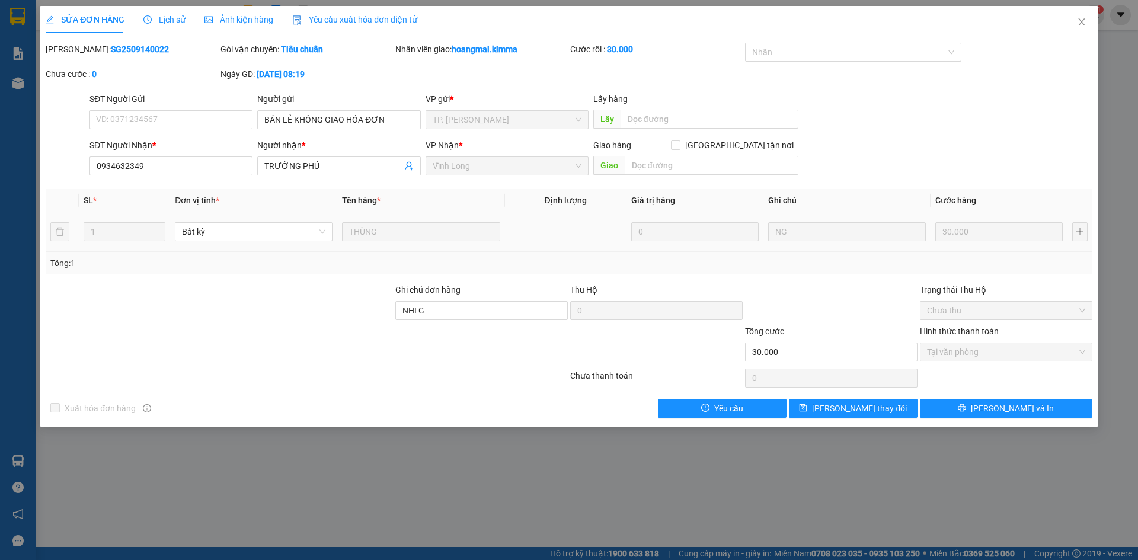
drag, startPoint x: 366, startPoint y: 24, endPoint x: 355, endPoint y: 28, distance: 12.2
click at [366, 23] on span "Yêu cầu xuất hóa đơn điện tử" at bounding box center [354, 19] width 125 height 9
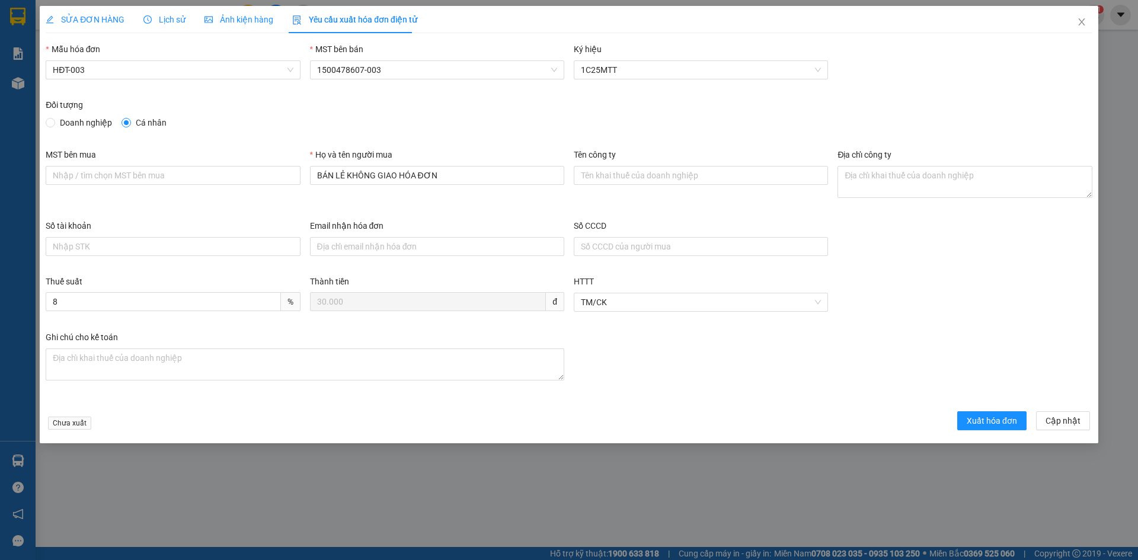
click at [140, 83] on div "Mẫu hóa đơn HĐT-003" at bounding box center [173, 63] width 254 height 41
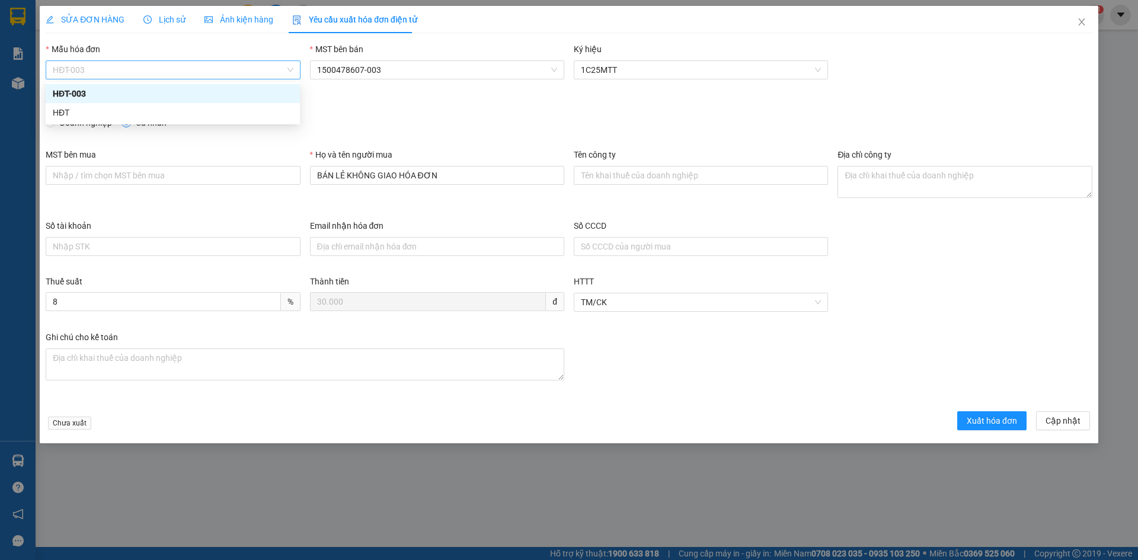
click at [114, 74] on span "HĐT-003" at bounding box center [173, 70] width 240 height 18
click at [79, 110] on div "HĐT" at bounding box center [173, 112] width 240 height 13
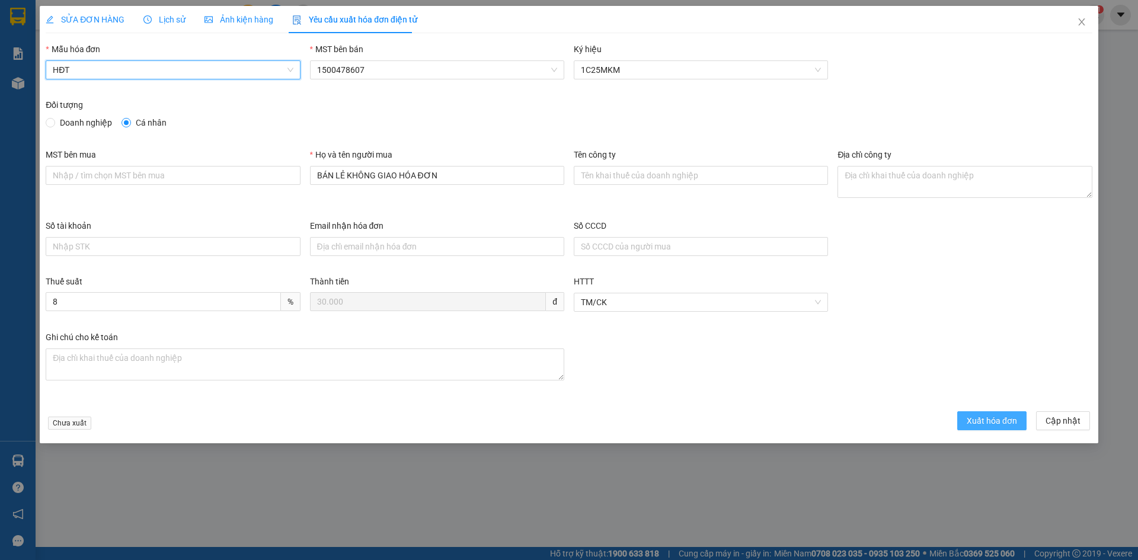
click at [975, 418] on span "Xuất hóa đơn" at bounding box center [992, 420] width 50 height 13
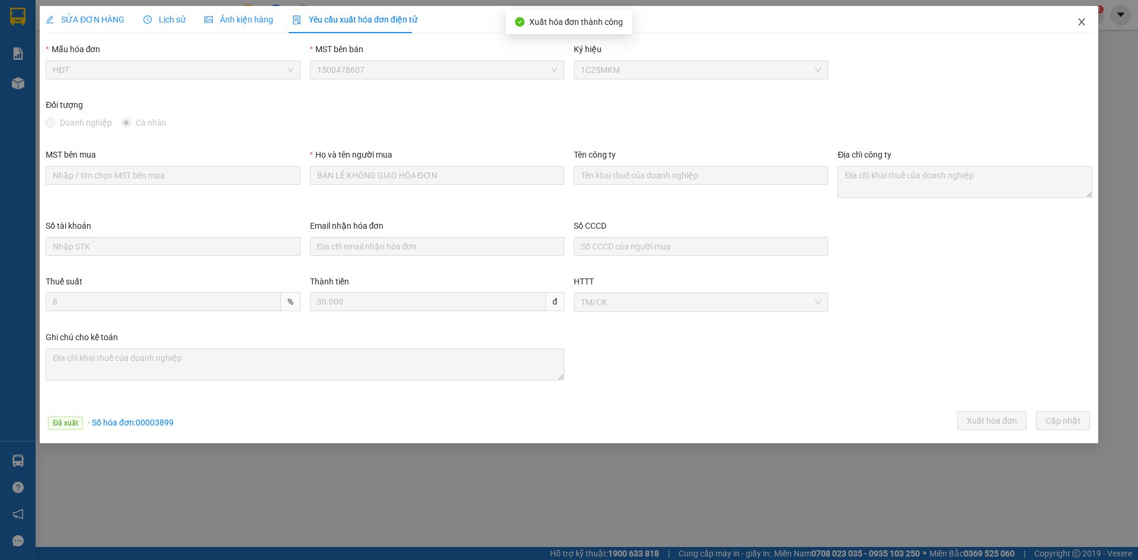
click at [1082, 18] on icon "close" at bounding box center [1081, 21] width 9 height 9
